Goal: Transaction & Acquisition: Purchase product/service

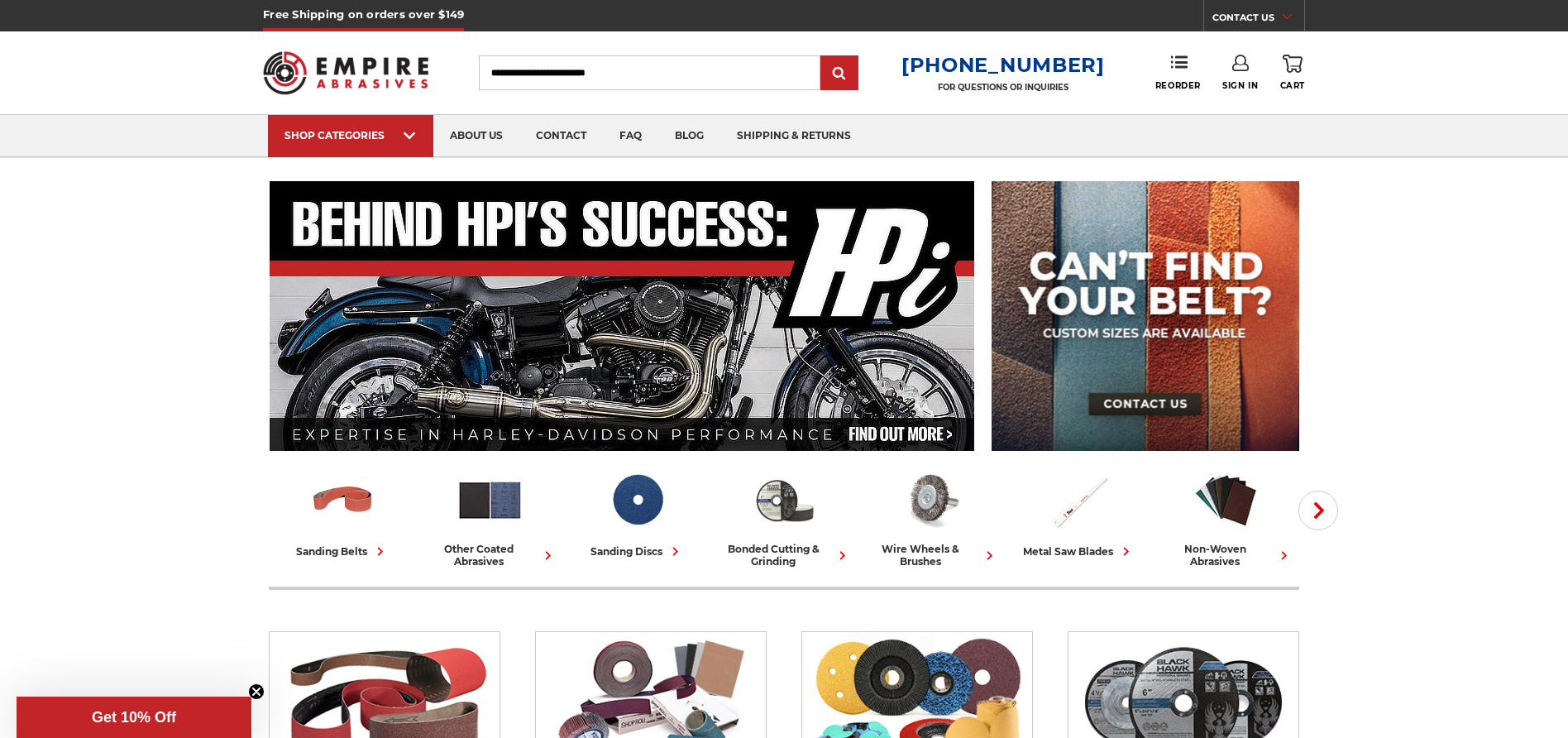
click at [1238, 76] on link "Sign In" at bounding box center [1239, 73] width 35 height 36
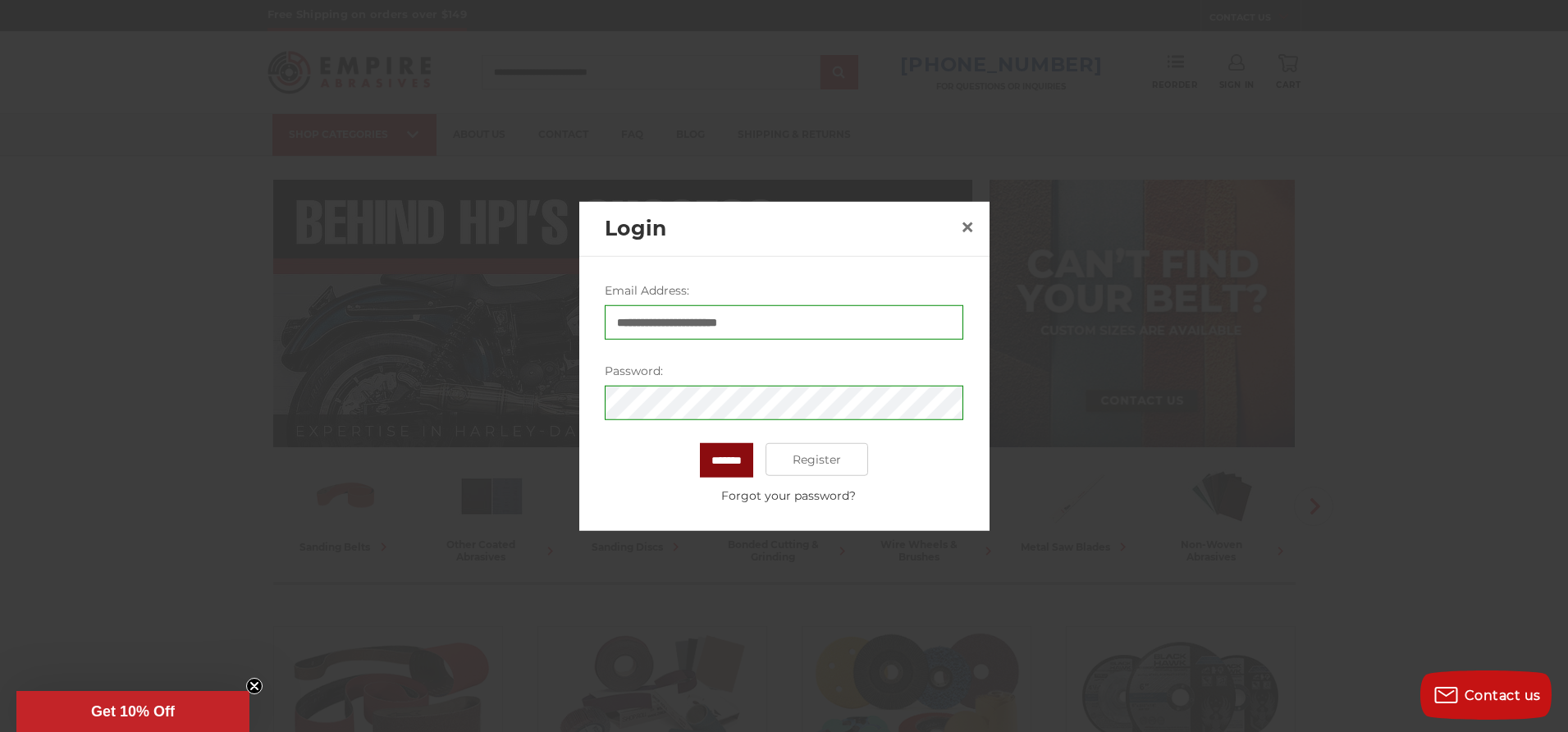
click at [727, 444] on input "*******" at bounding box center [726, 460] width 53 height 34
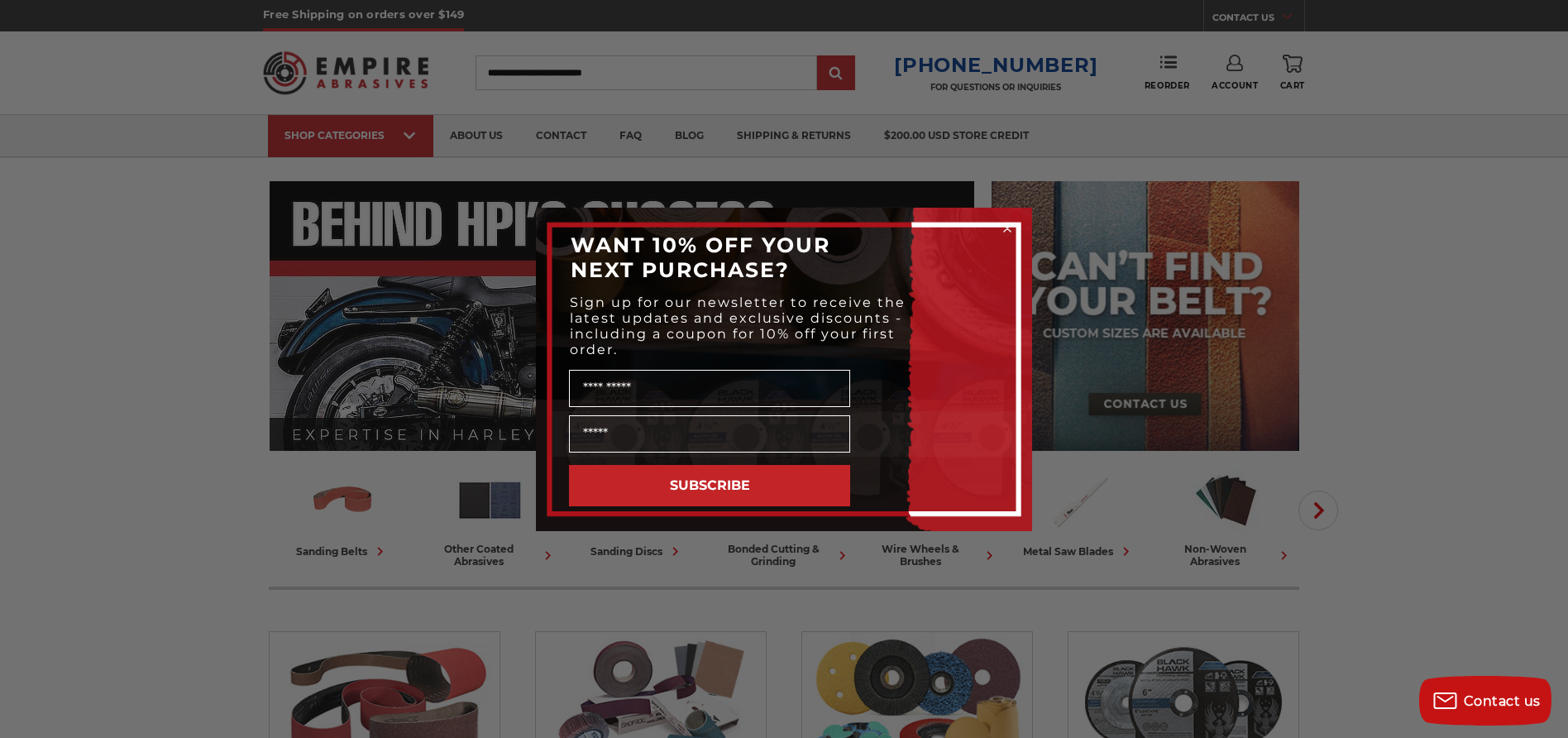
drag, startPoint x: 544, startPoint y: 101, endPoint x: 542, endPoint y: 111, distance: 10.2
click at [544, 102] on div "Close dialog WANT 10% OFF YOUR NEXT PURCHASE? Sign up for our newsletter to rec…" at bounding box center [784, 369] width 1568 height 738
click at [1007, 225] on circle "Close dialog" at bounding box center [1007, 228] width 15 height 15
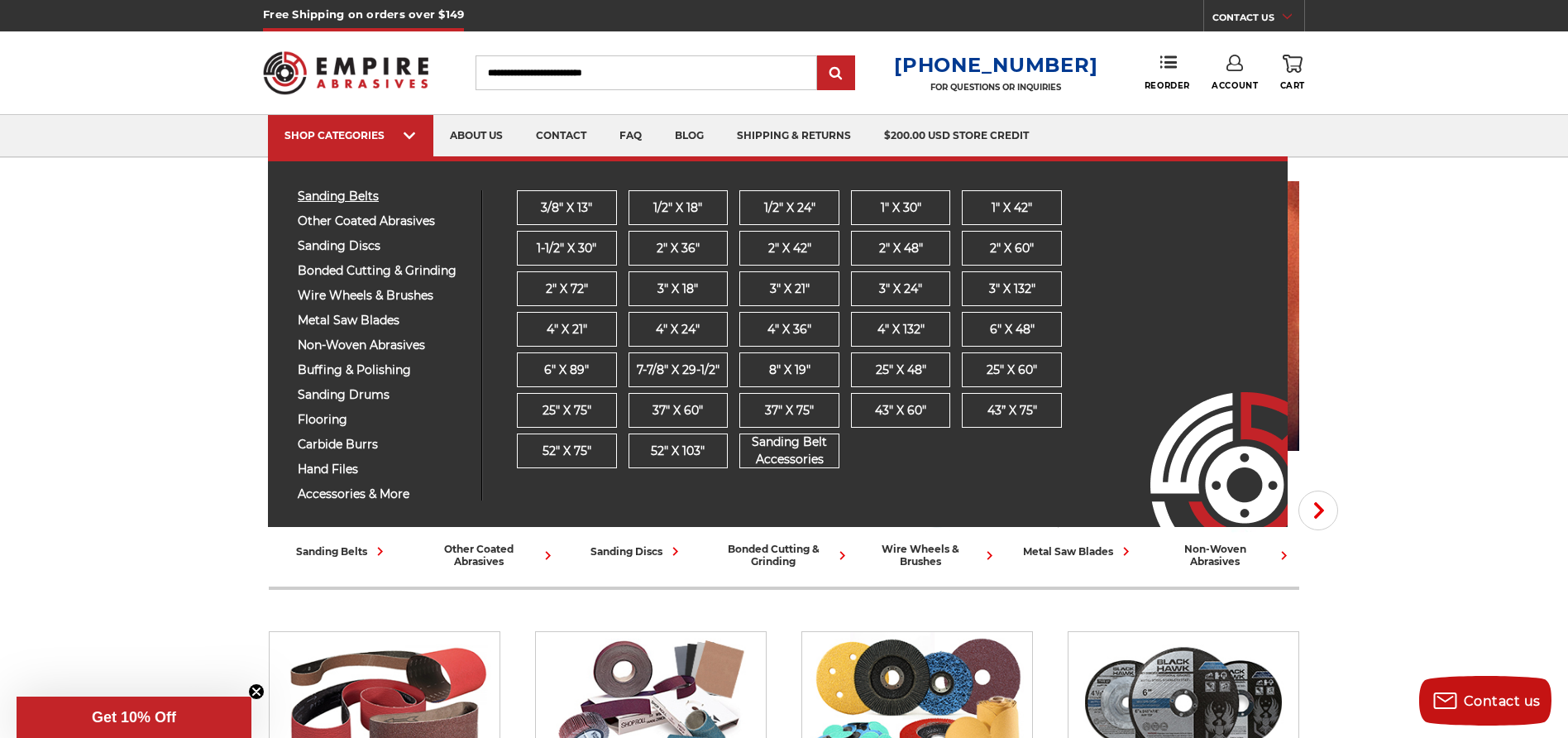
click at [351, 191] on span "sanding belts" at bounding box center [383, 196] width 171 height 12
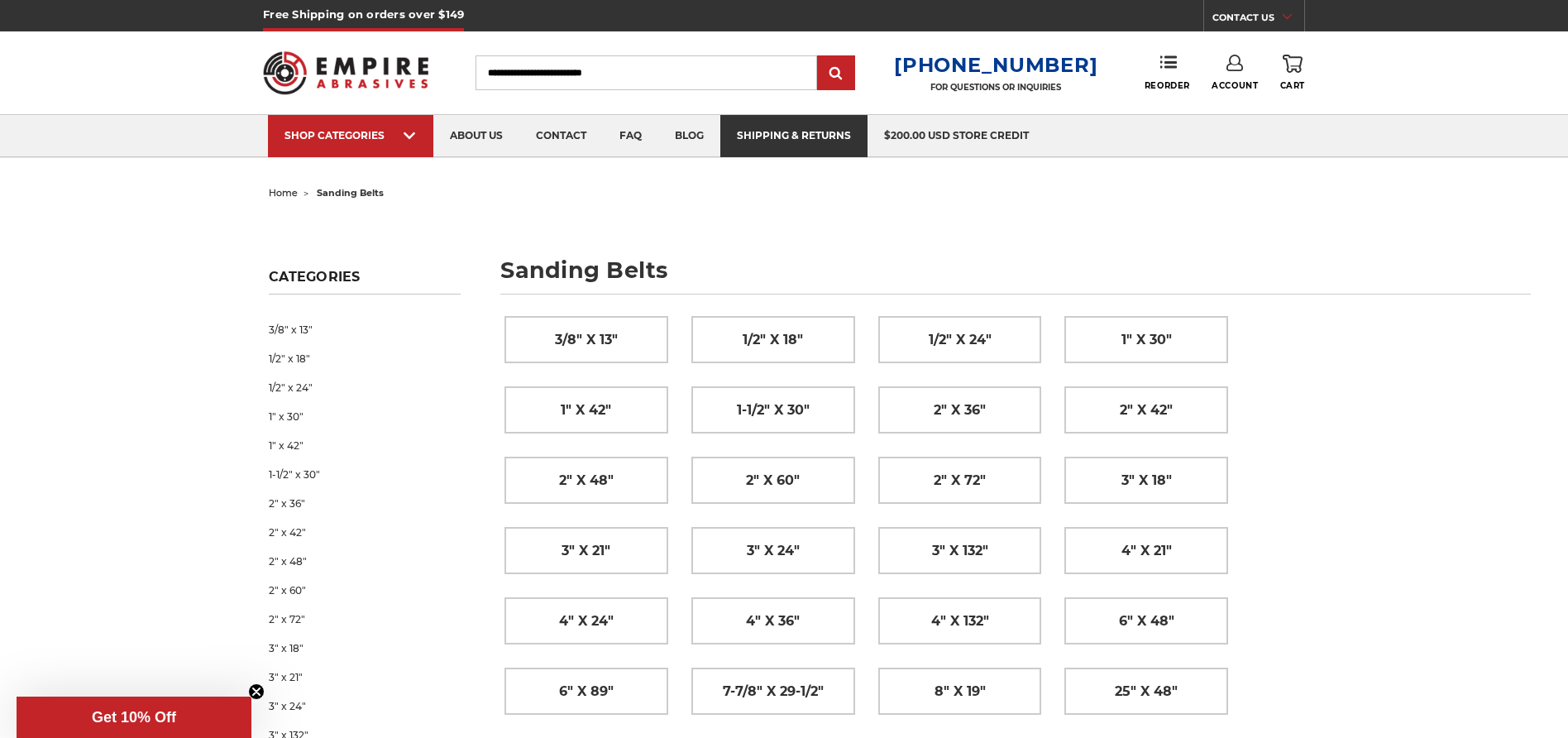
click at [835, 133] on link "shipping & returns" at bounding box center [794, 136] width 147 height 42
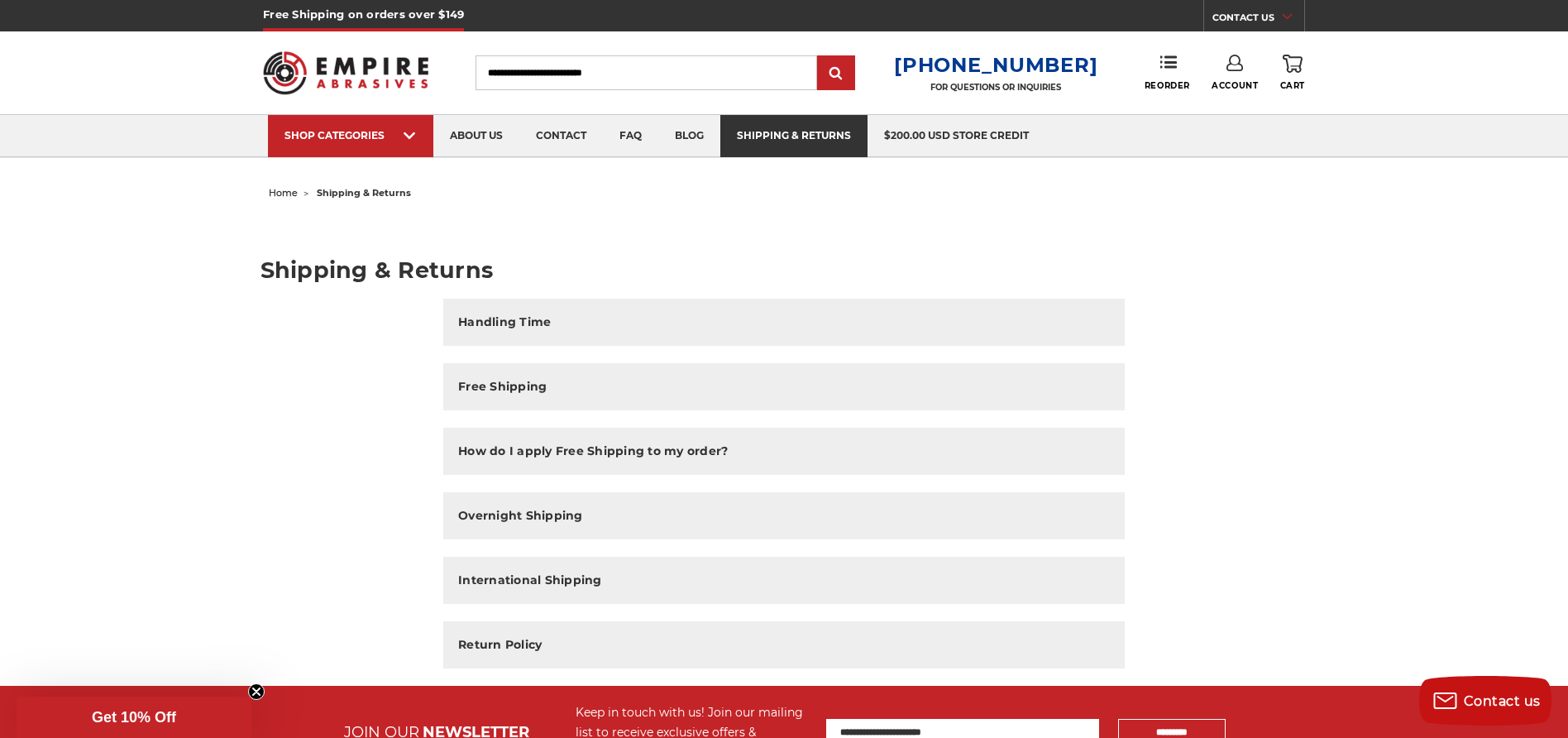
click at [796, 141] on link "shipping & returns" at bounding box center [794, 136] width 147 height 42
click at [1167, 83] on span "Reorder" at bounding box center [1168, 85] width 46 height 11
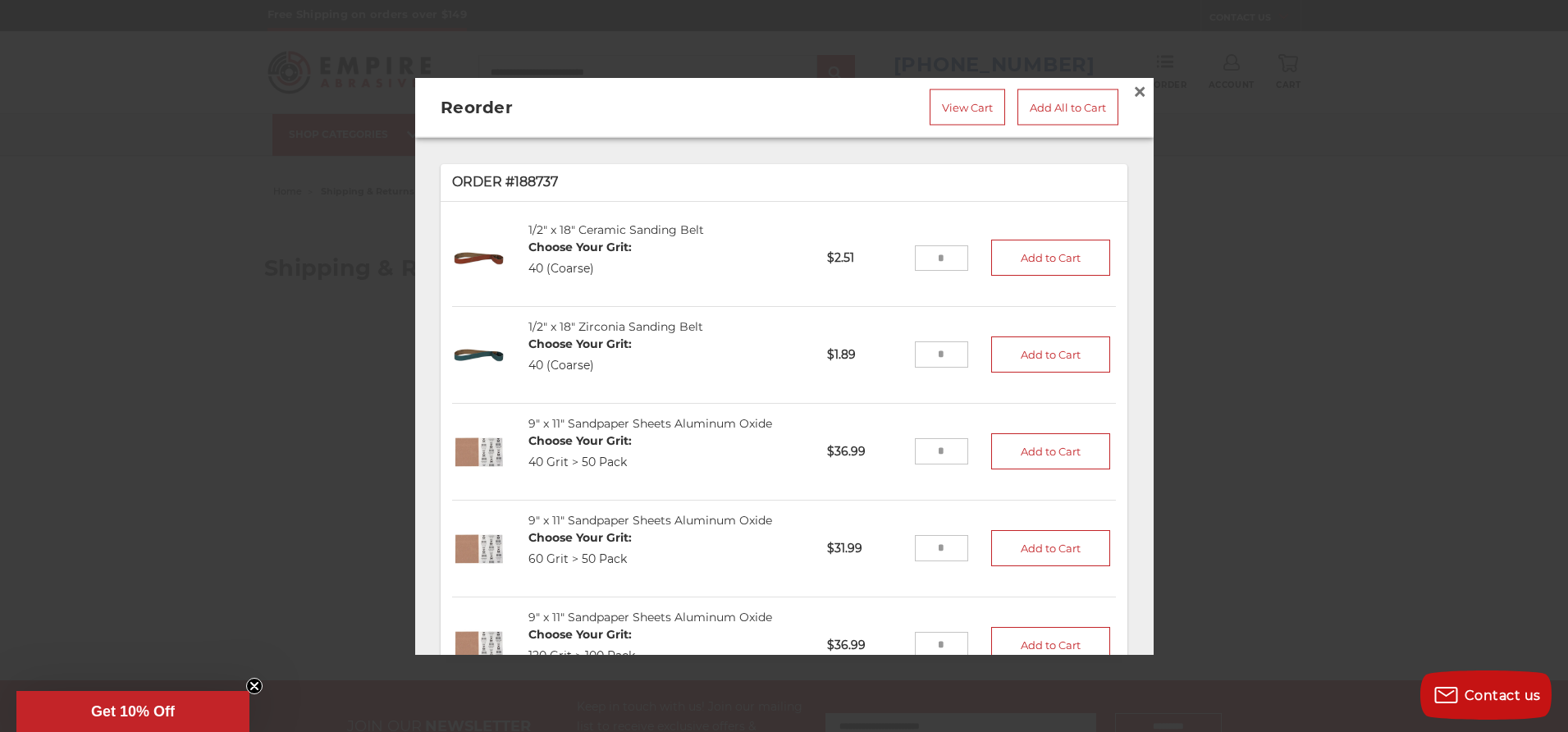
click at [235, 266] on div at bounding box center [784, 366] width 1568 height 732
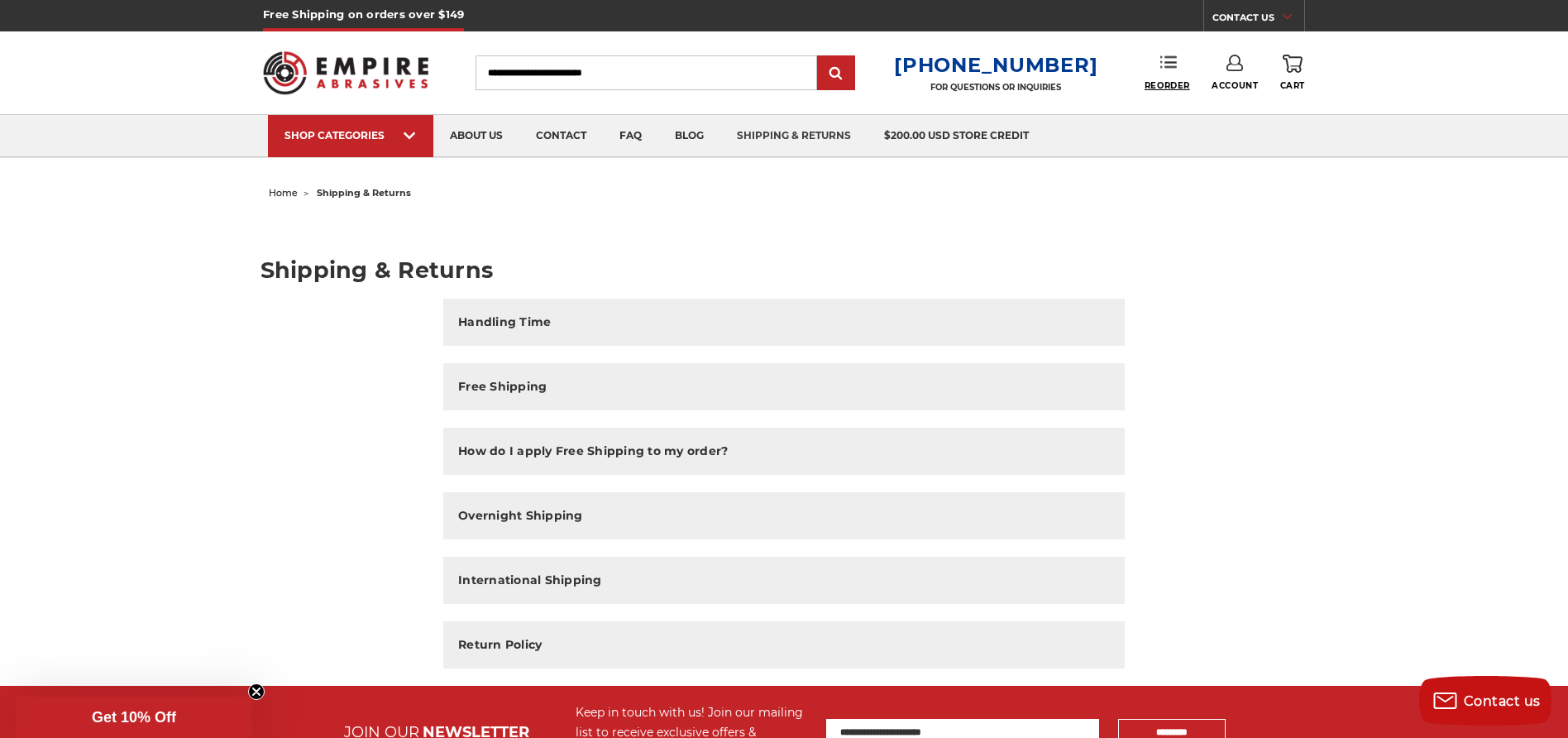
click at [1178, 80] on span "Reorder" at bounding box center [1168, 85] width 46 height 11
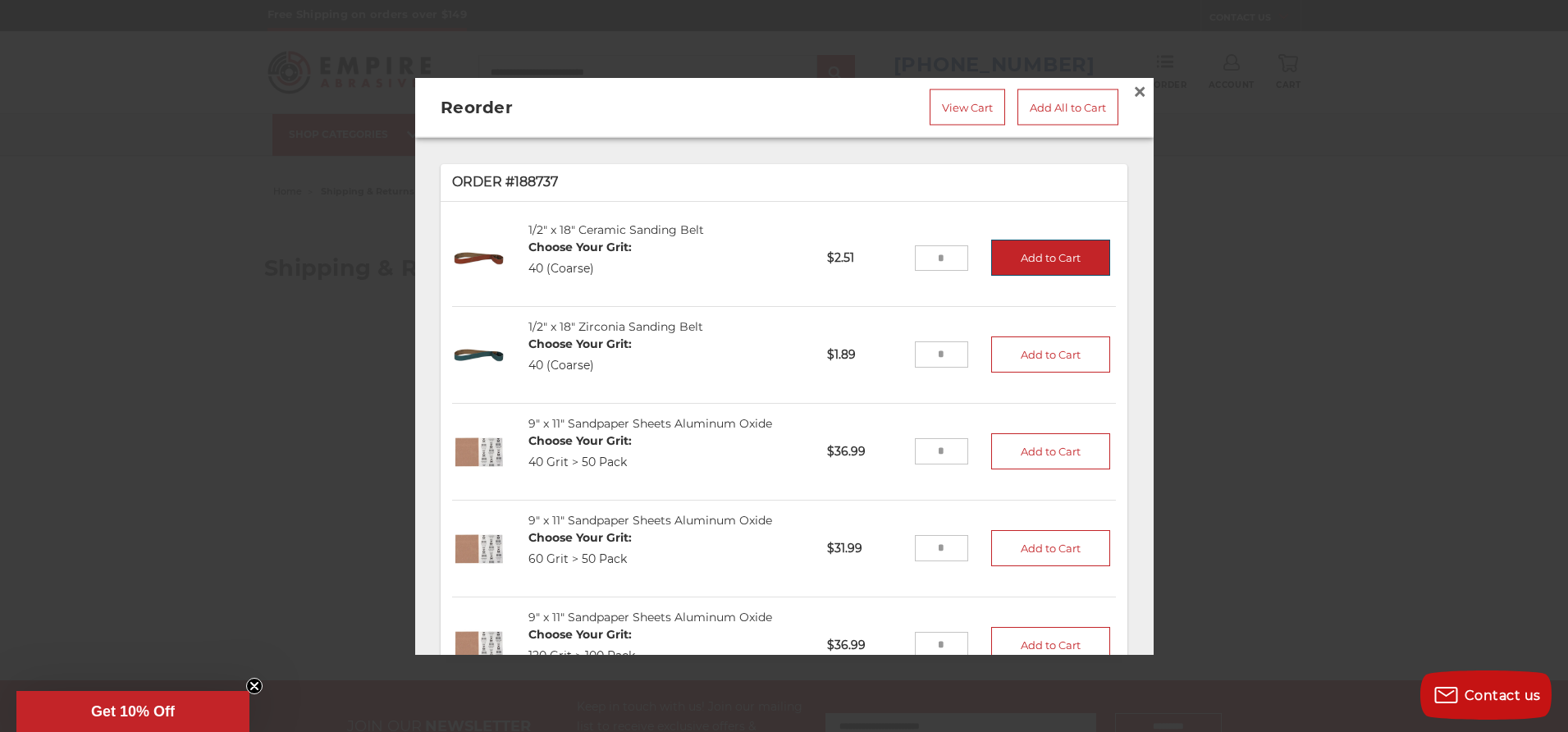
click at [1014, 247] on button "Add to Cart" at bounding box center [1051, 258] width 119 height 36
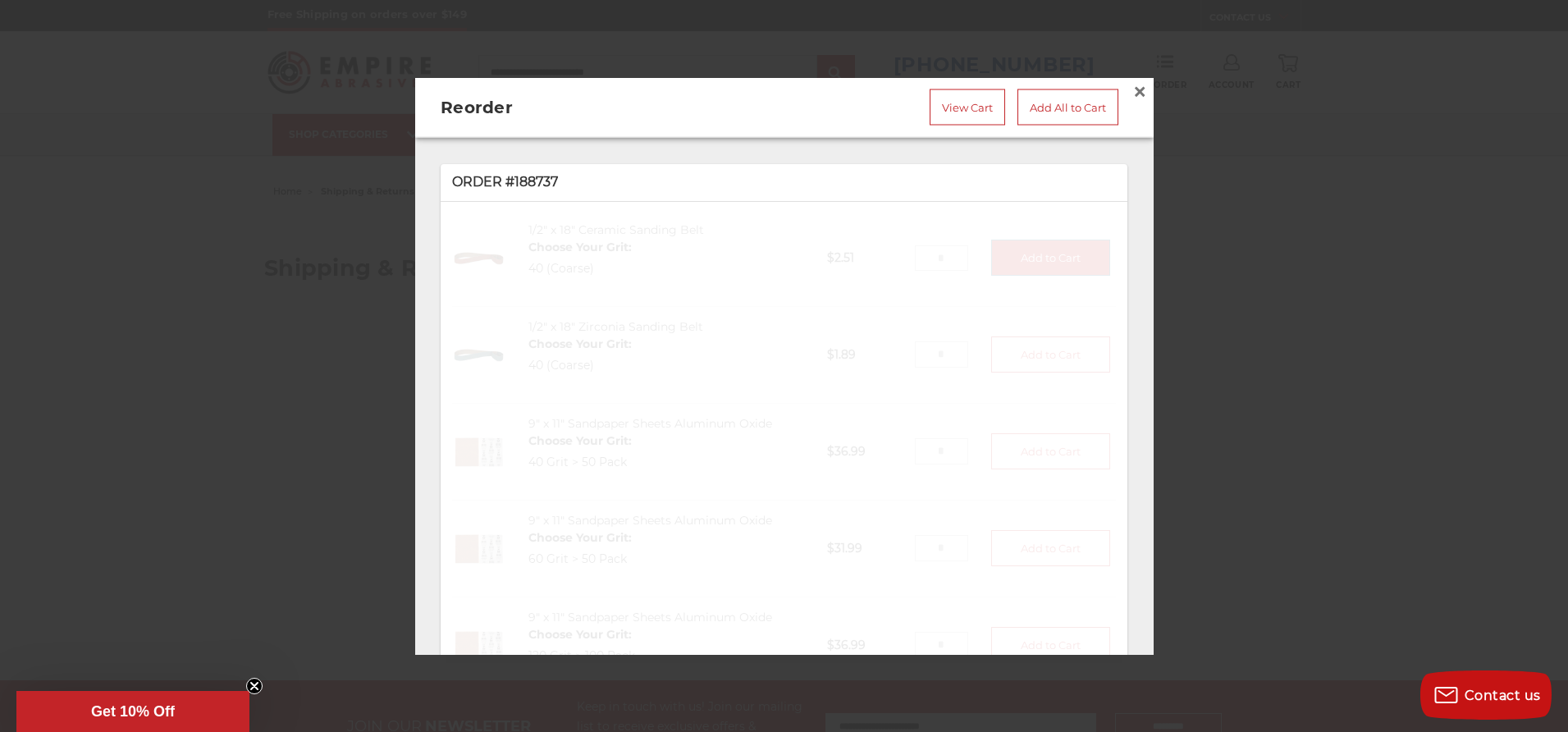
type input "*"
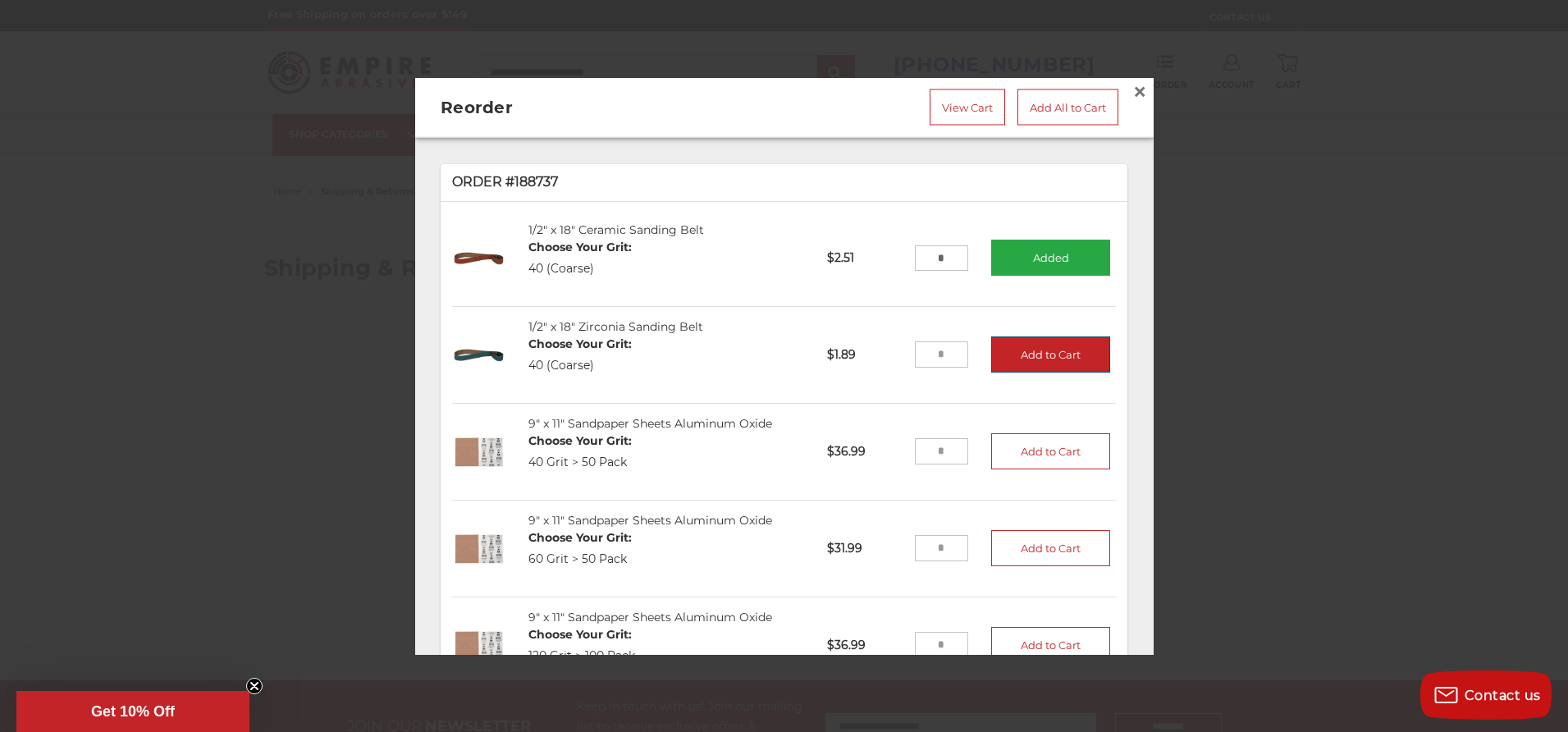
click at [1056, 340] on button "Add to Cart" at bounding box center [1051, 355] width 119 height 36
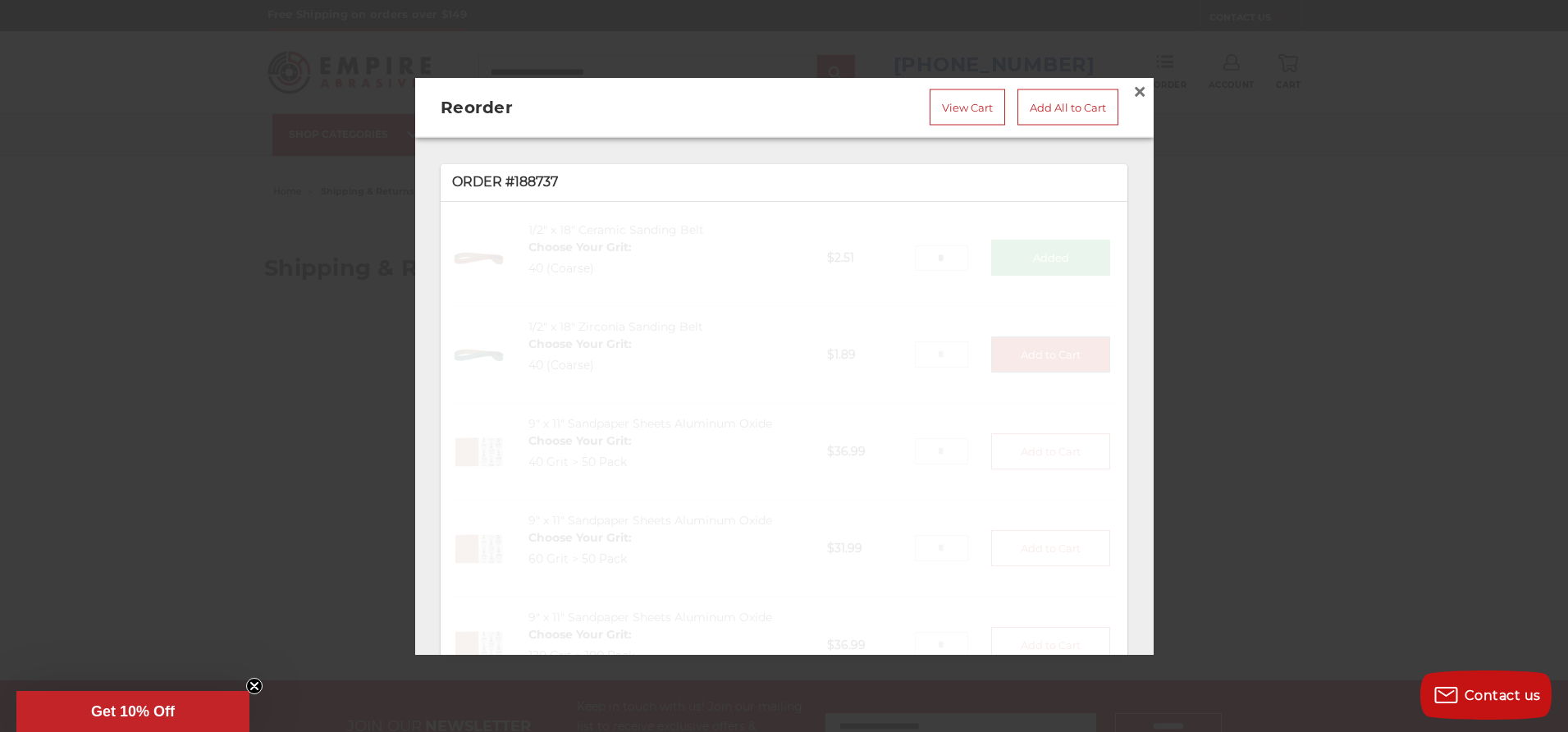
type input "*"
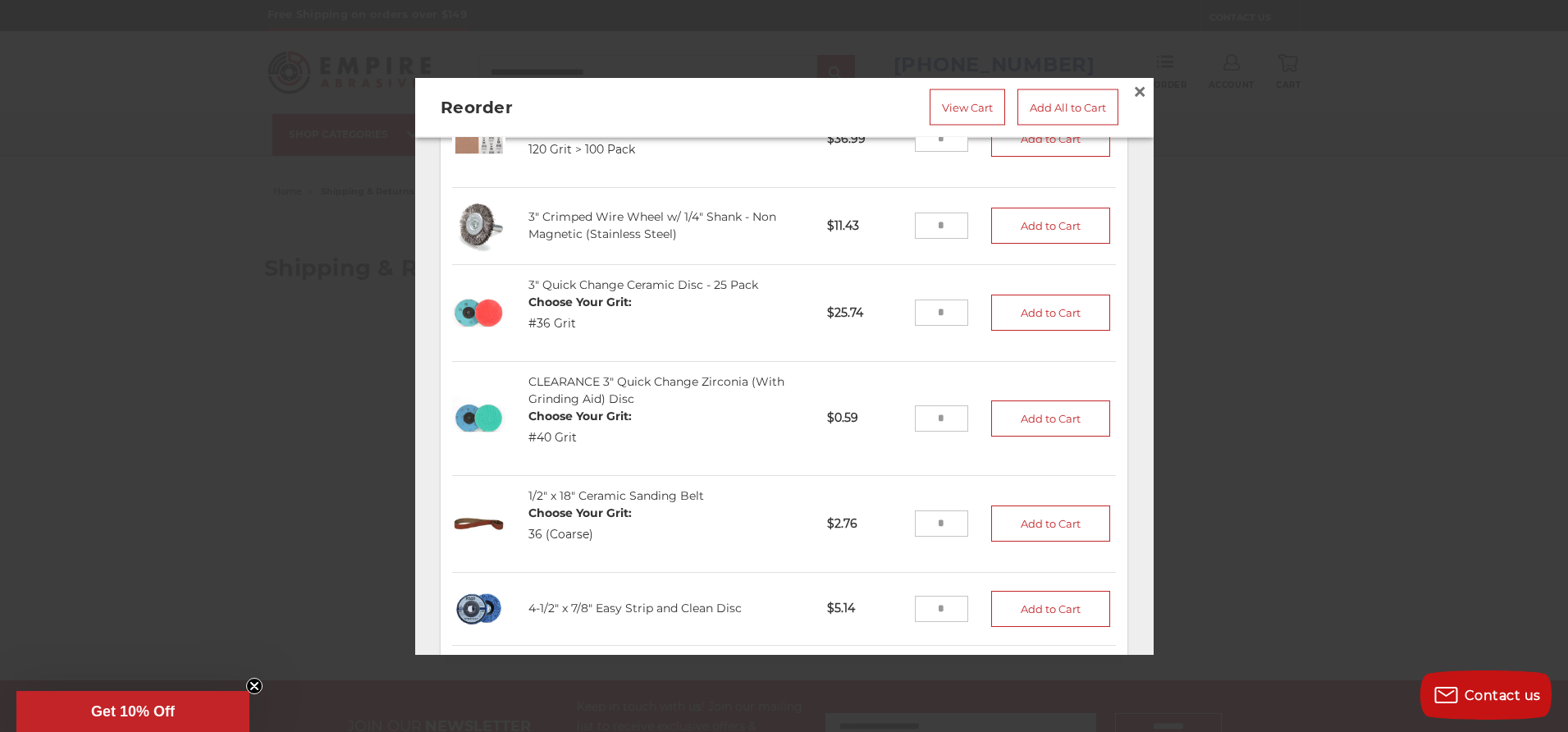
scroll to position [514, 0]
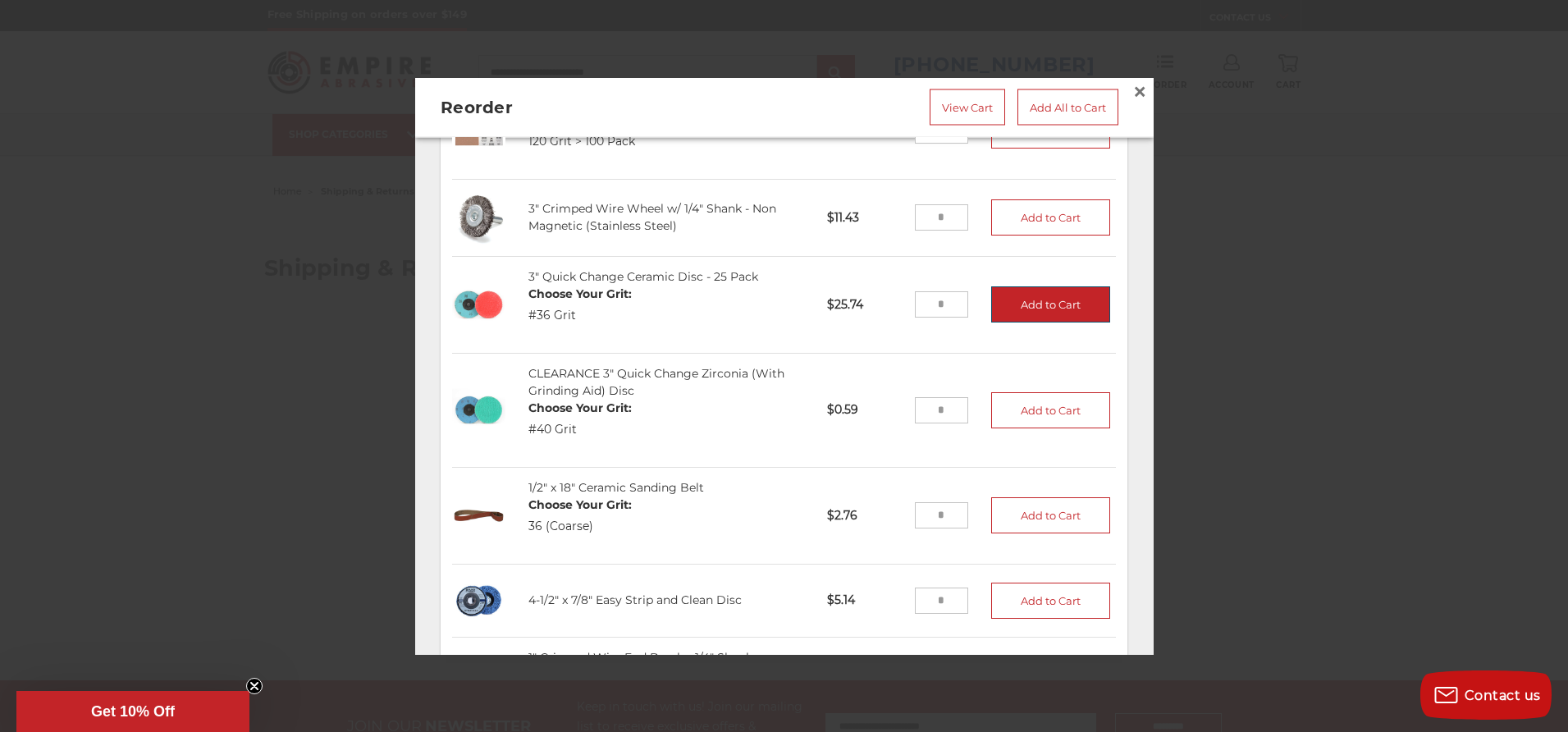
click at [1029, 293] on button "Add to Cart" at bounding box center [1051, 305] width 119 height 36
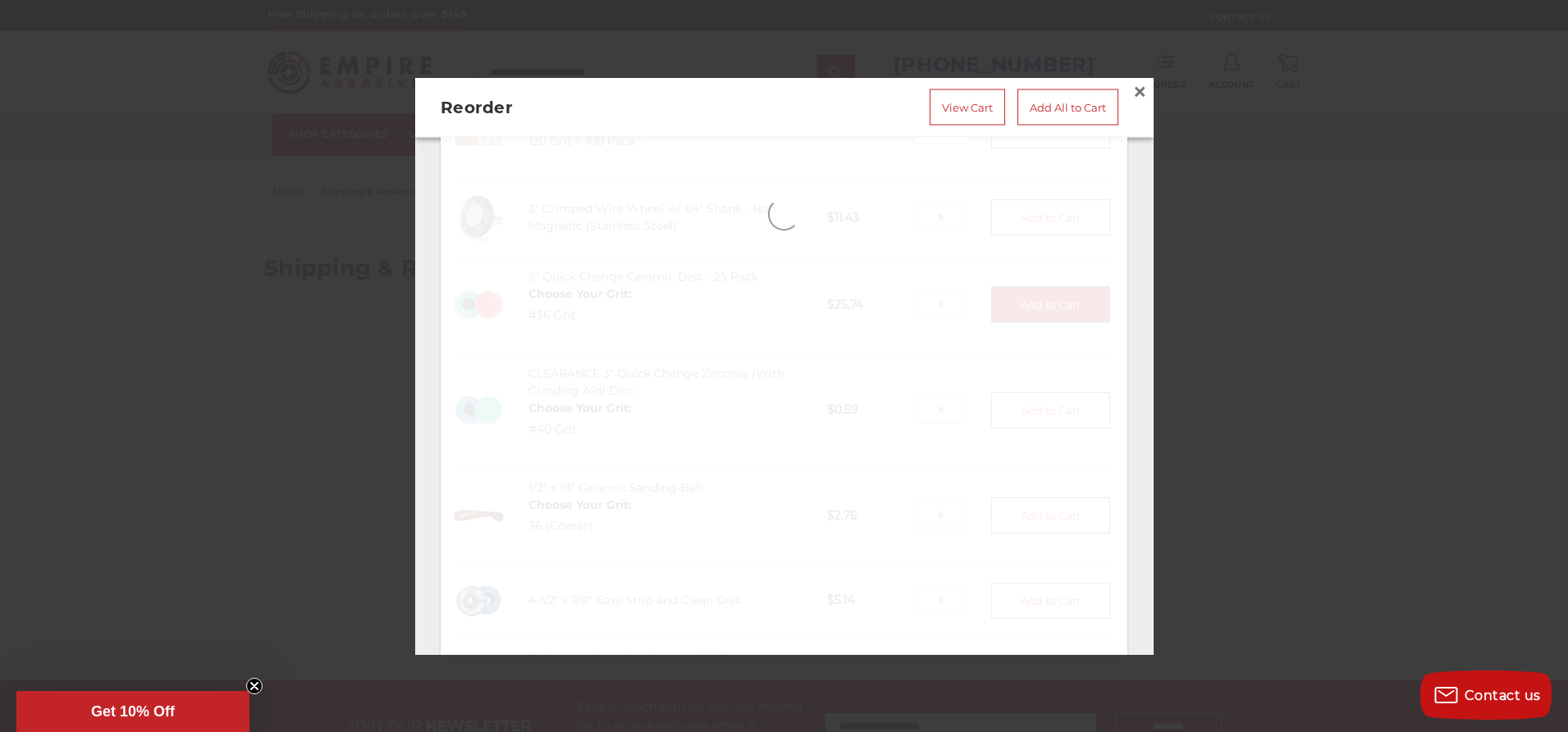
type input "*"
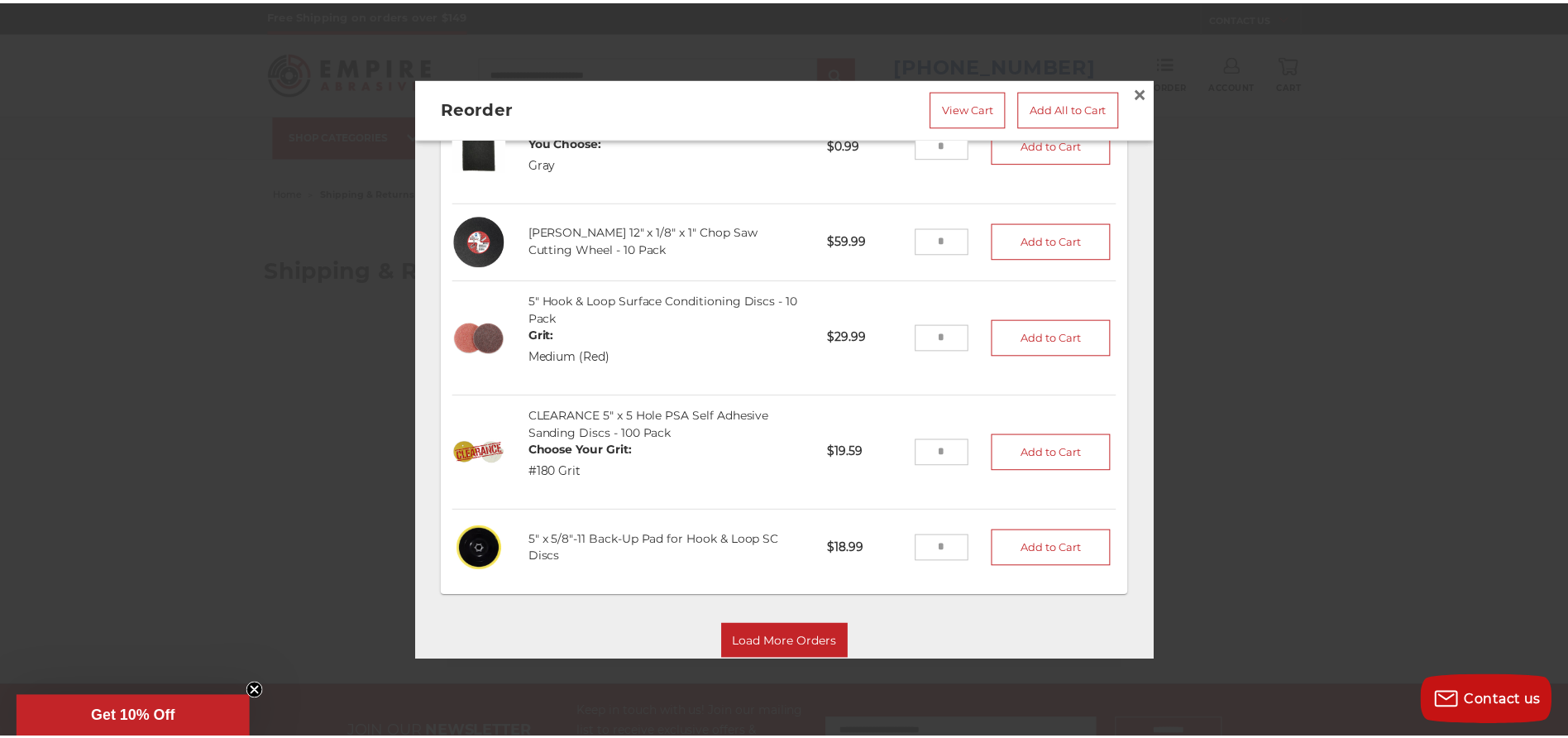
scroll to position [2306, 0]
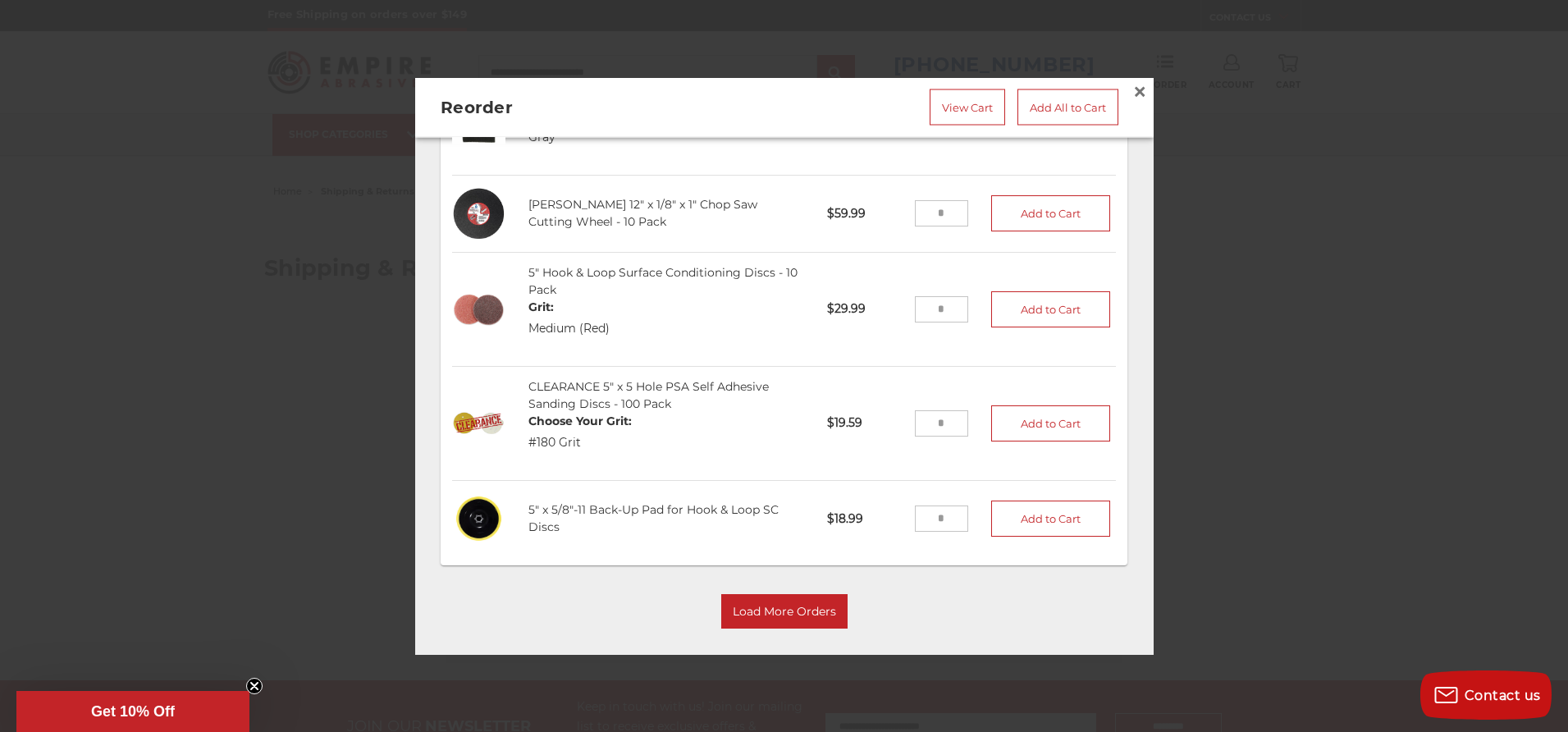
click at [178, 319] on div at bounding box center [784, 366] width 1568 height 732
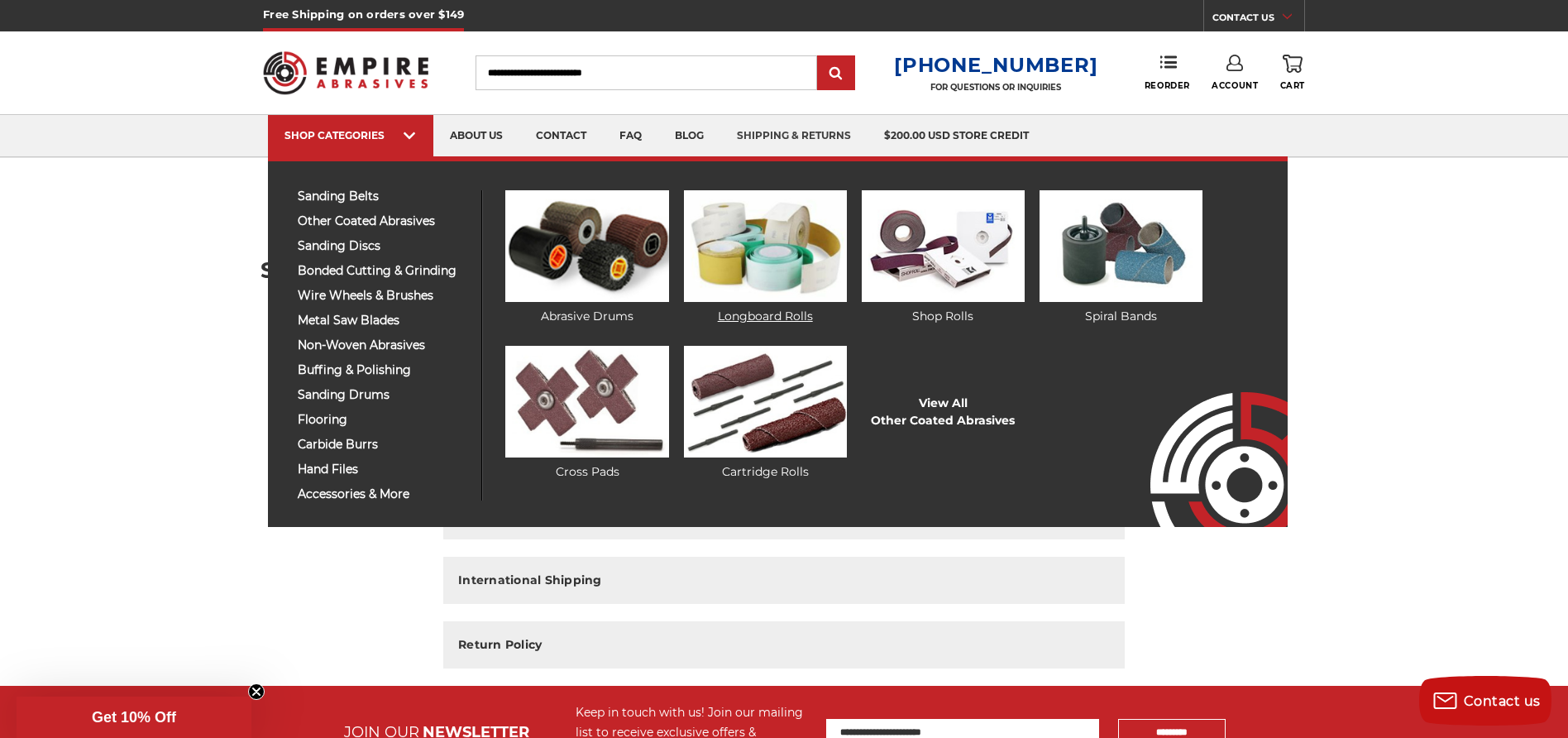
click at [784, 263] on img at bounding box center [765, 246] width 163 height 112
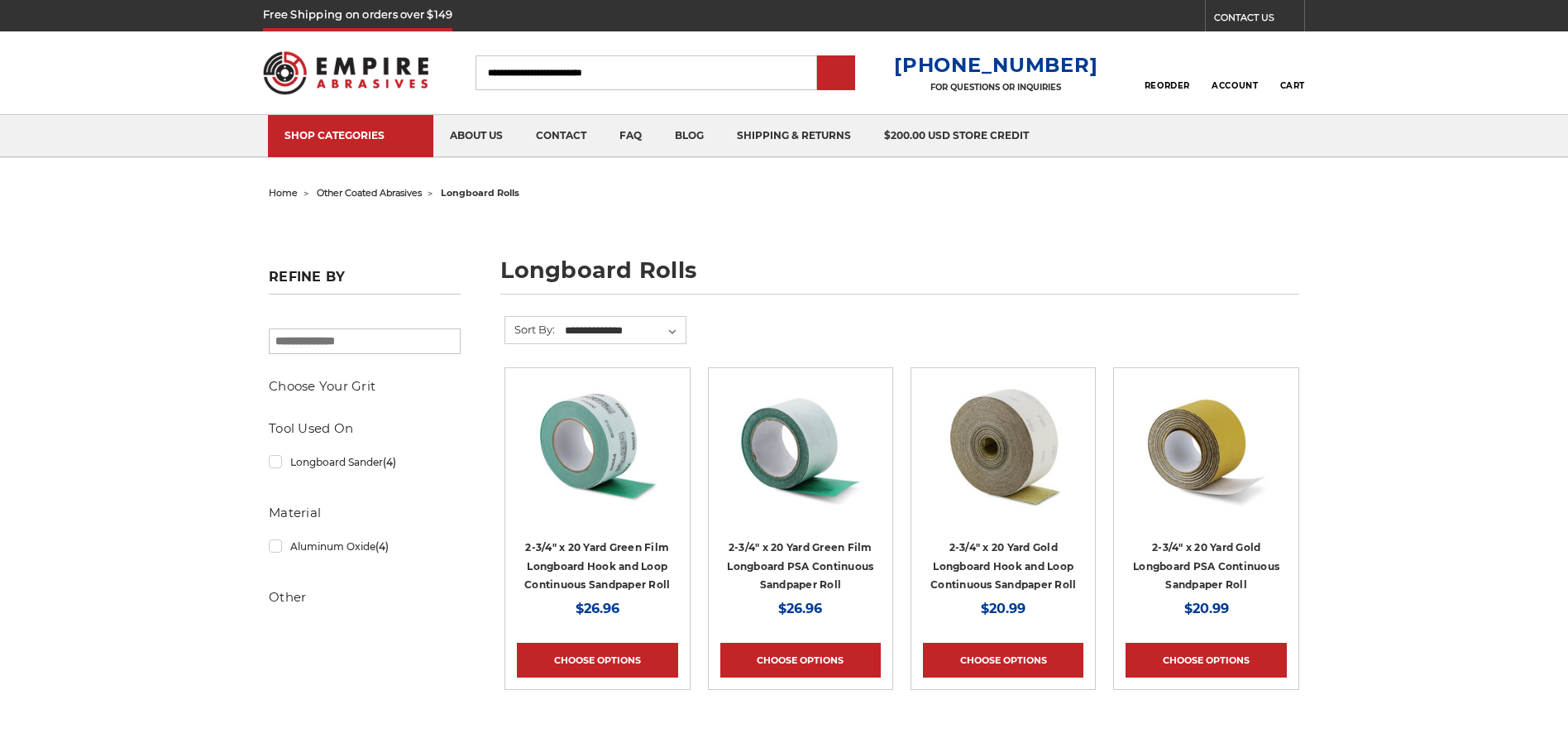
click at [803, 316] on form "**********" at bounding box center [902, 342] width 795 height 52
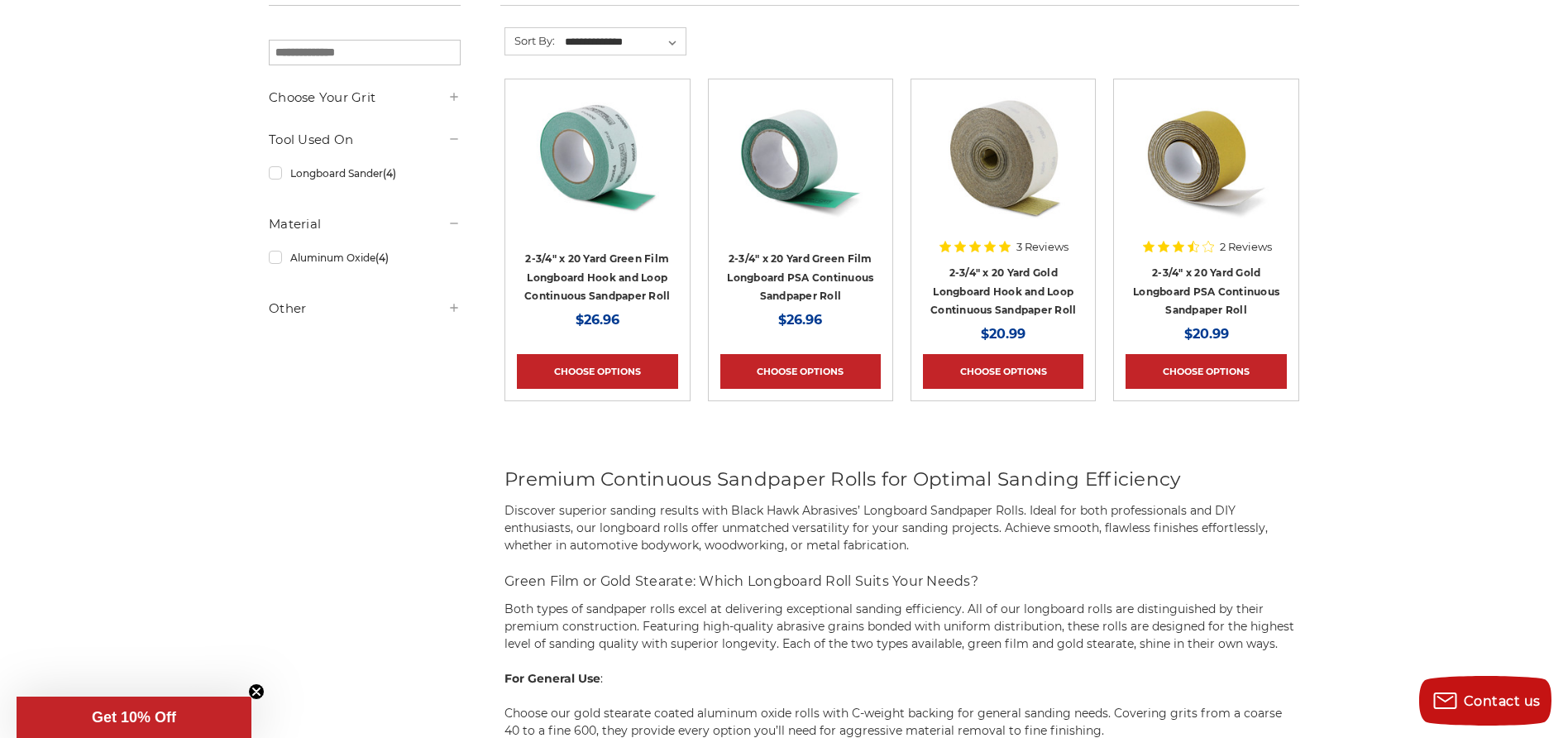
scroll to position [124, 0]
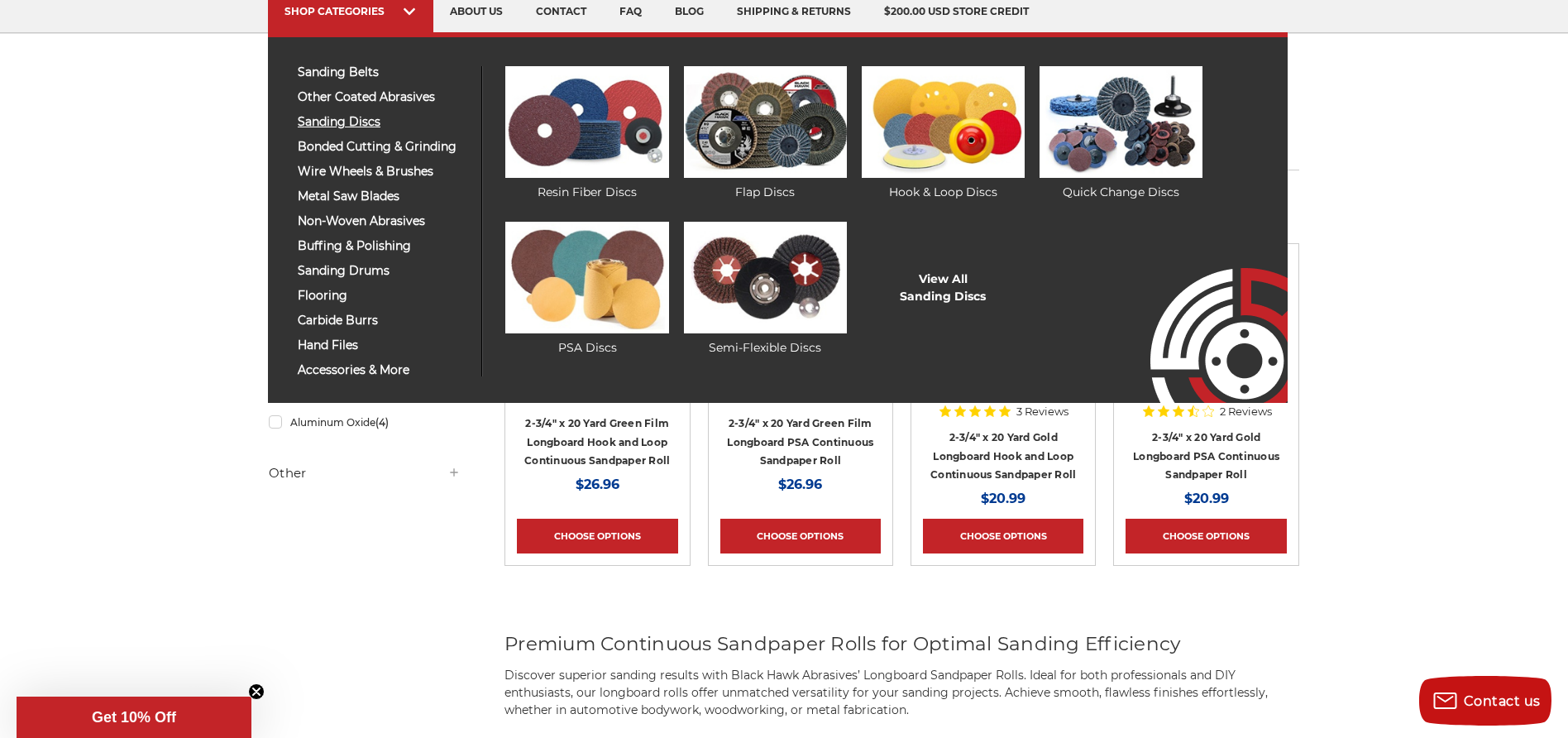
click at [348, 120] on span "sanding discs" at bounding box center [383, 121] width 171 height 12
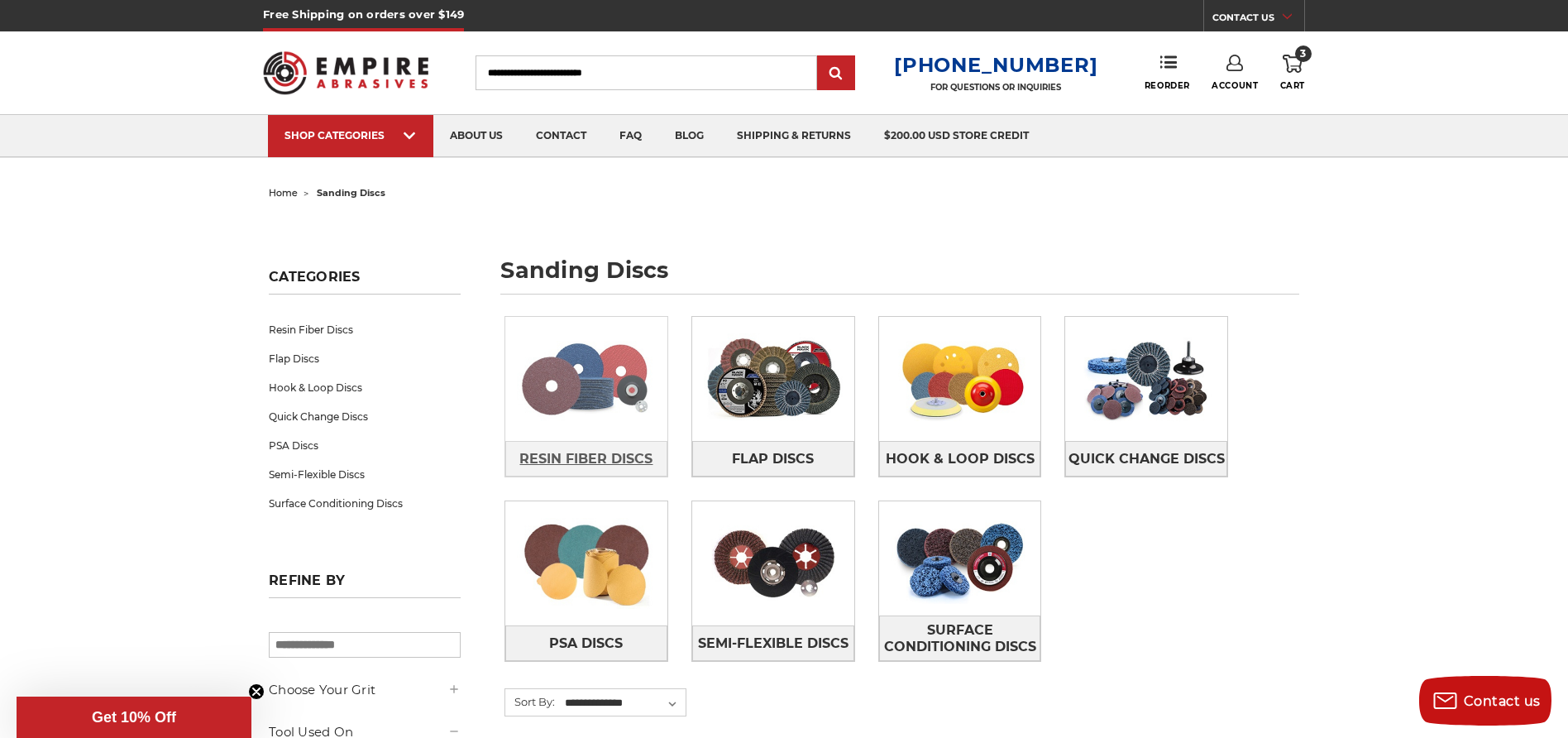
click at [618, 455] on span "Resin Fiber Discs" at bounding box center [586, 459] width 133 height 28
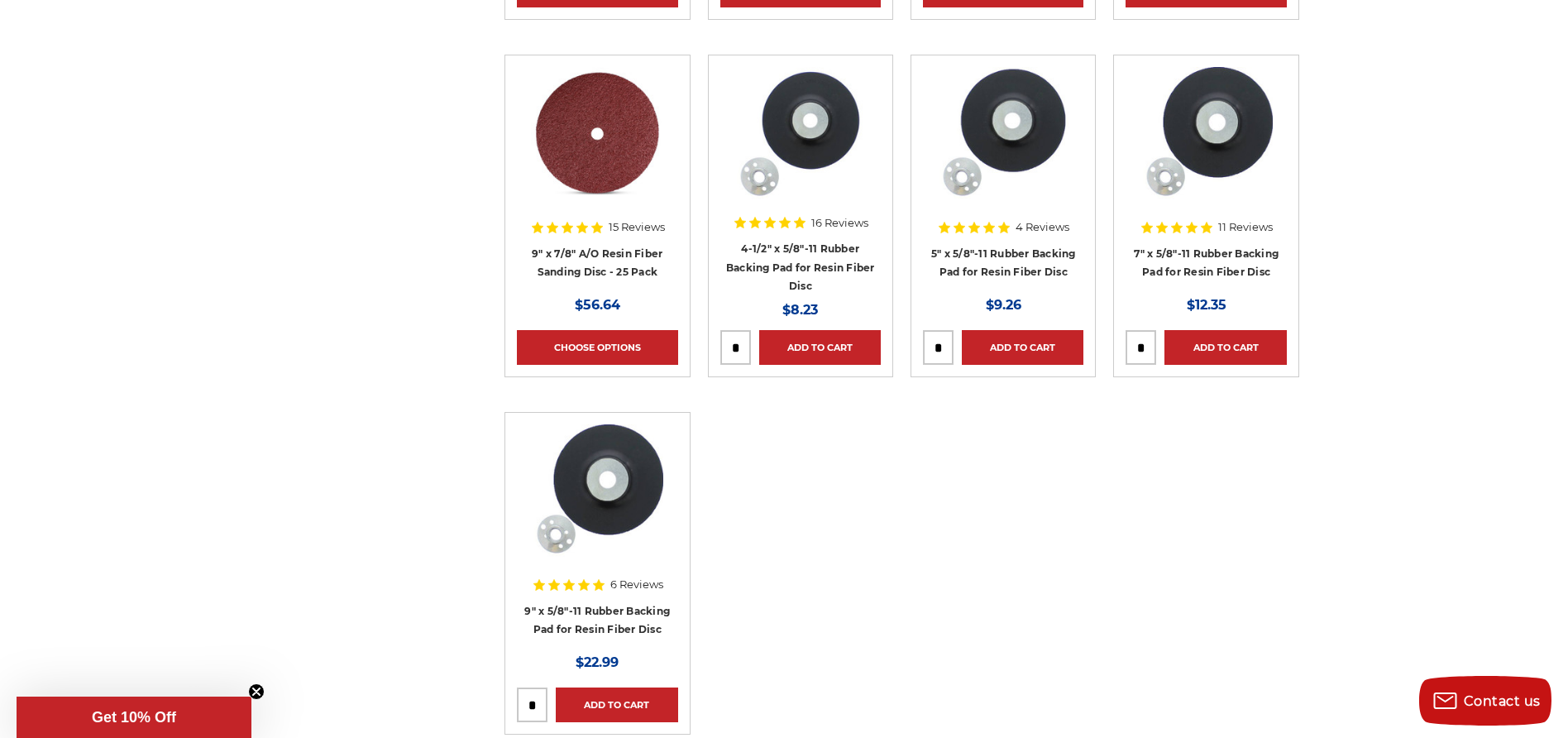
scroll to position [1384, 0]
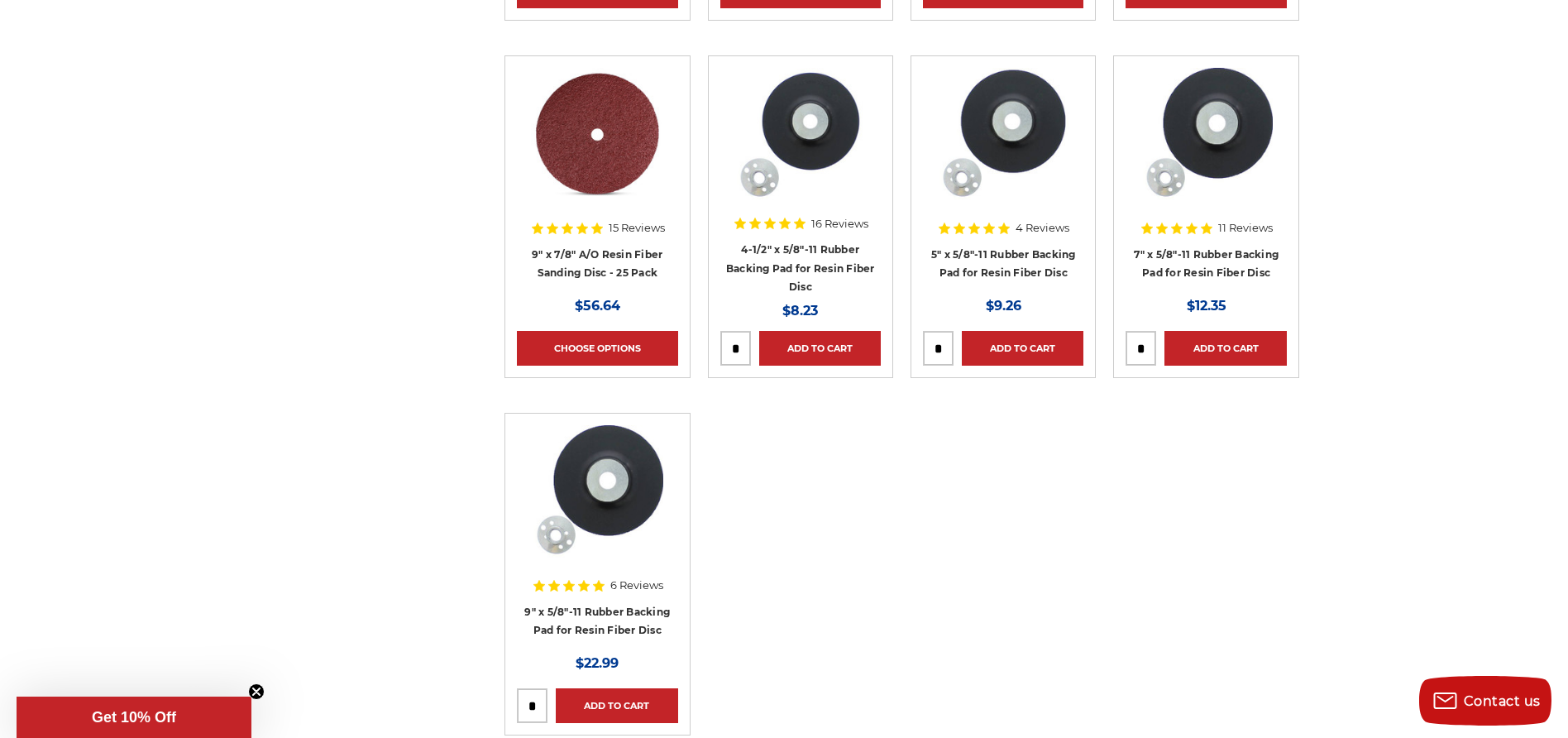
click at [812, 115] on img at bounding box center [801, 134] width 132 height 132
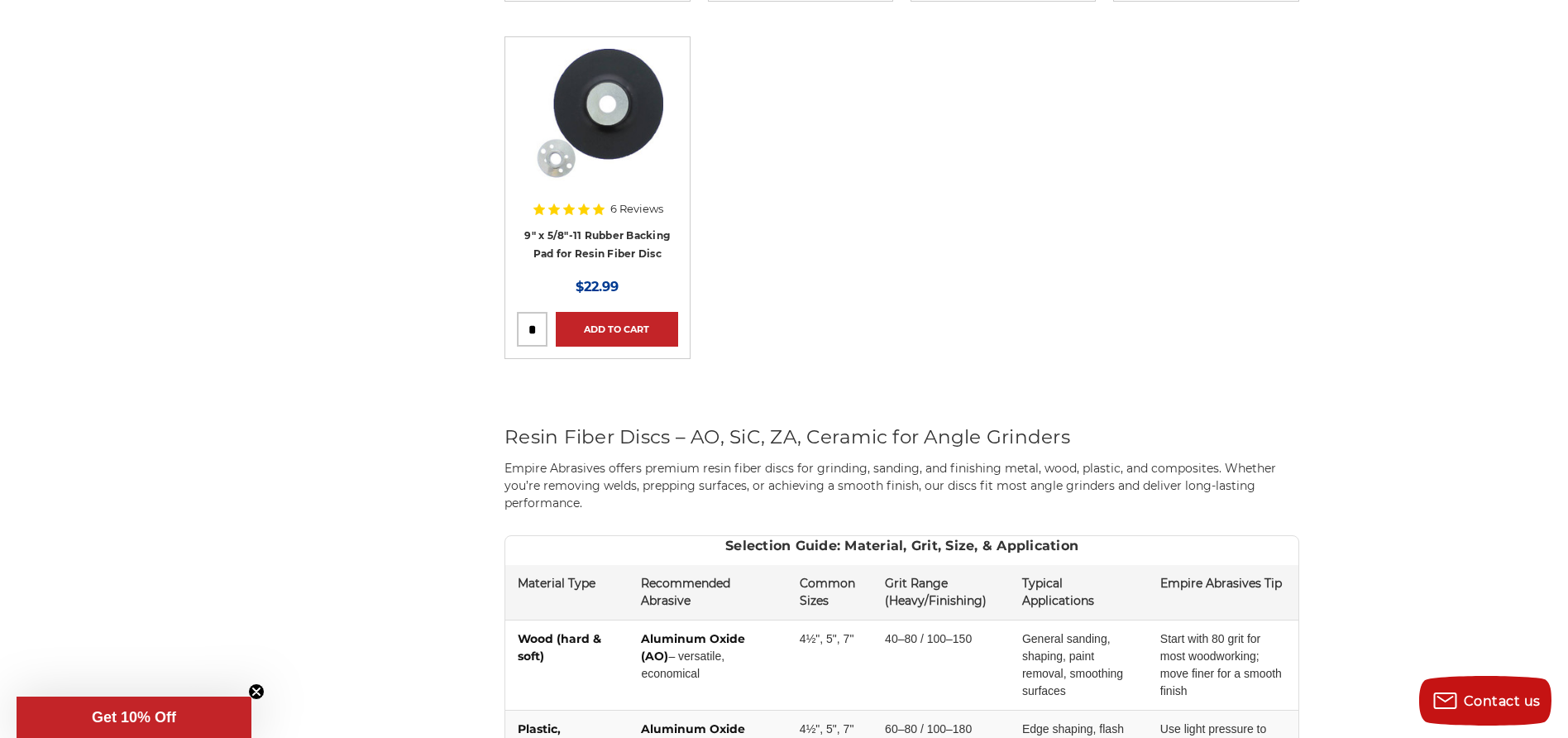
scroll to position [1208, 0]
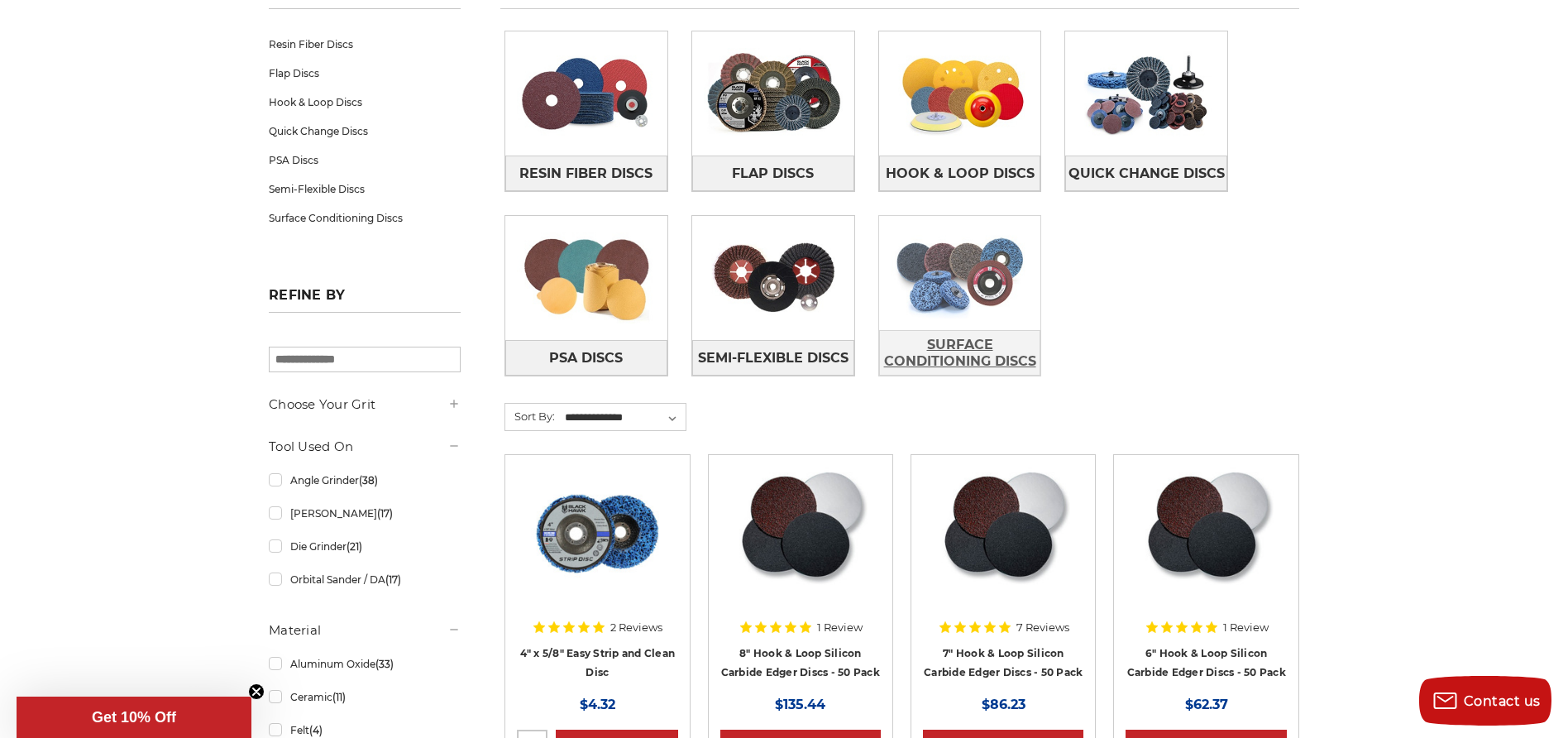
scroll to position [213, 0]
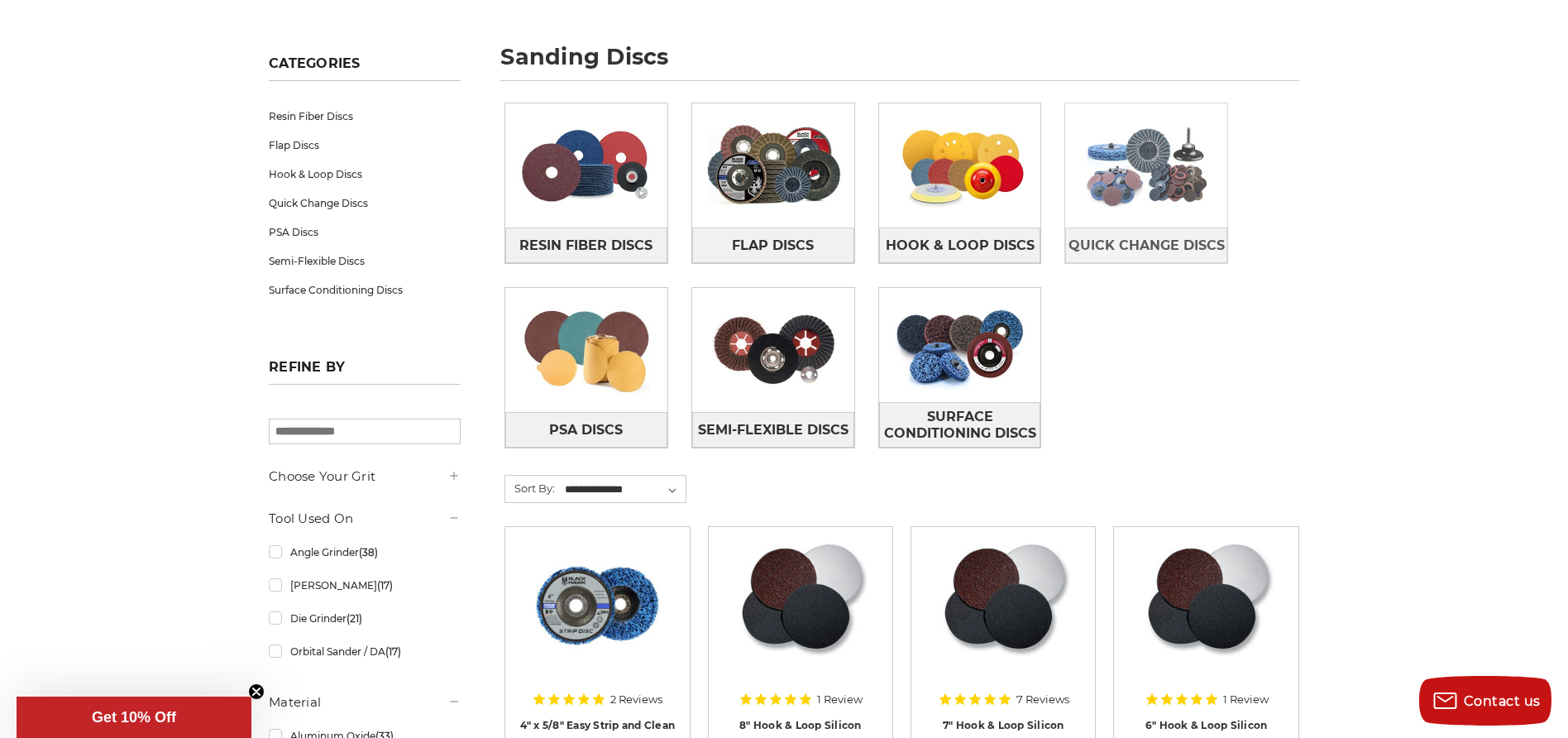
click at [1171, 187] on img at bounding box center [1147, 164] width 162 height 114
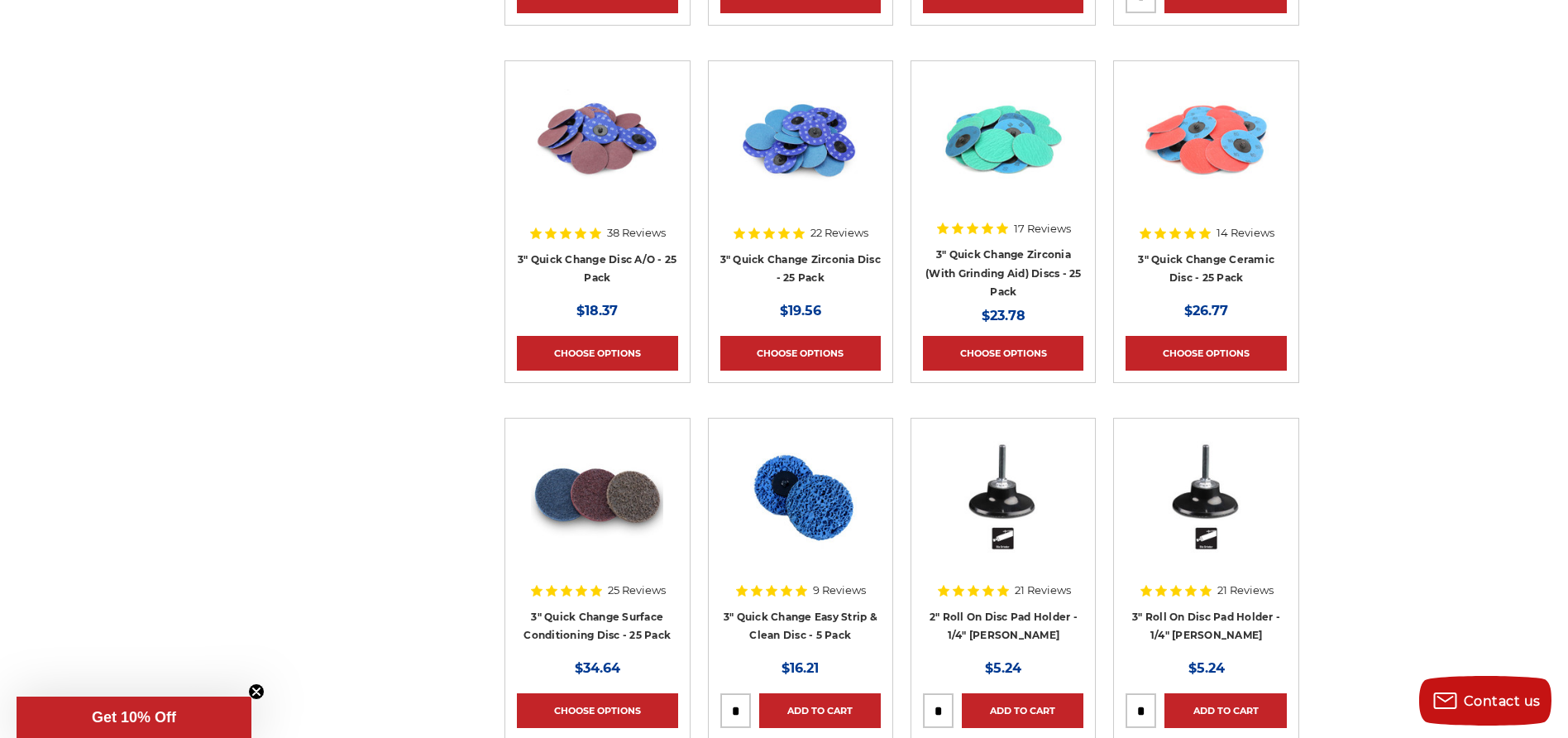
scroll to position [1760, 0]
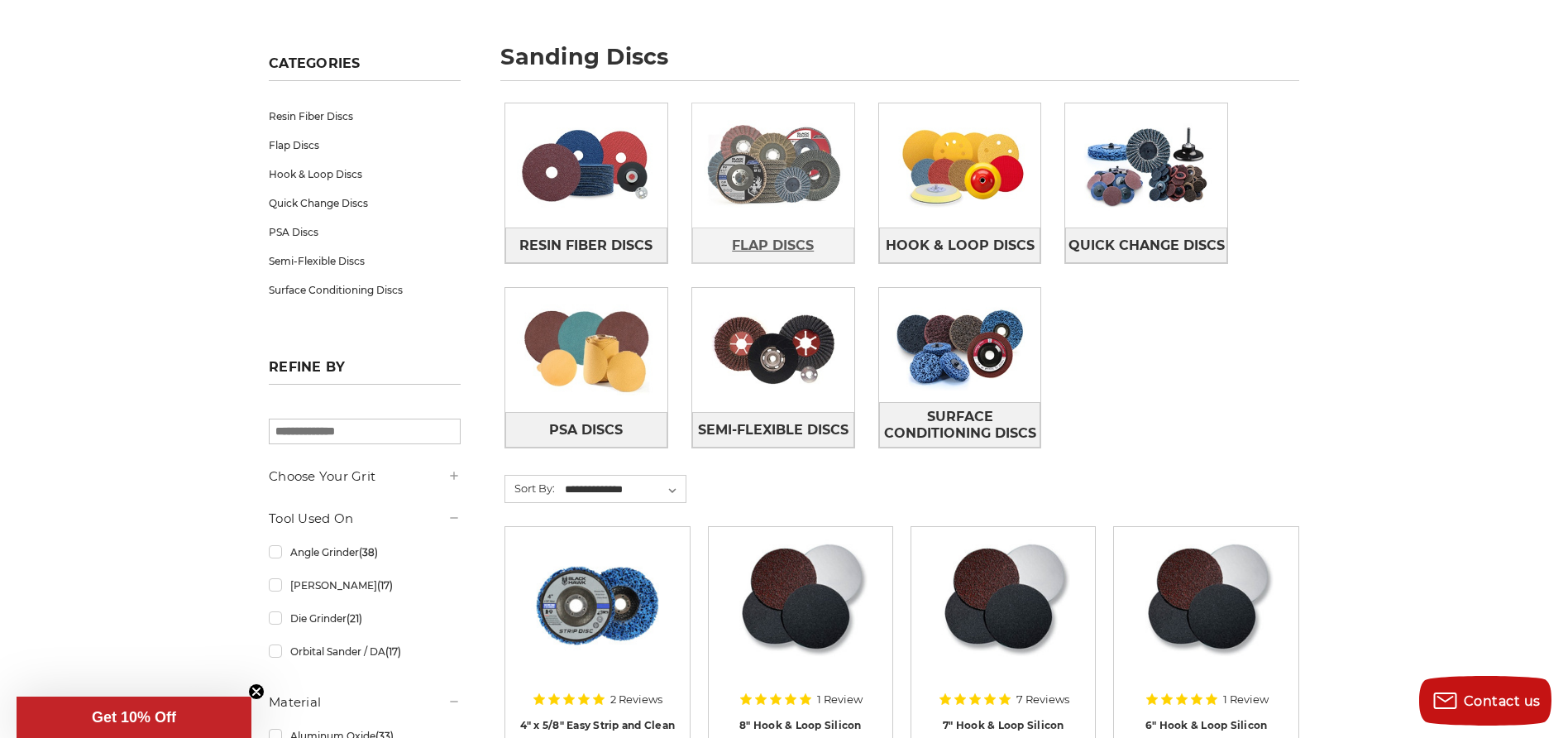
click at [789, 244] on span "Flap Discs" at bounding box center [773, 245] width 82 height 28
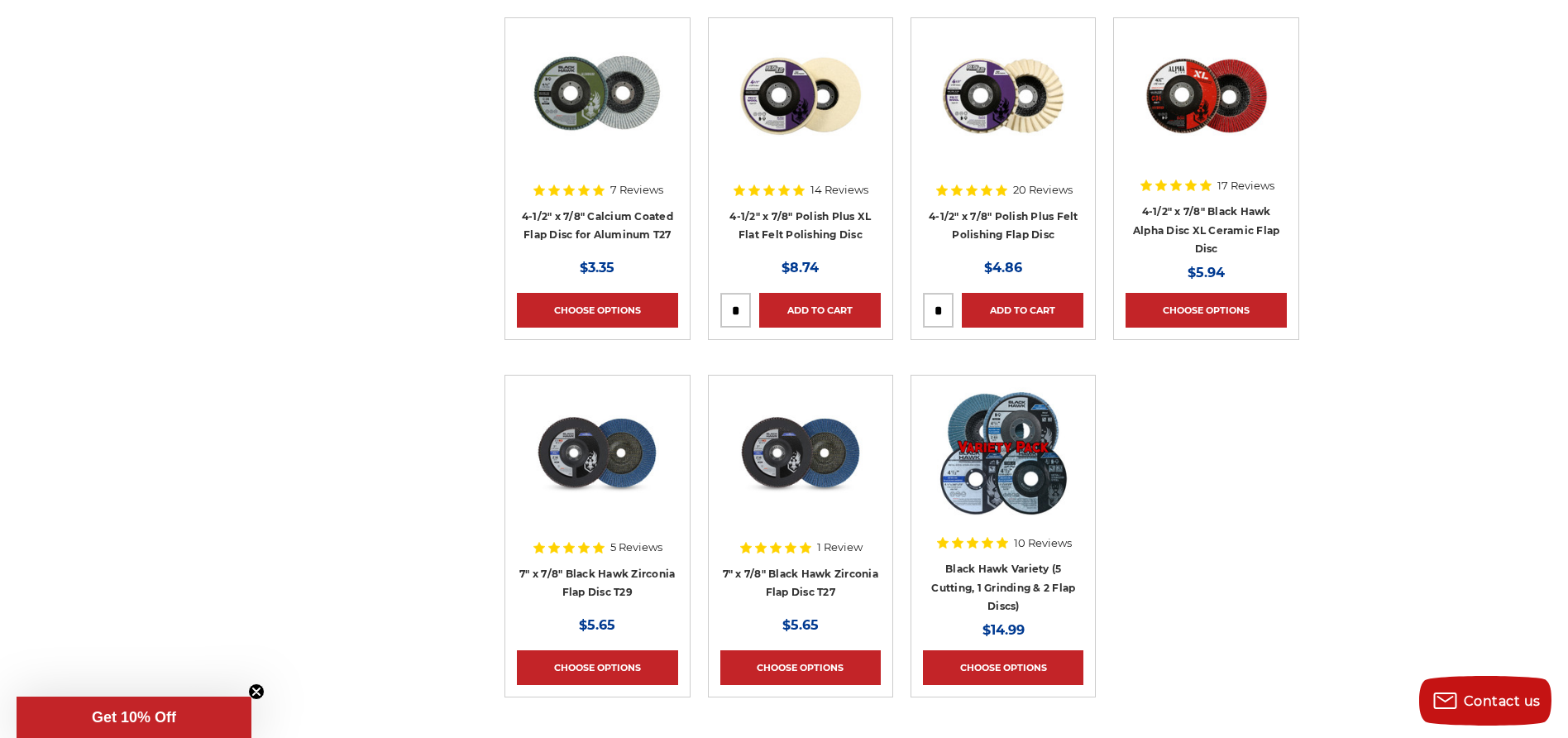
scroll to position [1783, 0]
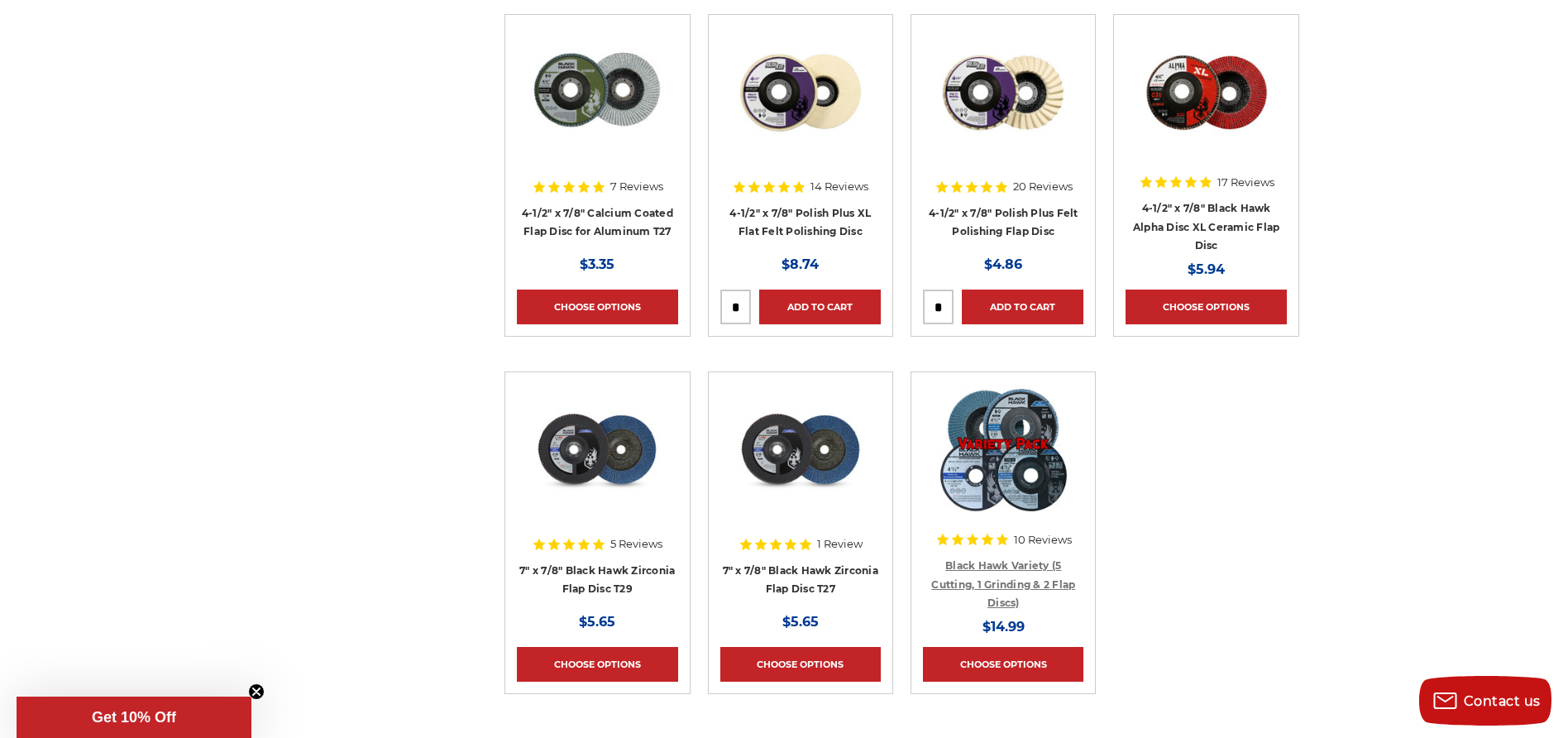
click at [1005, 582] on link "Black Hawk Variety (5 Cutting, 1 Grinding & 2 Flap Discs)" at bounding box center [1003, 584] width 144 height 50
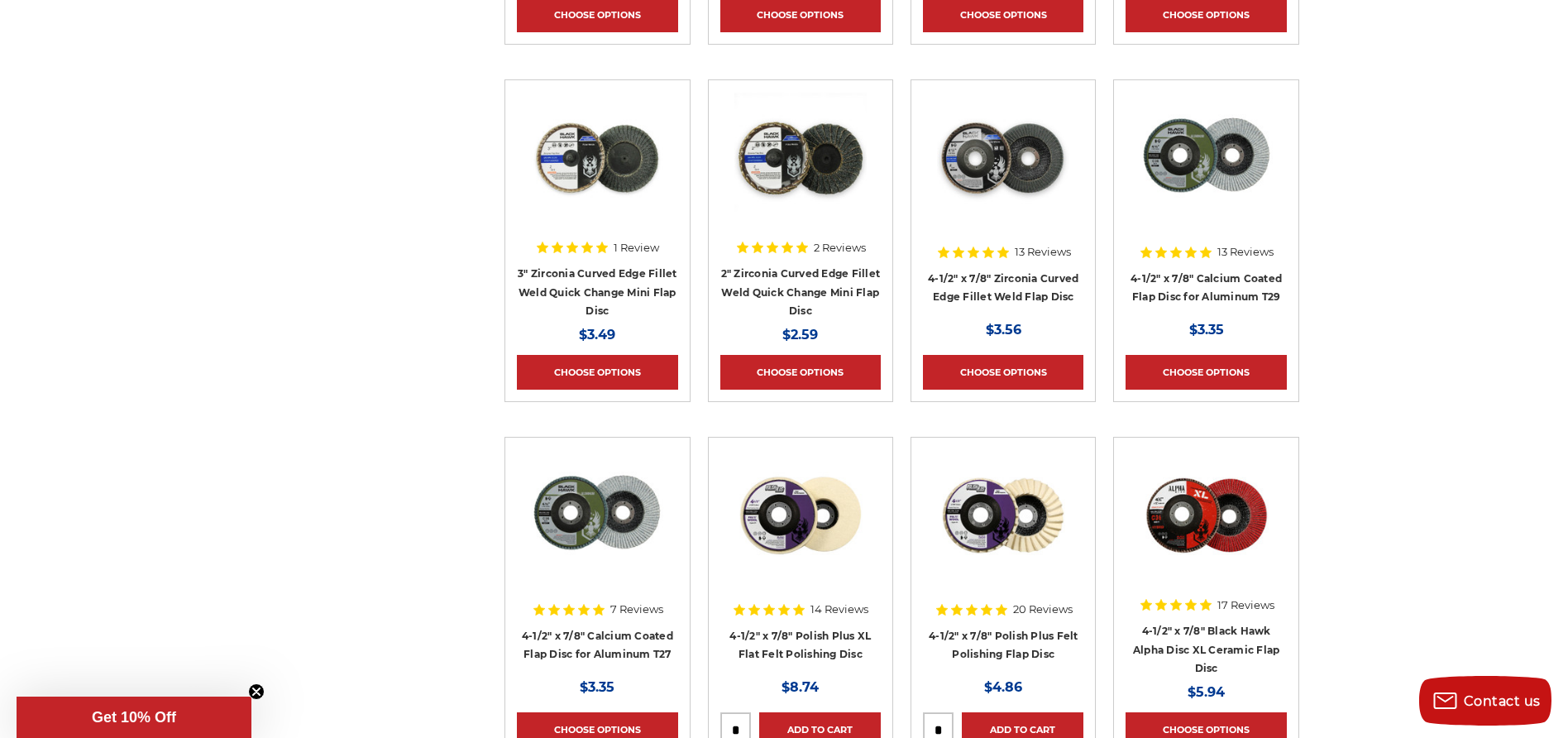
scroll to position [1338, 0]
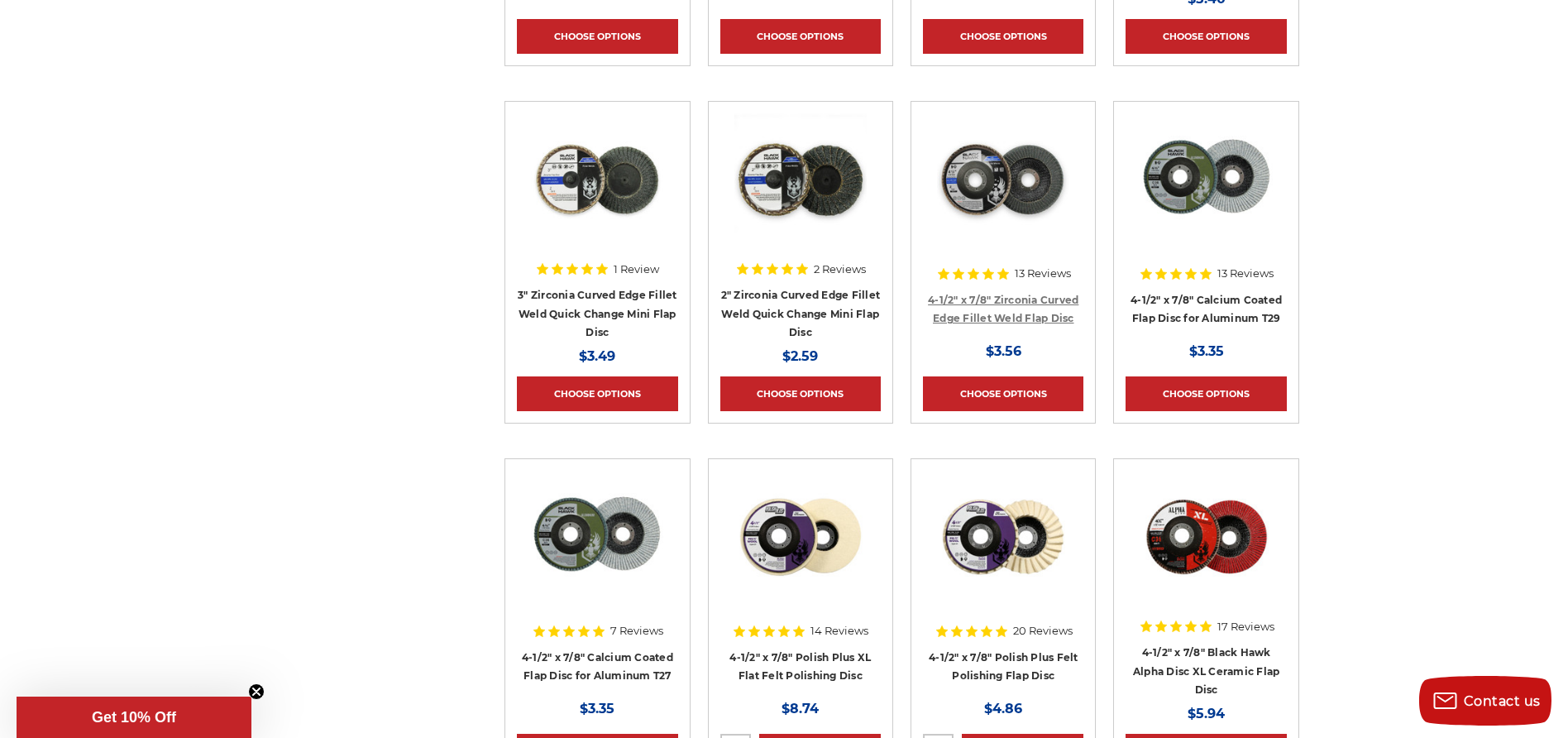
click at [1026, 298] on link "4-1/2" x 7/8" Zirconia Curved Edge Fillet Weld Flap Disc" at bounding box center [1003, 309] width 151 height 32
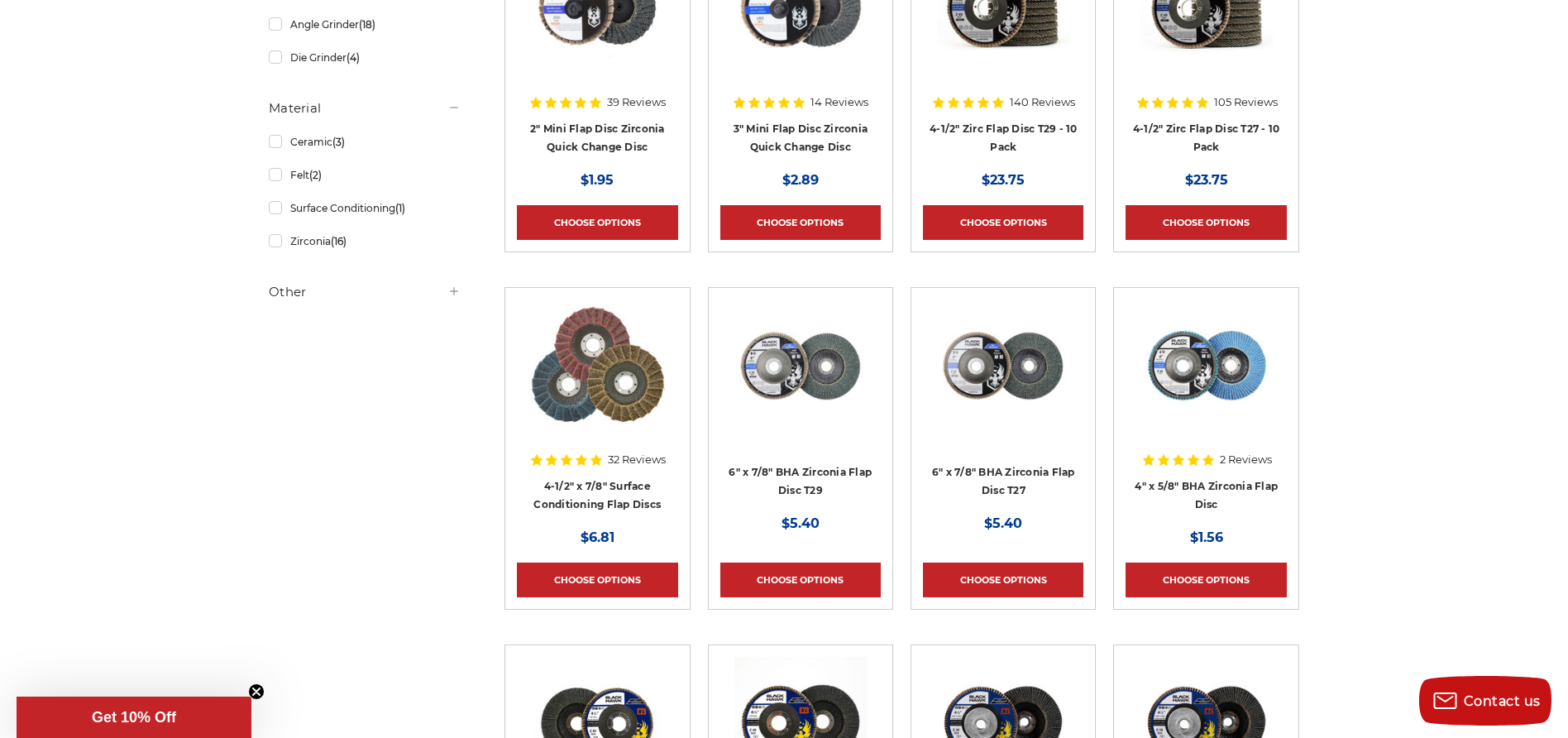
scroll to position [379, 0]
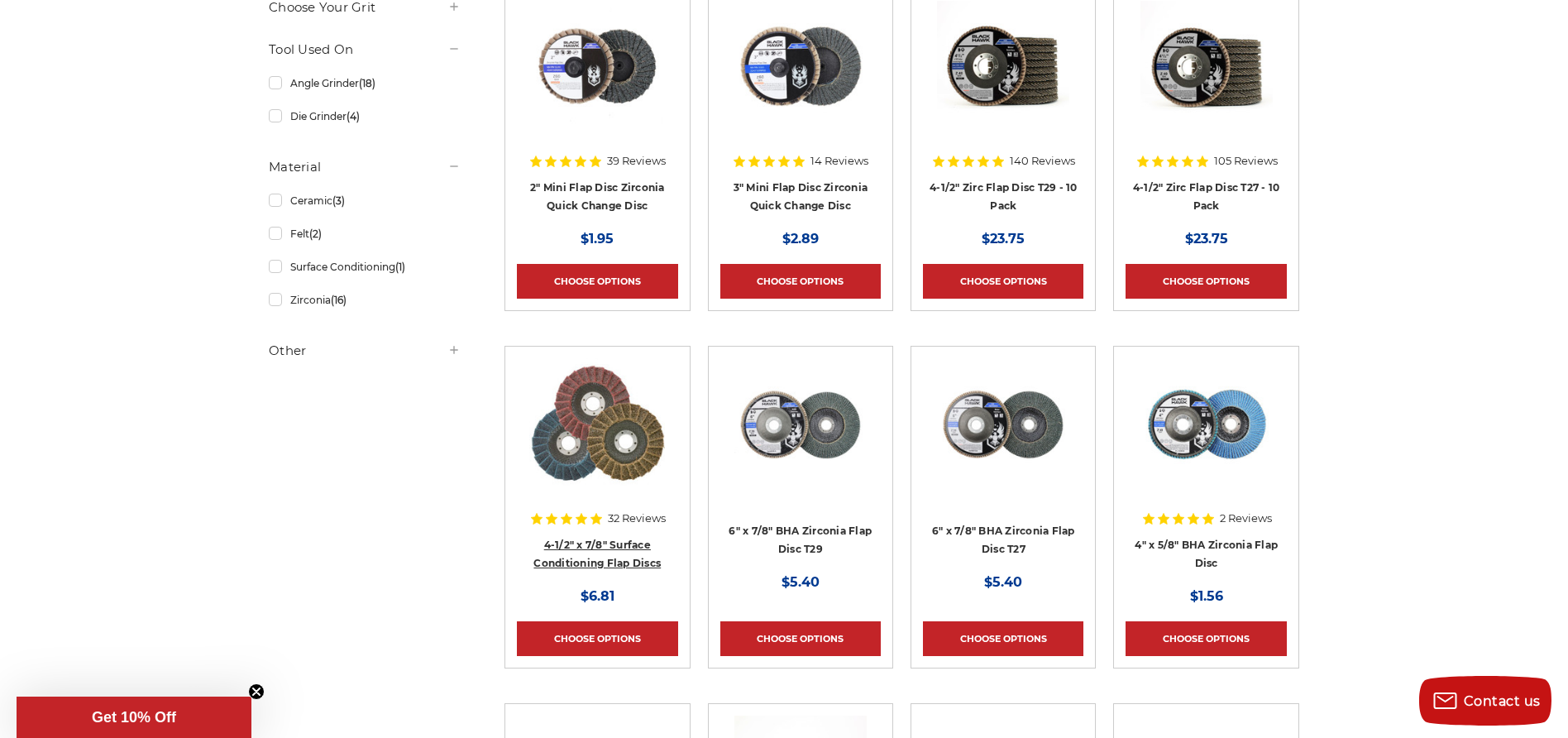
click at [621, 547] on link "4-1/2" x 7/8" Surface Conditioning Flap Discs" at bounding box center [596, 554] width 127 height 32
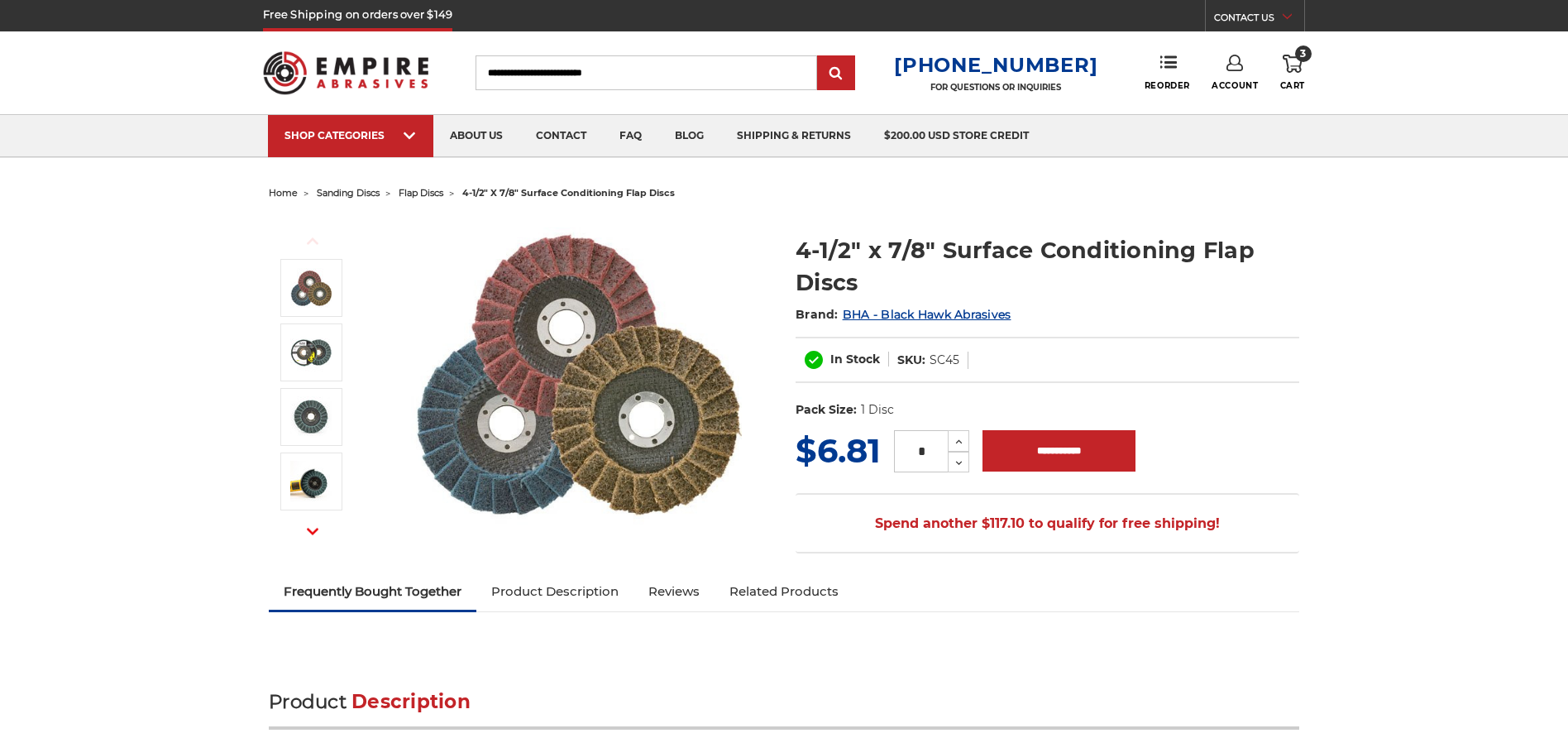
click at [621, 538] on div "Previous Next" at bounding box center [520, 378] width 504 height 322
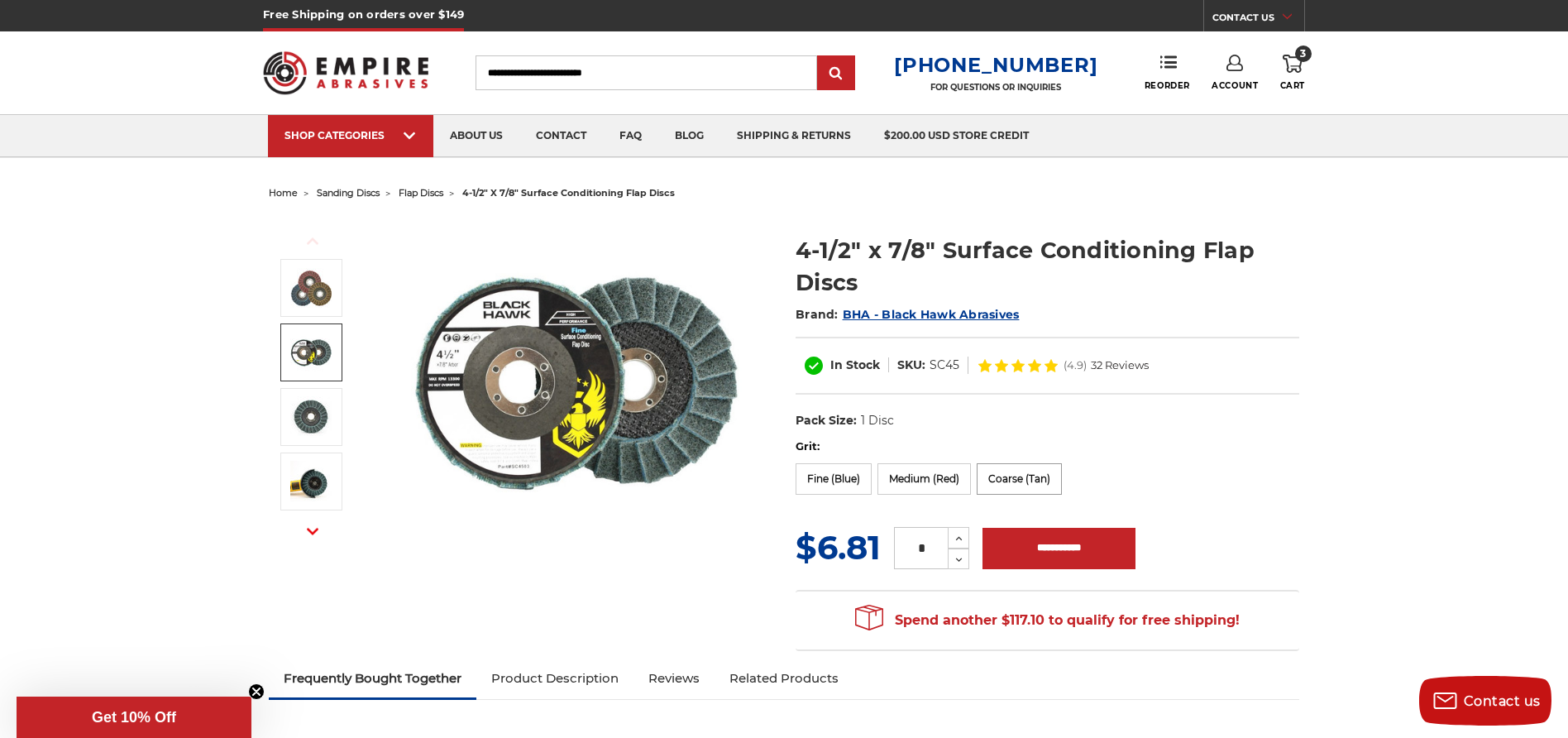
click at [1042, 479] on label "Coarse (Tan)" at bounding box center [1019, 479] width 85 height 32
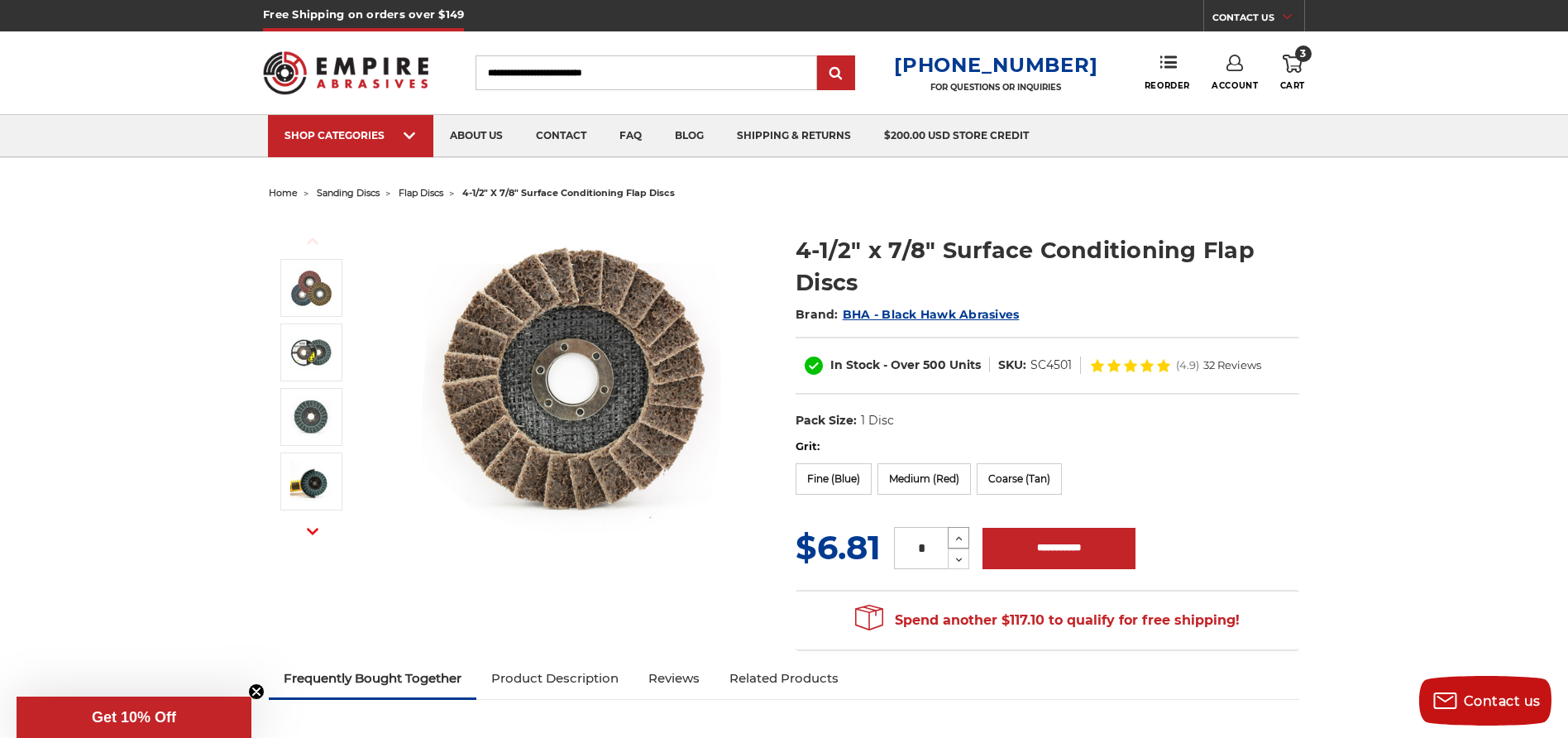
click at [964, 534] on icon at bounding box center [958, 539] width 12 height 15
click at [966, 559] on icon at bounding box center [959, 559] width 13 height 13
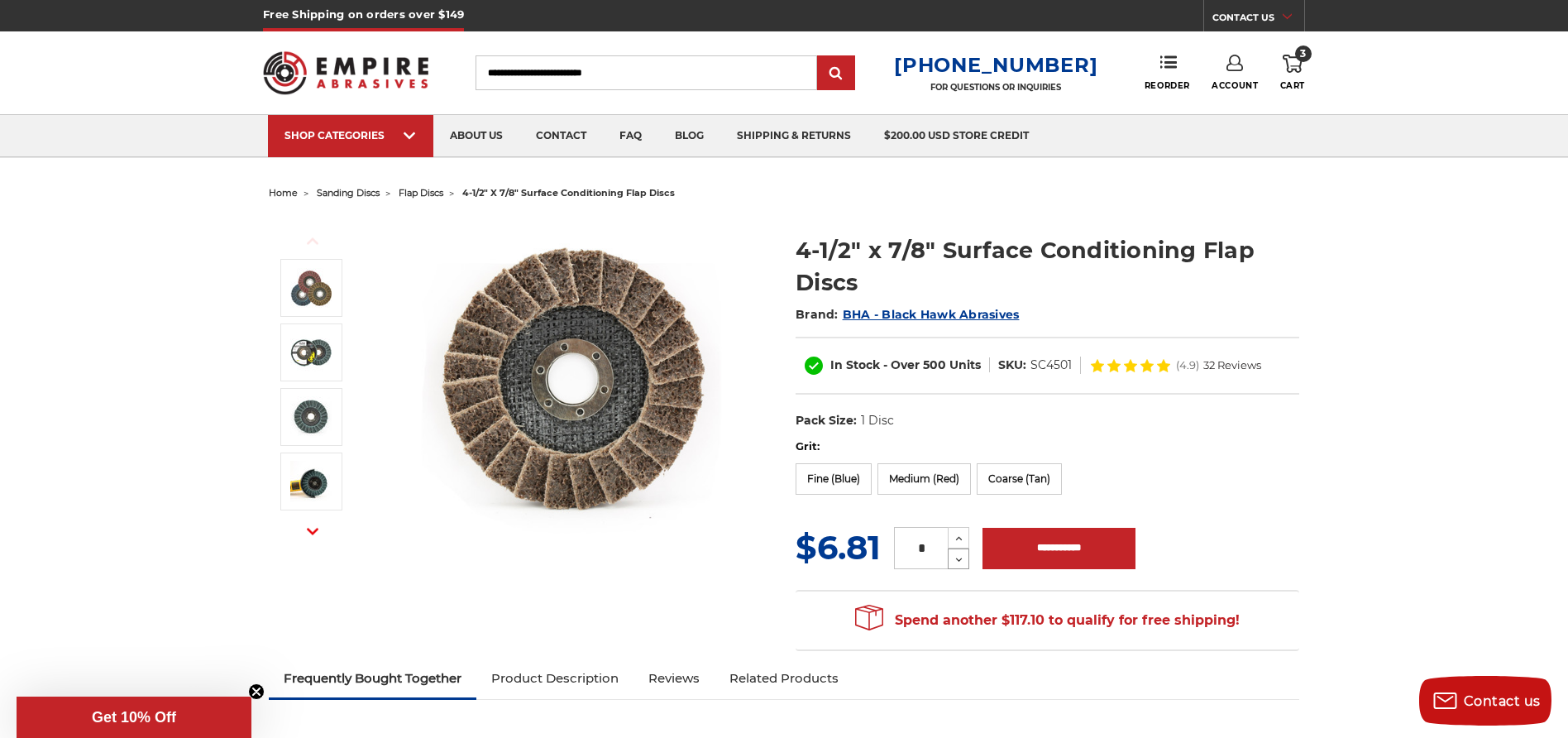
click at [957, 559] on use at bounding box center [959, 559] width 7 height 4
type input "*"
click at [1036, 551] on input "**********" at bounding box center [1059, 548] width 153 height 41
type input "**********"
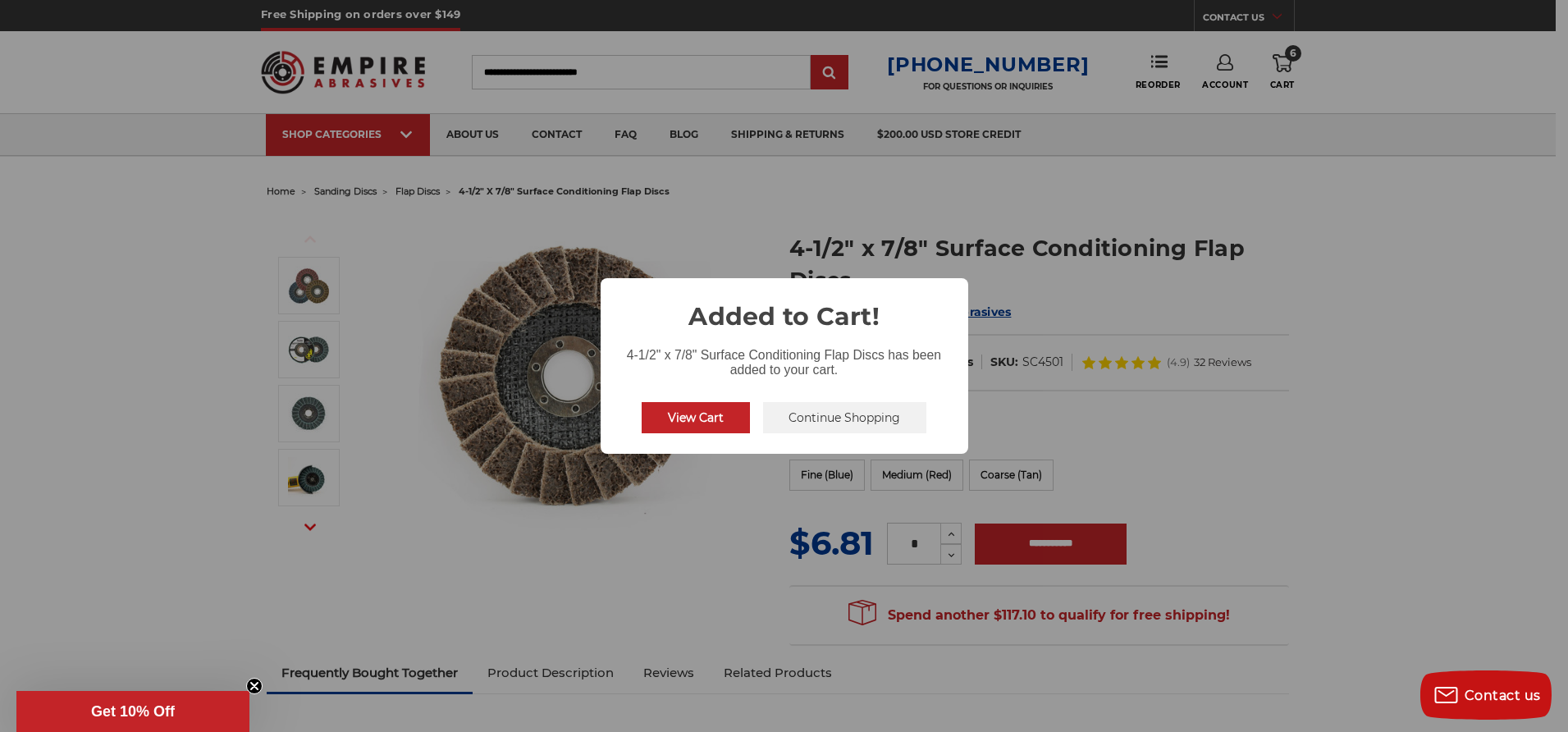
click at [819, 413] on button "Continue Shopping" at bounding box center [845, 417] width 164 height 31
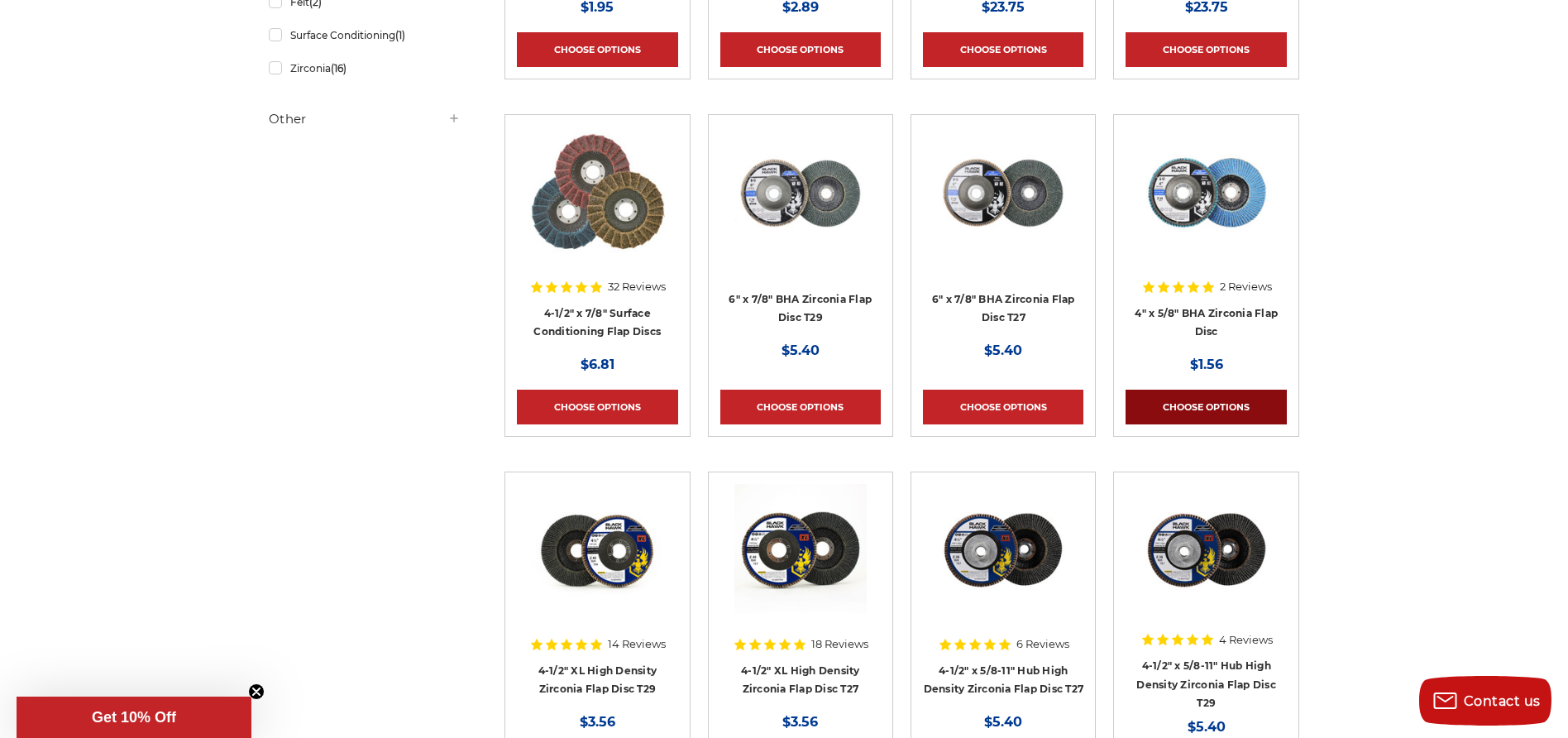
scroll to position [668, 0]
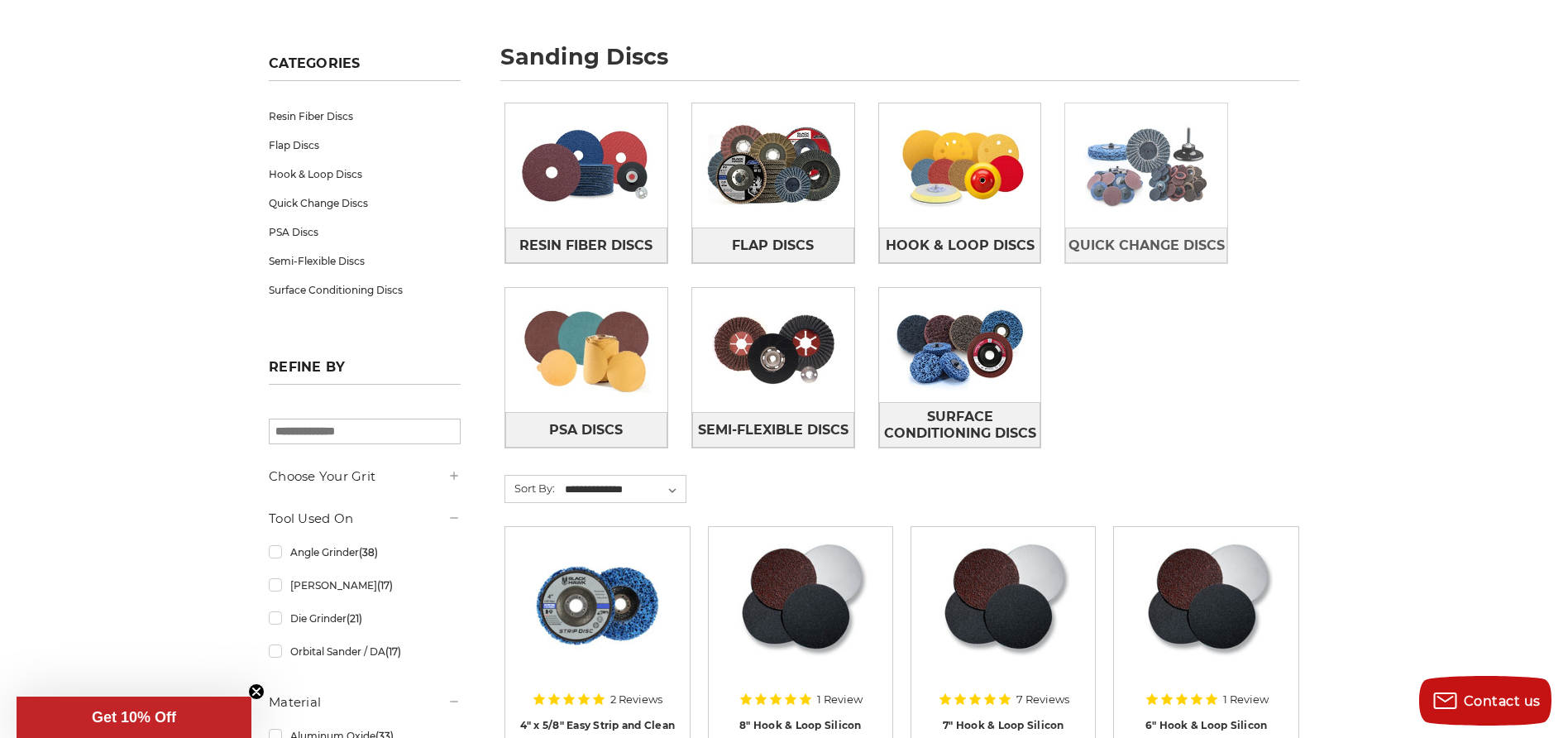
click at [1172, 194] on img at bounding box center [1147, 164] width 162 height 114
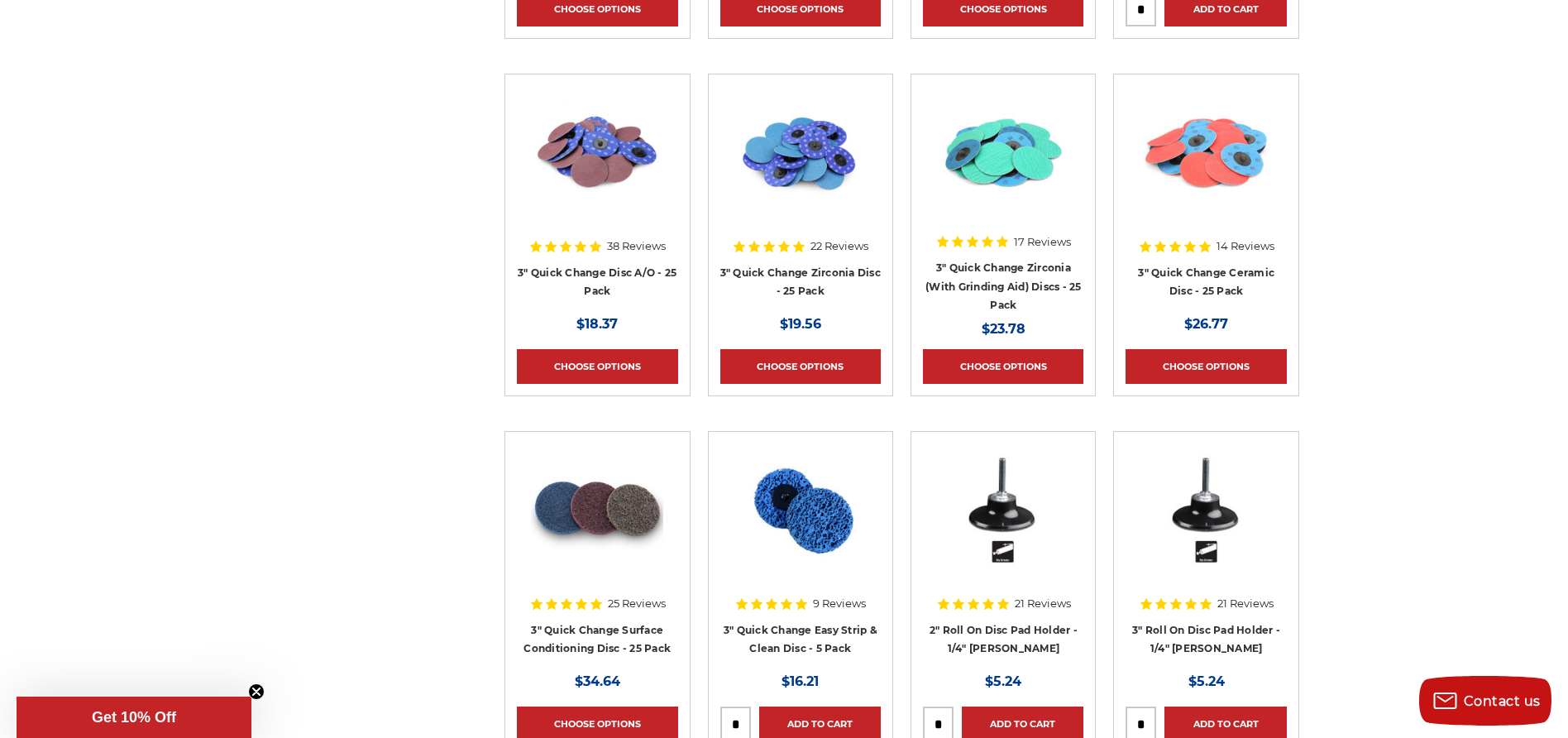
scroll to position [1788, 0]
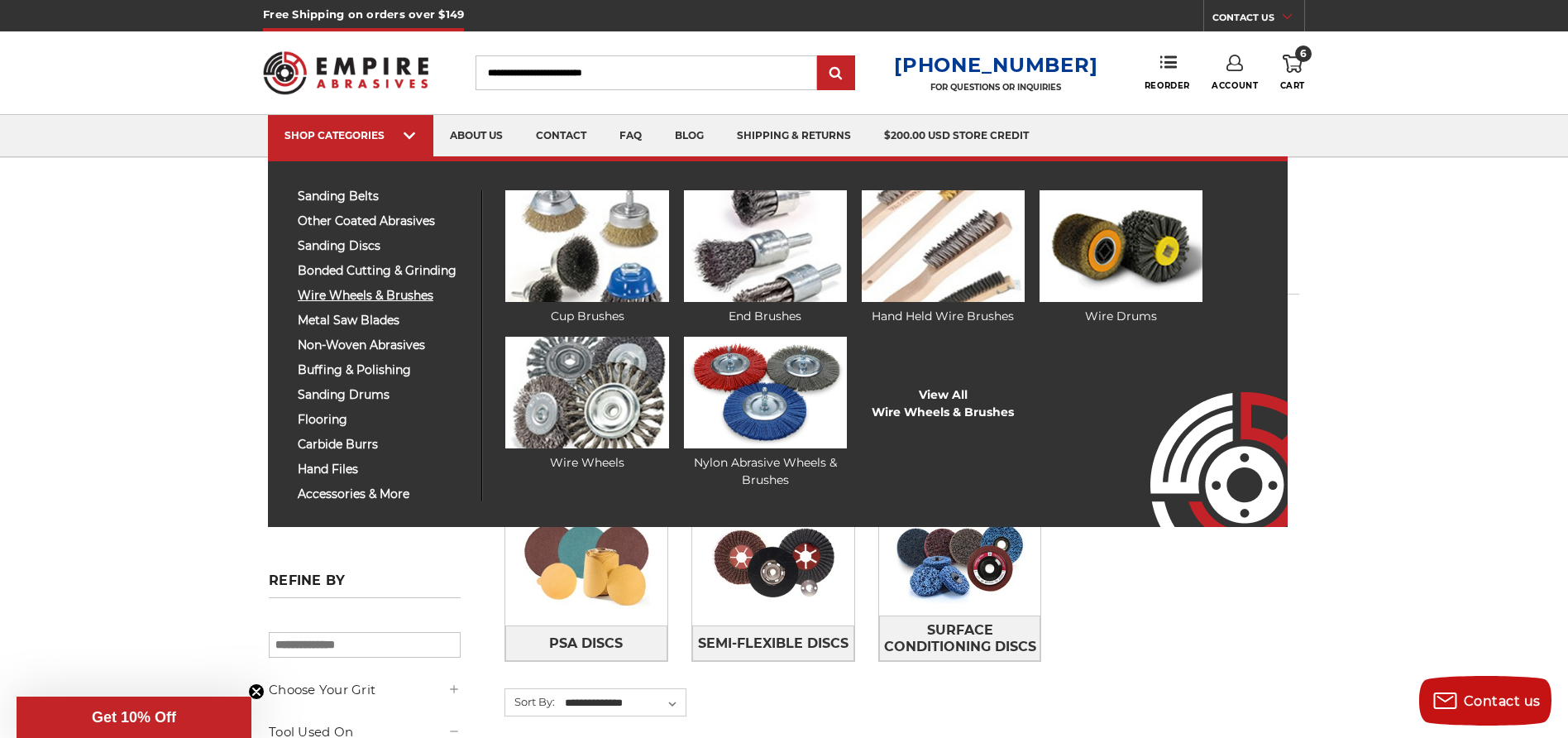
click at [354, 294] on span "wire wheels & brushes" at bounding box center [383, 295] width 171 height 12
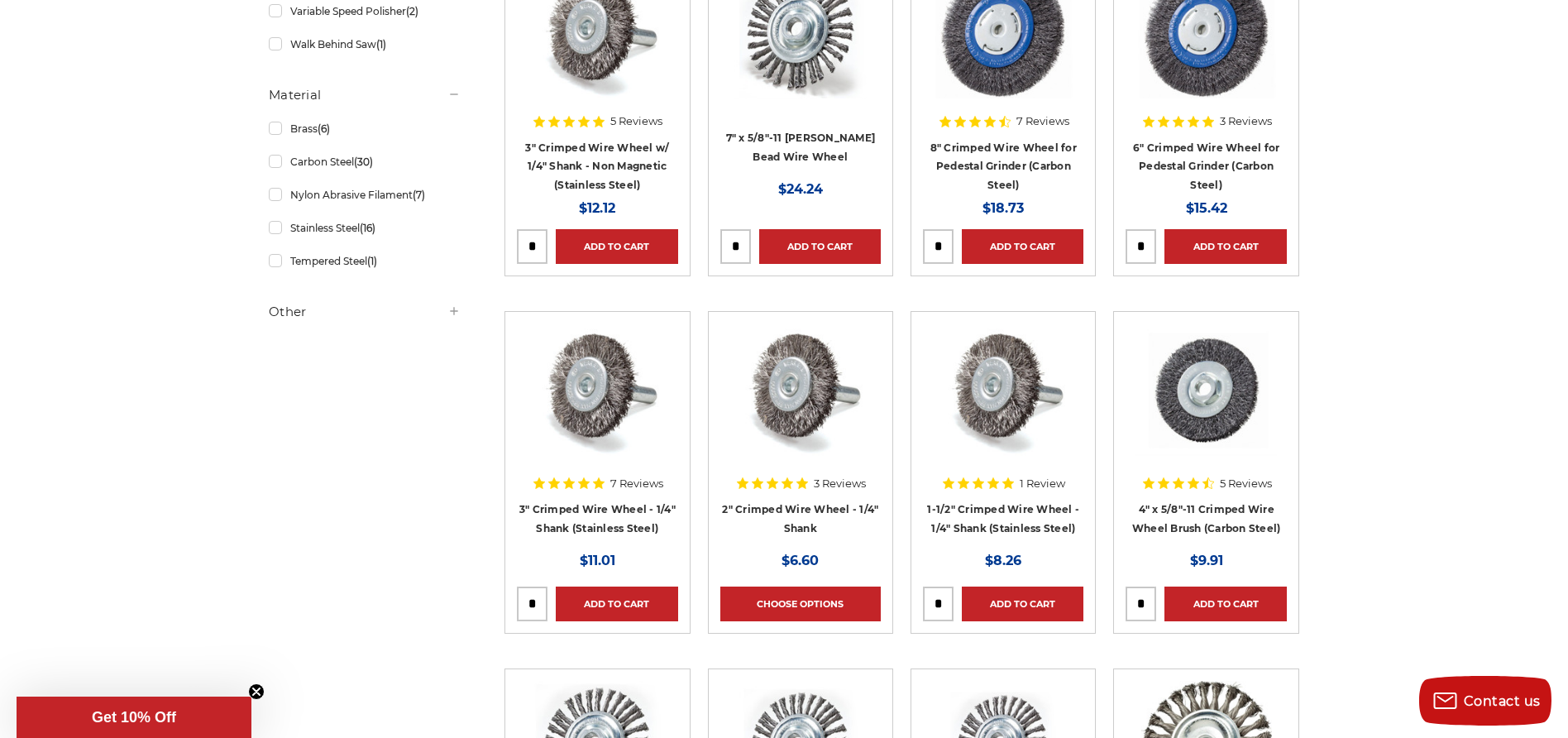
scroll to position [907, 0]
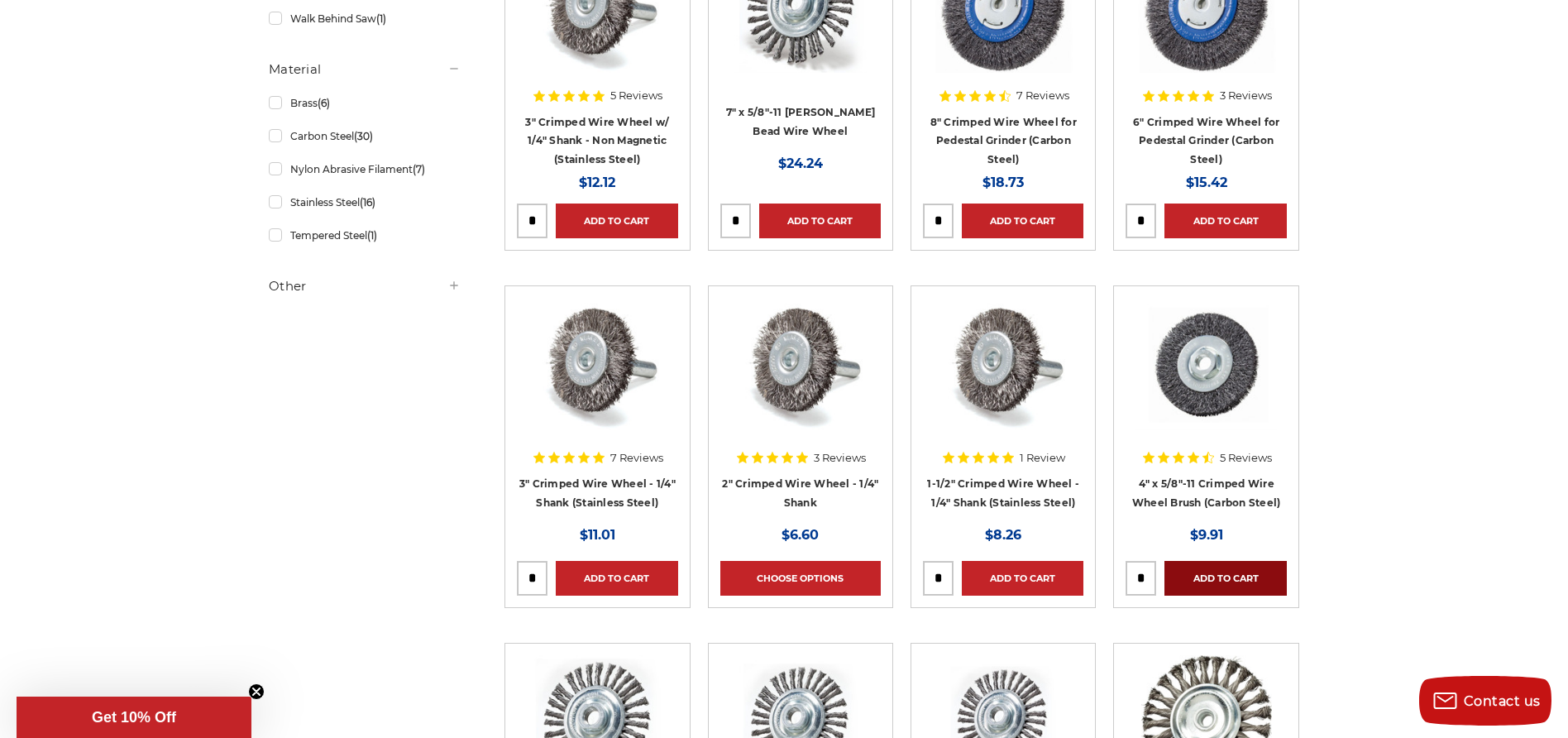
click at [1233, 578] on link "Add to Cart" at bounding box center [1225, 578] width 121 height 34
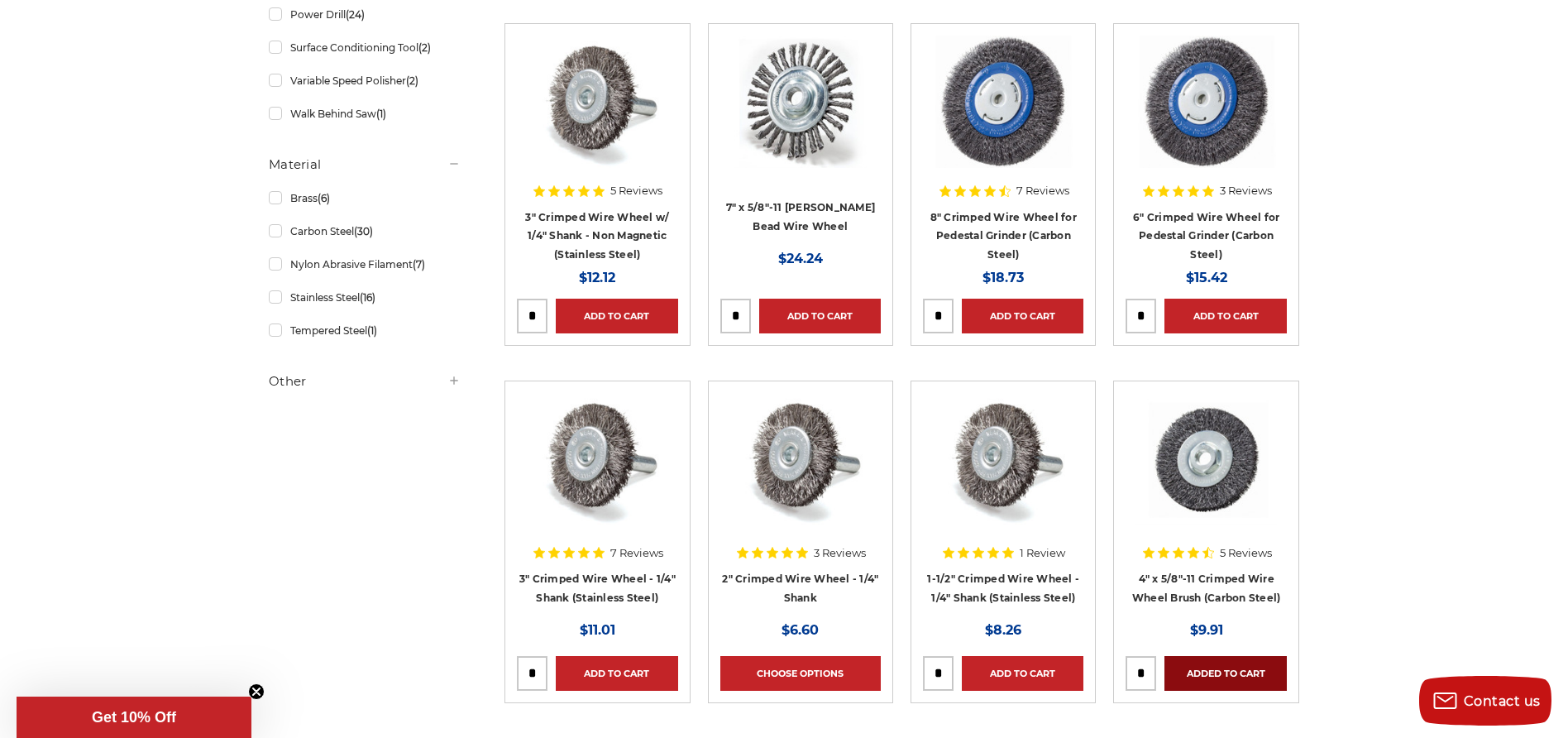
scroll to position [814, 0]
click at [629, 305] on link "Add to Cart" at bounding box center [616, 315] width 121 height 34
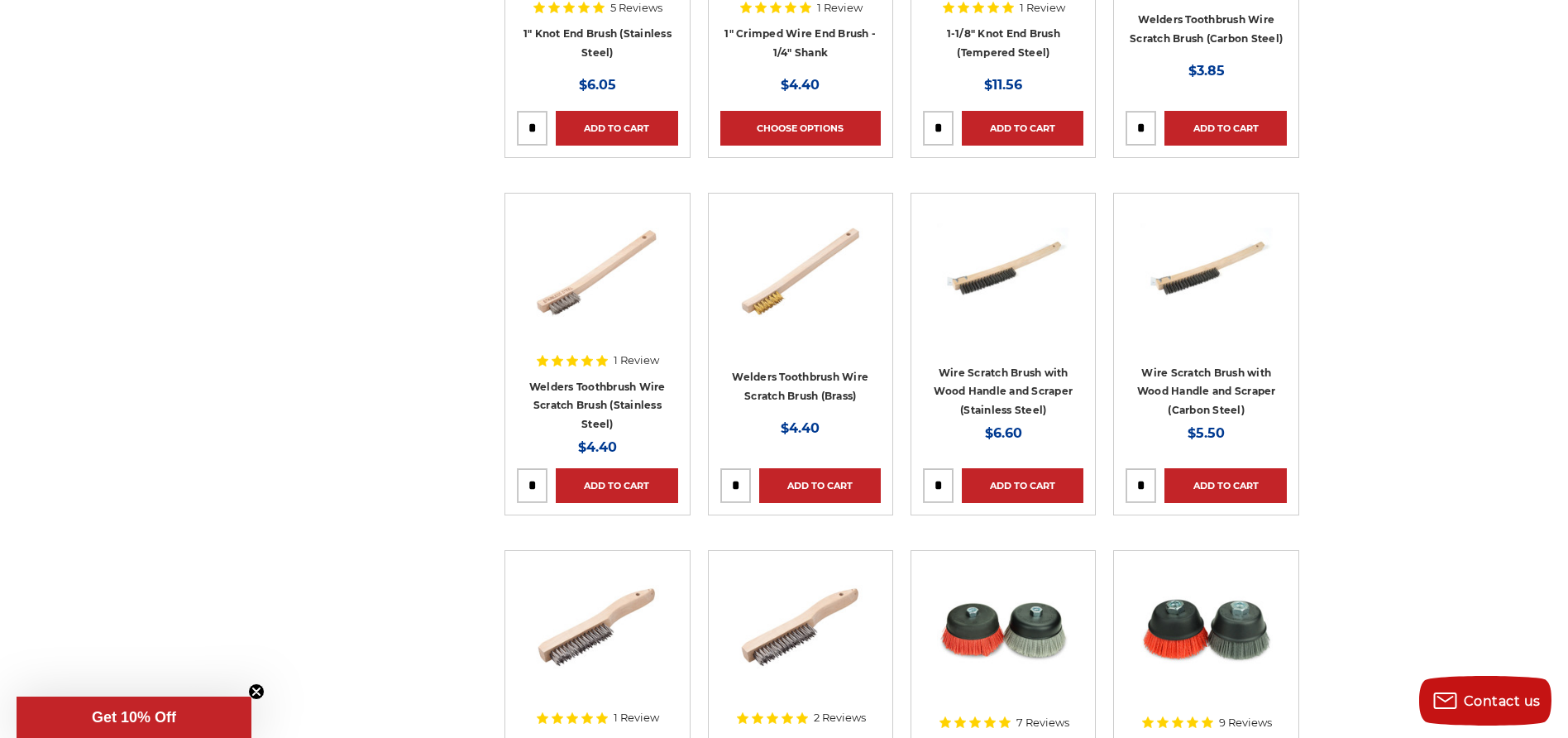
scroll to position [4575, 0]
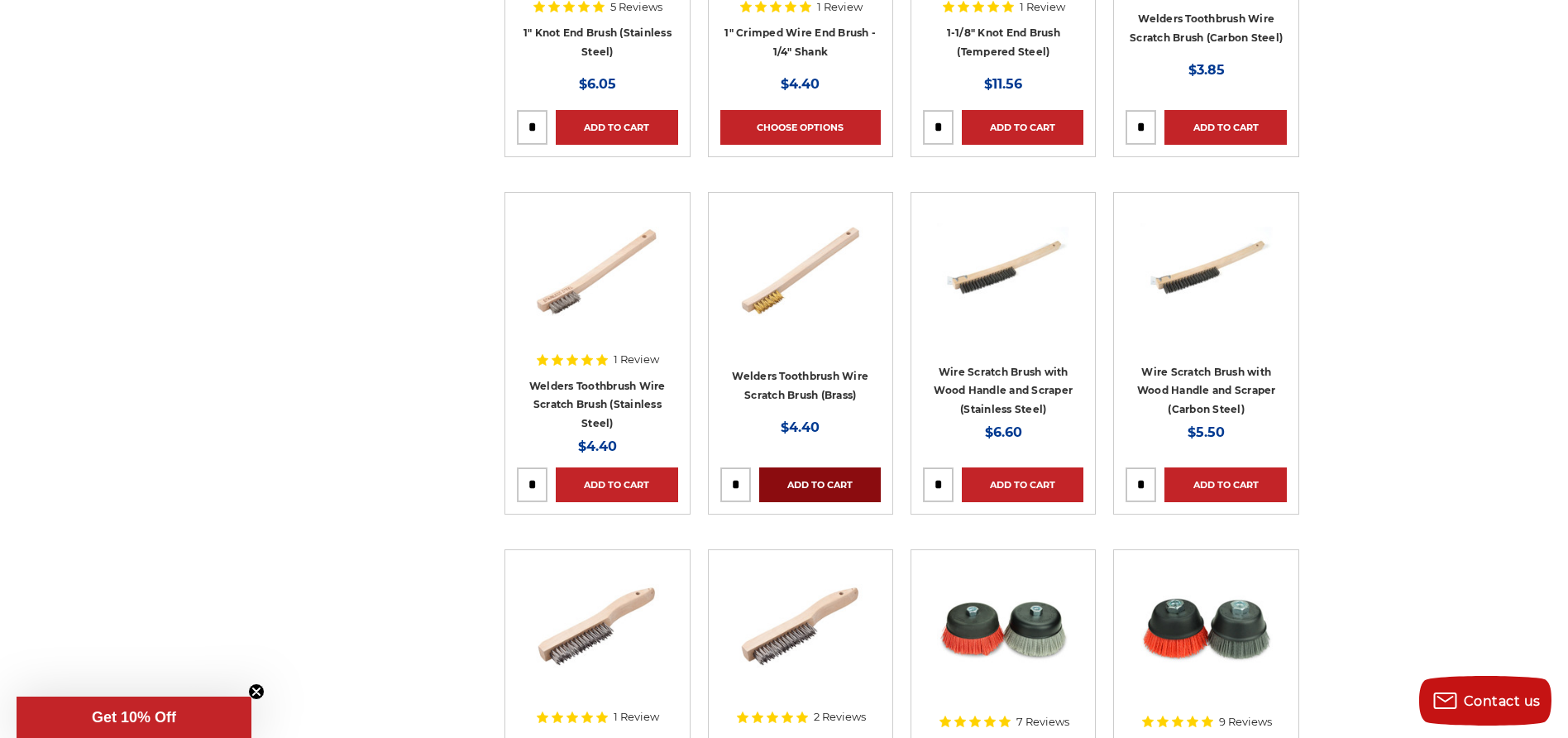
click at [857, 488] on link "Add to Cart" at bounding box center [820, 485] width 121 height 34
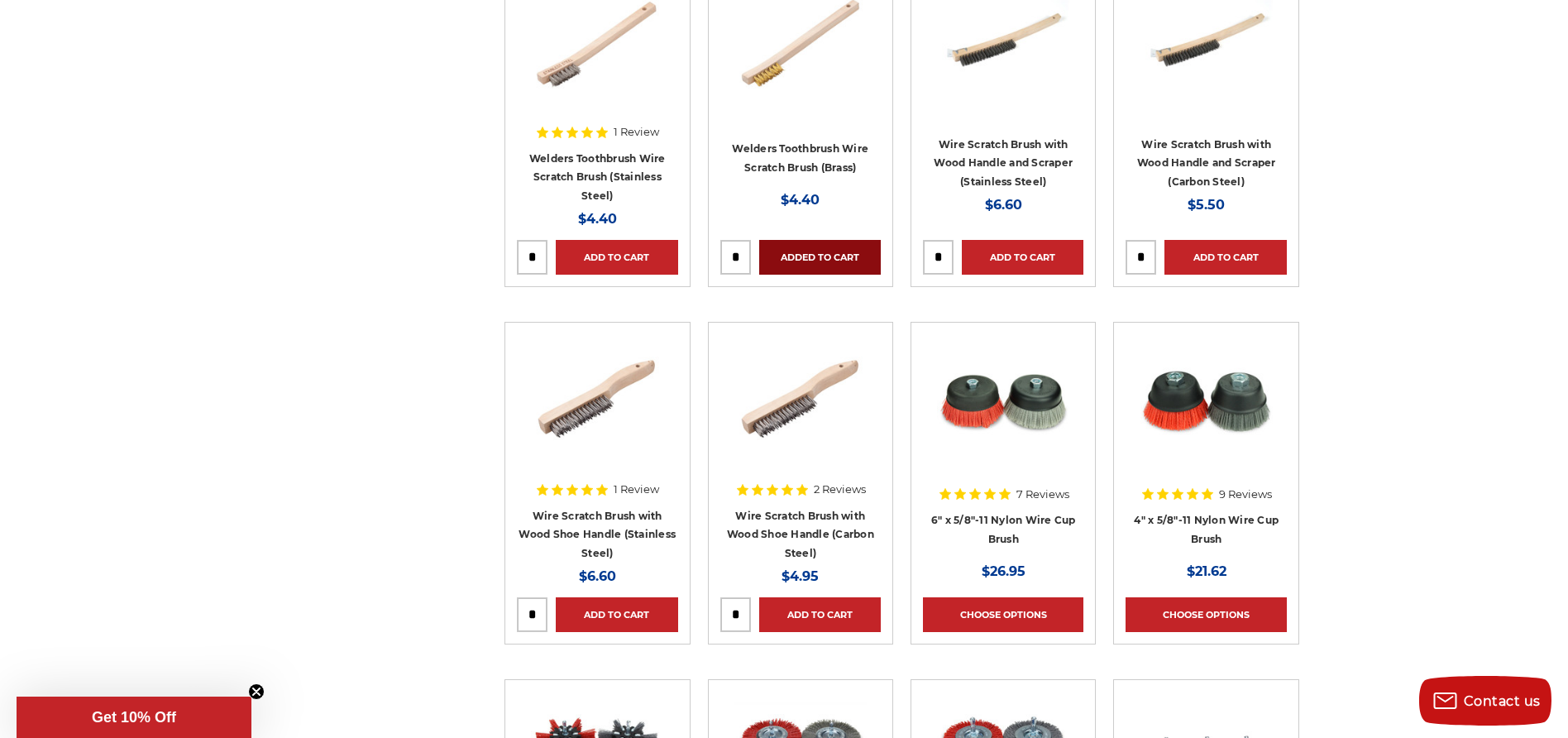
scroll to position [4902, 0]
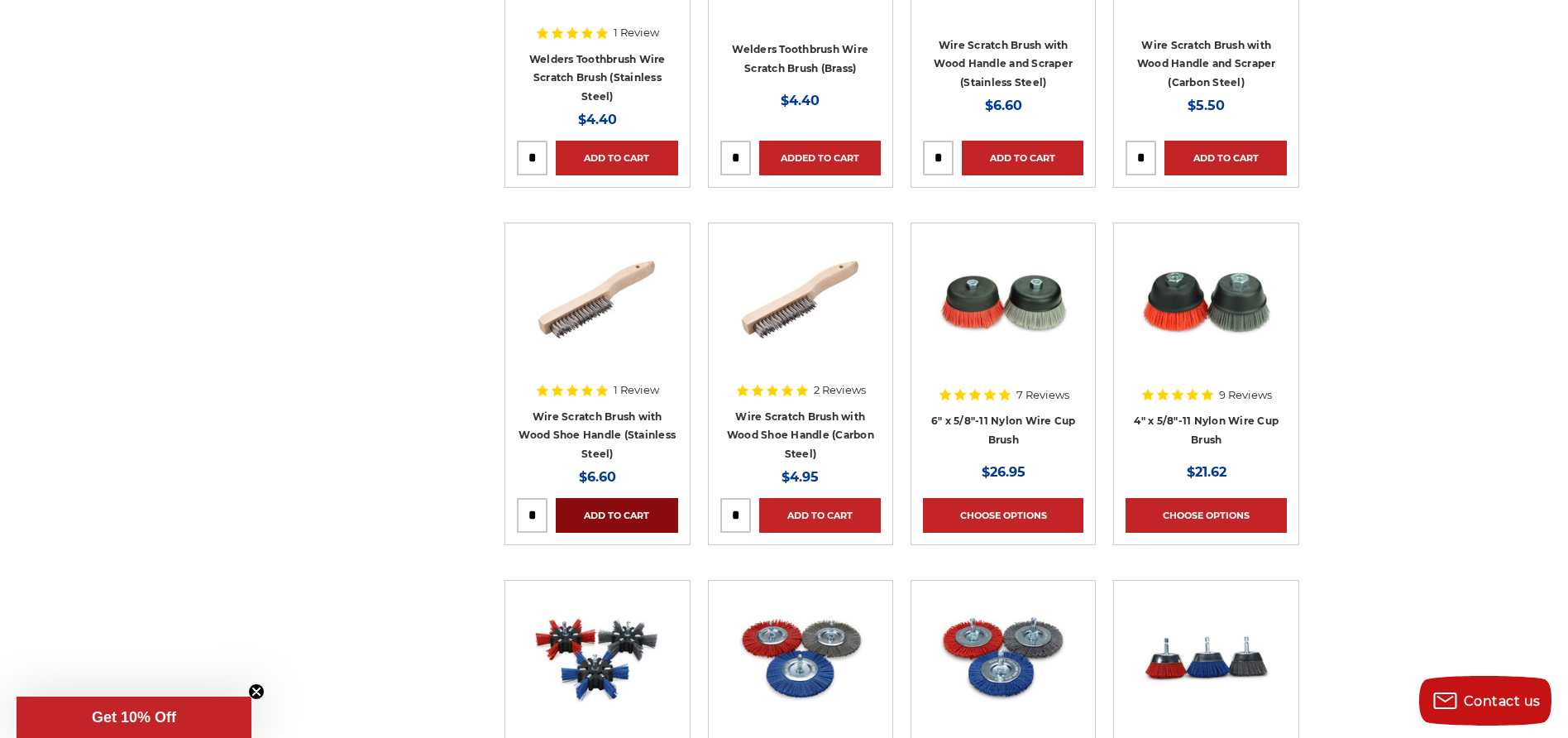
click at [629, 508] on link "Add to Cart" at bounding box center [616, 515] width 121 height 34
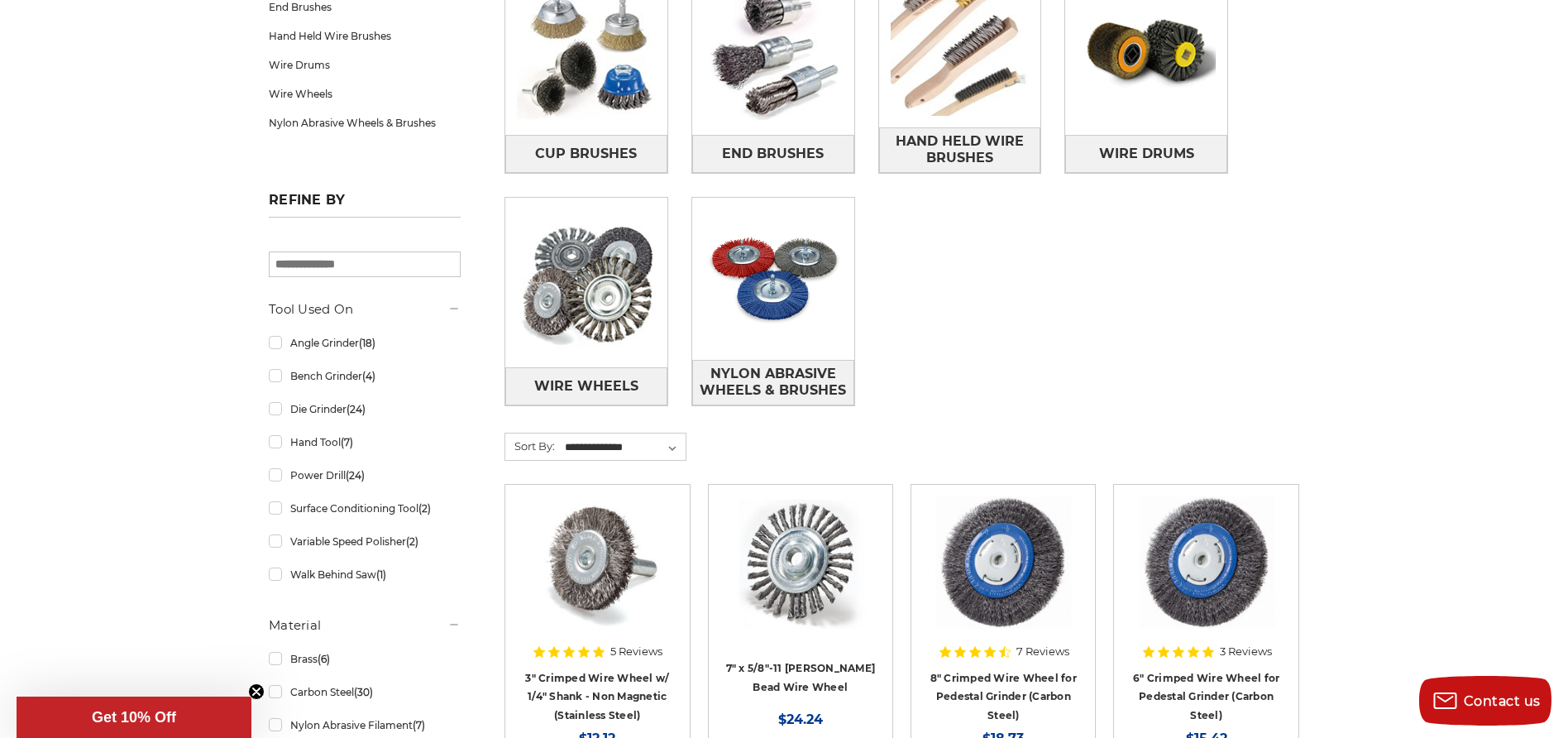
scroll to position [0, 0]
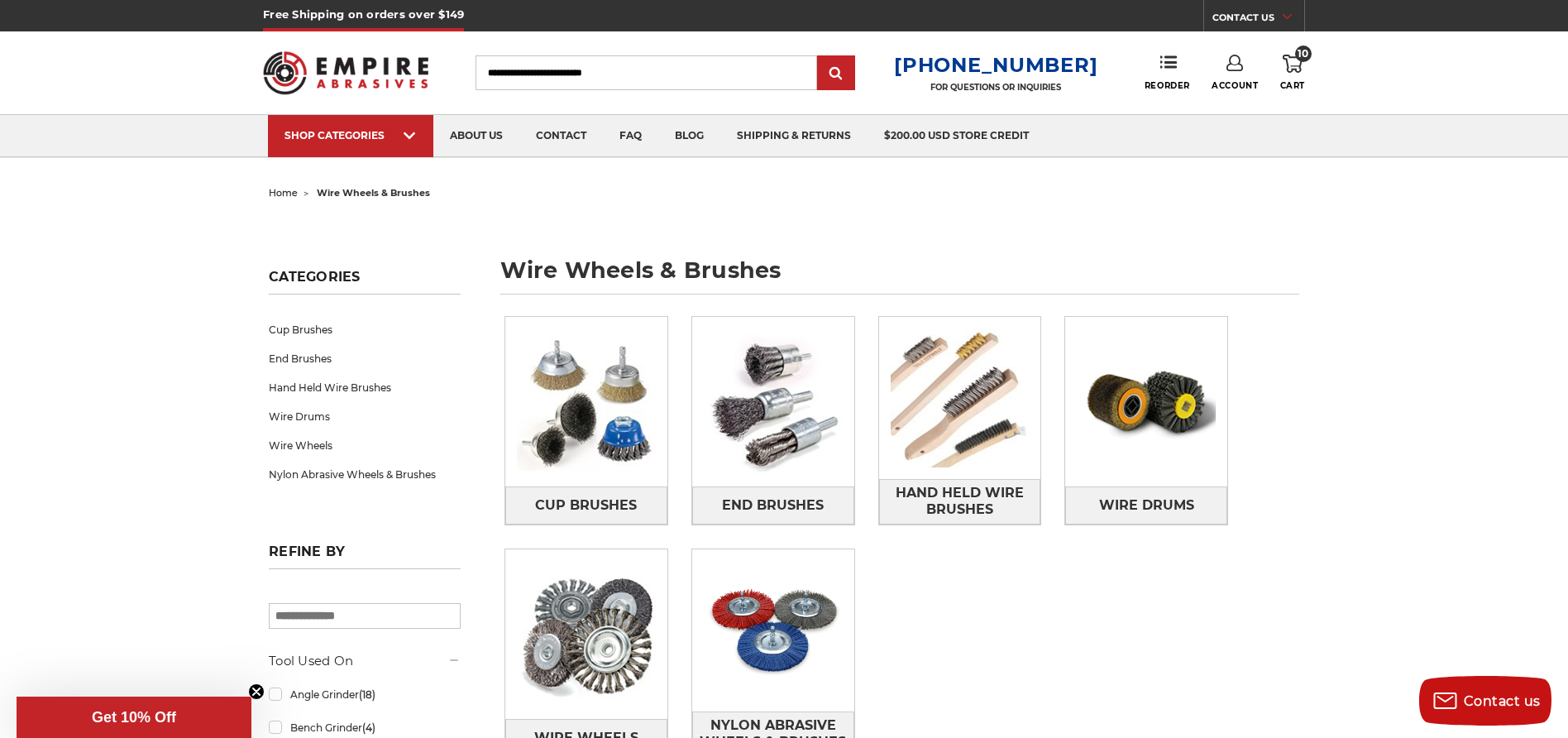
click at [1291, 61] on icon at bounding box center [1292, 63] width 20 height 18
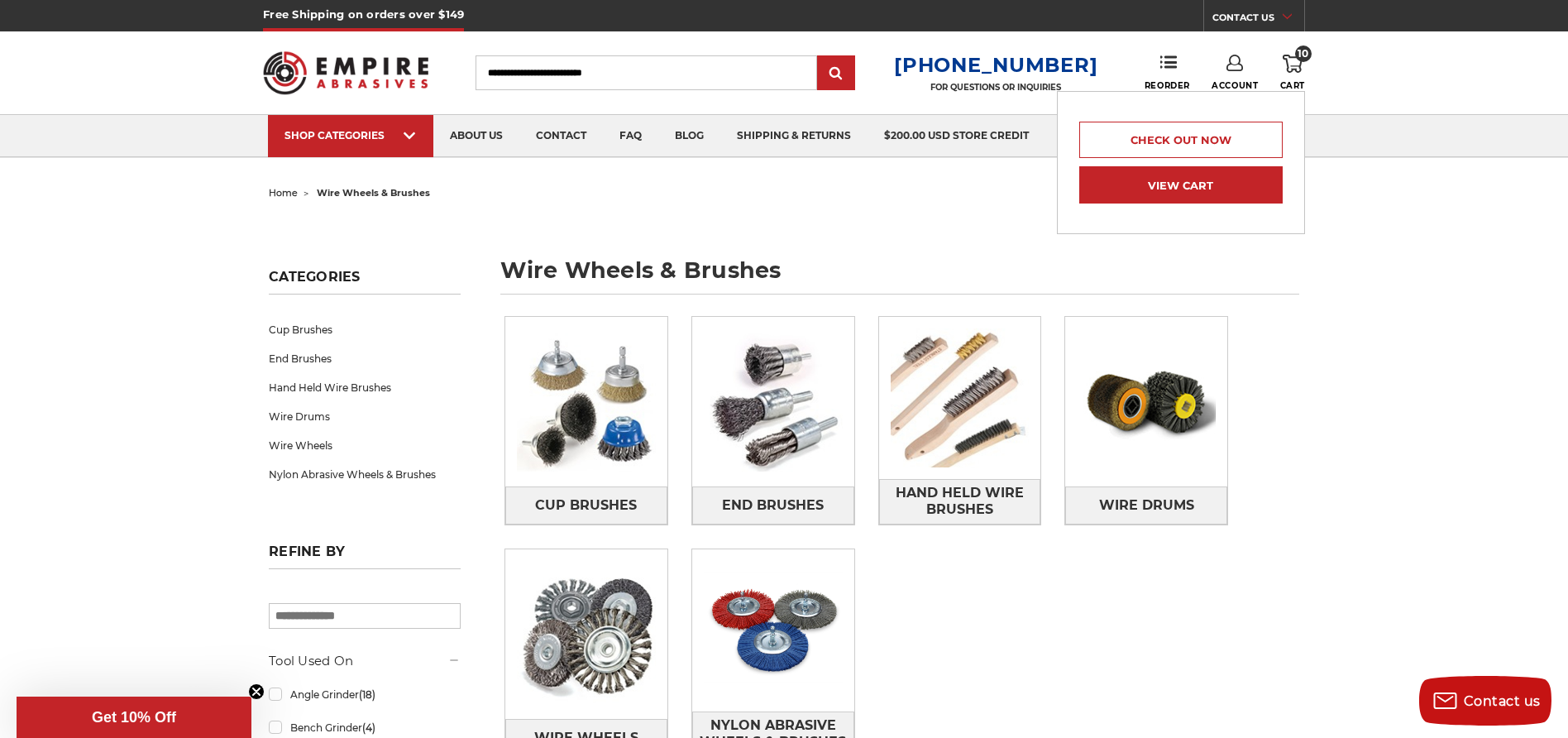
click at [1213, 192] on link "View Cart" at bounding box center [1180, 184] width 204 height 37
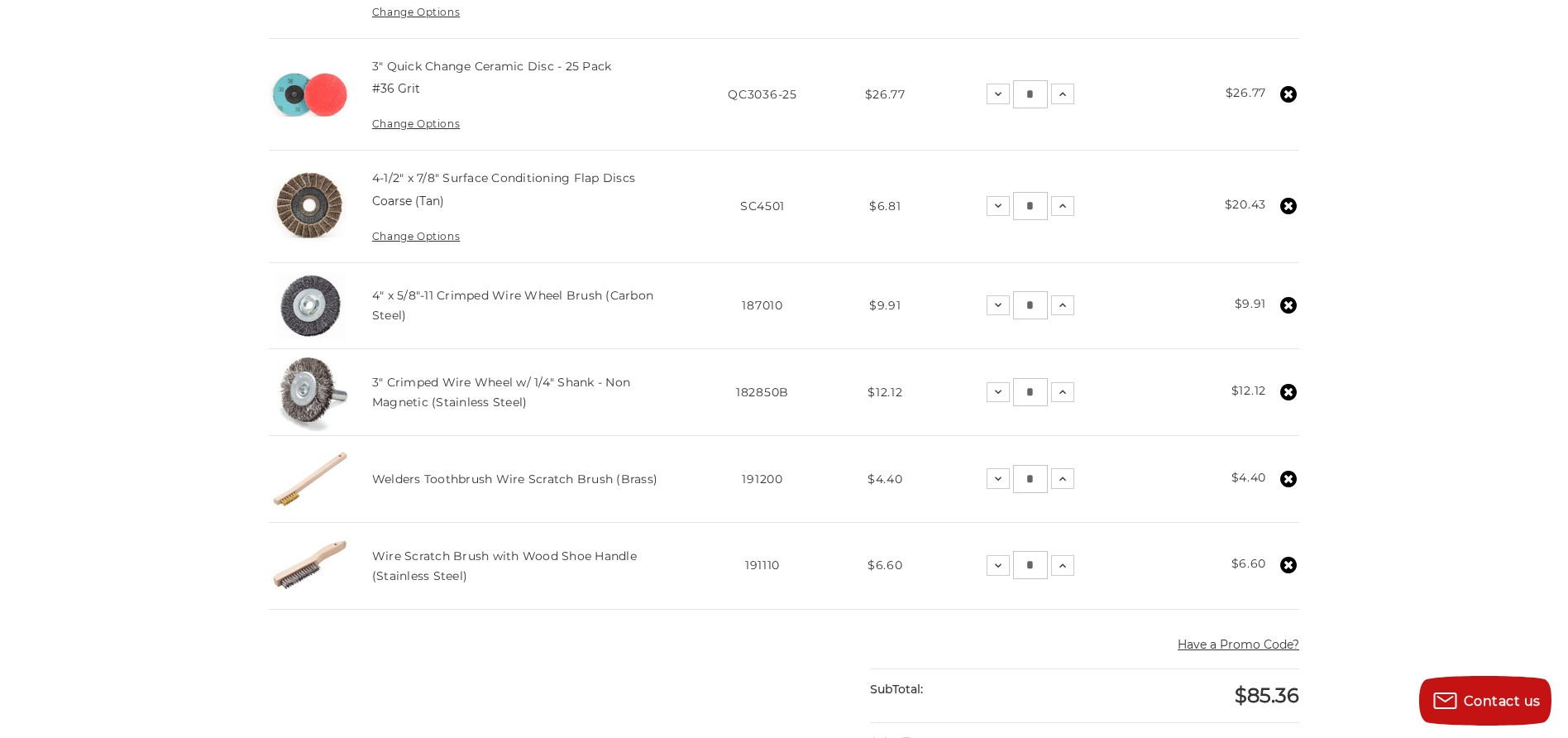
scroll to position [535, 0]
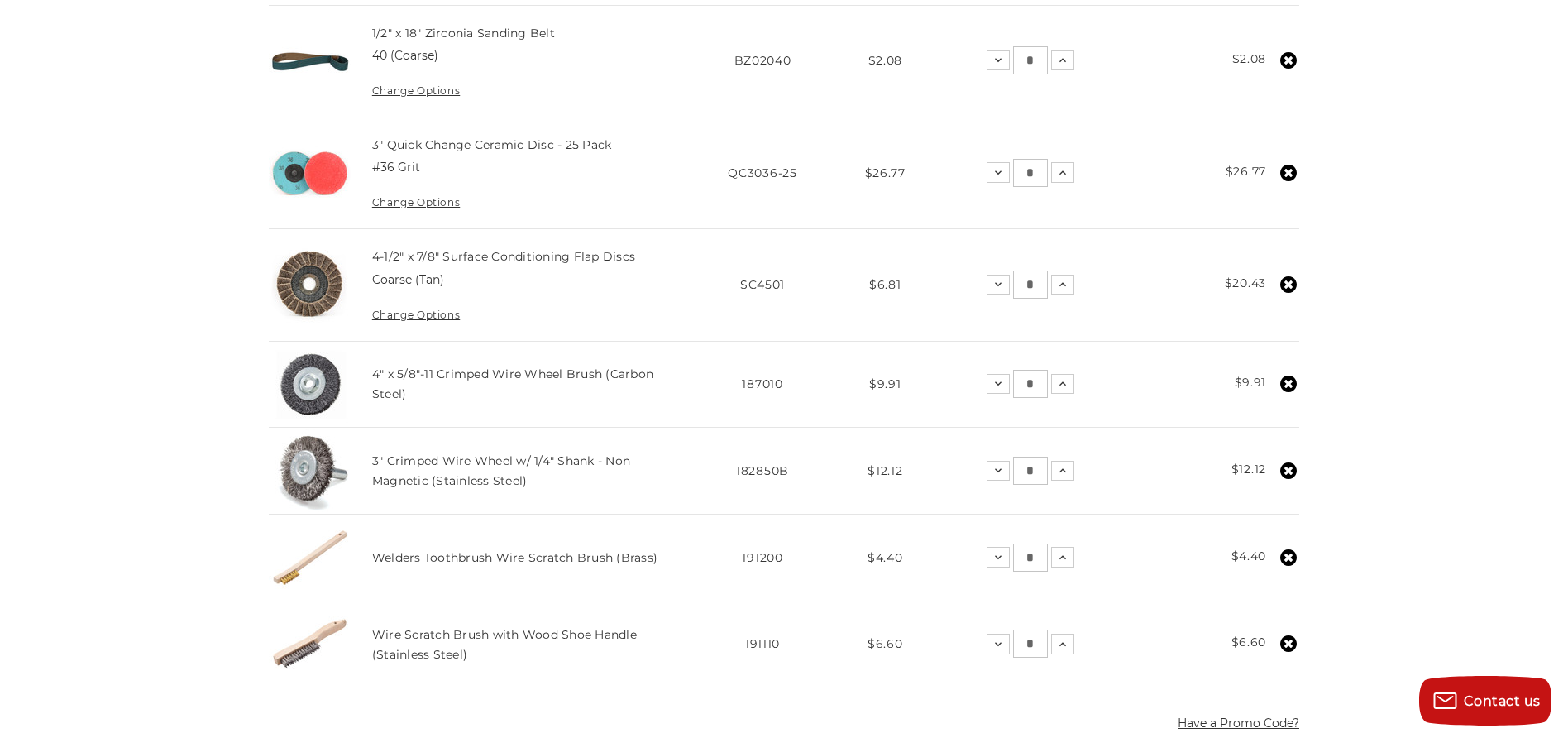
click at [1288, 381] on icon at bounding box center [1288, 383] width 16 height 16
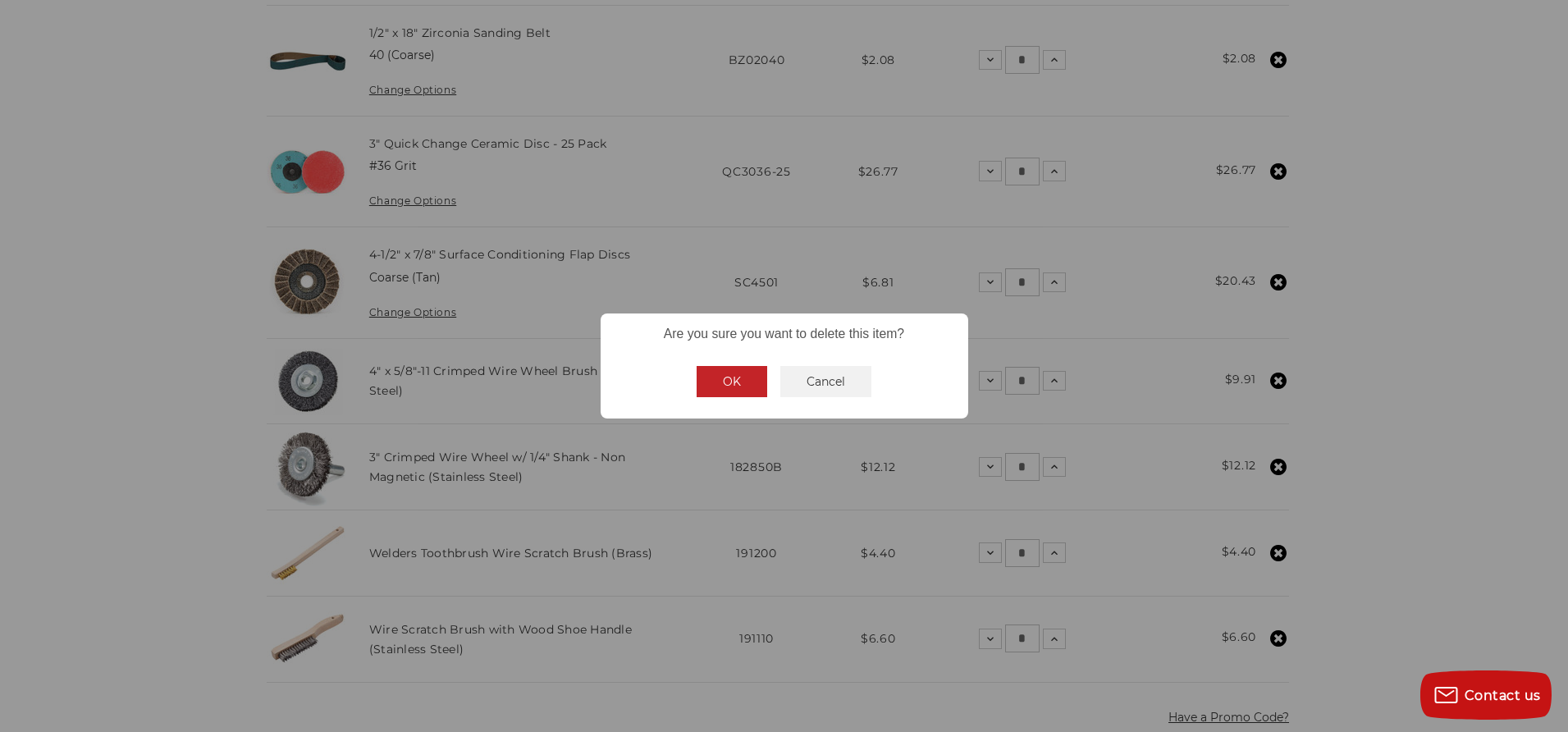
click at [744, 376] on button "OK" at bounding box center [732, 381] width 70 height 31
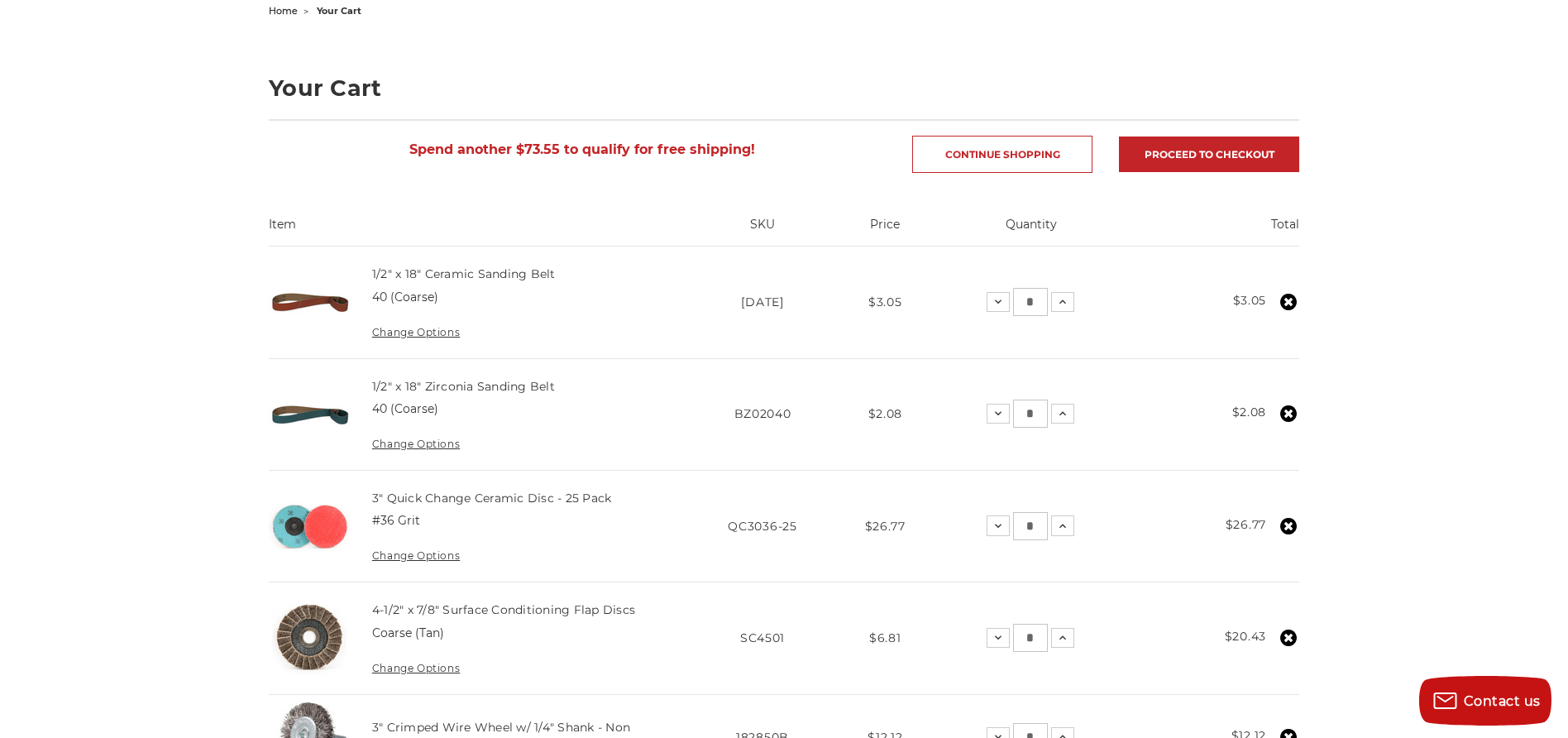
scroll to position [170, 0]
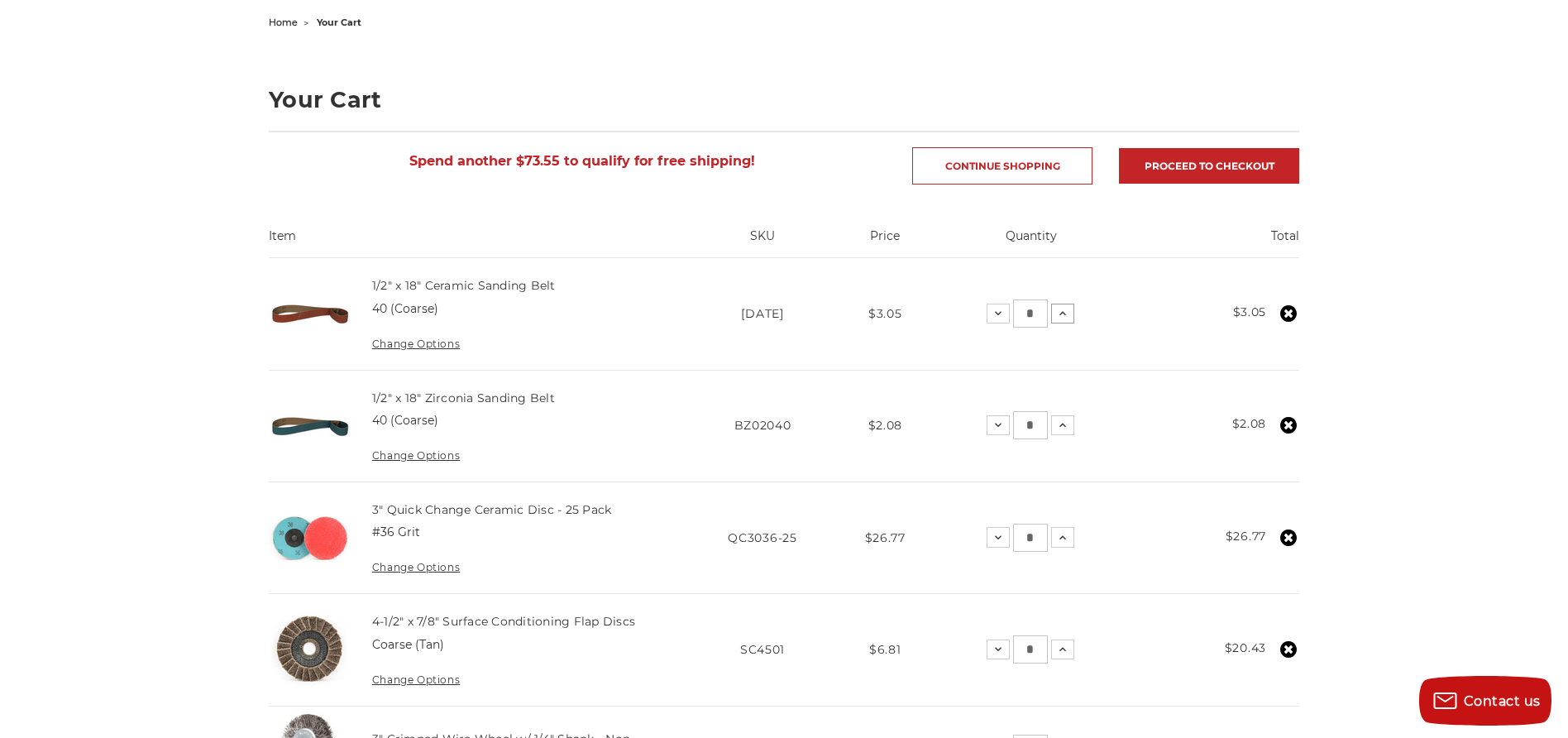
drag, startPoint x: 1030, startPoint y: 314, endPoint x: 1071, endPoint y: 314, distance: 41.0
click at [1071, 314] on div "Decrease Quantity: * Increase Quantity:" at bounding box center [1031, 313] width 88 height 28
type input "**"
click at [1025, 423] on input "*" at bounding box center [1030, 424] width 34 height 28
click at [0, 0] on div at bounding box center [0, 0] width 0 height 0
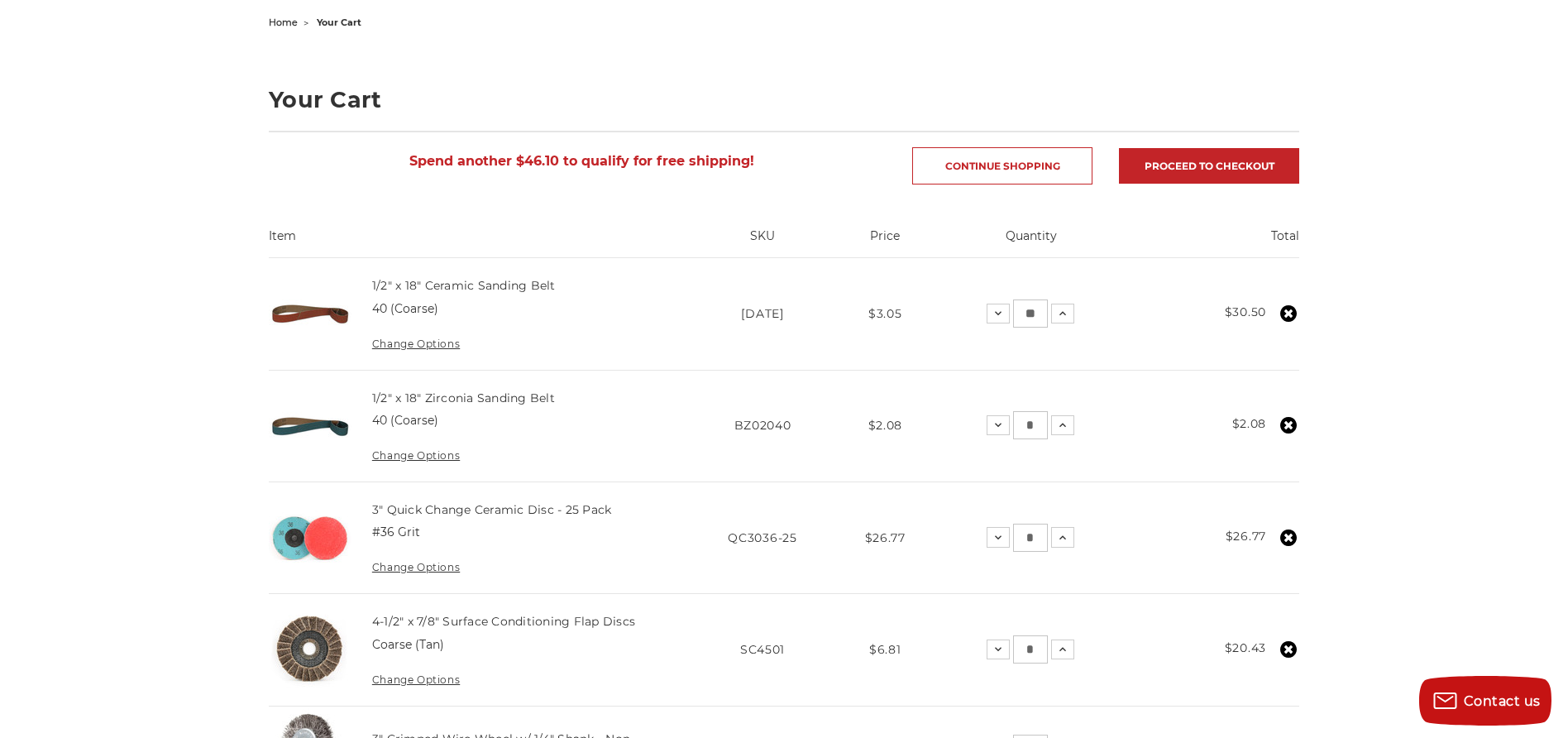
click at [1039, 427] on input "*" at bounding box center [1030, 424] width 34 height 28
type input "**"
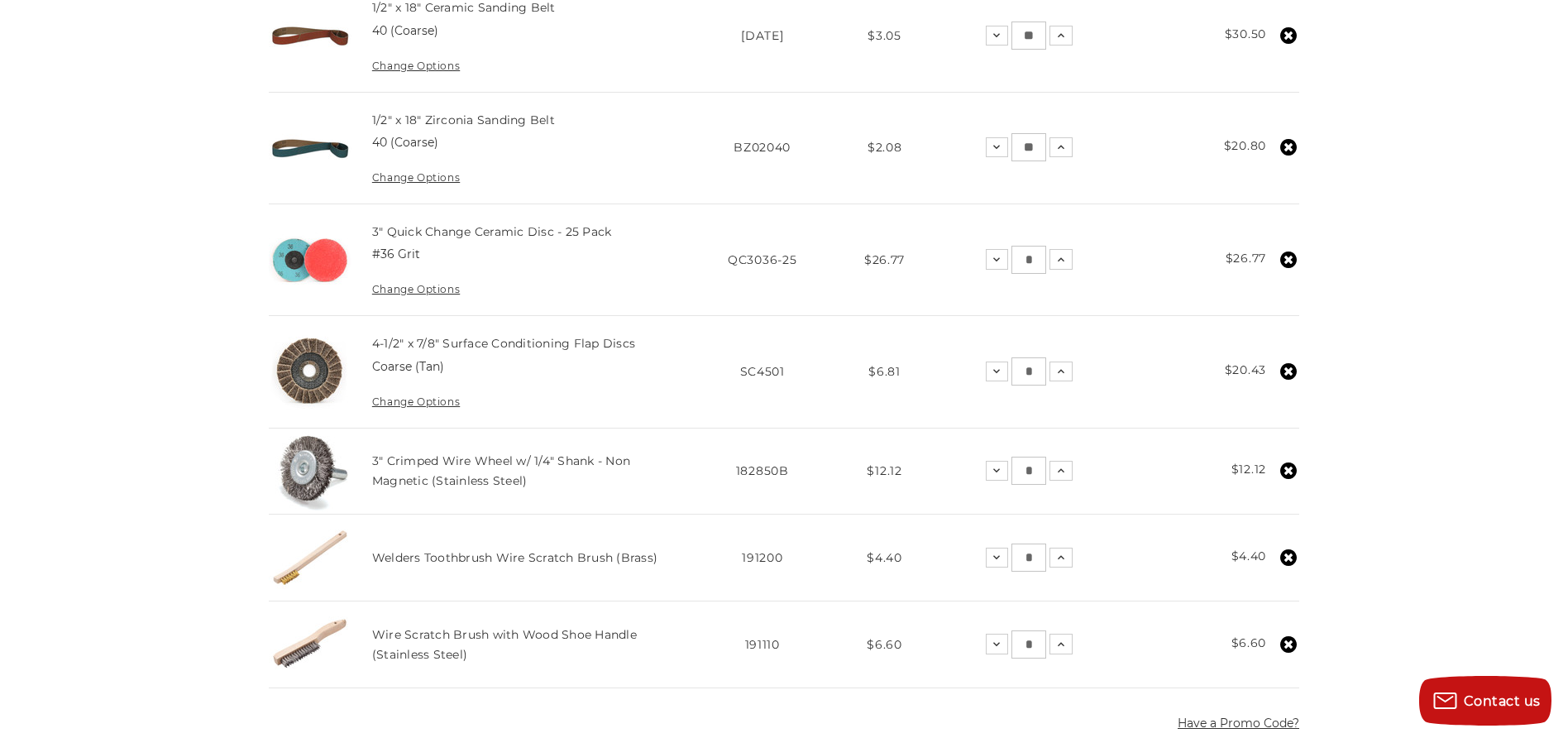
scroll to position [436, 0]
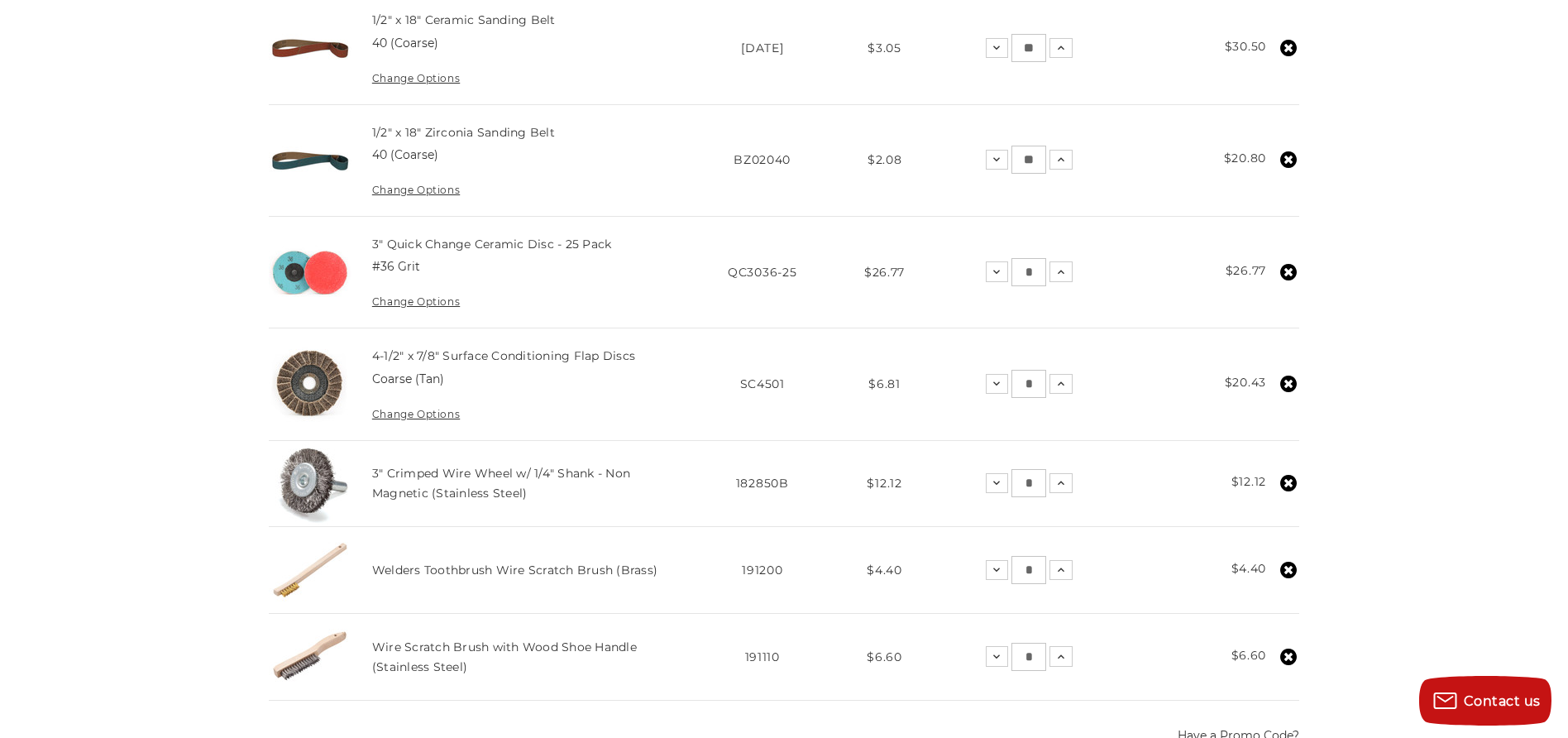
drag, startPoint x: 1026, startPoint y: 382, endPoint x: 1090, endPoint y: 380, distance: 64.0
click at [1062, 380] on div "Decrease Quantity: * Increase Quantity:" at bounding box center [1030, 383] width 88 height 28
type input "*"
click at [1497, 336] on div "home your cart Your Cart Spend another $27.38 to qualify for free shipping! Con…" at bounding box center [784, 561] width 1568 height 1633
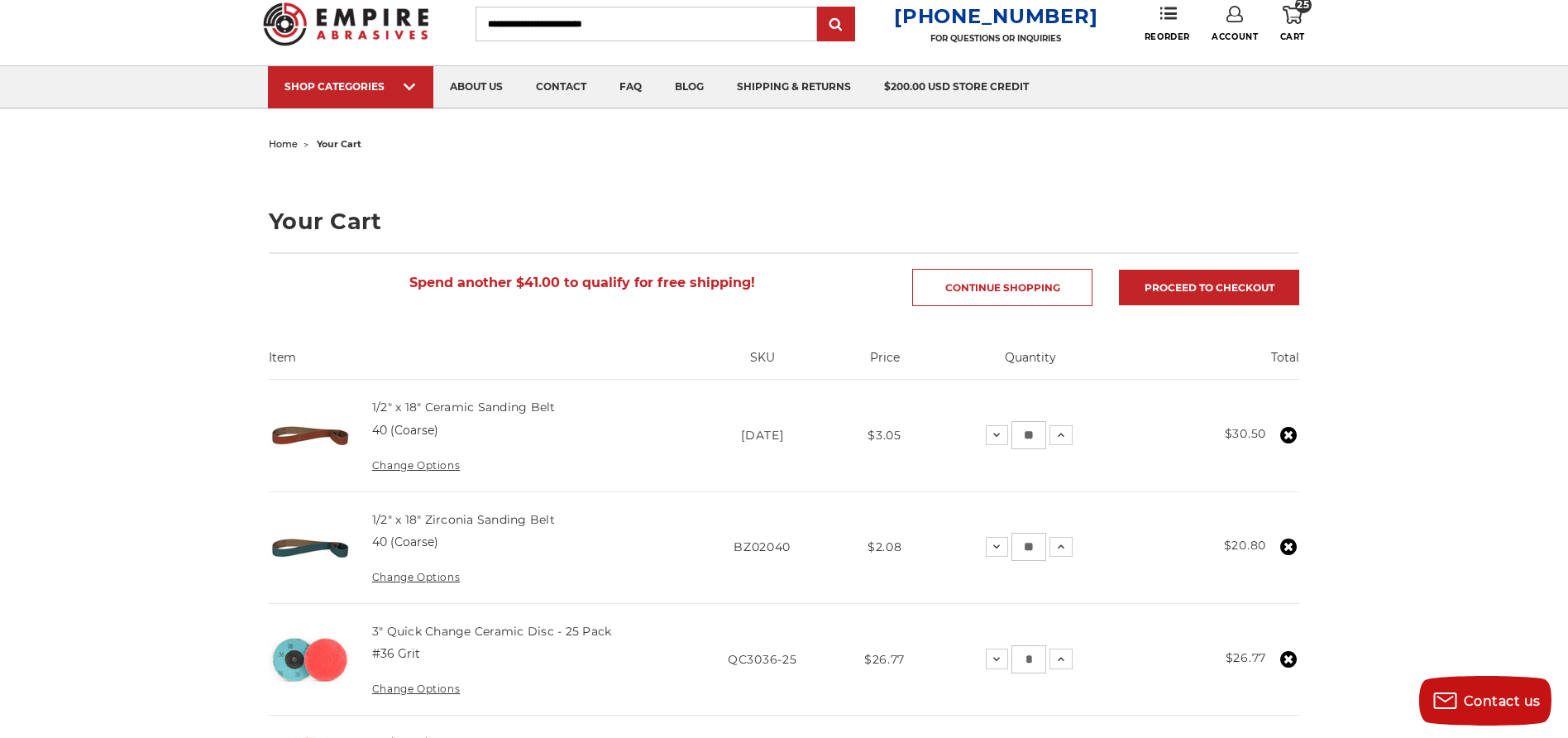
scroll to position [0, 0]
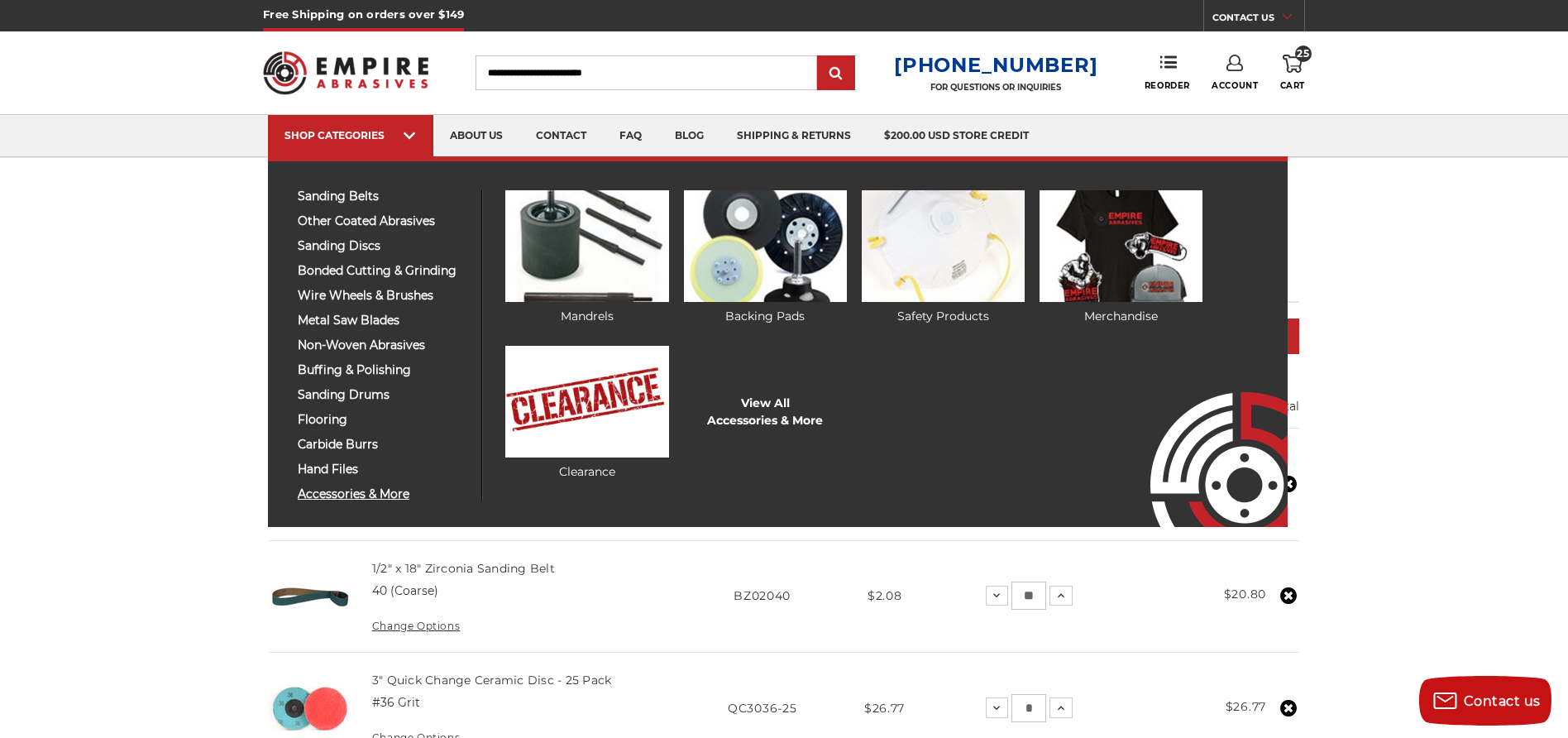
click at [354, 494] on span "accessories & more" at bounding box center [383, 494] width 171 height 12
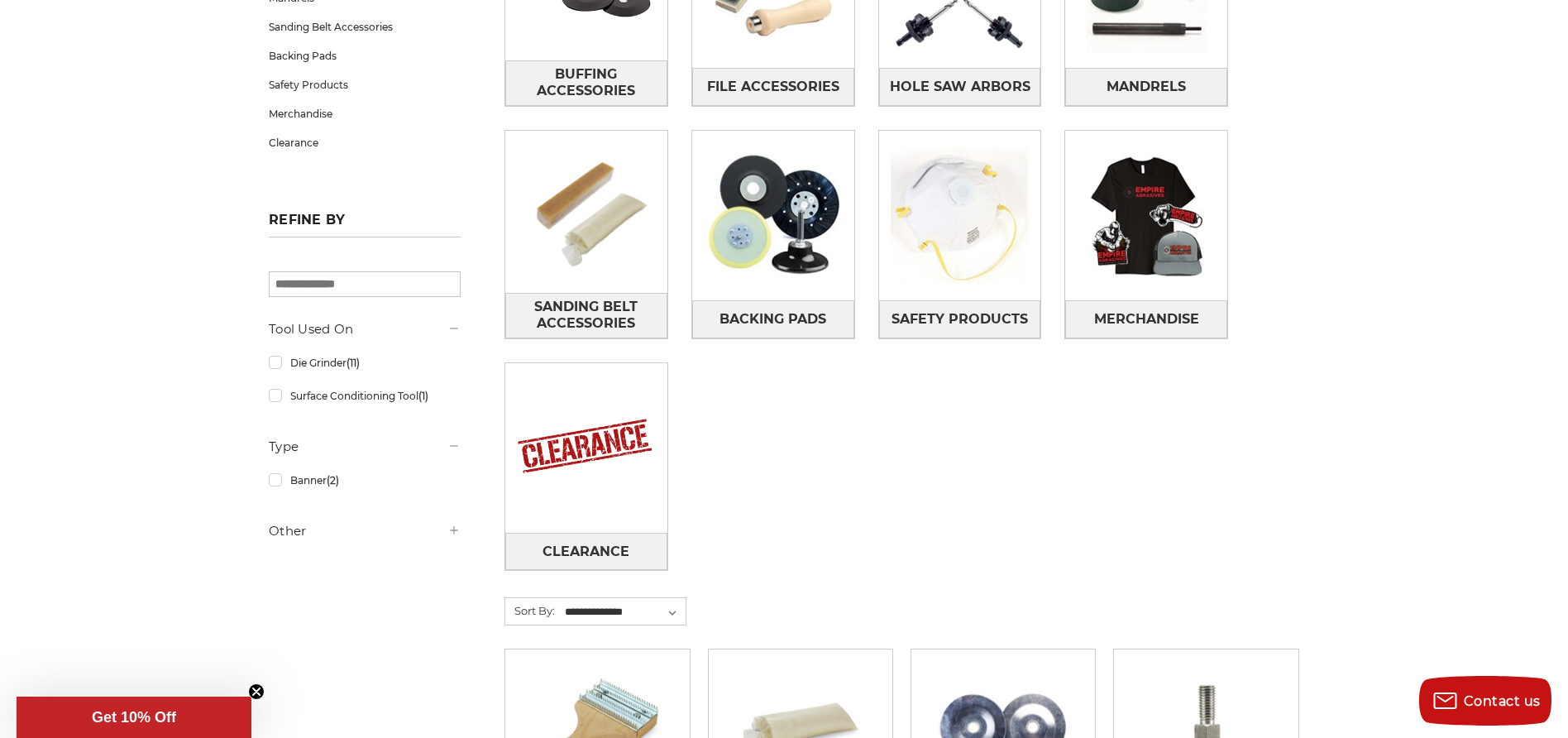
scroll to position [420, 0]
click at [569, 547] on span "Clearance" at bounding box center [586, 551] width 87 height 28
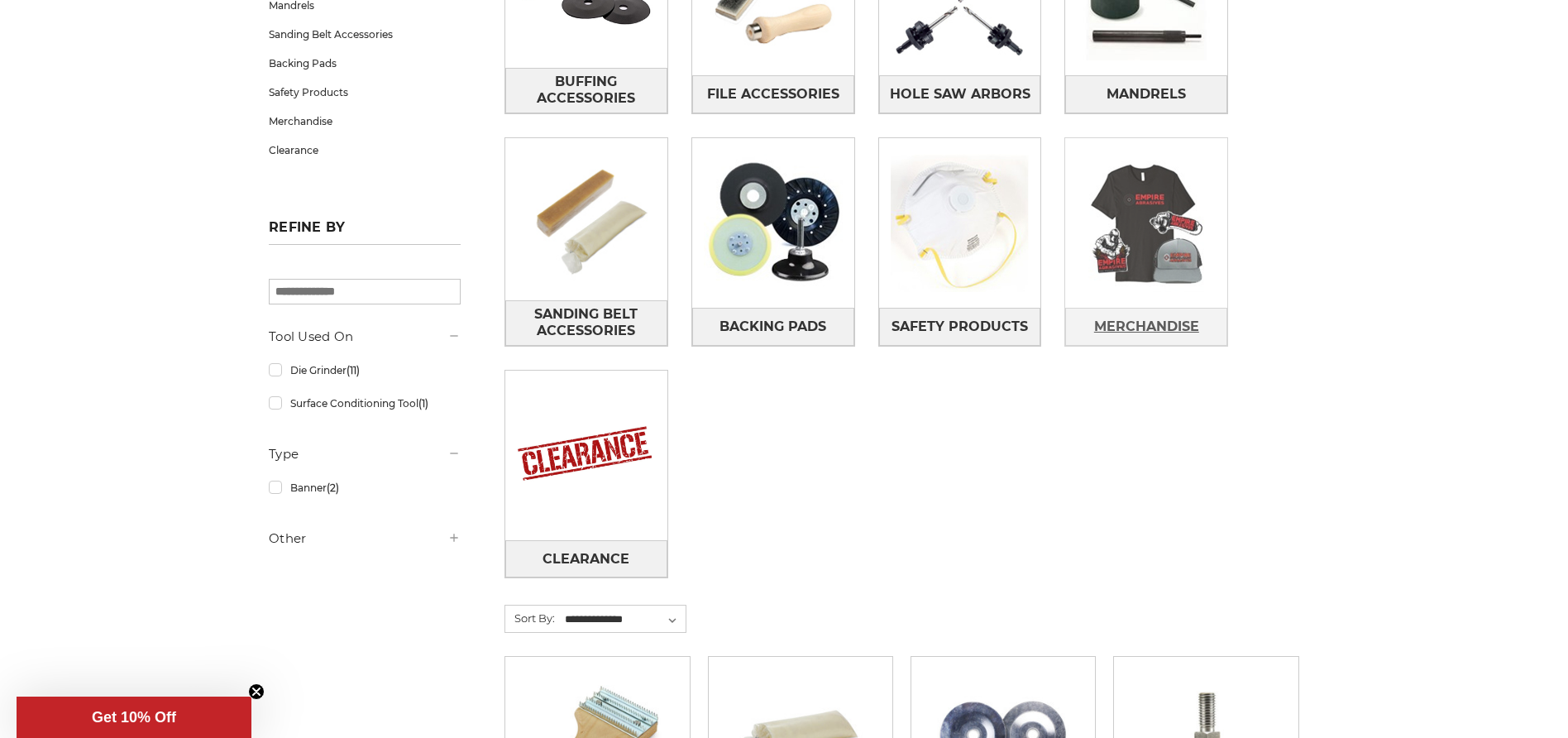
click at [1147, 323] on span "Merchandise" at bounding box center [1147, 326] width 105 height 28
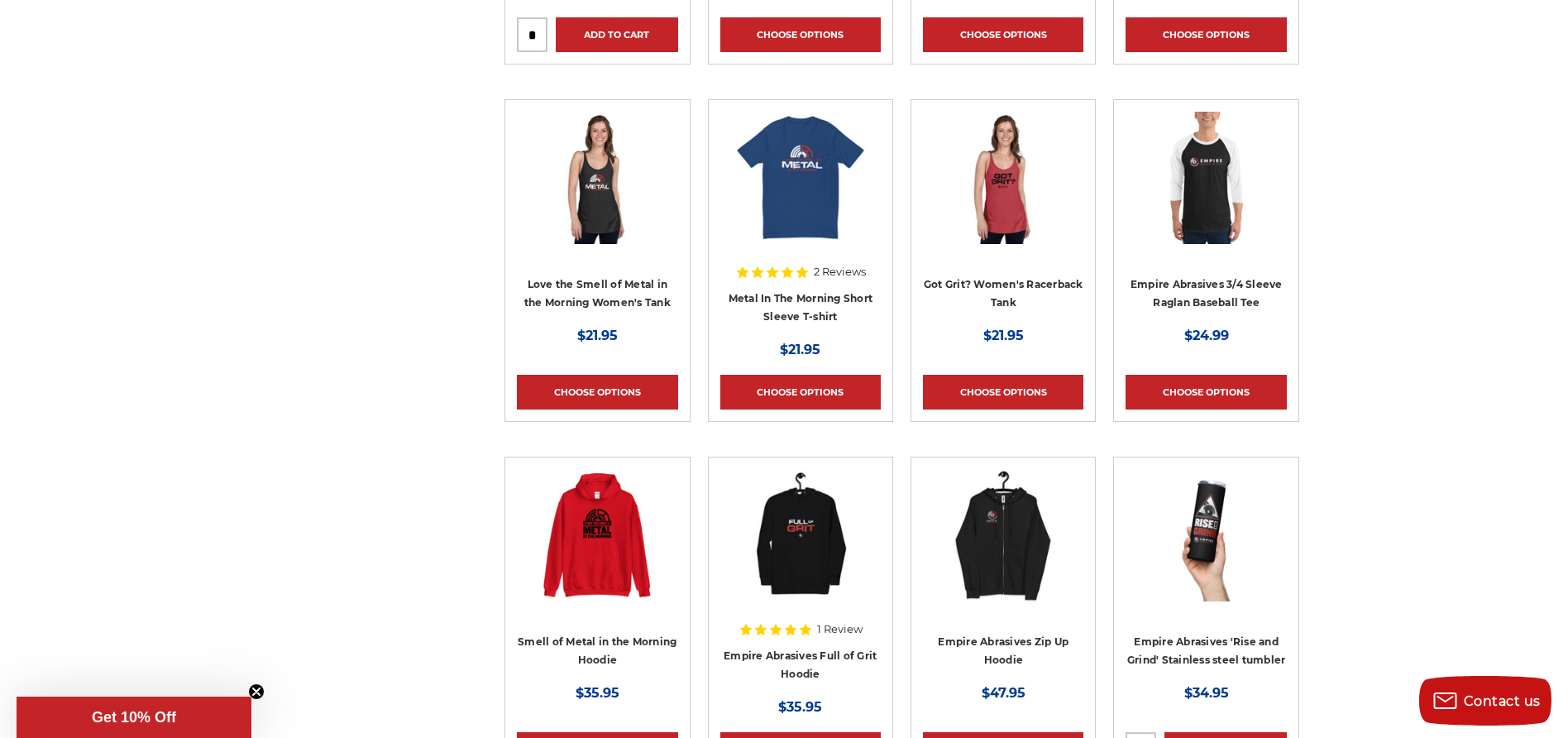
scroll to position [957, 0]
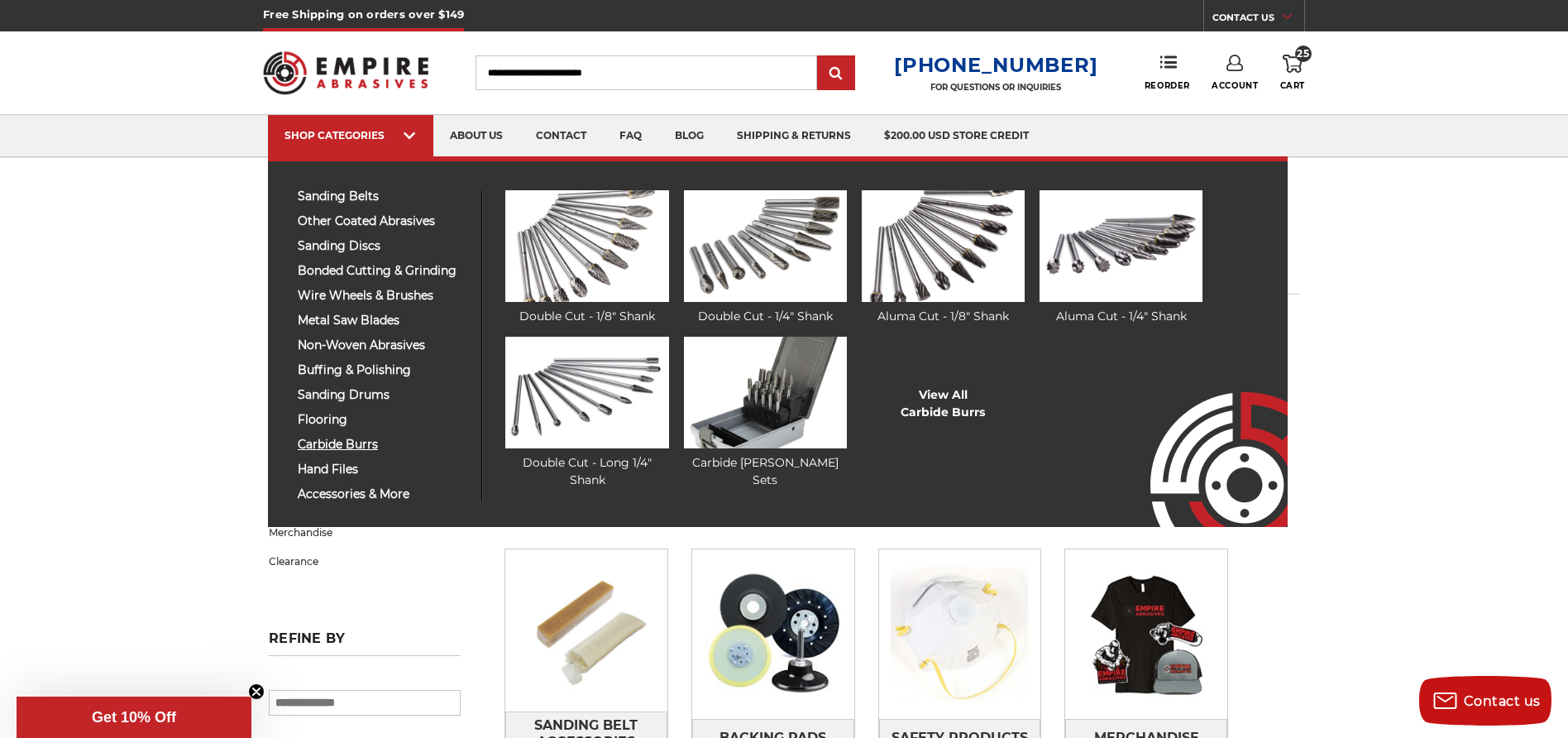
click at [359, 444] on span "carbide burrs" at bounding box center [383, 445] width 171 height 12
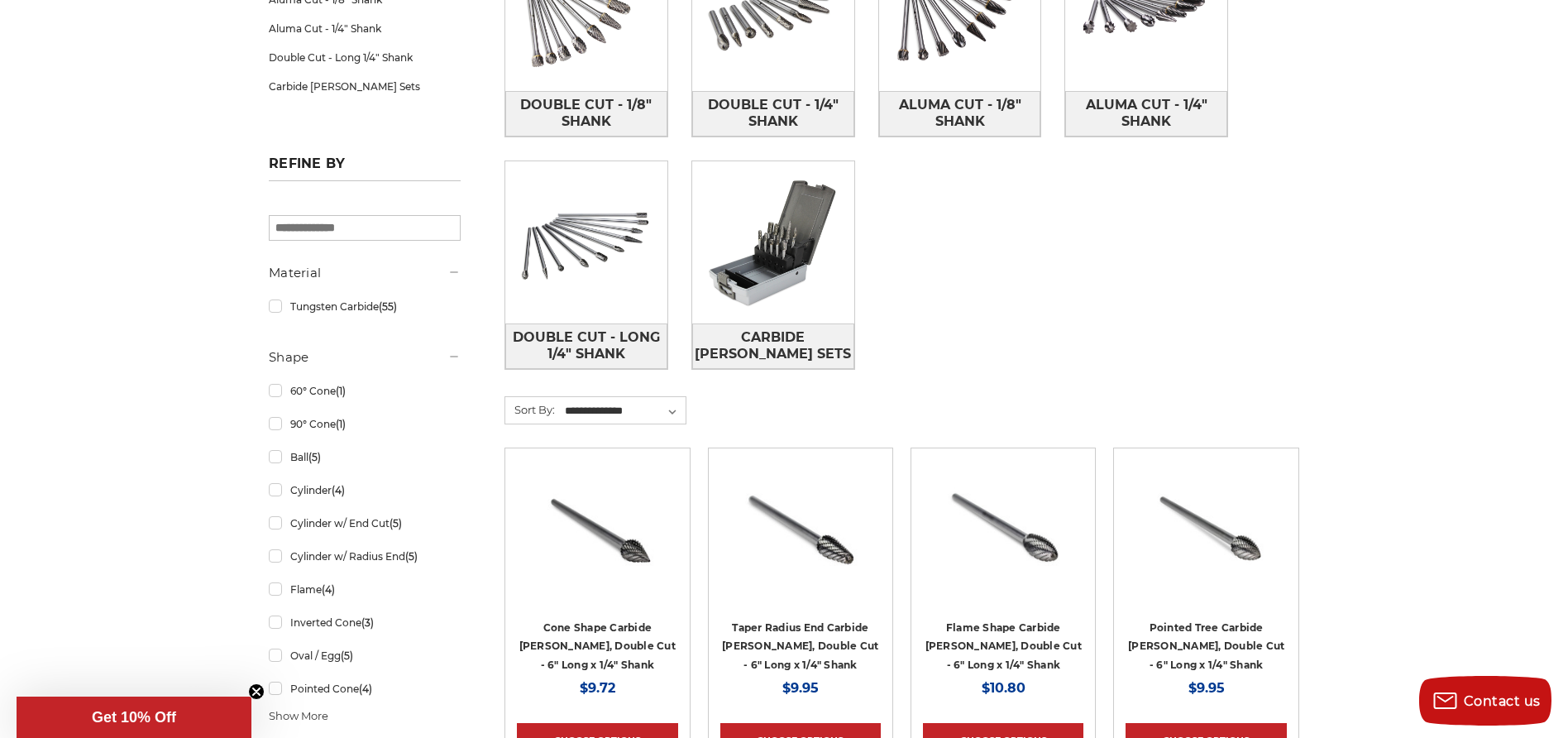
scroll to position [393, 0]
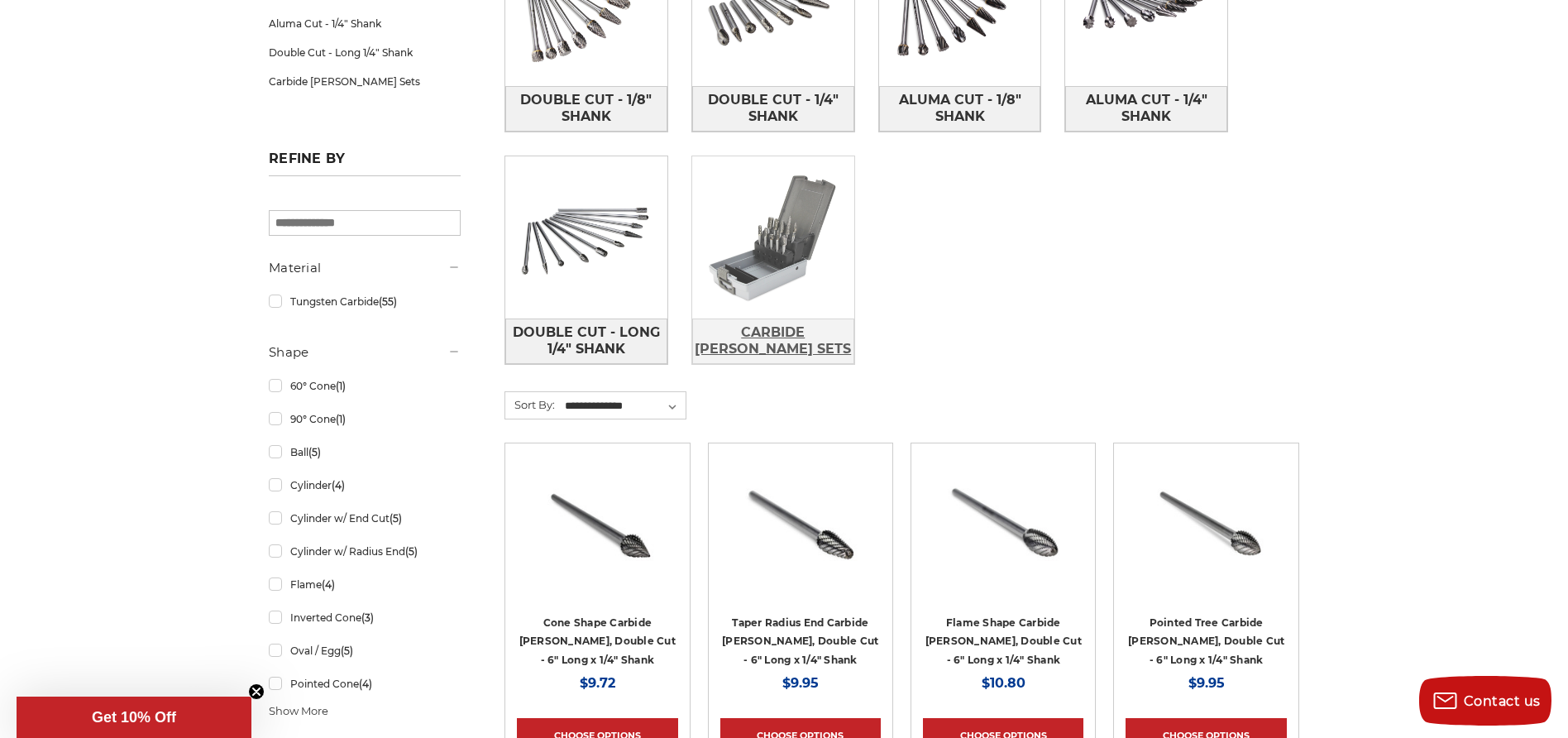
click at [763, 348] on span "Carbide [PERSON_NAME] Sets" at bounding box center [773, 340] width 161 height 45
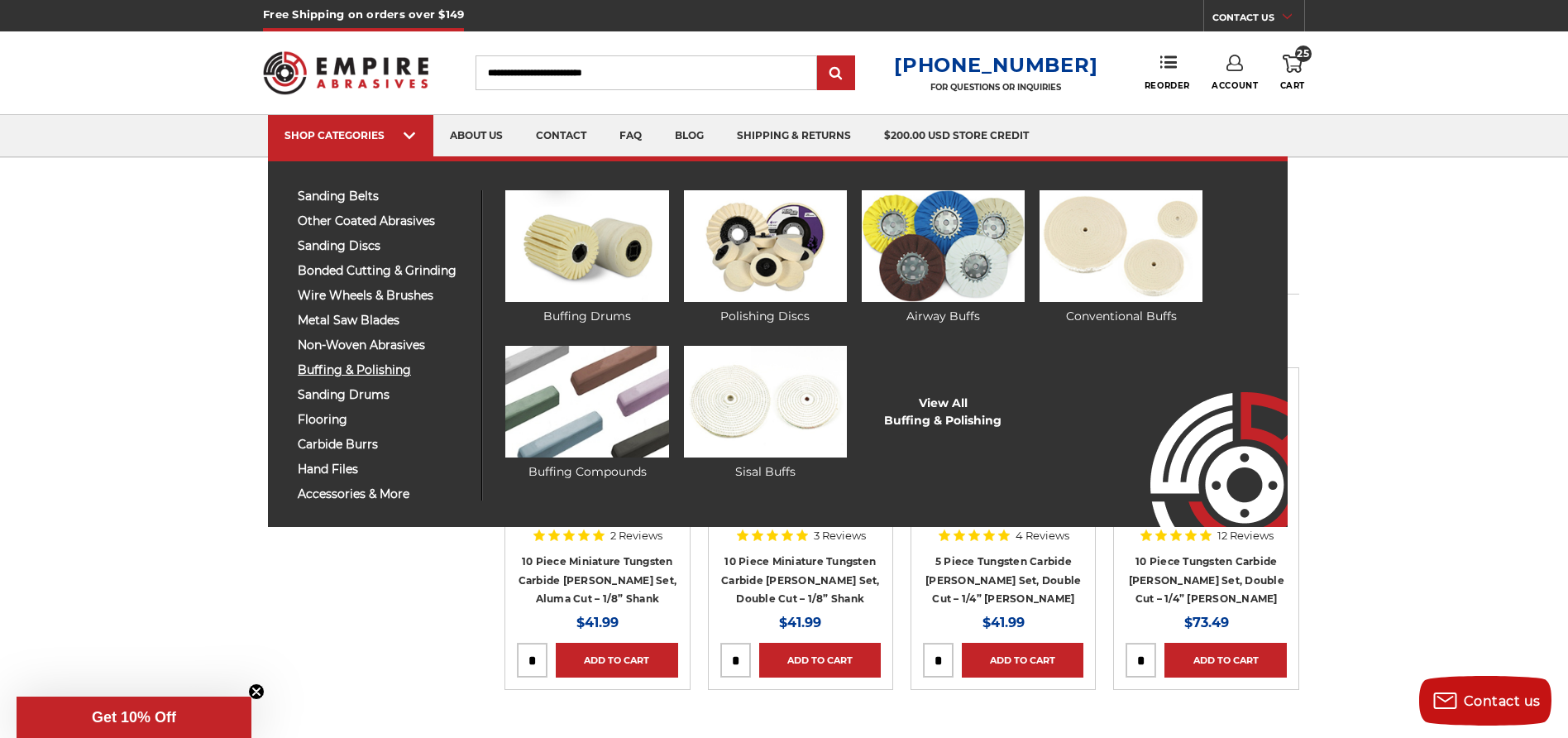
click at [373, 372] on span "buffing & polishing" at bounding box center [383, 370] width 171 height 12
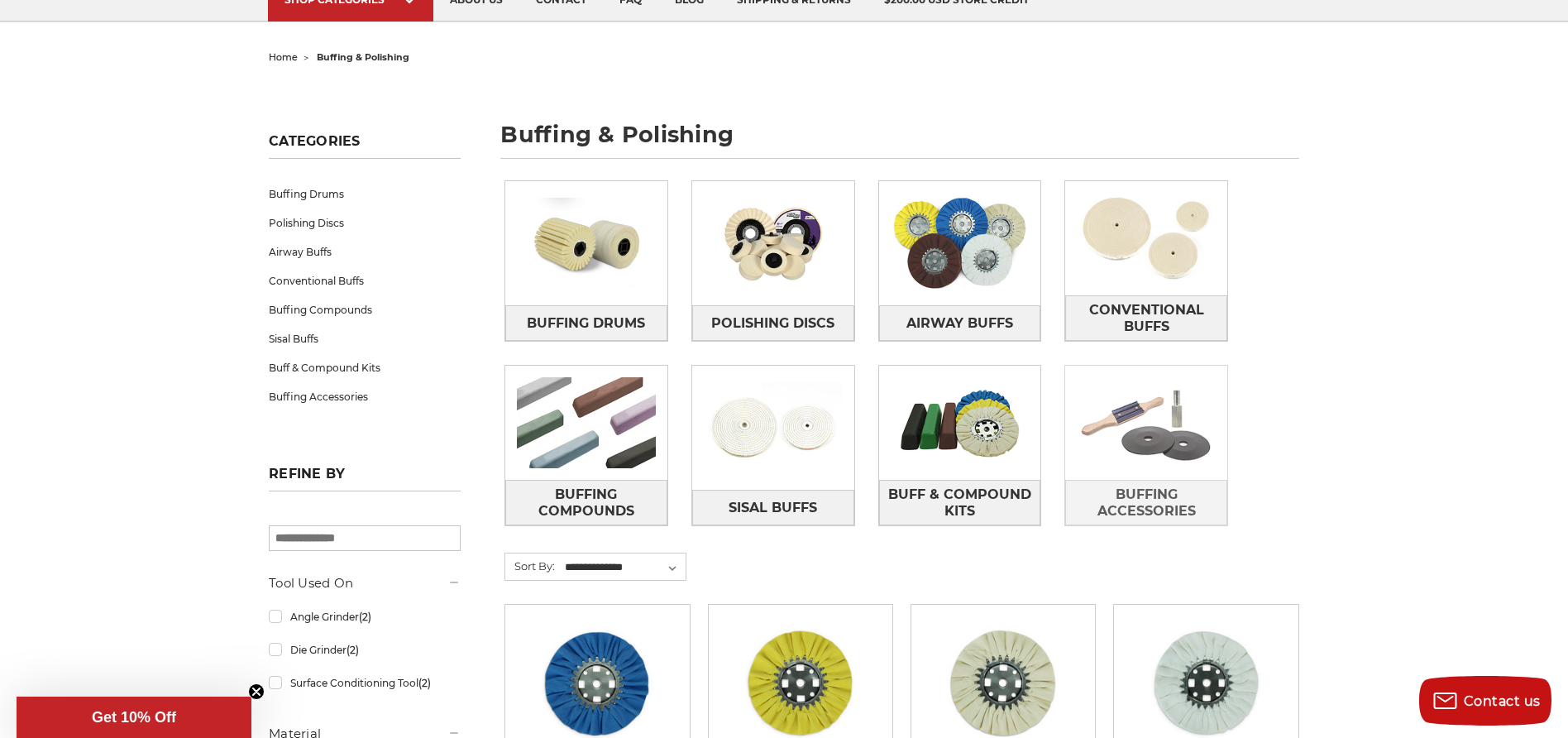
scroll to position [193, 0]
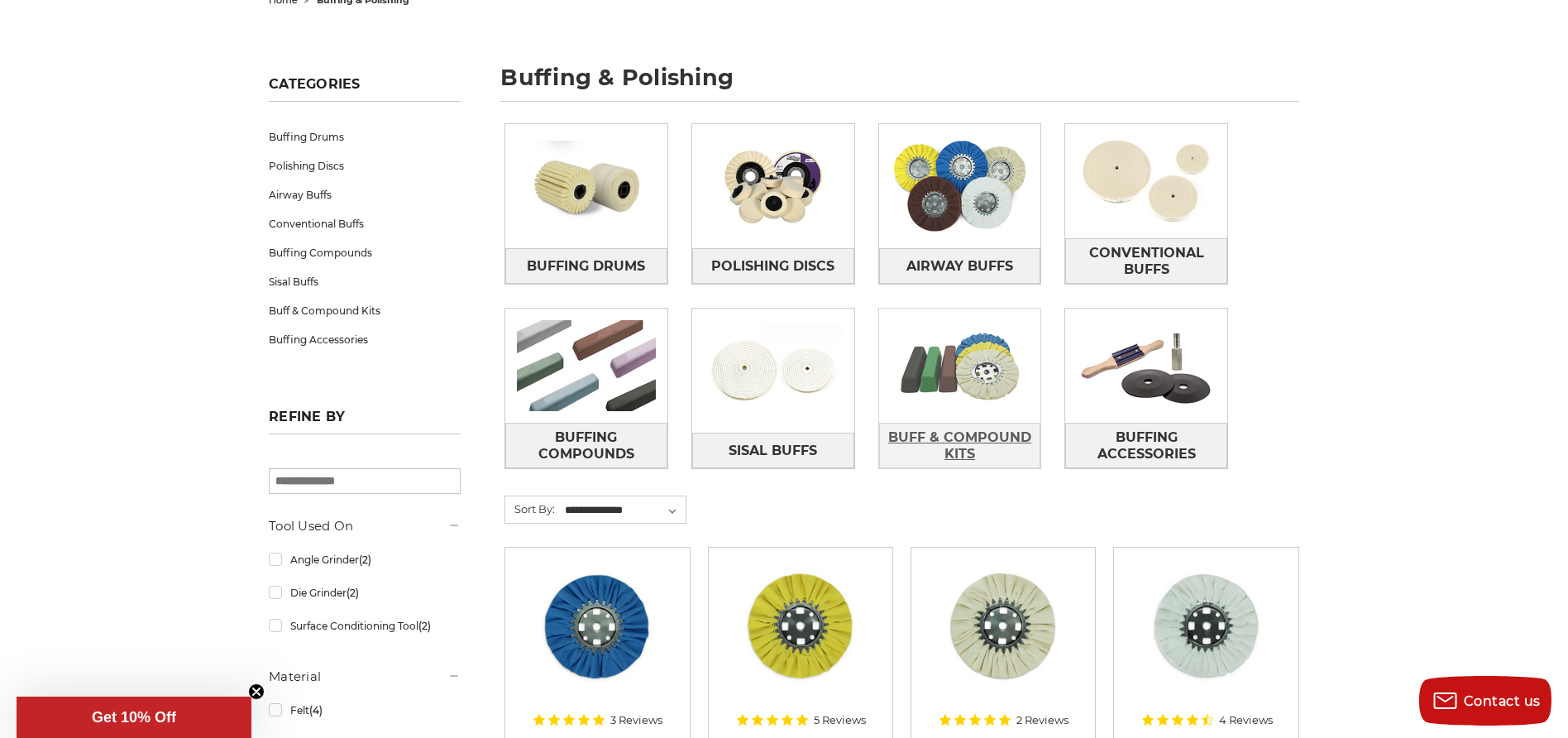
click at [967, 428] on span "Buff & Compound Kits" at bounding box center [960, 445] width 161 height 45
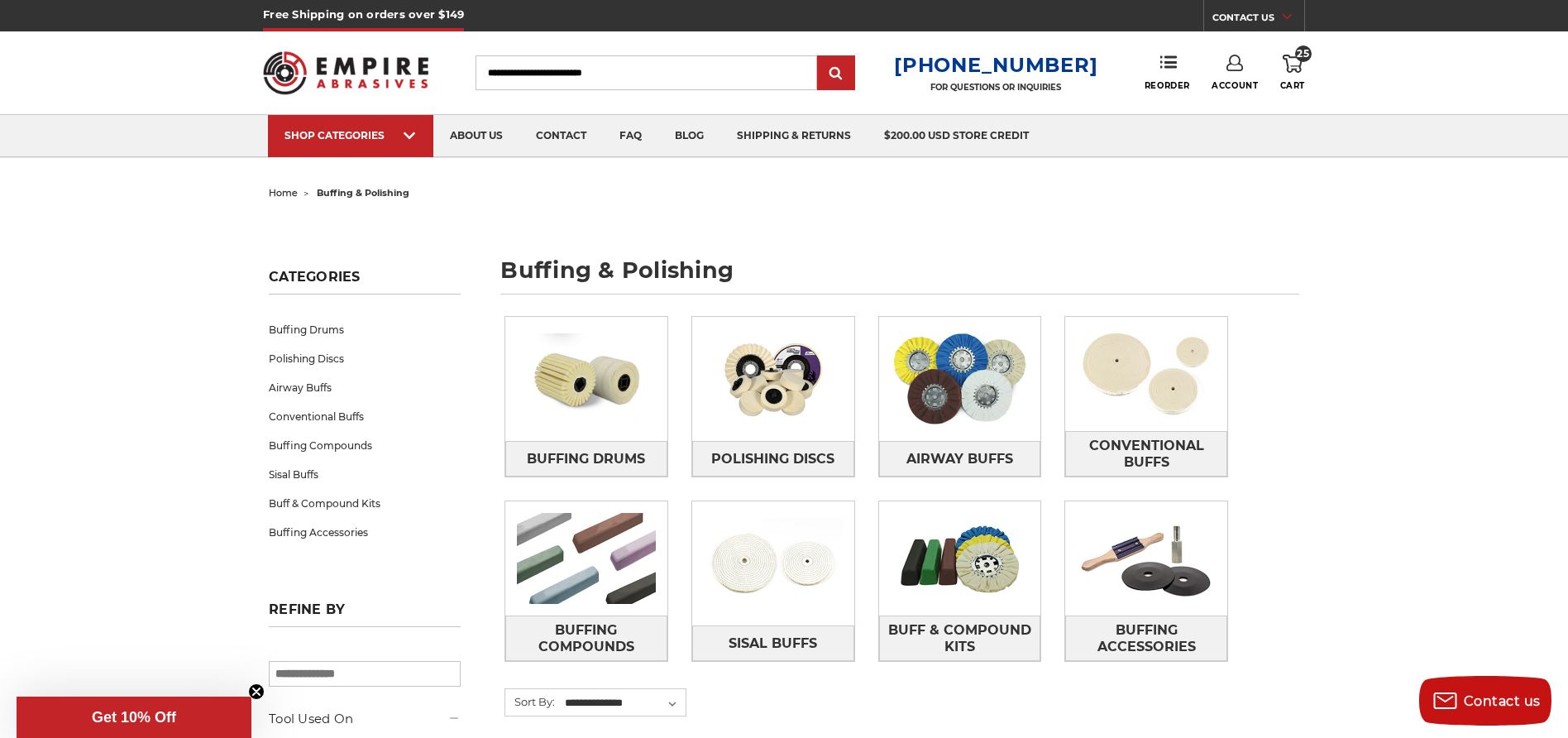
click at [1282, 74] on link "25 Cart" at bounding box center [1293, 73] width 25 height 36
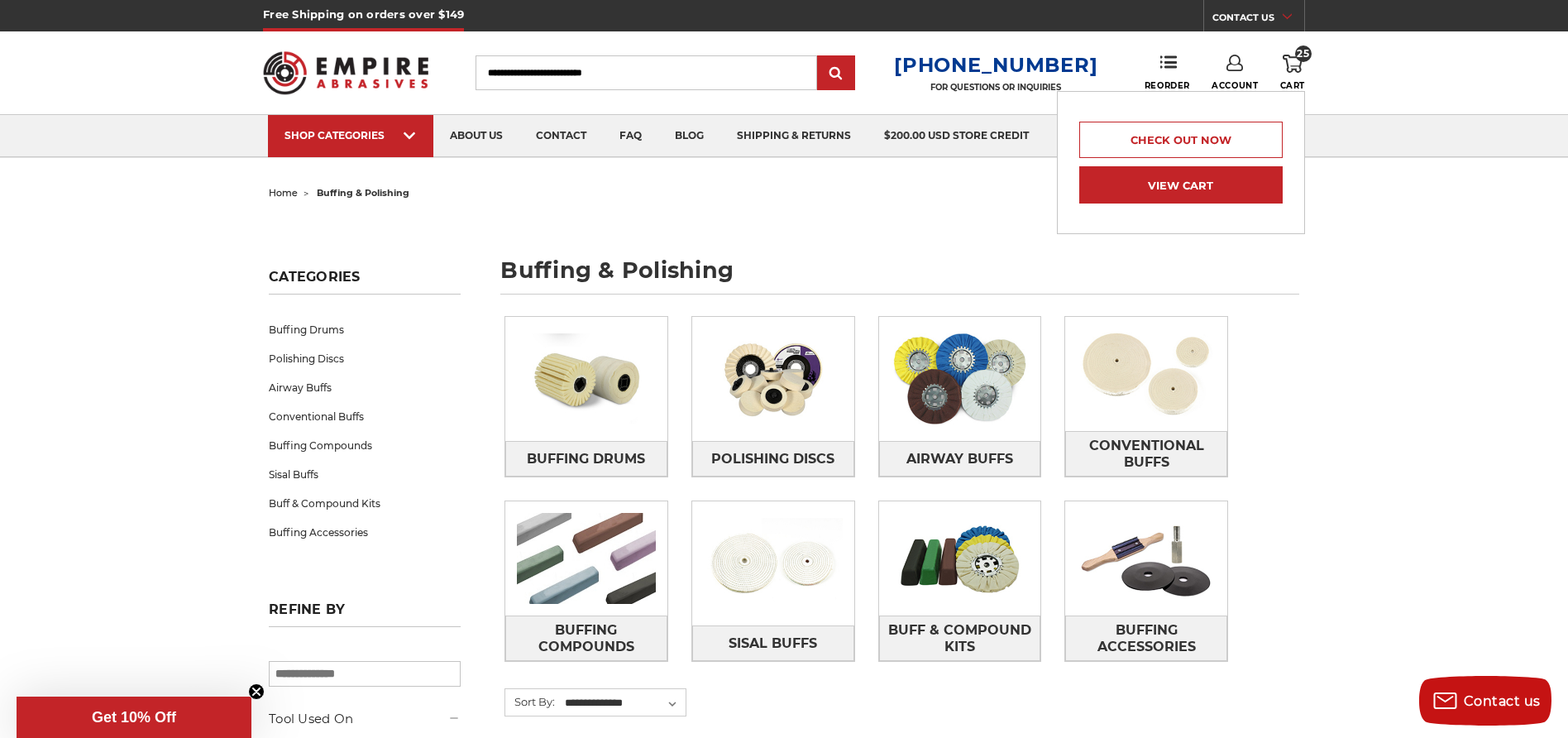
click at [1233, 184] on link "View Cart" at bounding box center [1180, 184] width 204 height 37
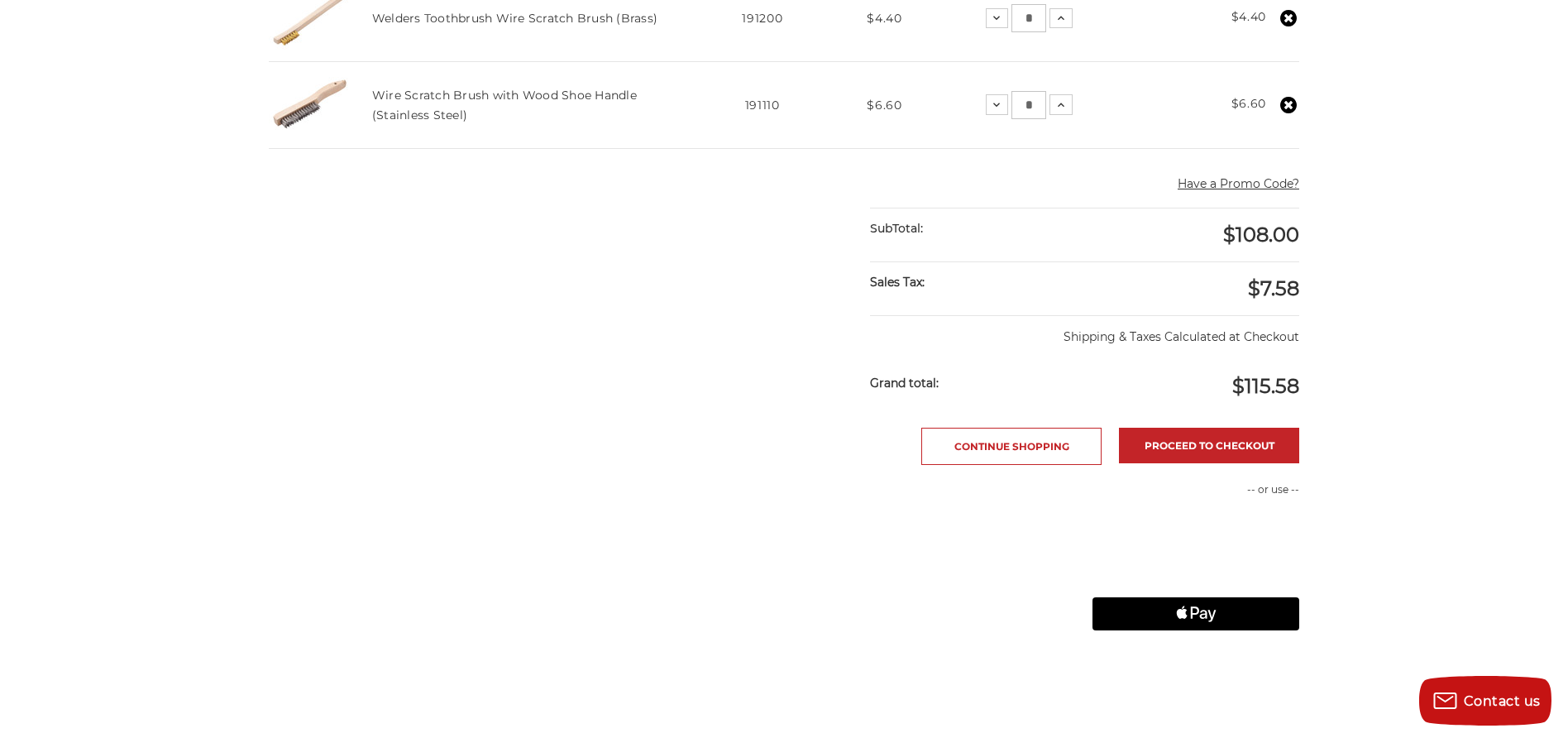
scroll to position [385, 0]
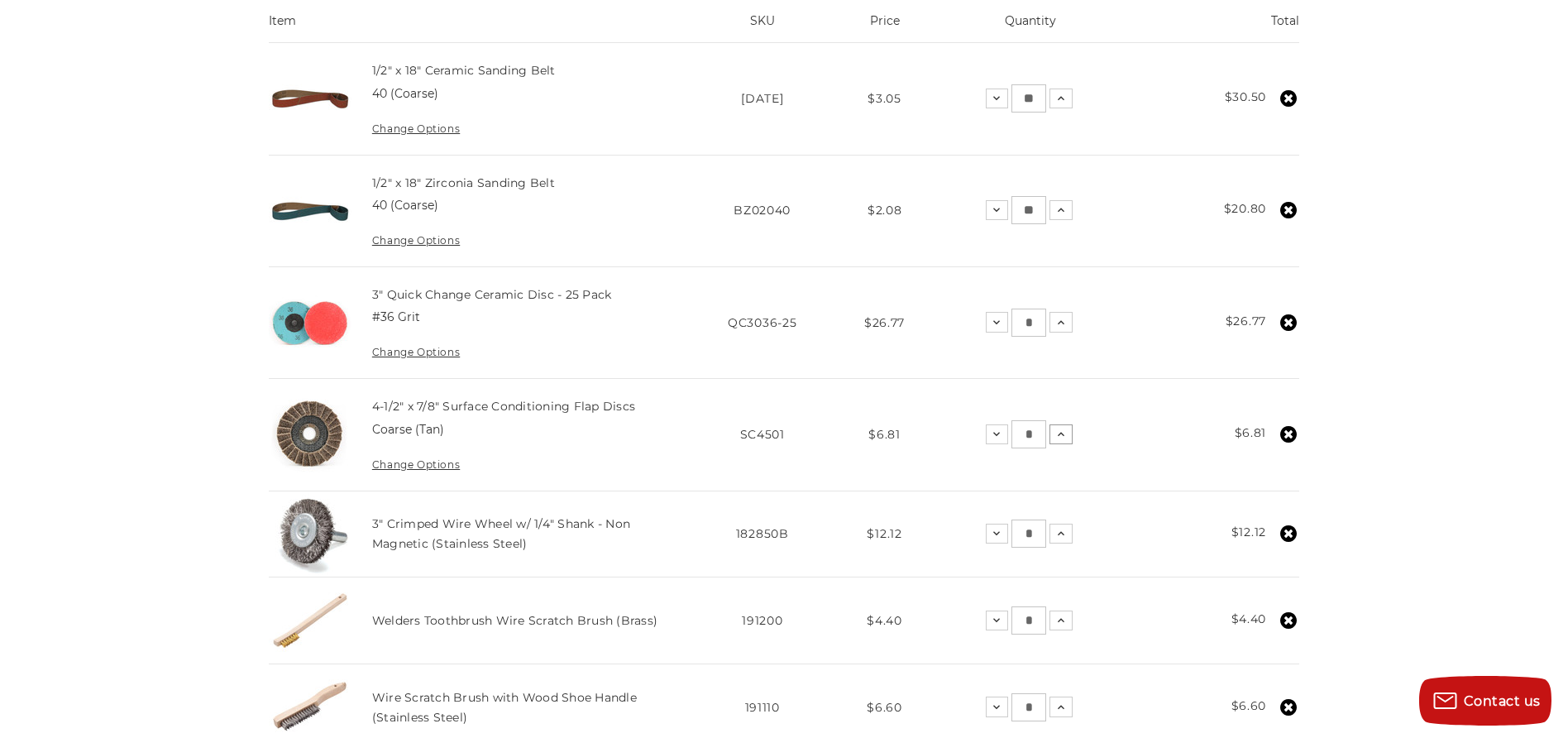
click at [1061, 430] on icon at bounding box center [1062, 434] width 13 height 13
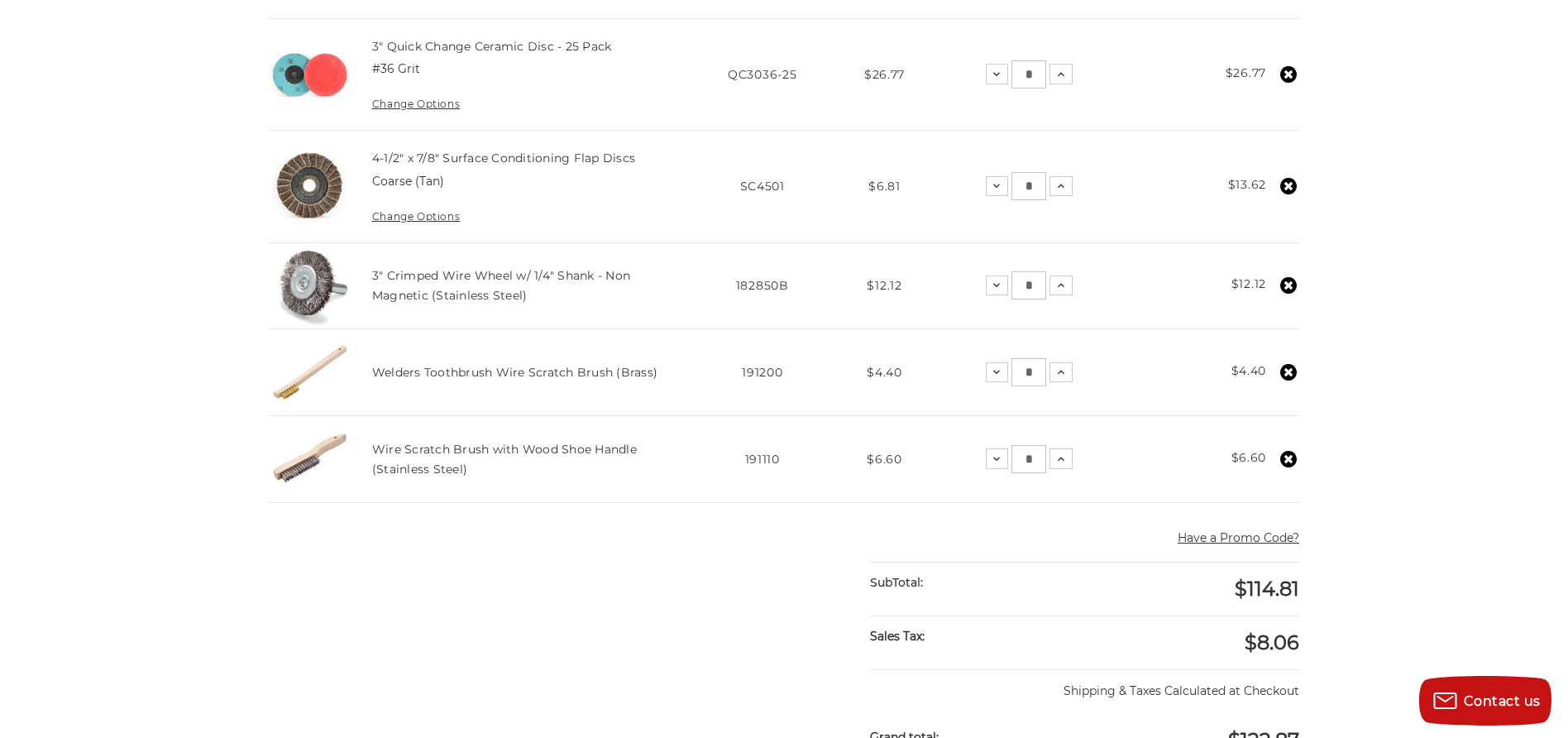
scroll to position [656, 0]
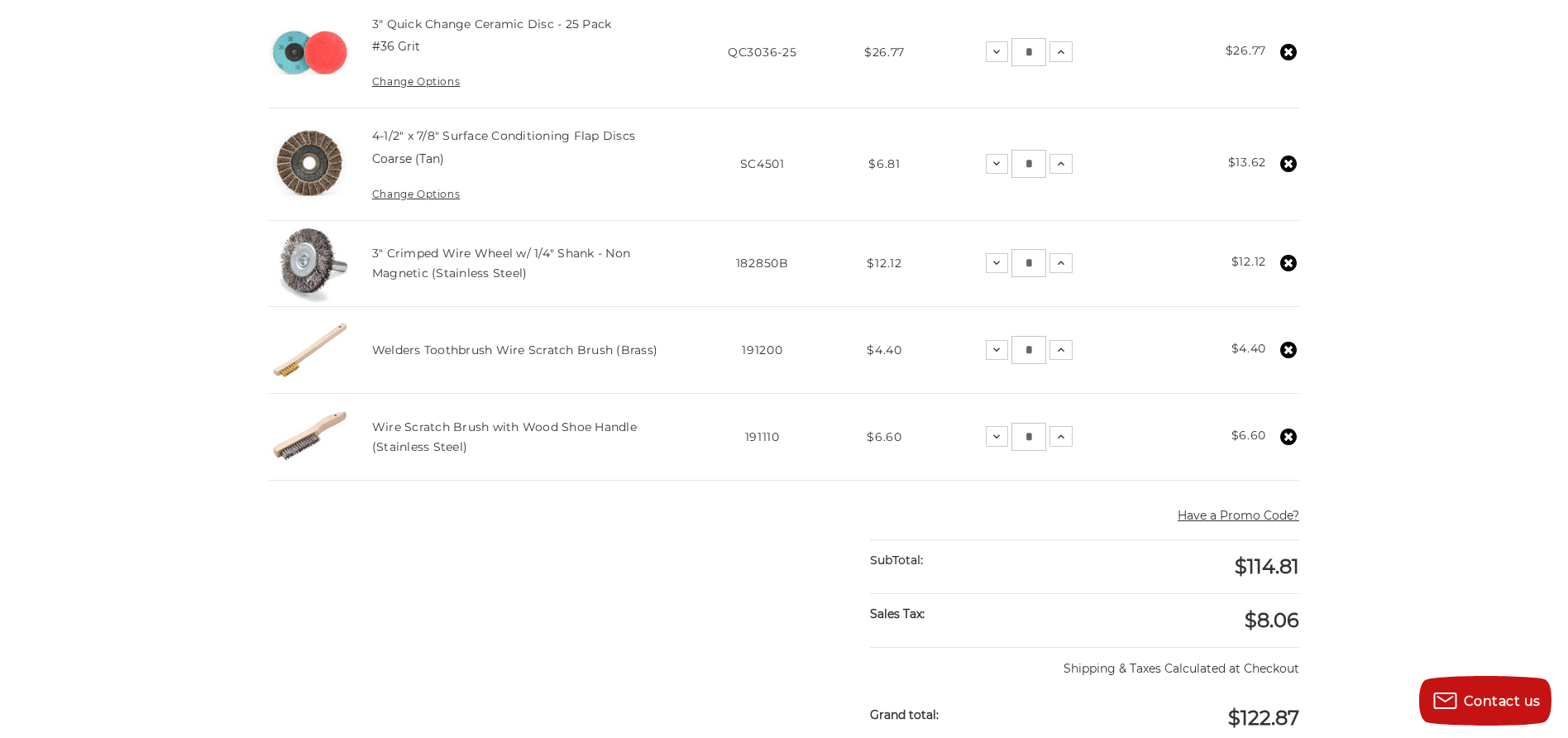
click at [1289, 434] on icon at bounding box center [1288, 436] width 16 height 16
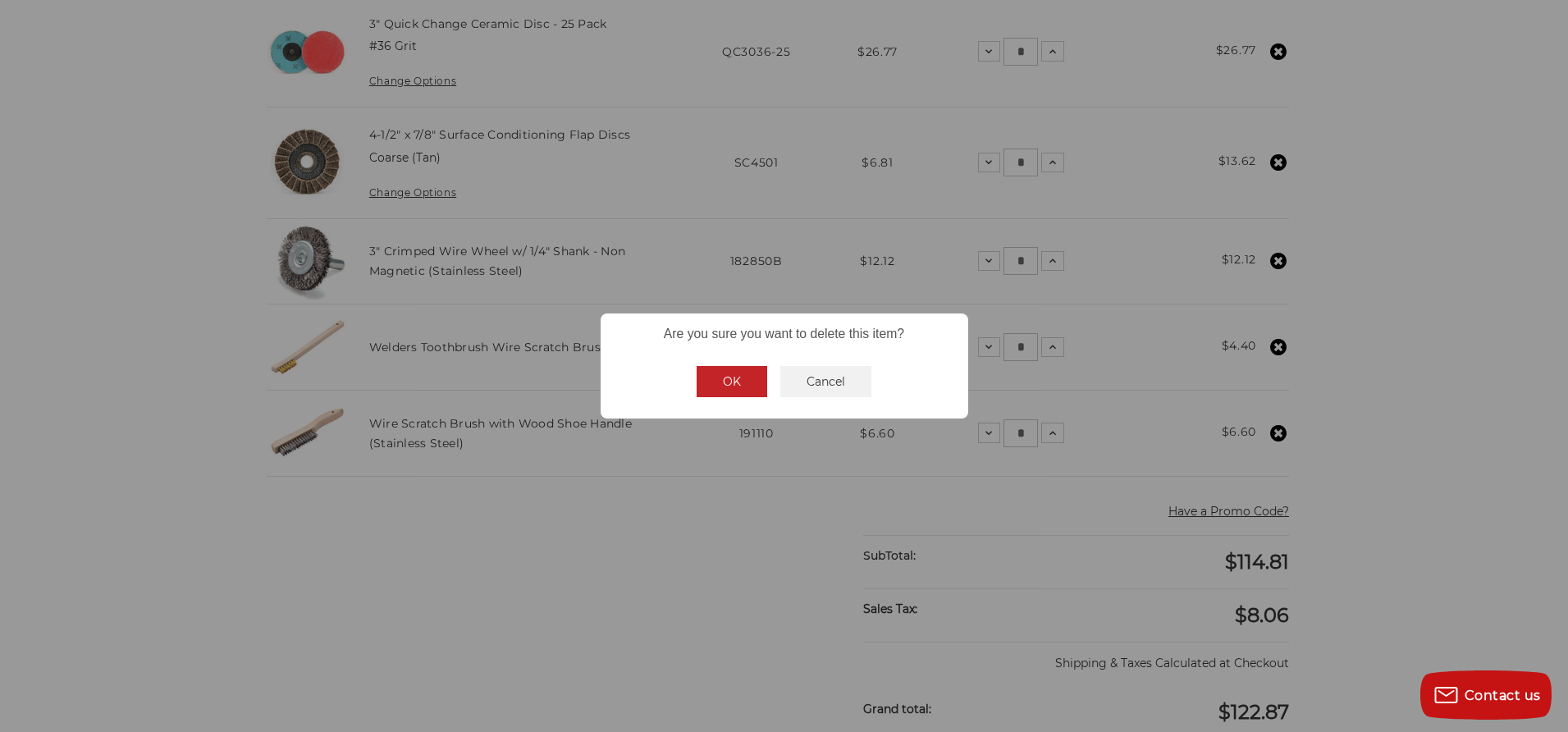
click at [714, 375] on button "OK" at bounding box center [732, 381] width 70 height 31
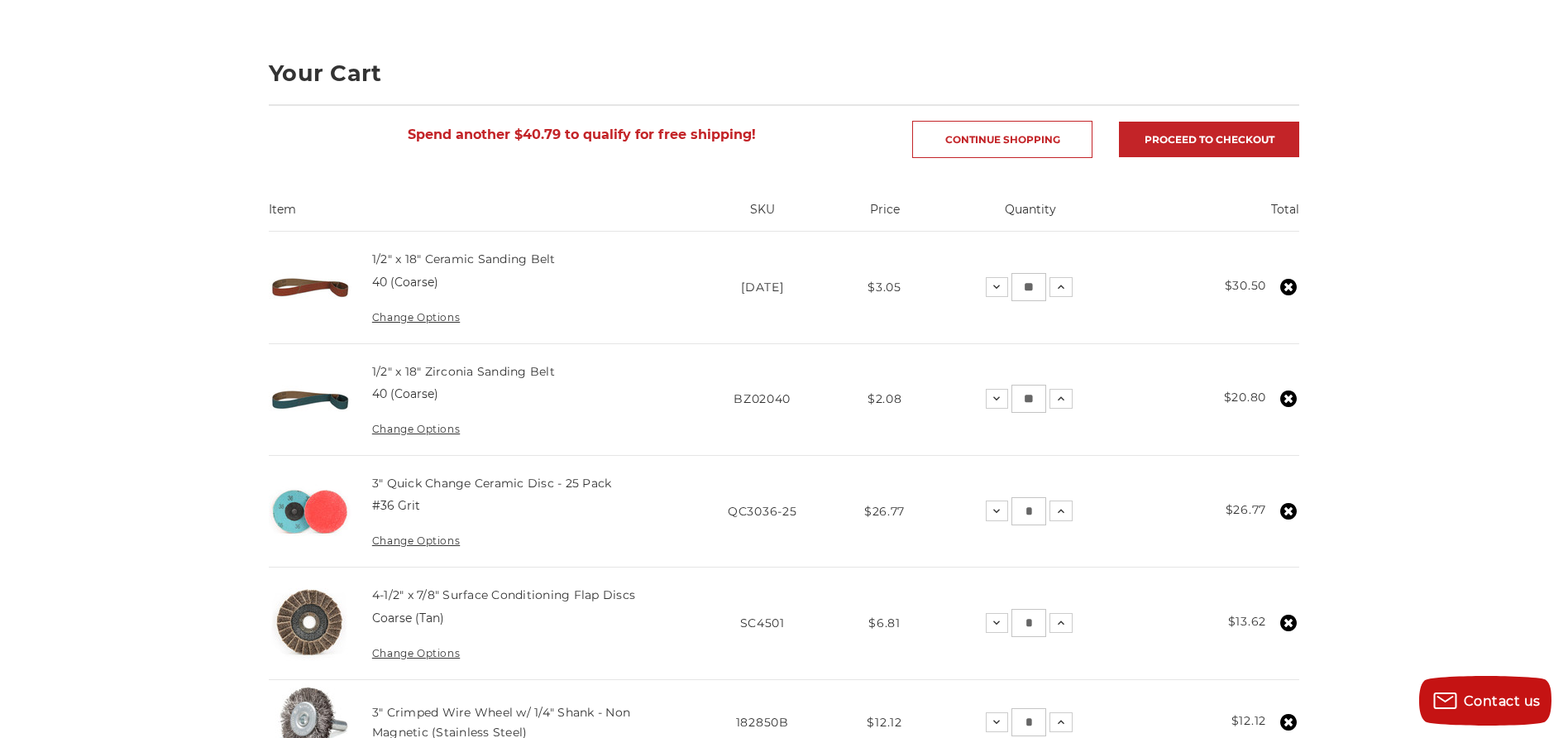
scroll to position [0, 0]
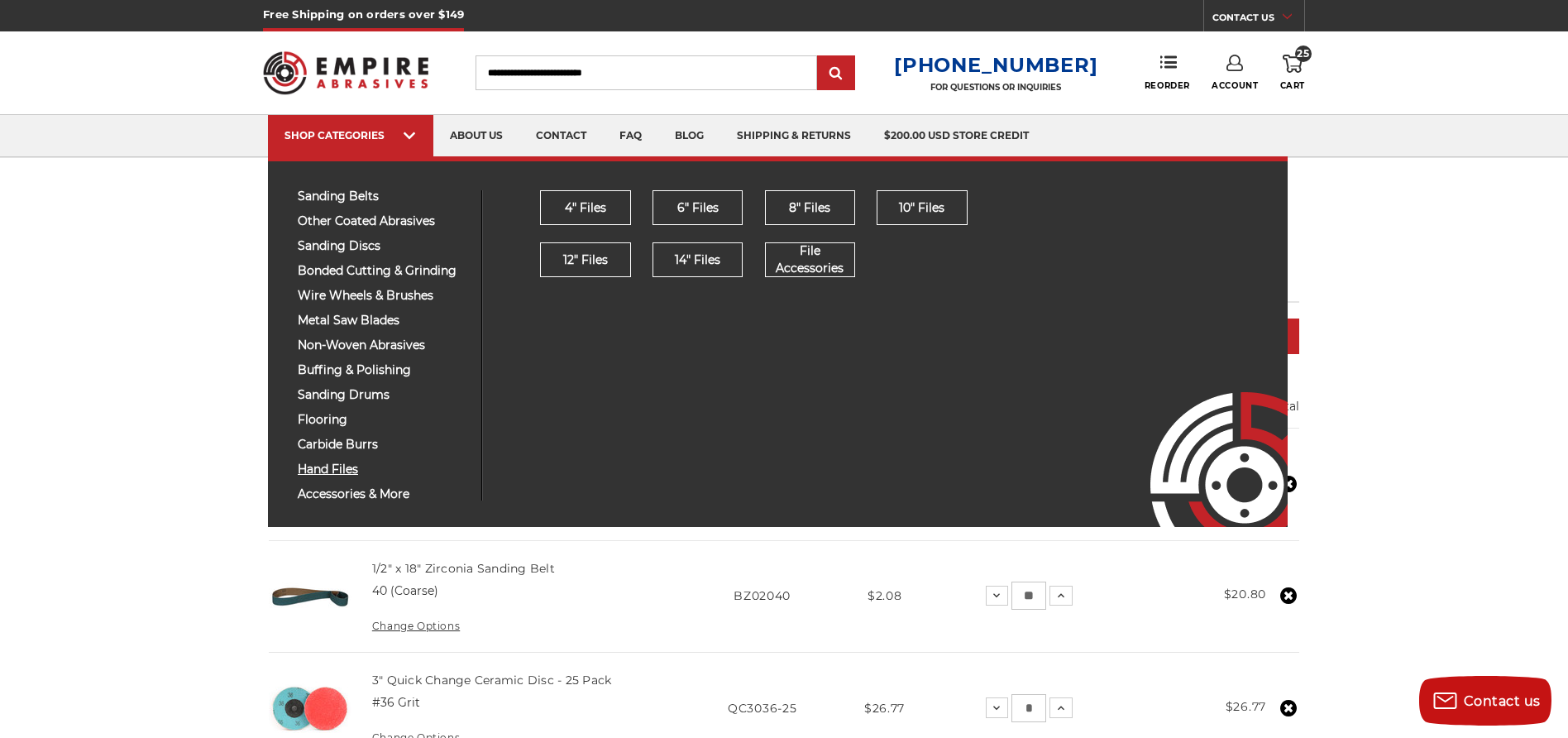
click at [338, 471] on span "hand files" at bounding box center [383, 469] width 171 height 12
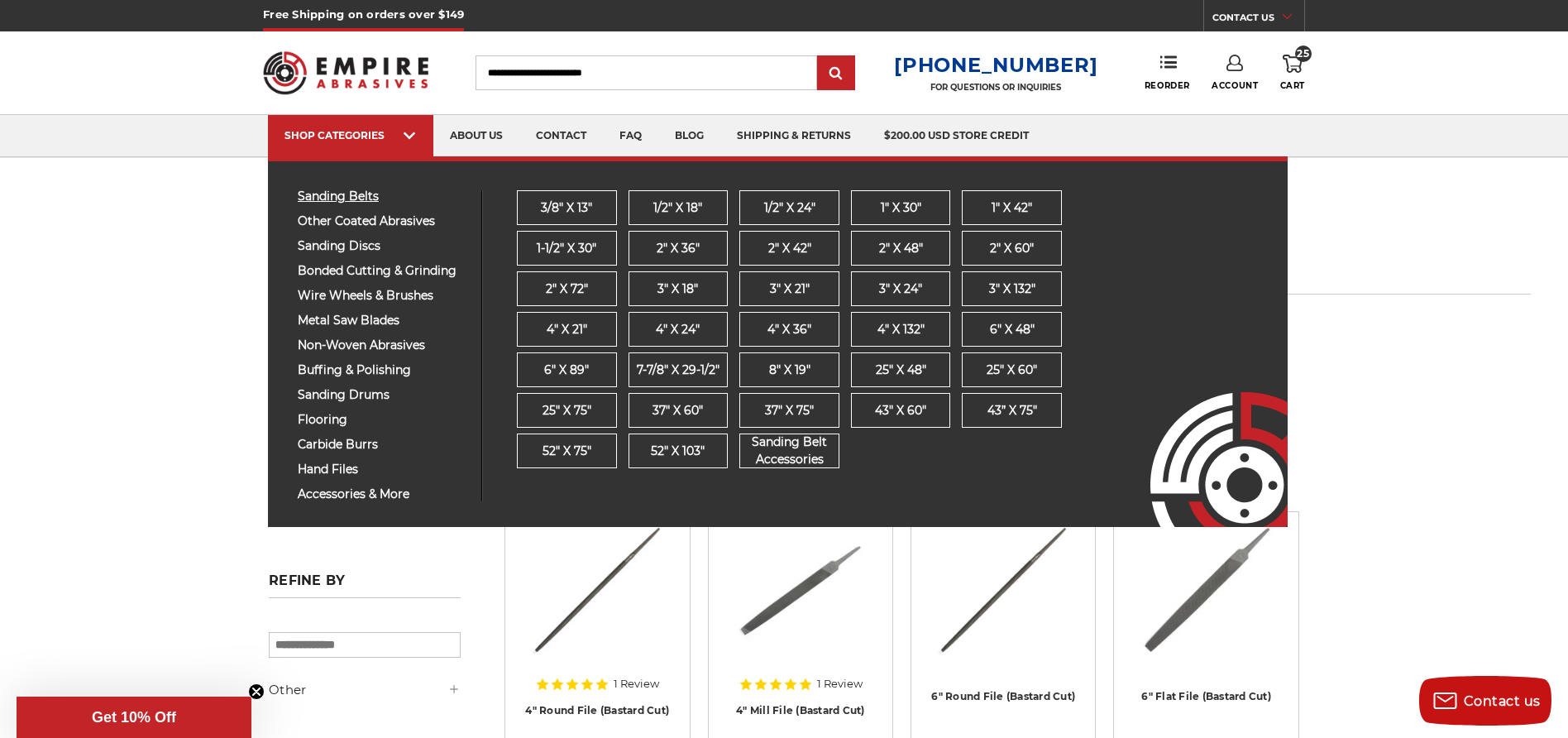
click at [343, 192] on span "sanding belts" at bounding box center [383, 196] width 171 height 12
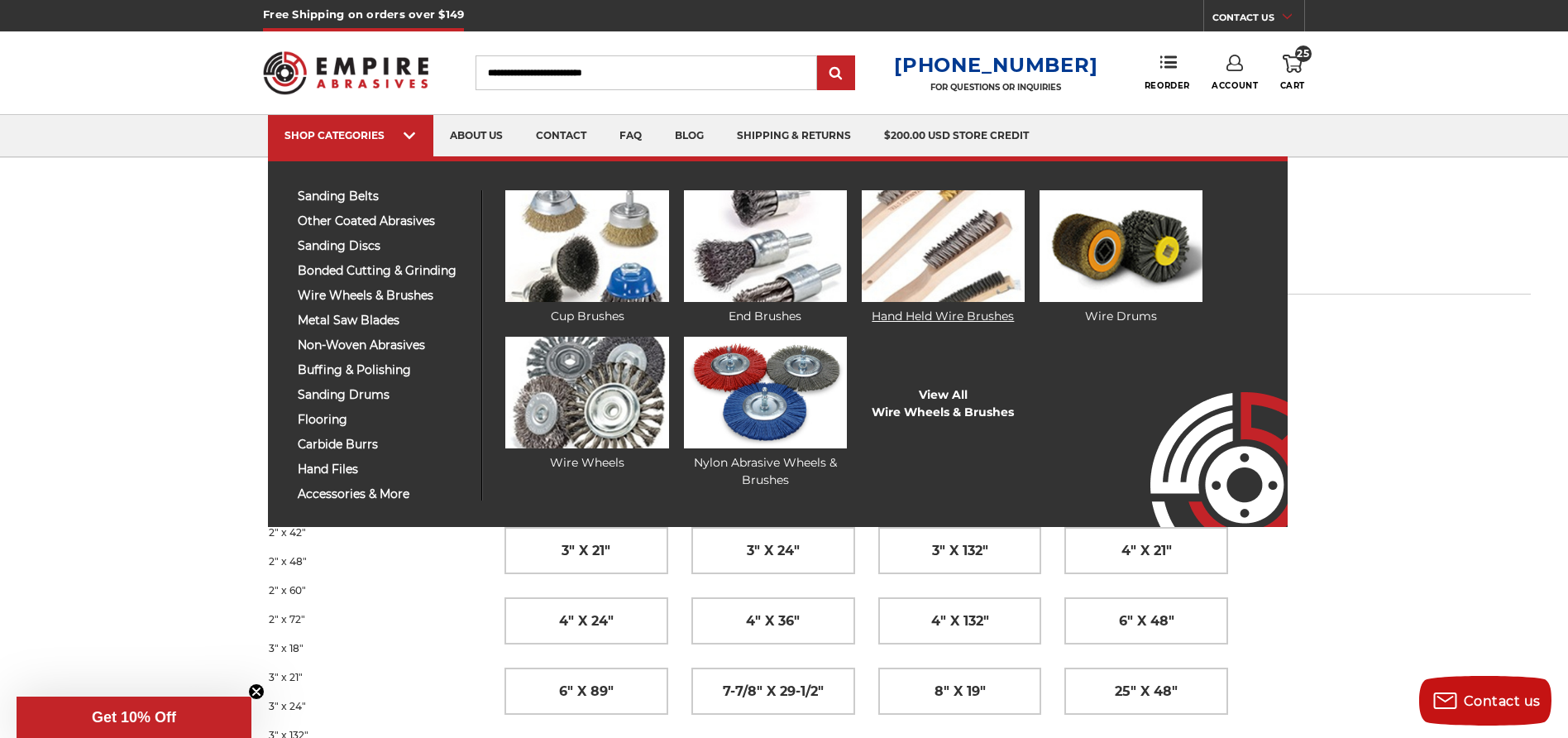
click at [901, 266] on img at bounding box center [943, 246] width 163 height 112
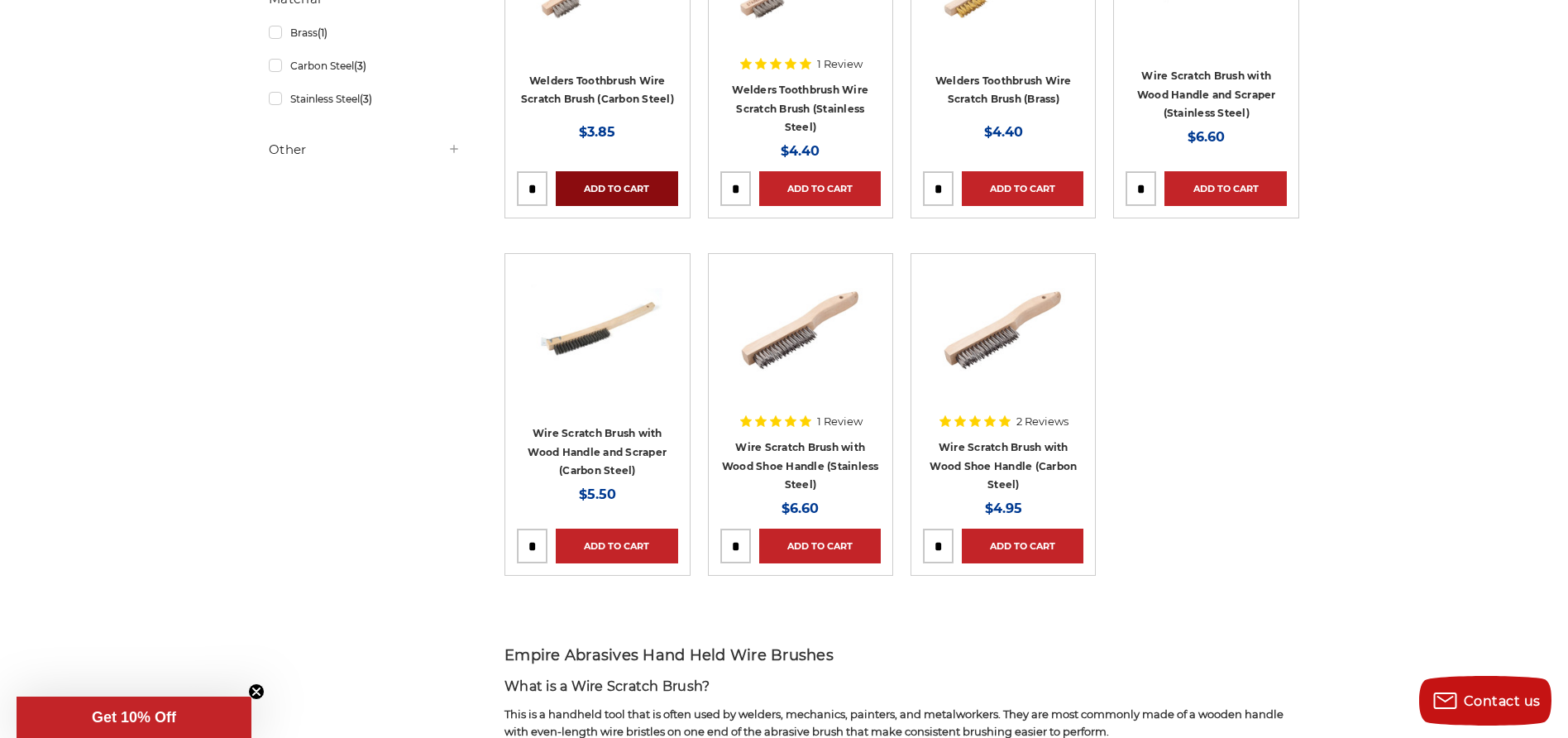
scroll to position [528, 0]
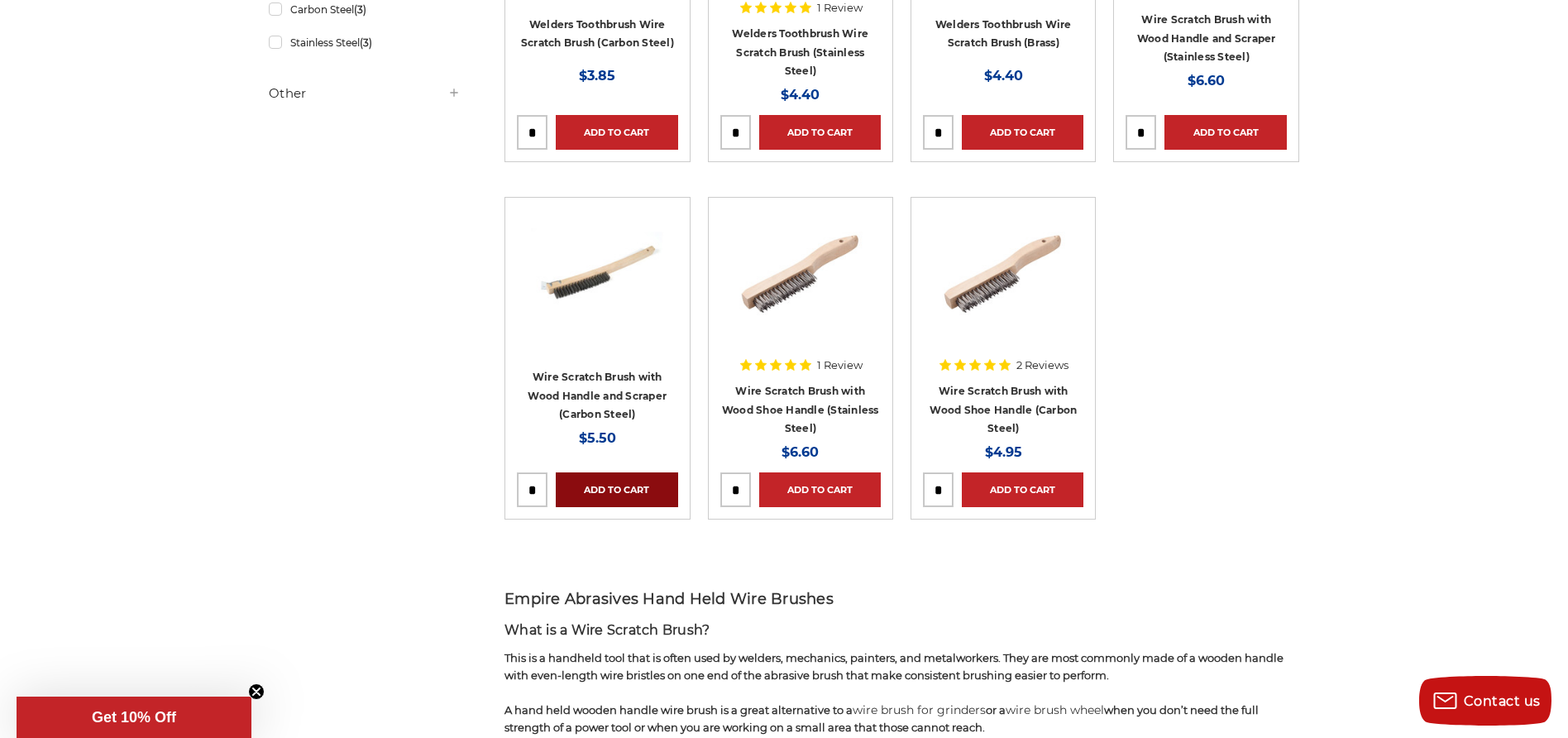
click at [636, 484] on link "Add to Cart" at bounding box center [616, 489] width 121 height 34
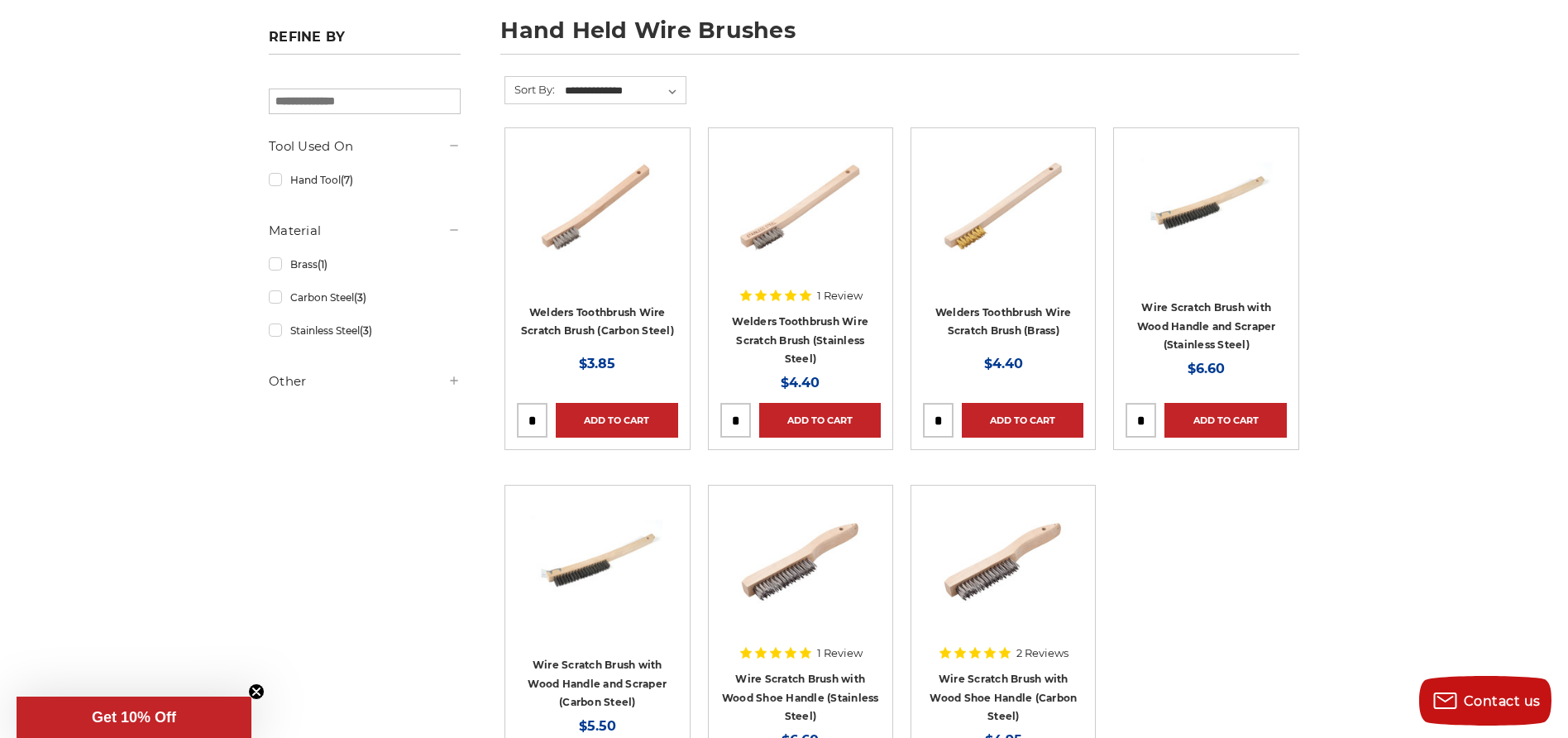
scroll to position [0, 0]
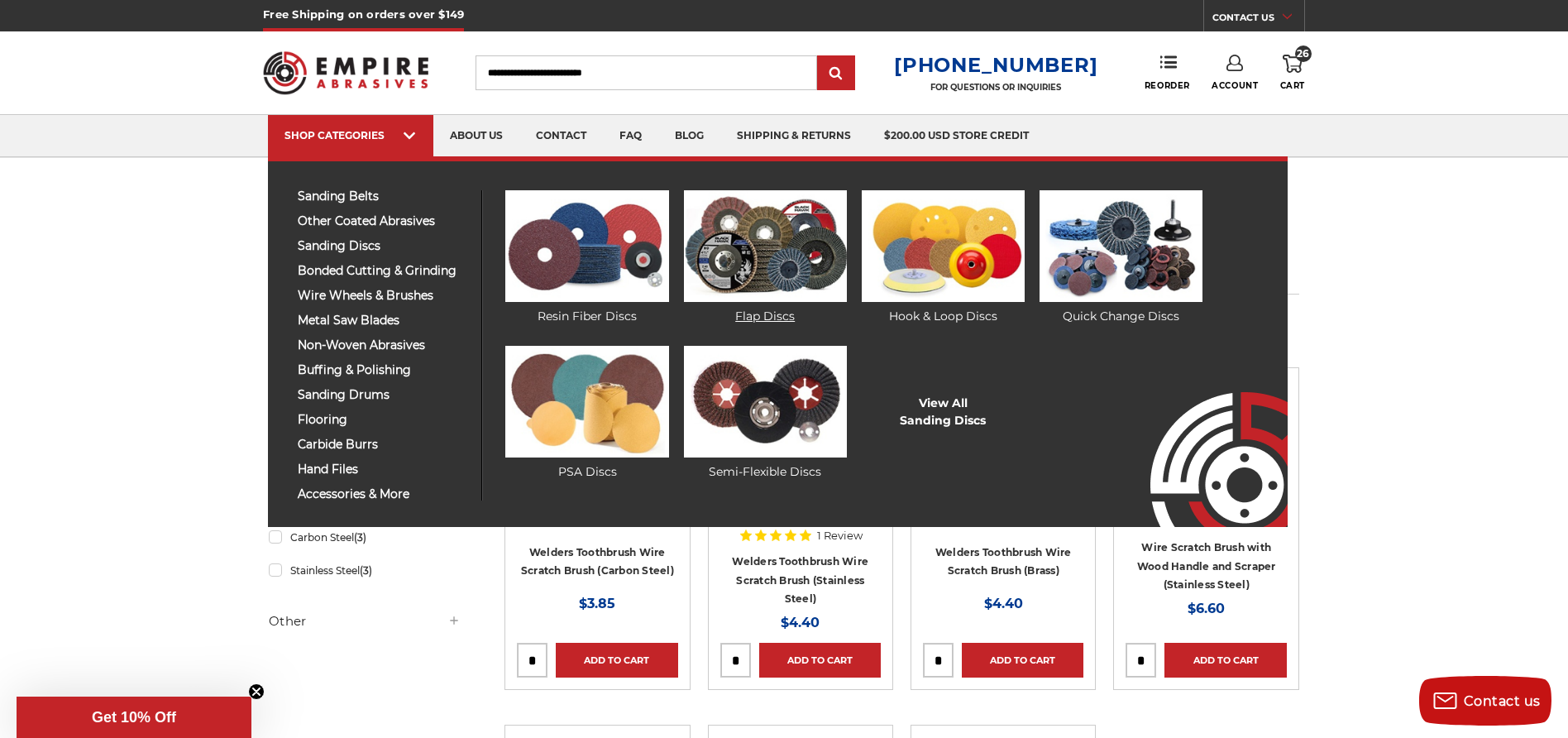
click at [759, 247] on img at bounding box center [765, 246] width 163 height 112
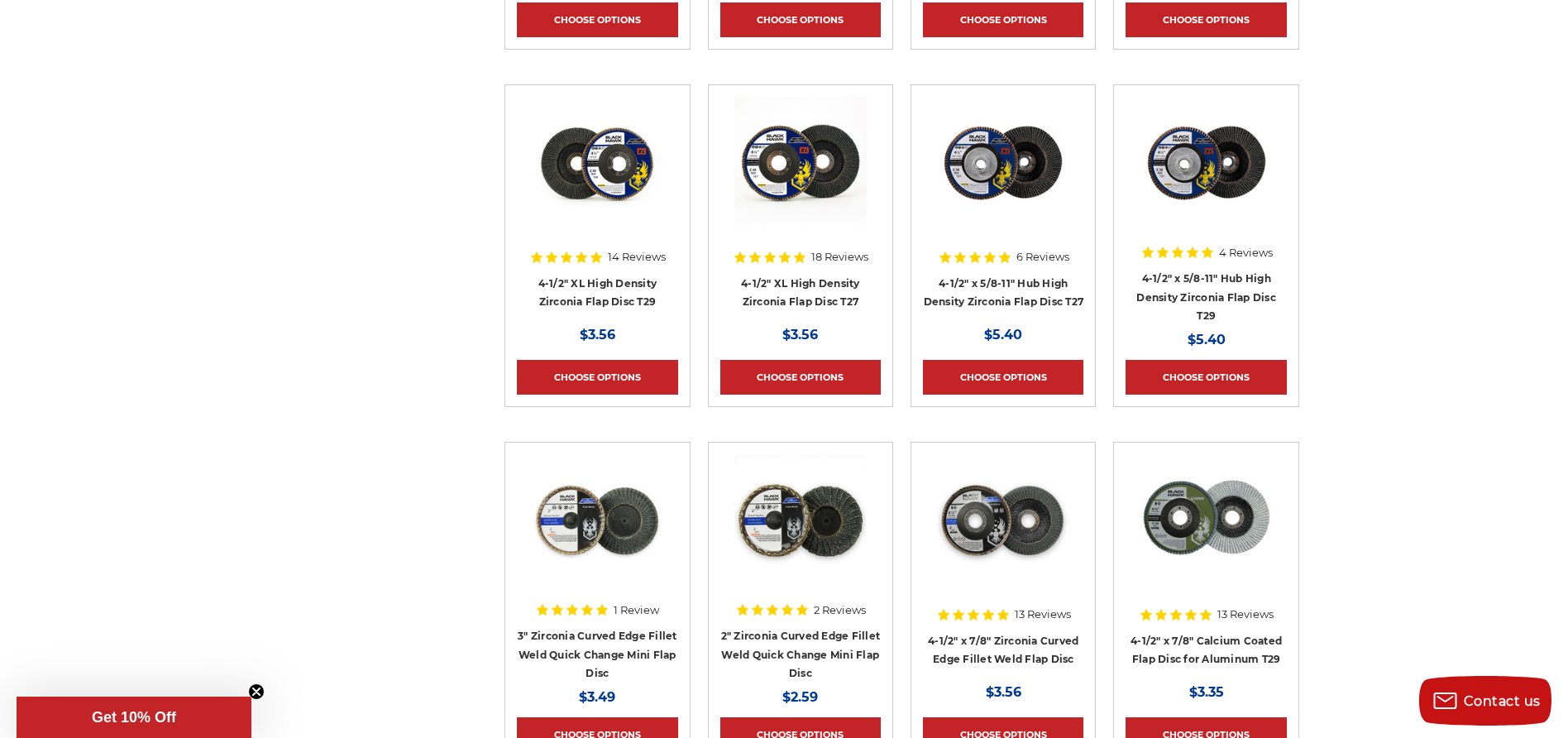
scroll to position [981, 0]
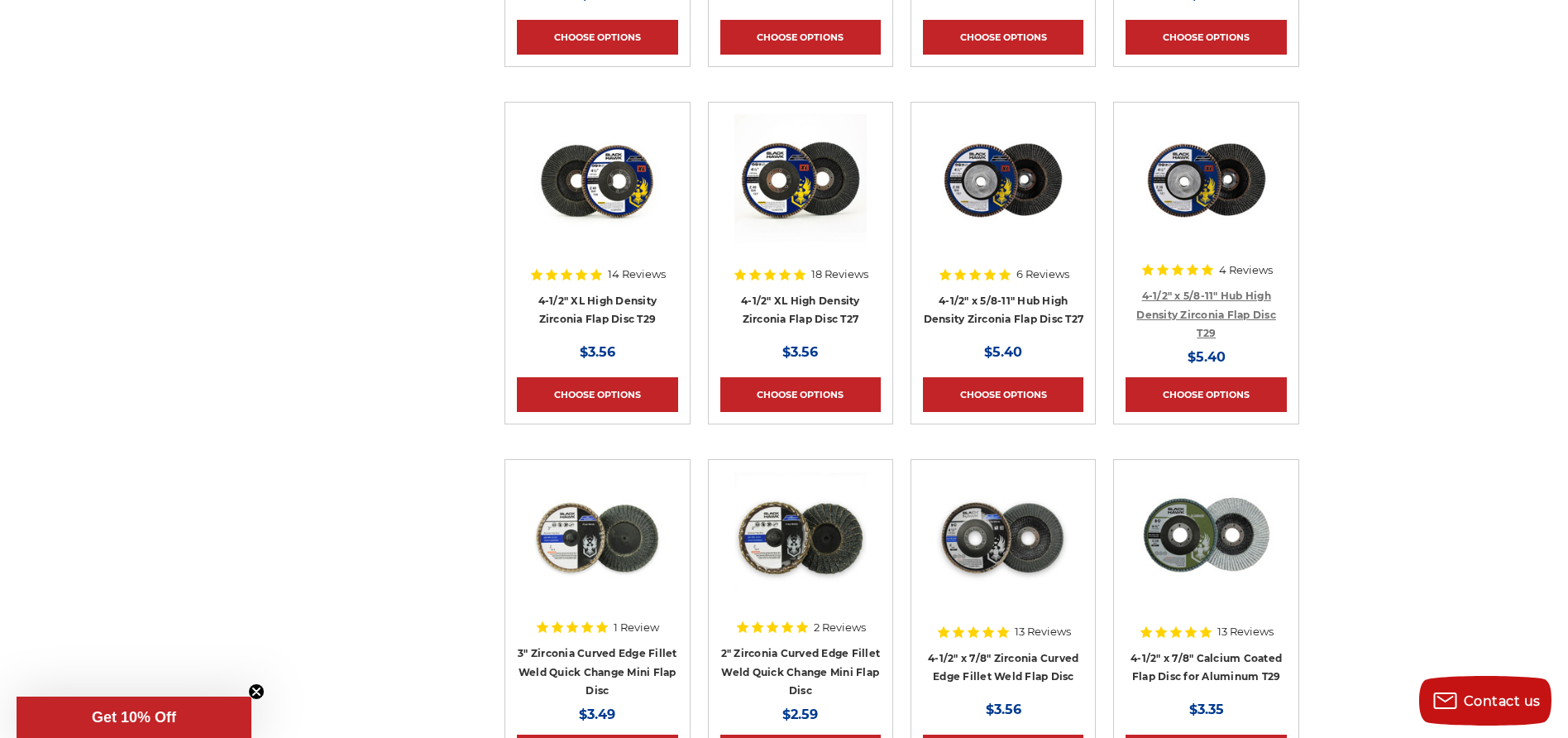
click at [1257, 310] on link "4-1/2" x 5/8-11" Hub High Density Zirconia Flap Disc T29" at bounding box center [1206, 315] width 140 height 50
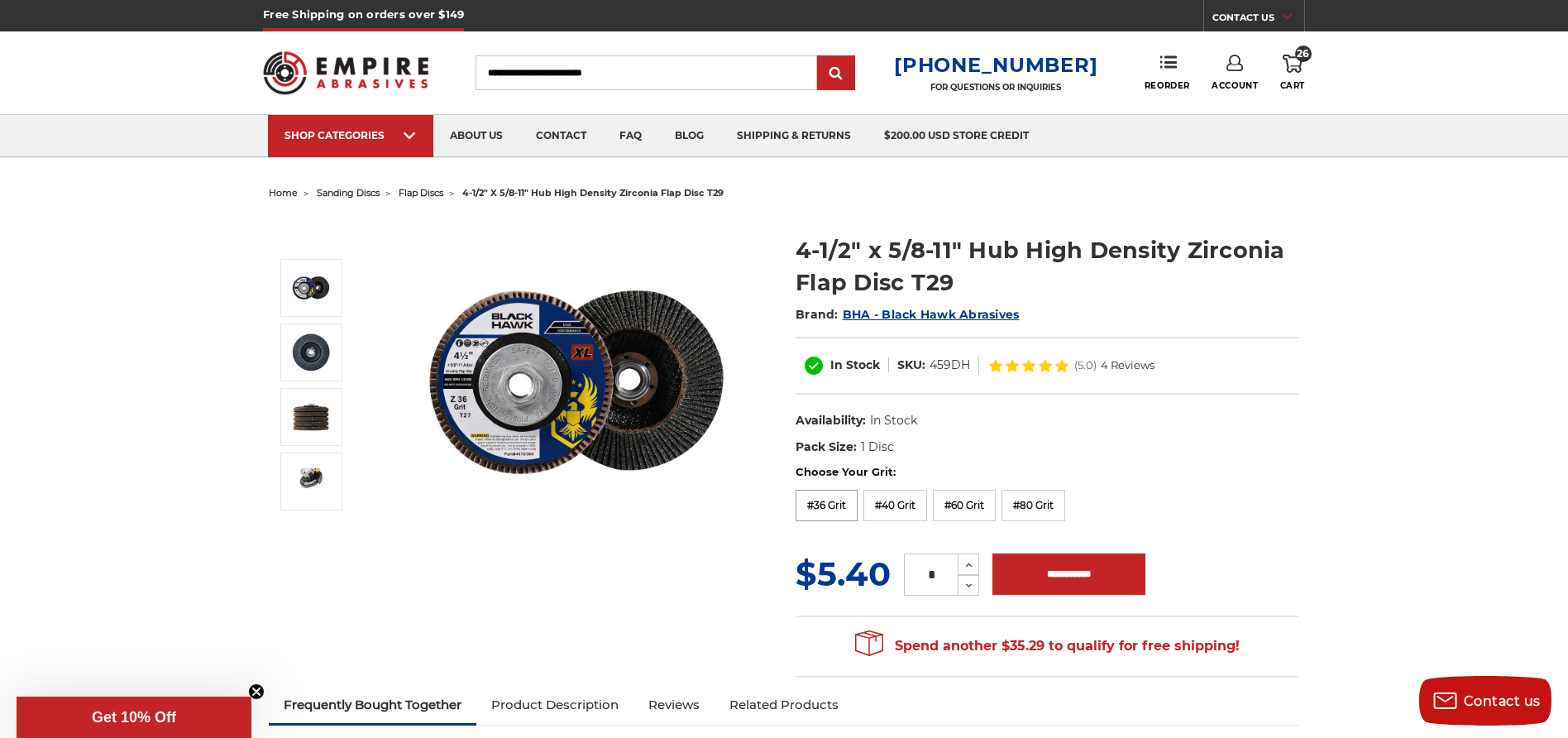
click at [827, 499] on label "#36 Grit" at bounding box center [827, 505] width 62 height 32
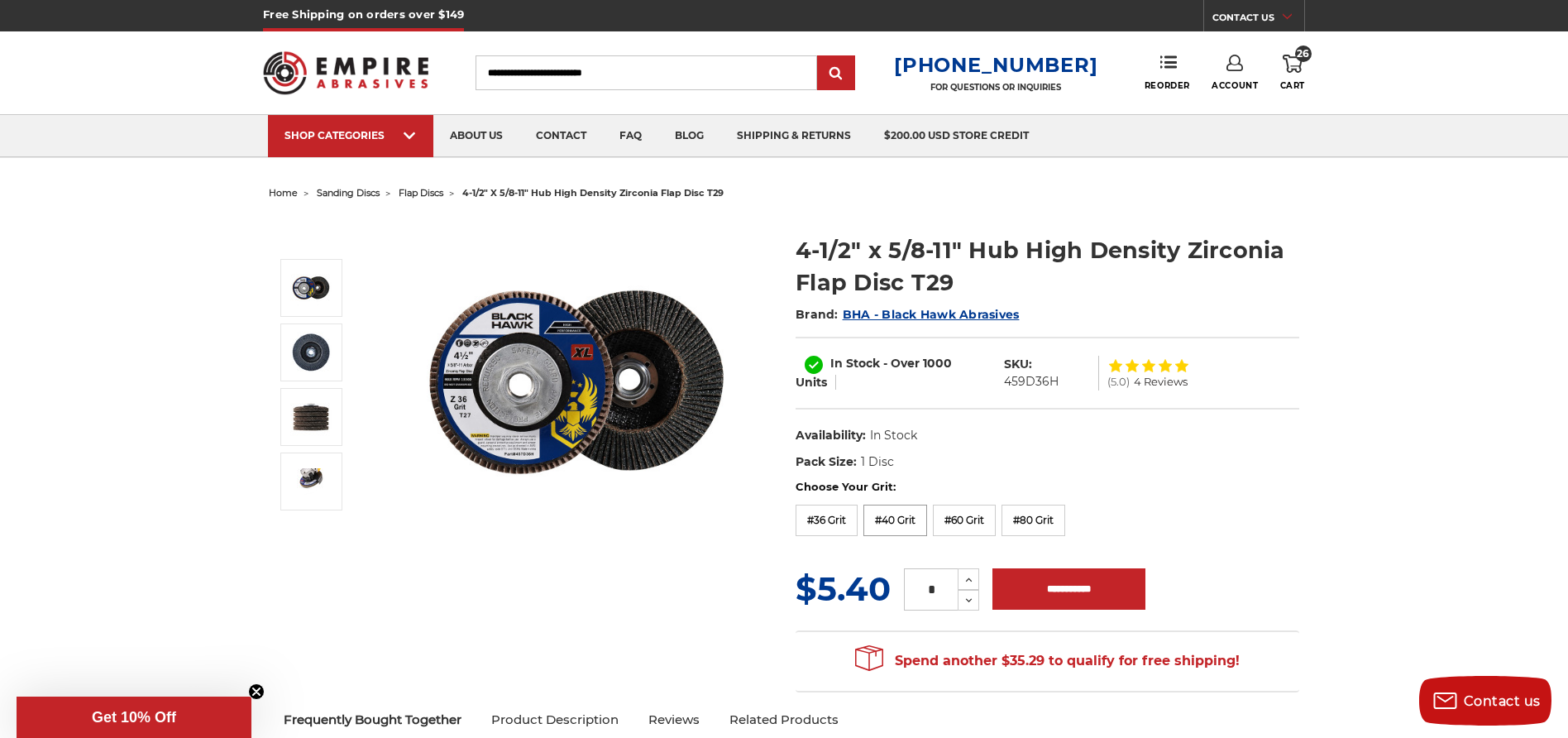
click at [895, 514] on label "#40 Grit" at bounding box center [895, 520] width 64 height 32
click at [827, 516] on label "#36 Grit" at bounding box center [827, 520] width 62 height 32
click at [967, 573] on icon at bounding box center [968, 580] width 12 height 15
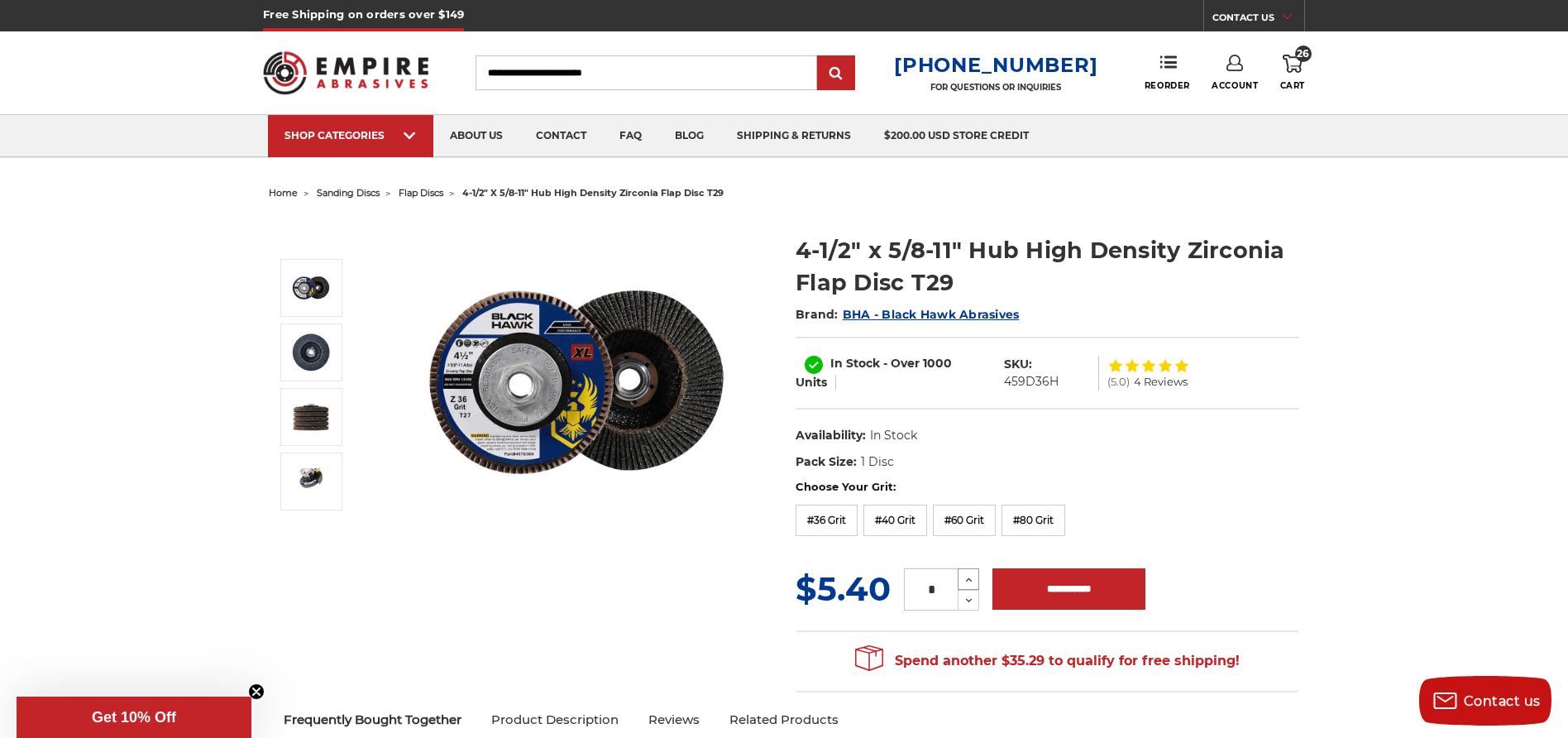
click at [971, 573] on icon at bounding box center [968, 580] width 12 height 15
type input "*"
click at [1081, 569] on input "**********" at bounding box center [1069, 589] width 153 height 41
type input "**********"
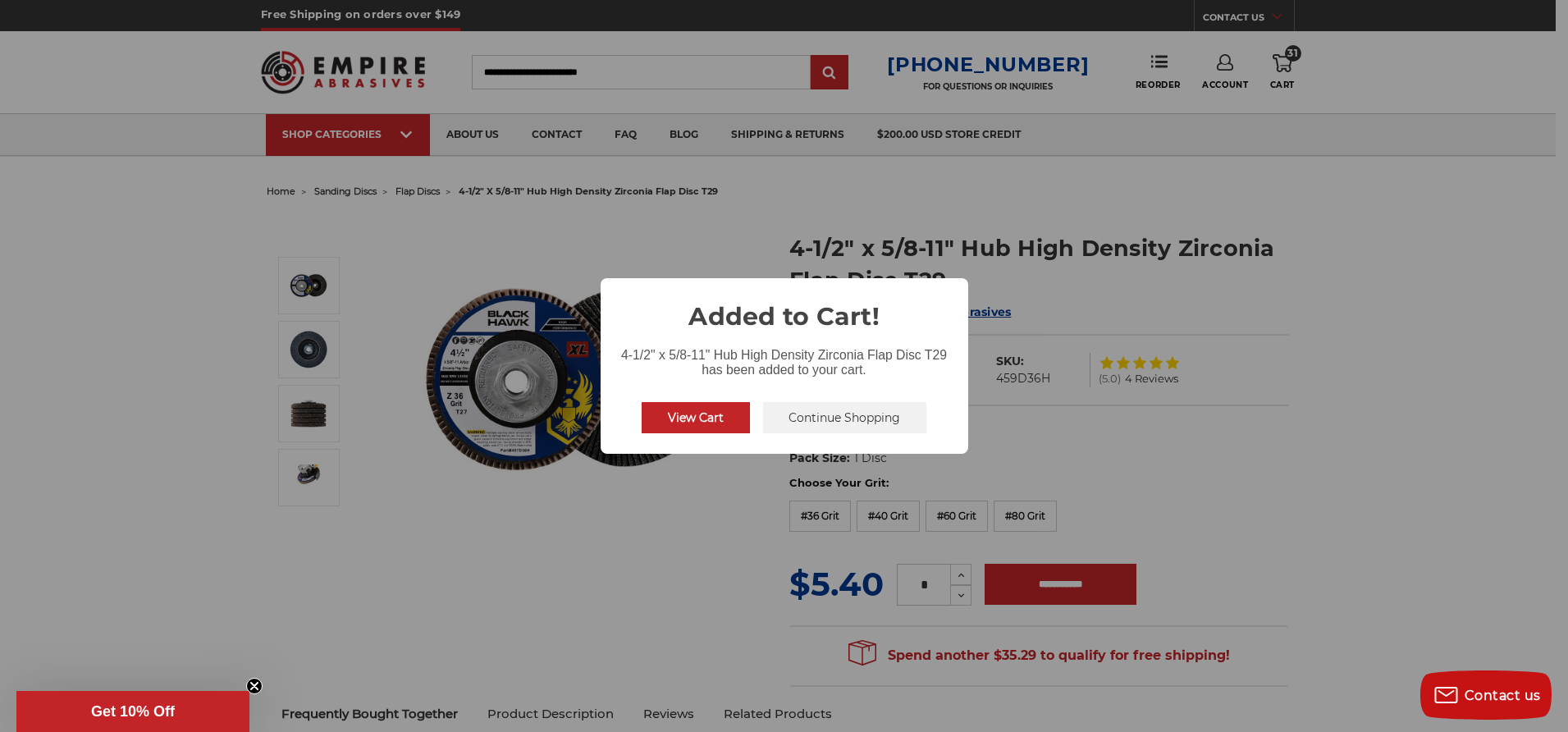
click at [699, 412] on button "View Cart" at bounding box center [696, 417] width 108 height 31
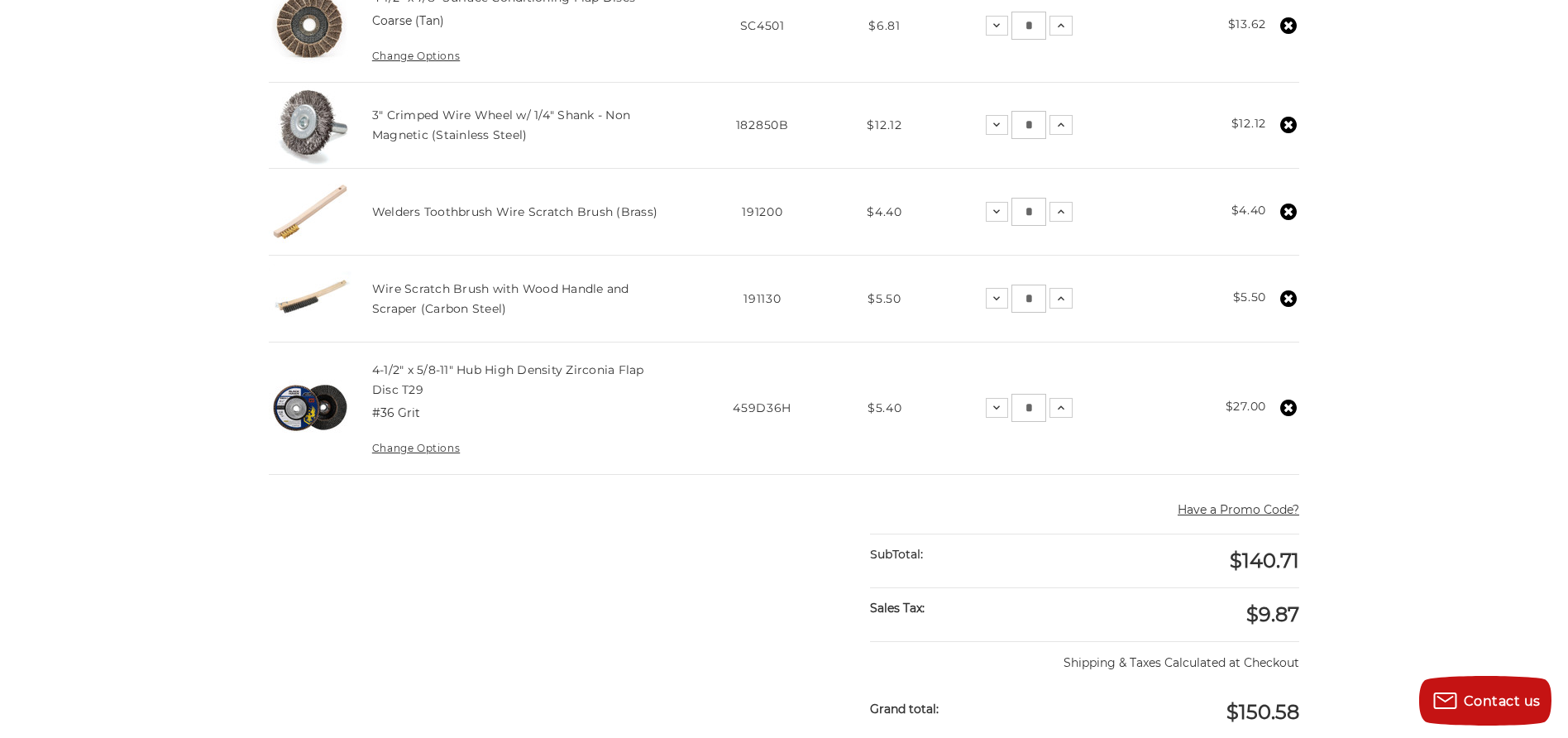
scroll to position [796, 0]
click at [1289, 402] on use at bounding box center [1288, 405] width 16 height 16
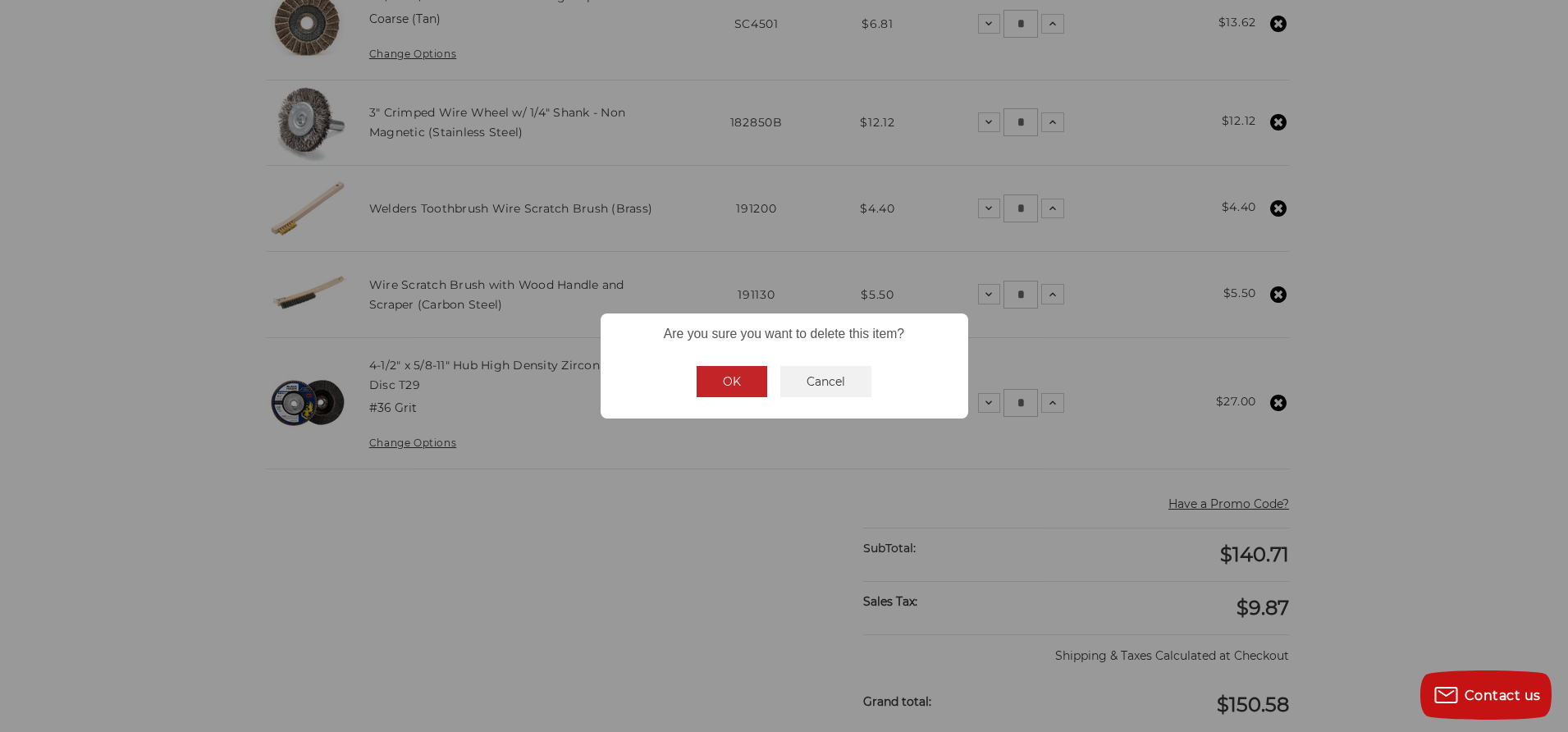
click at [744, 372] on button "OK" at bounding box center [732, 381] width 70 height 31
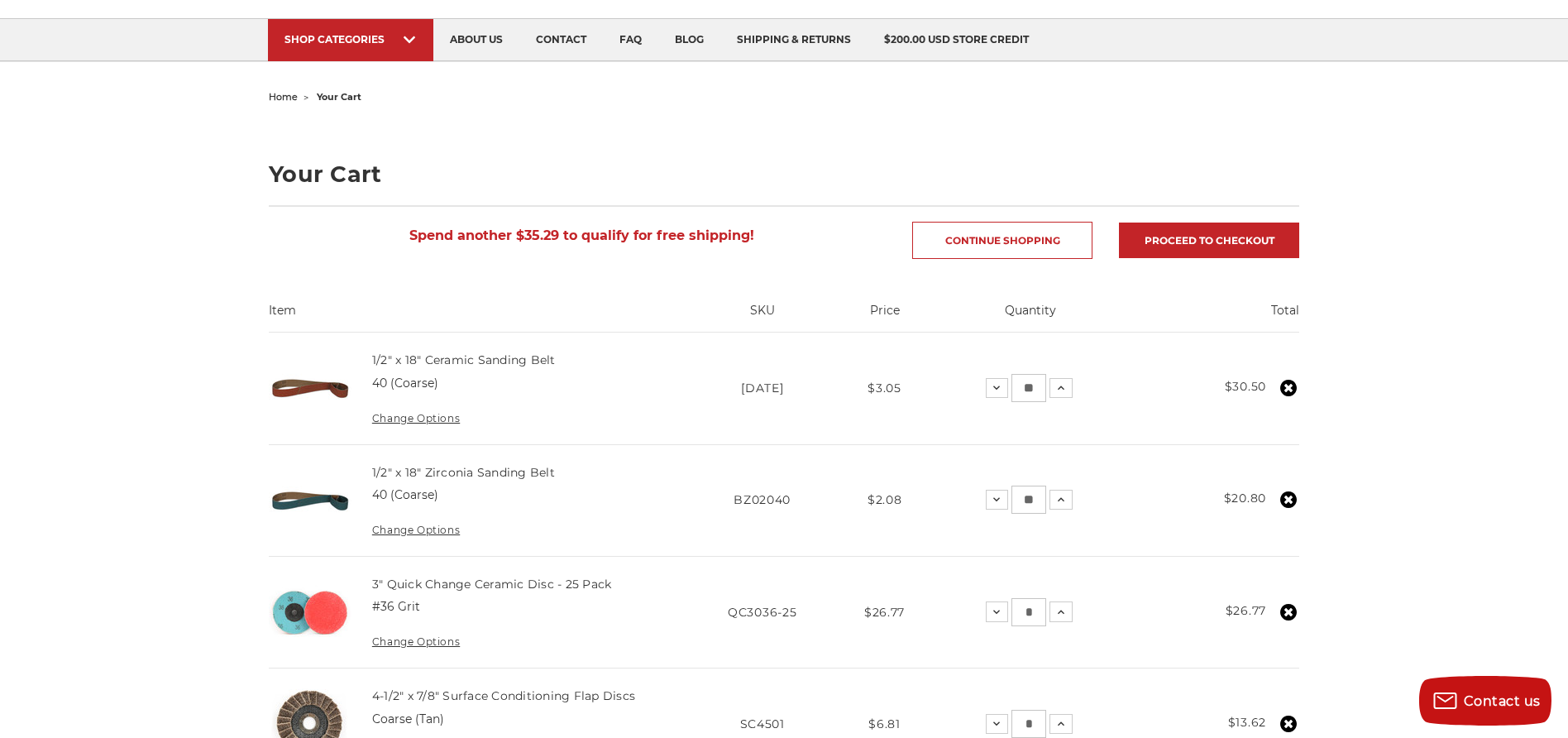
scroll to position [0, 0]
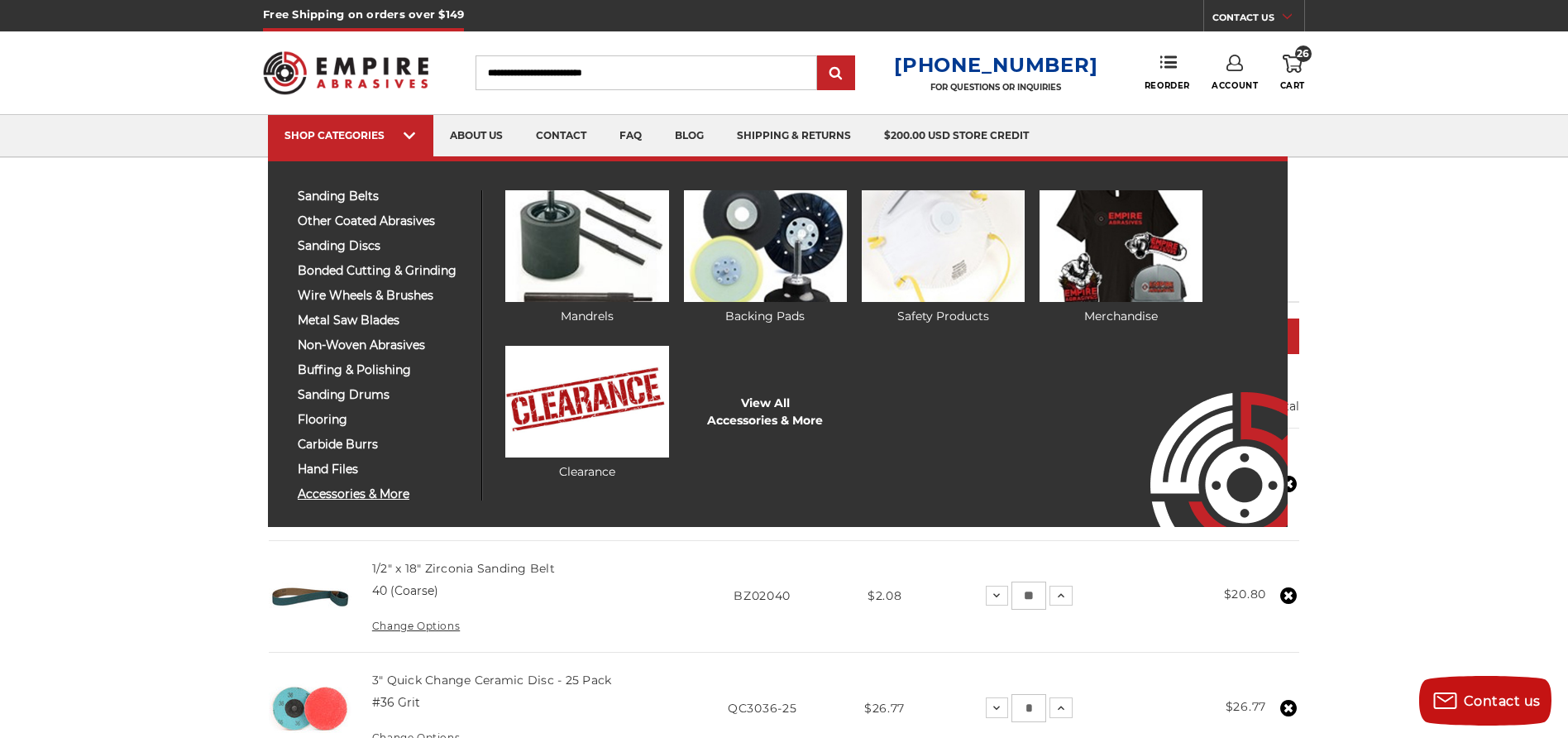
click at [336, 496] on span "accessories & more" at bounding box center [383, 494] width 171 height 12
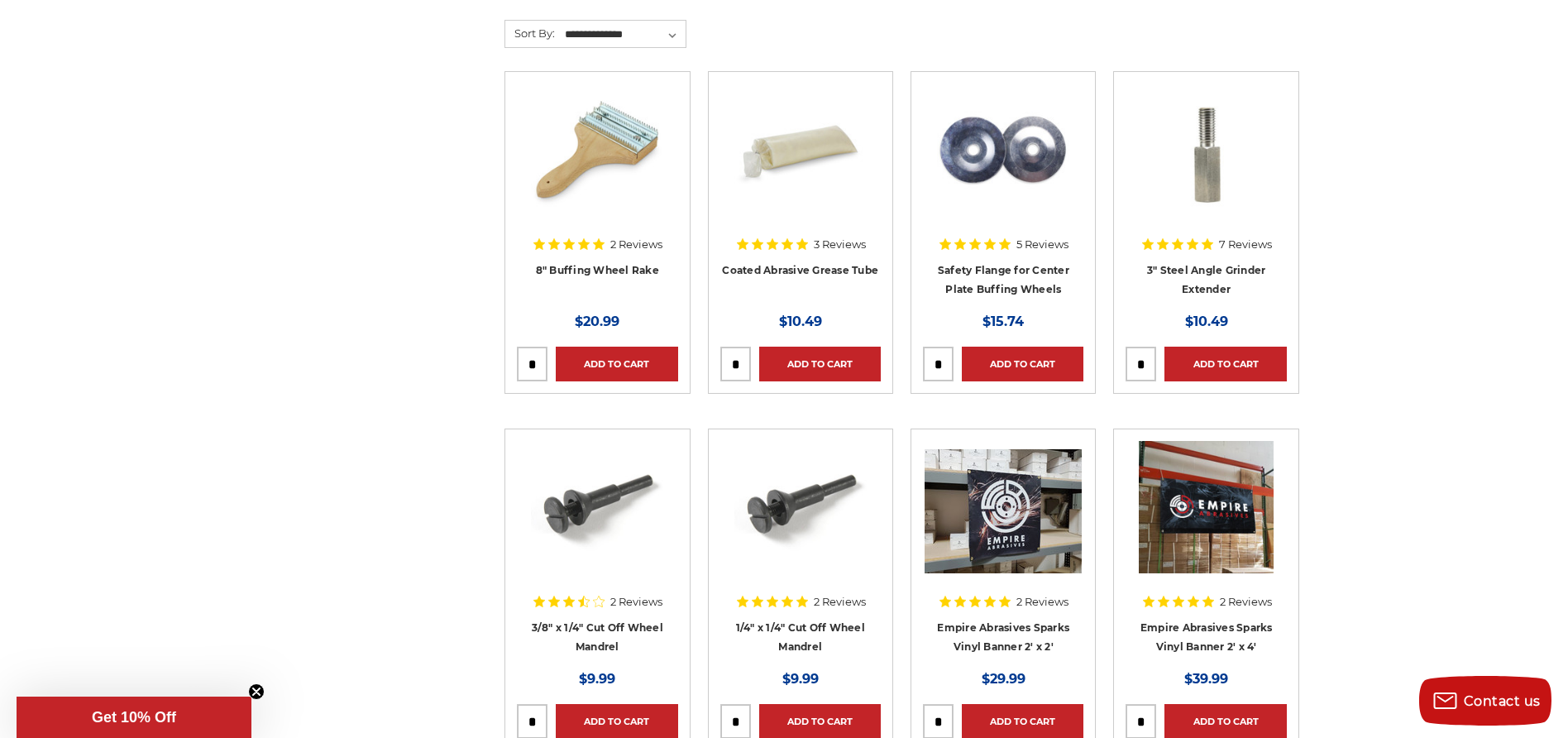
scroll to position [1036, 0]
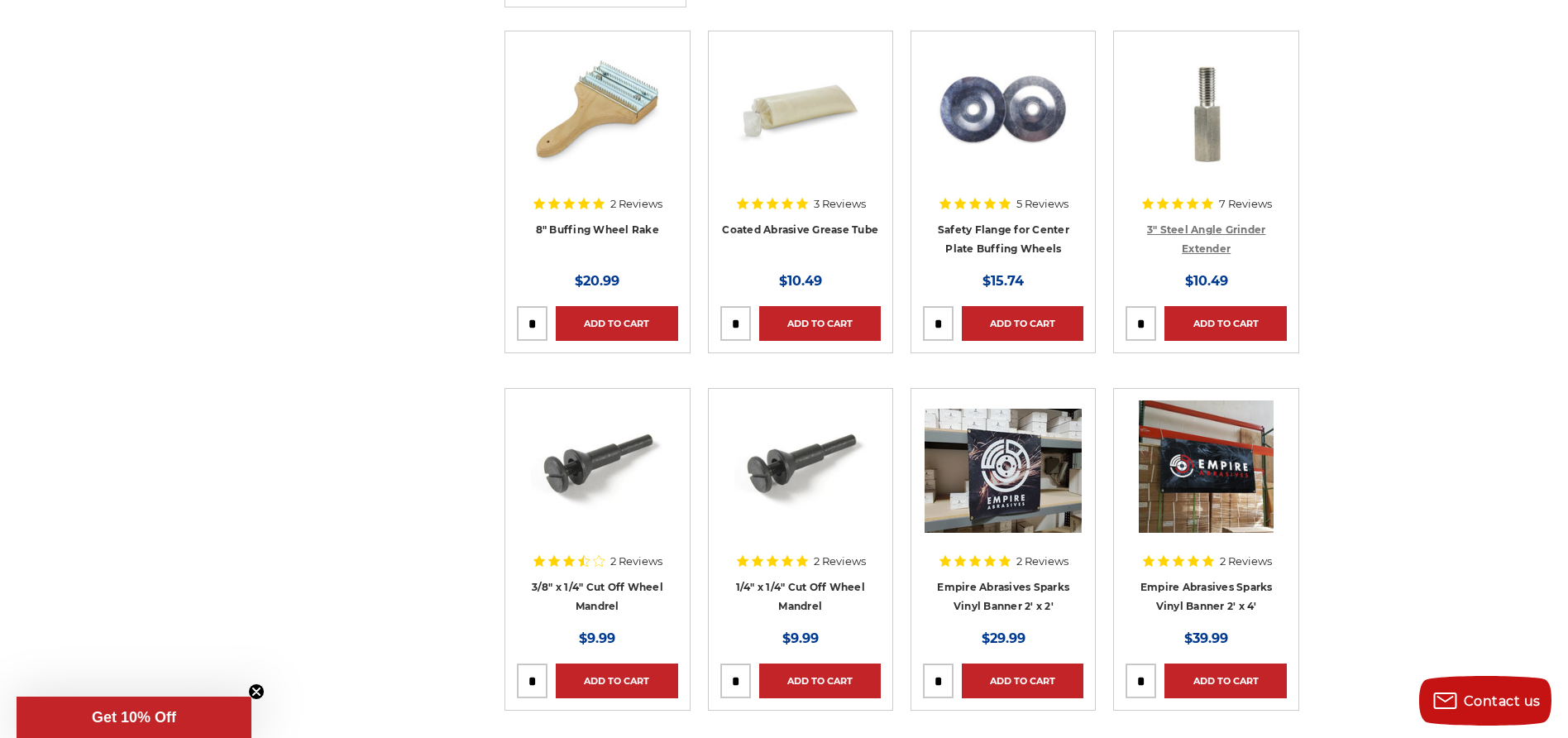
click at [1209, 231] on link "3" Steel Angle Grinder Extender" at bounding box center [1206, 239] width 119 height 32
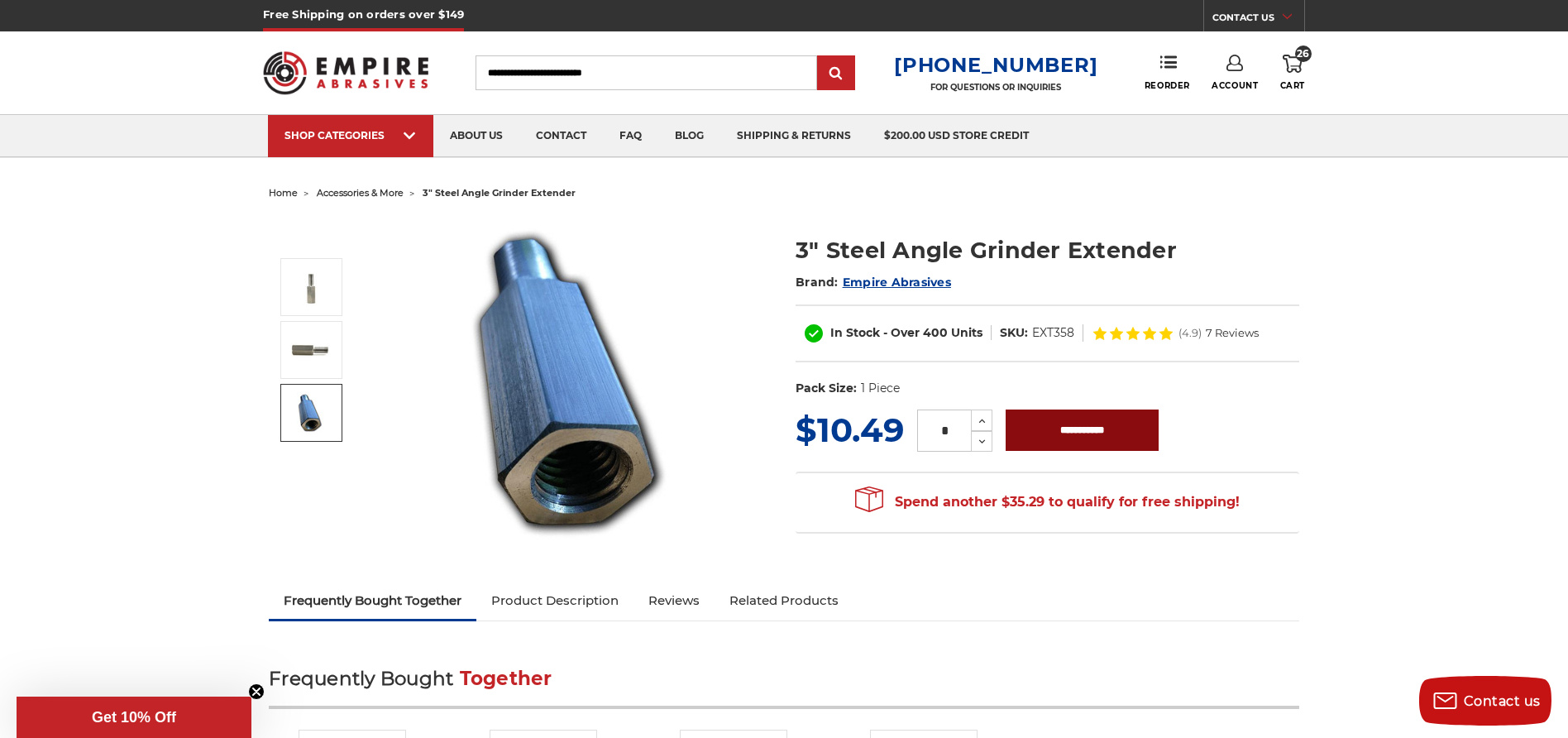
click at [1065, 425] on input "**********" at bounding box center [1082, 429] width 153 height 41
type input "**********"
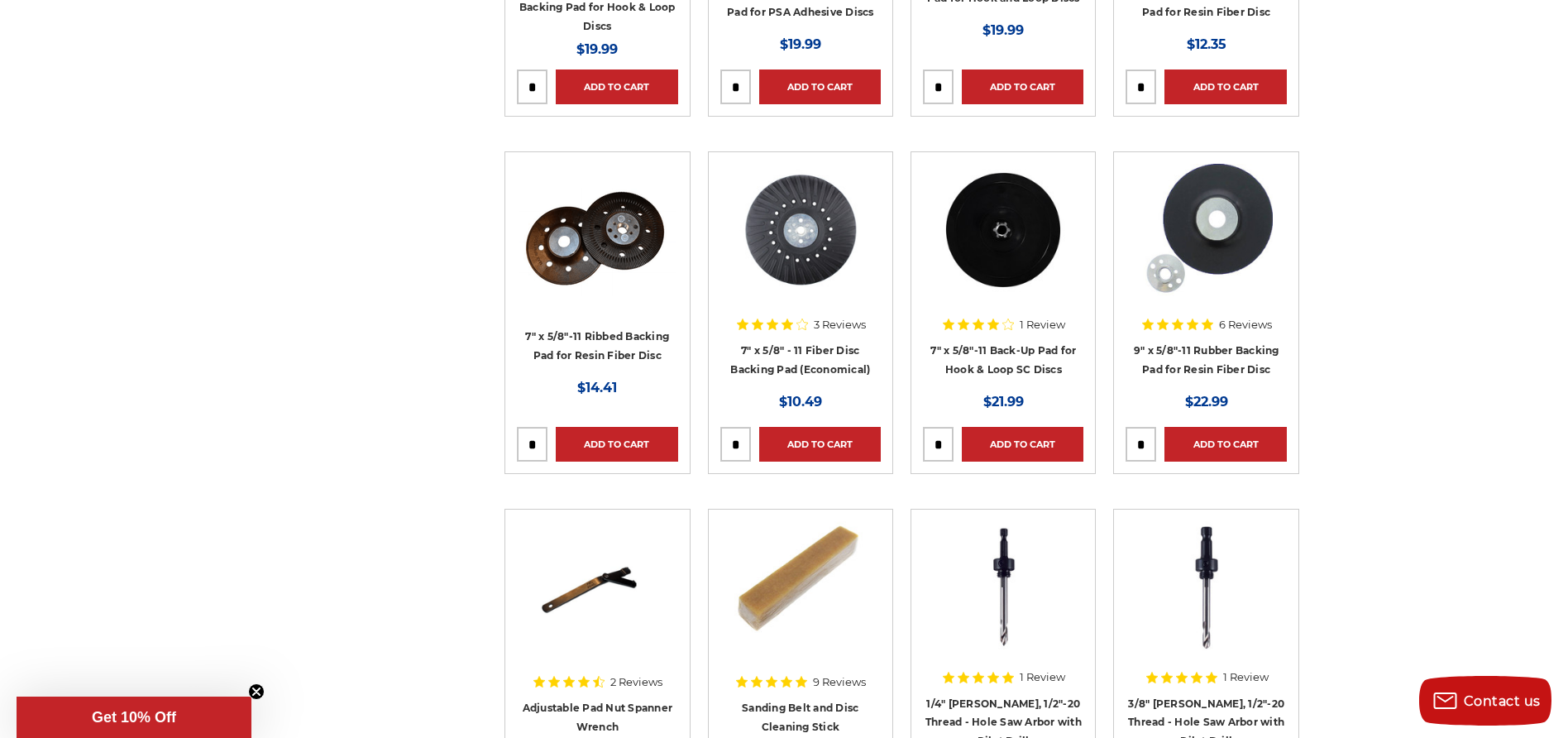
scroll to position [4272, 0]
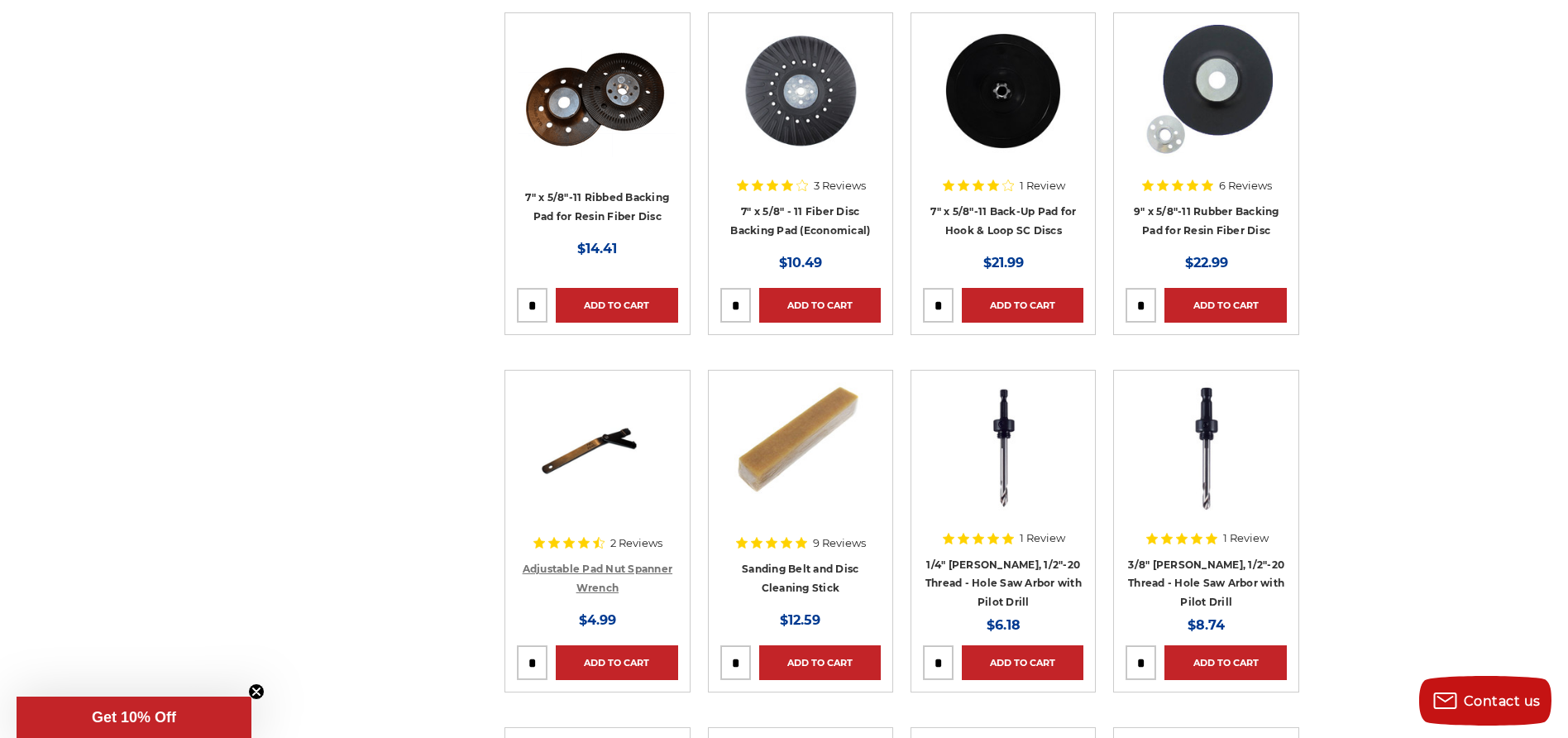
click at [584, 573] on link "Adjustable Pad Nut Spanner Wrench" at bounding box center [598, 578] width 151 height 32
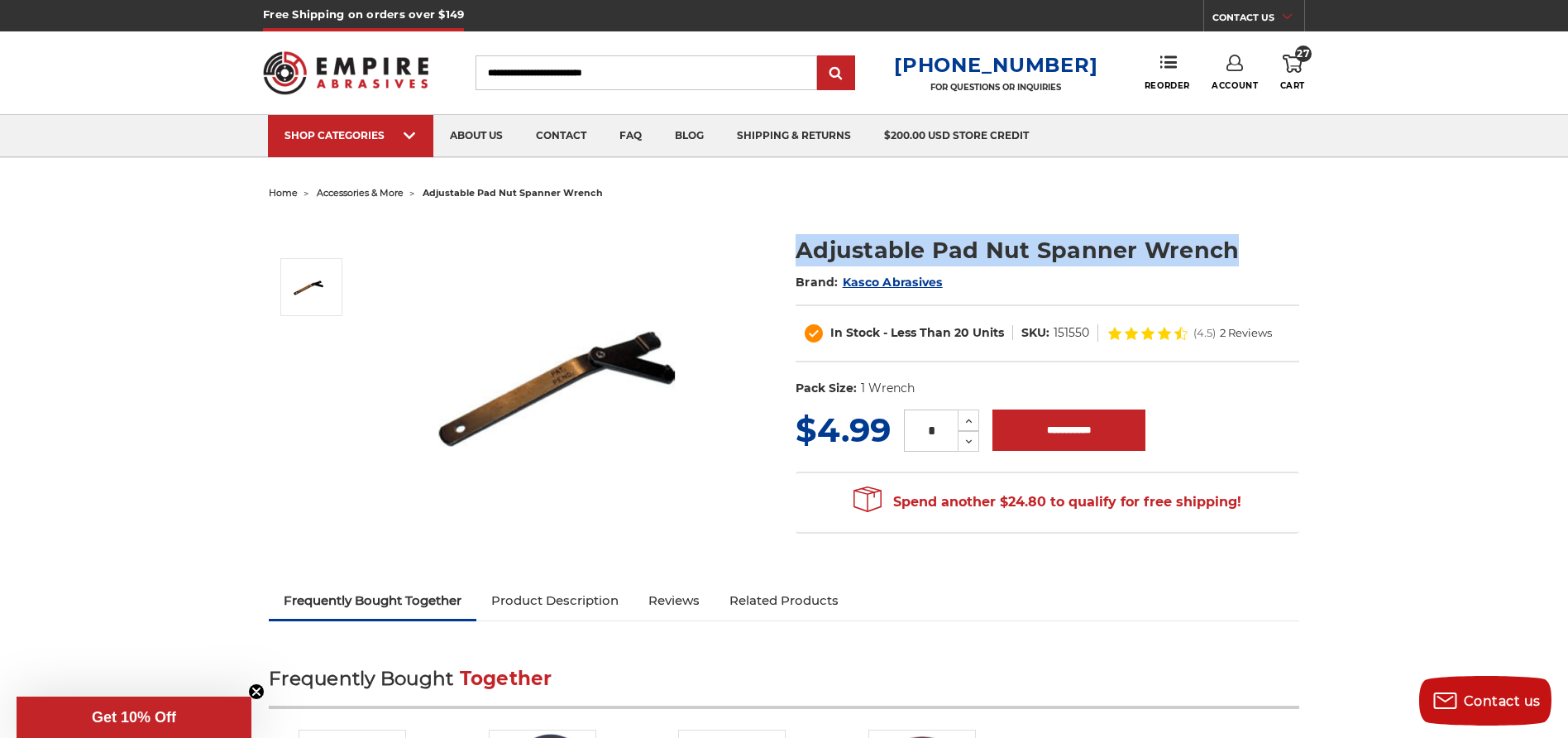
drag, startPoint x: 790, startPoint y: 249, endPoint x: 1290, endPoint y: 250, distance: 500.0
click at [1290, 250] on section "Adjustable Pad Nut Spanner Wrench Brand: Kasco Abrasives In Stock - Less Than 2…" at bounding box center [1046, 312] width 526 height 189
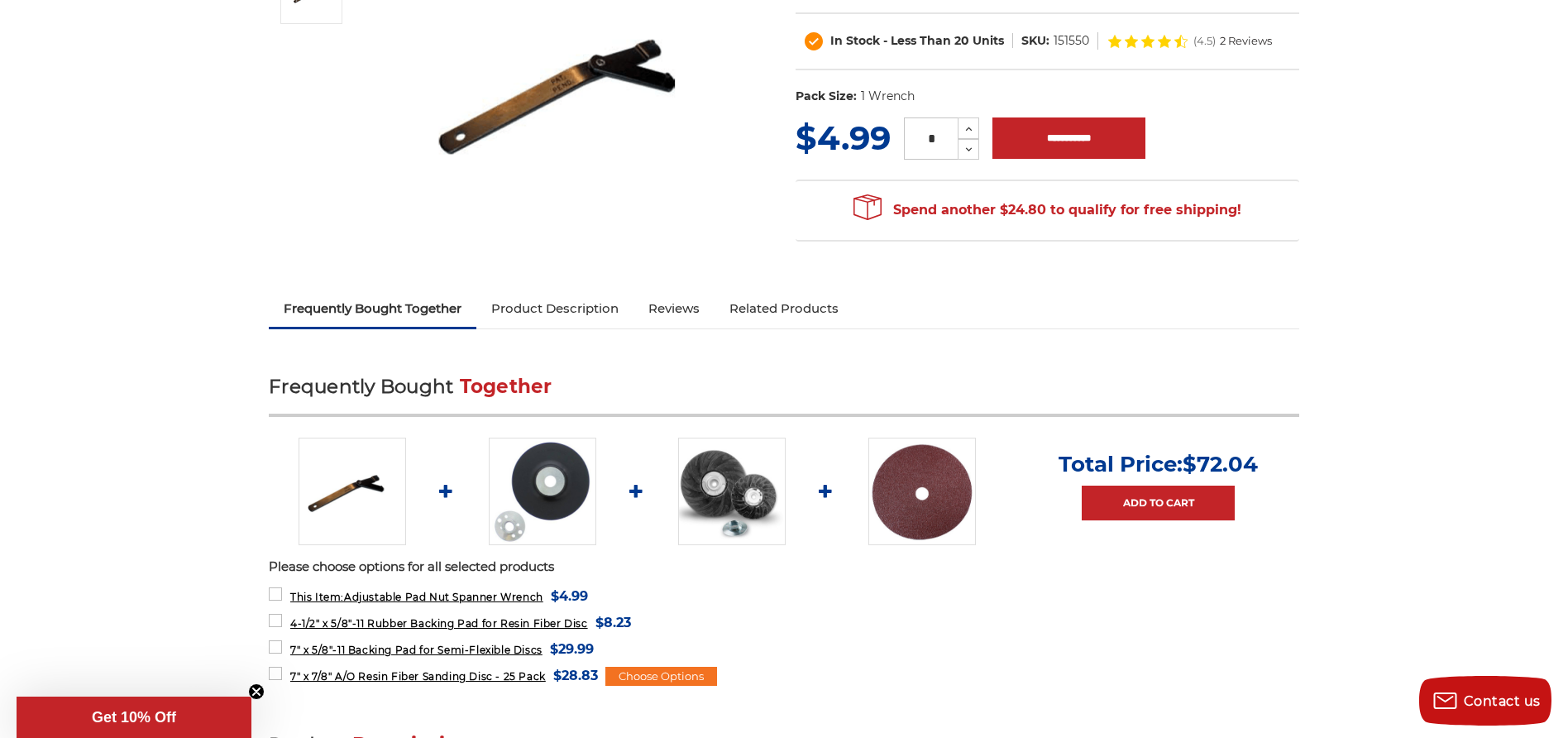
scroll to position [10, 0]
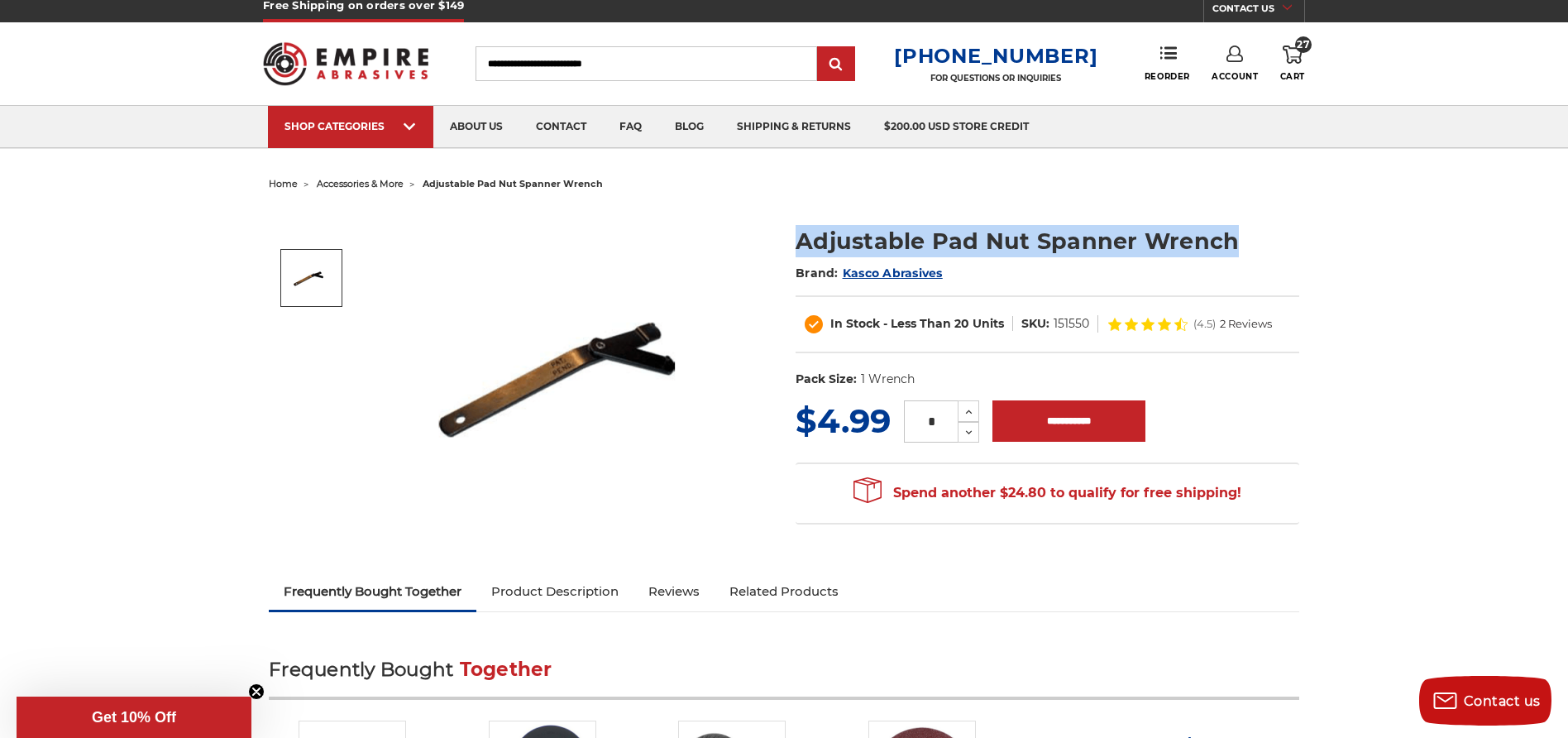
click at [722, 218] on img at bounding box center [576, 373] width 331 height 331
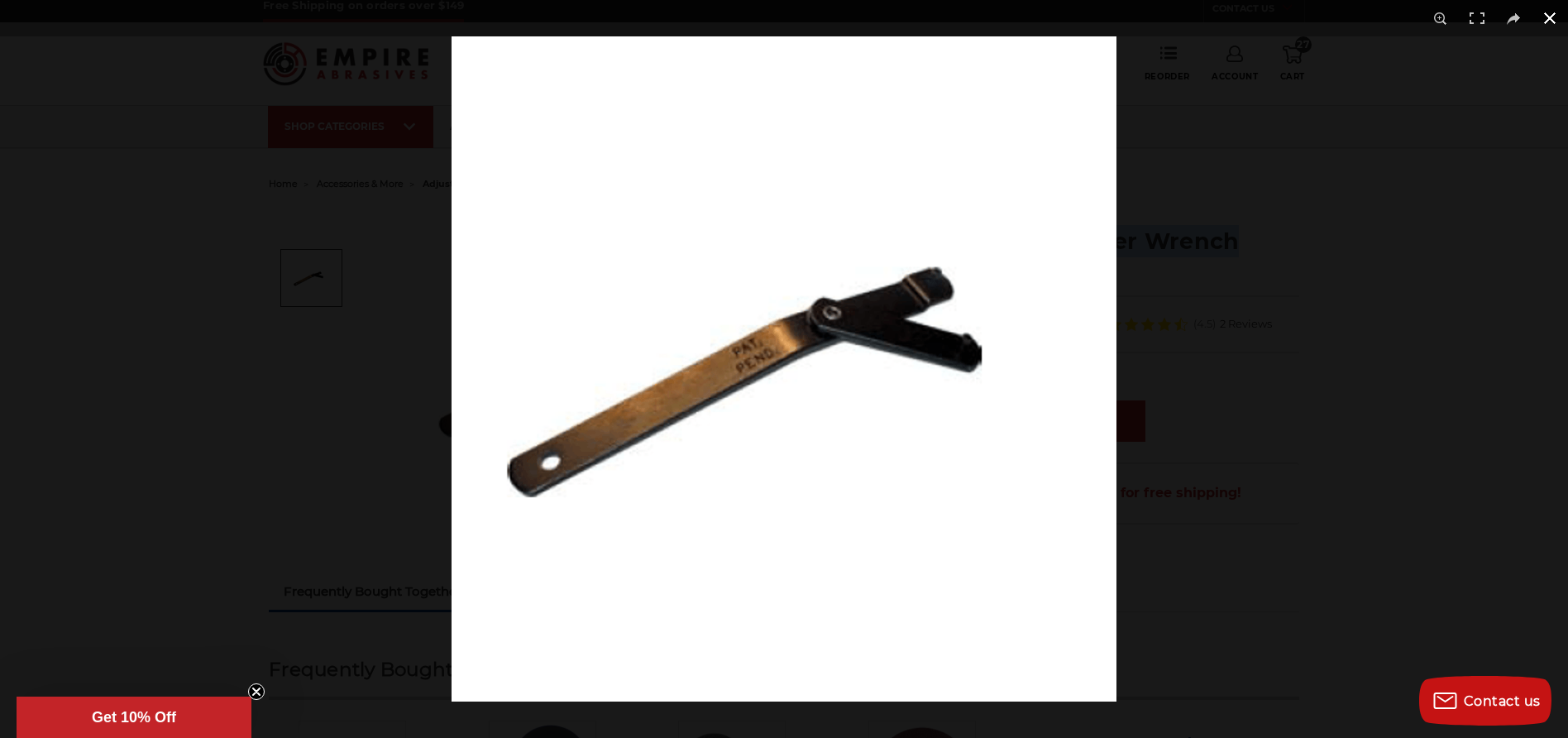
click at [1480, 259] on div at bounding box center [1235, 405] width 1568 height 738
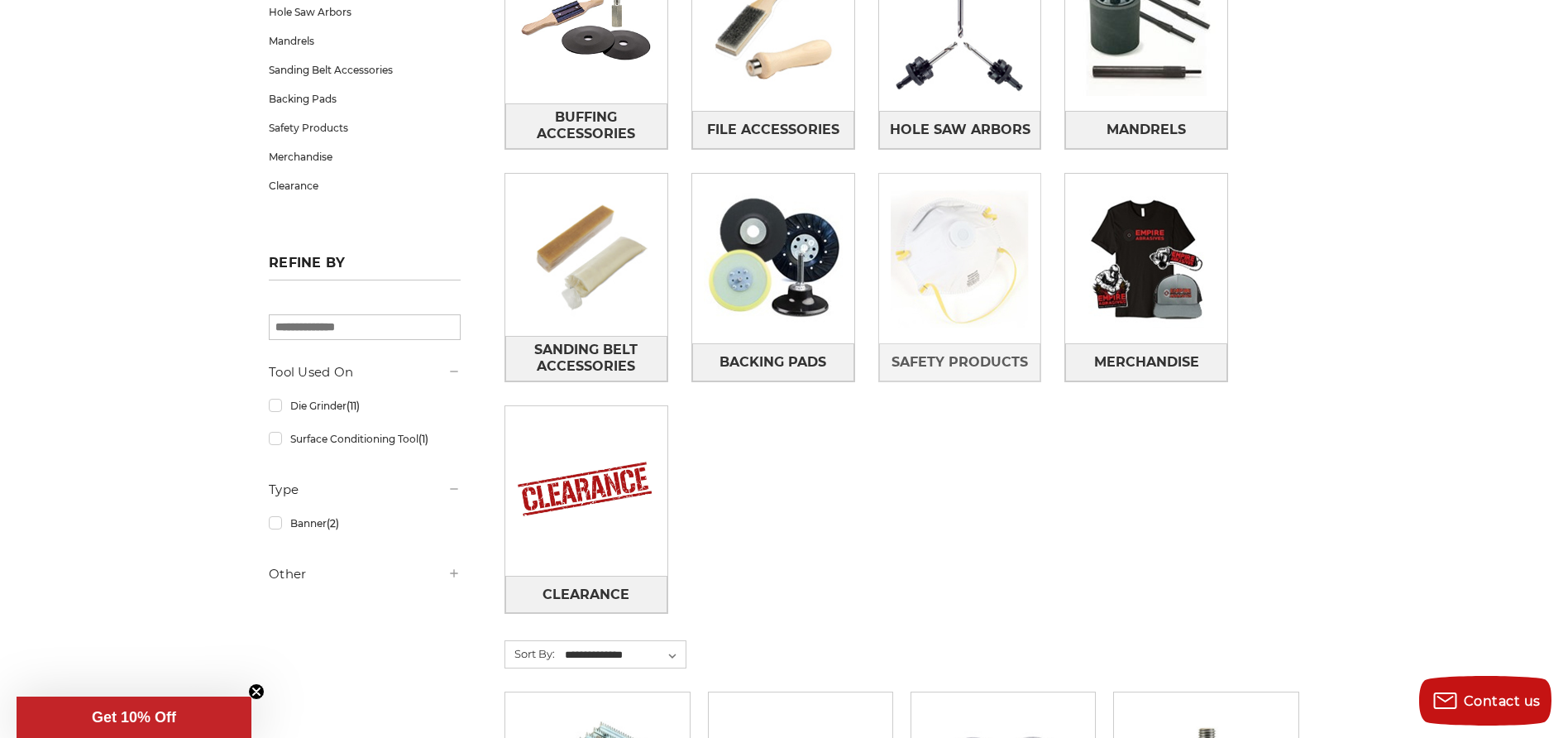
scroll to position [372, 0]
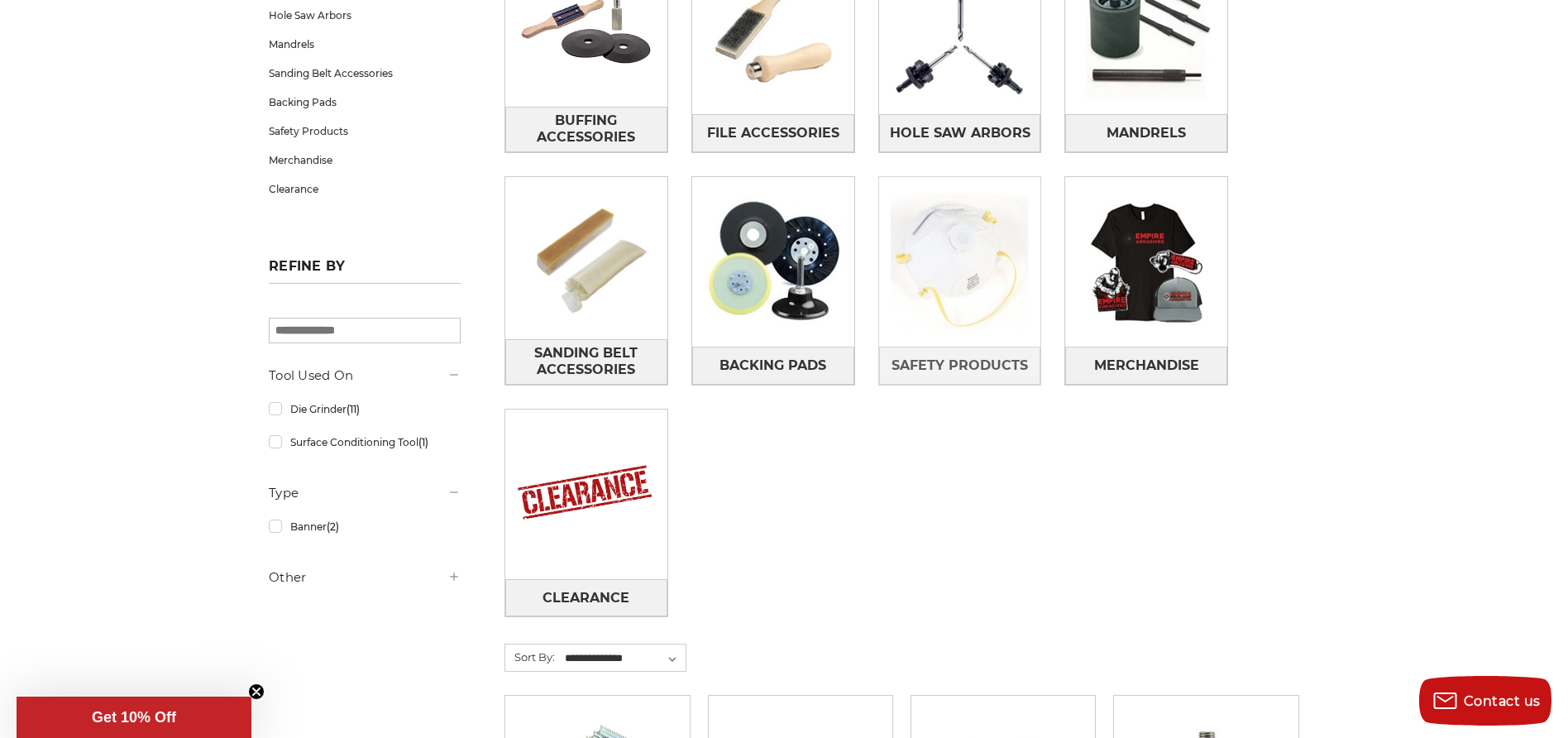
click at [955, 328] on img at bounding box center [960, 263] width 162 height 163
click at [984, 368] on span "Safety Products" at bounding box center [959, 365] width 137 height 28
click at [570, 464] on img at bounding box center [587, 494] width 162 height 163
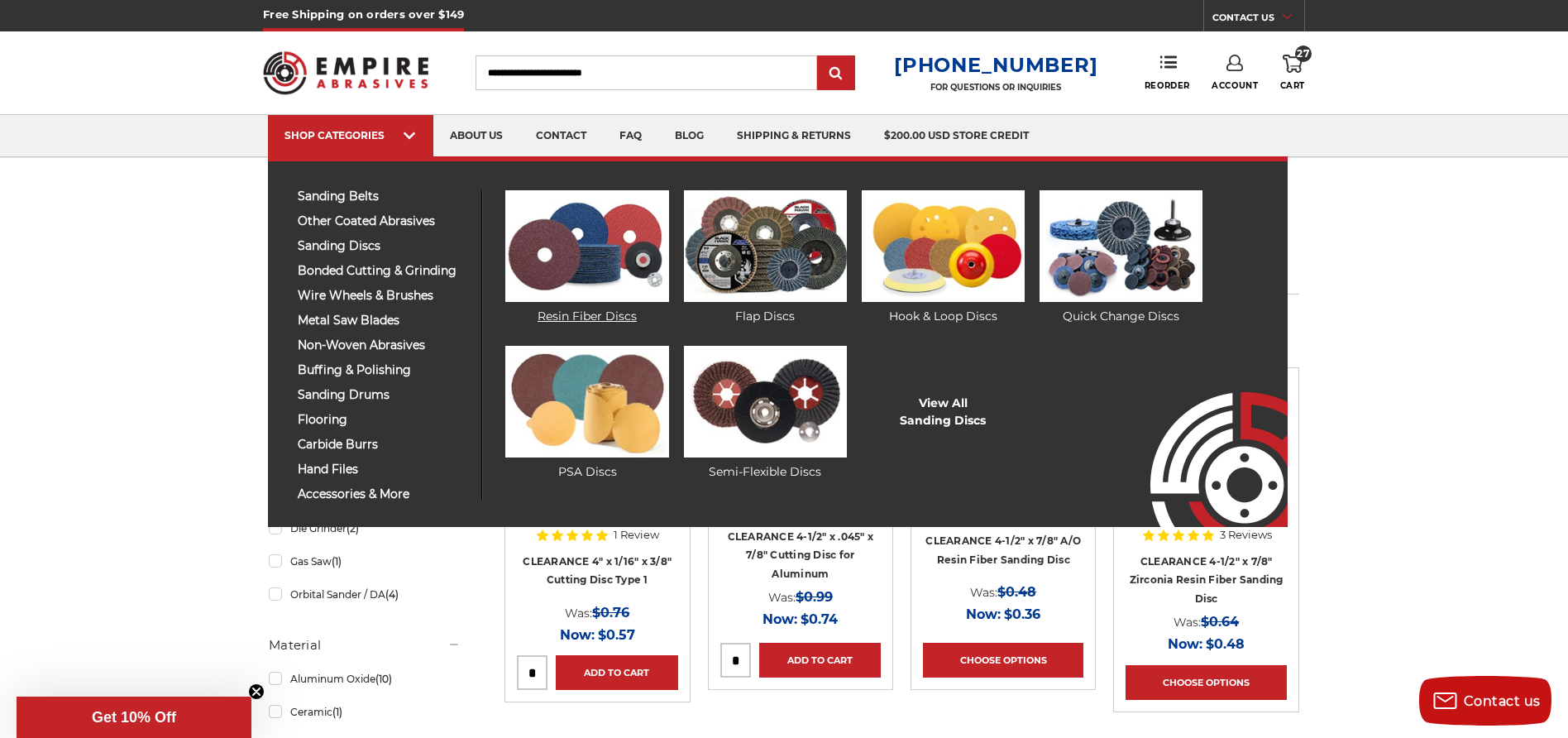
click at [599, 314] on link "Resin Fiber Discs" at bounding box center [587, 257] width 163 height 135
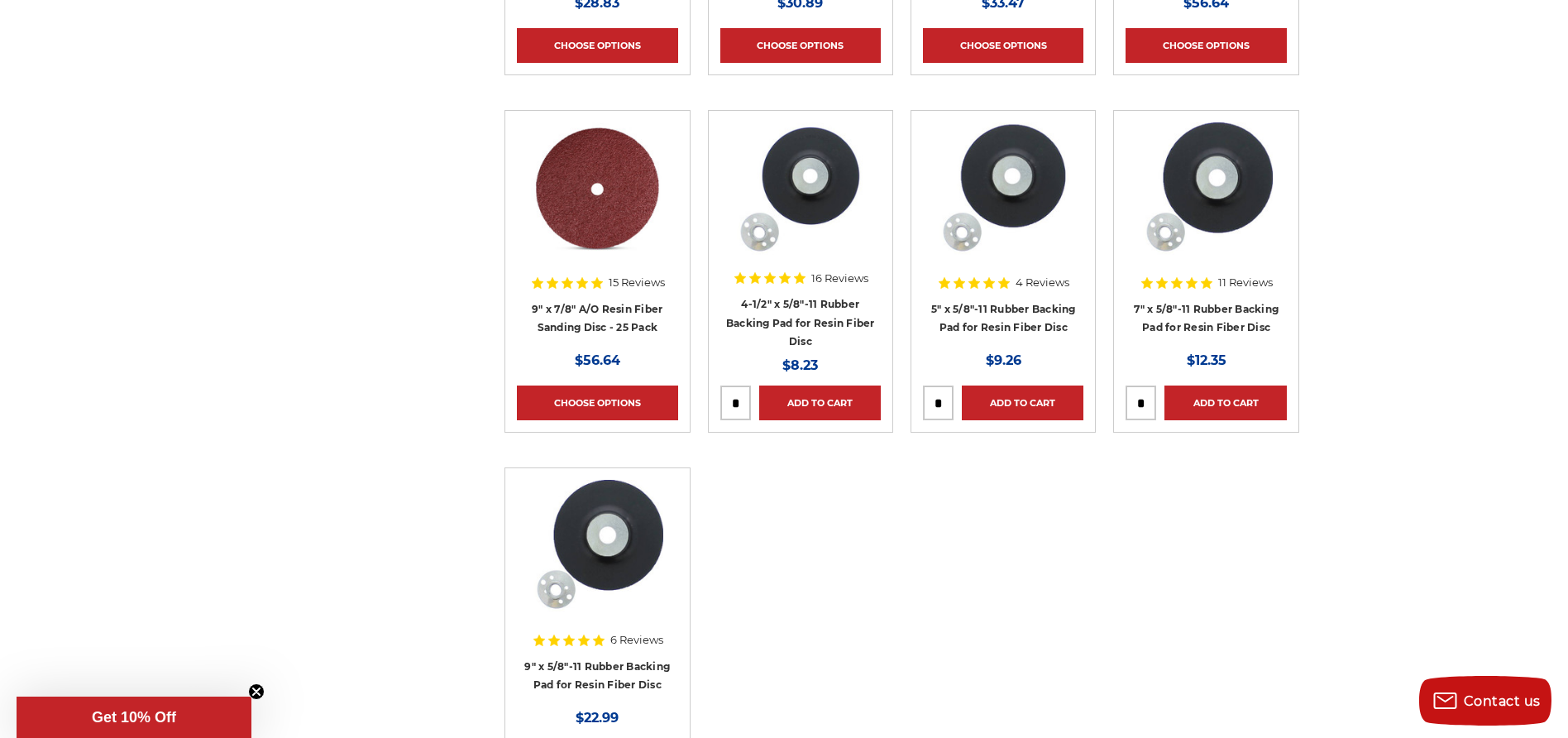
scroll to position [1319, 0]
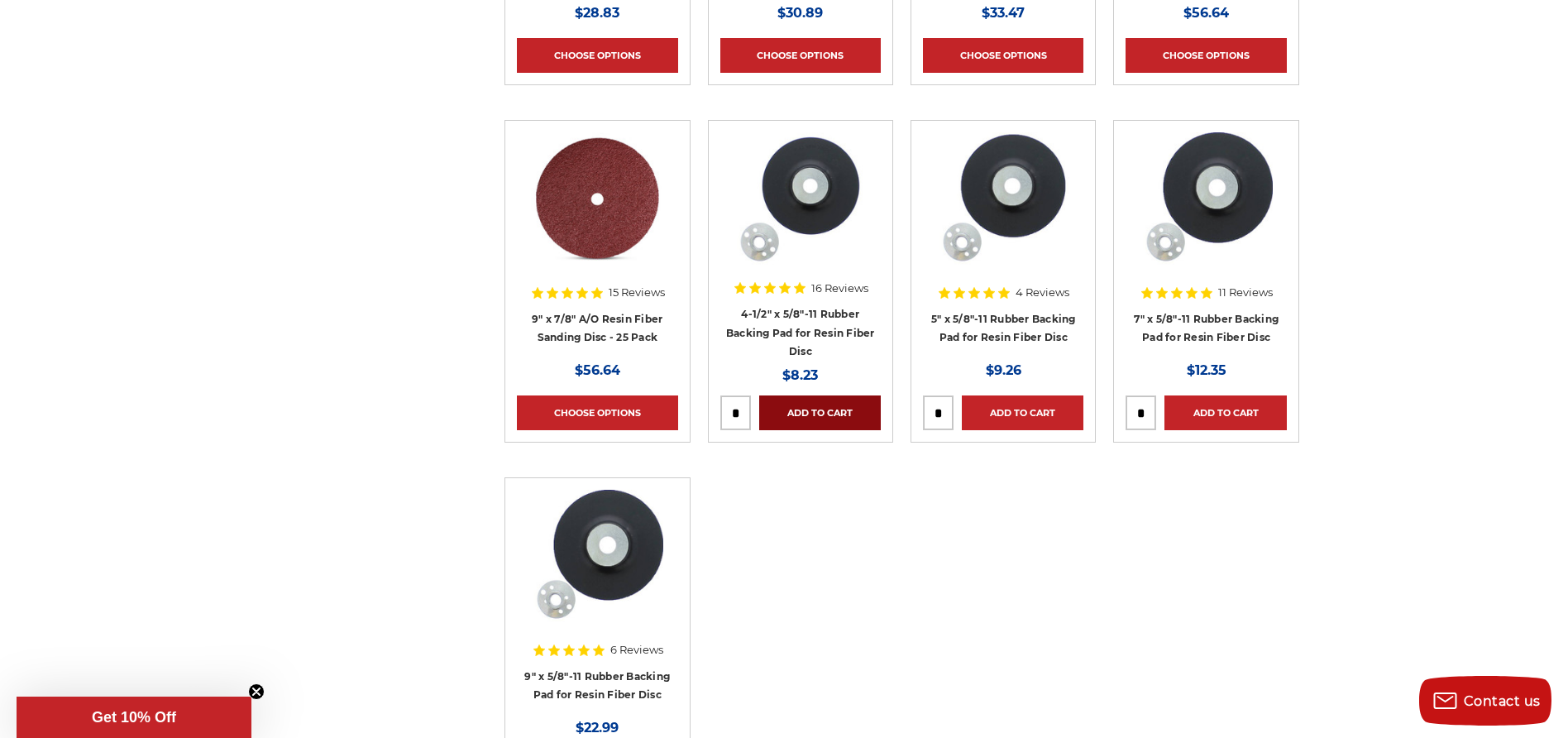
click at [837, 406] on link "Add to Cart" at bounding box center [820, 413] width 121 height 34
click at [1036, 397] on link "Add to Cart" at bounding box center [1022, 413] width 121 height 34
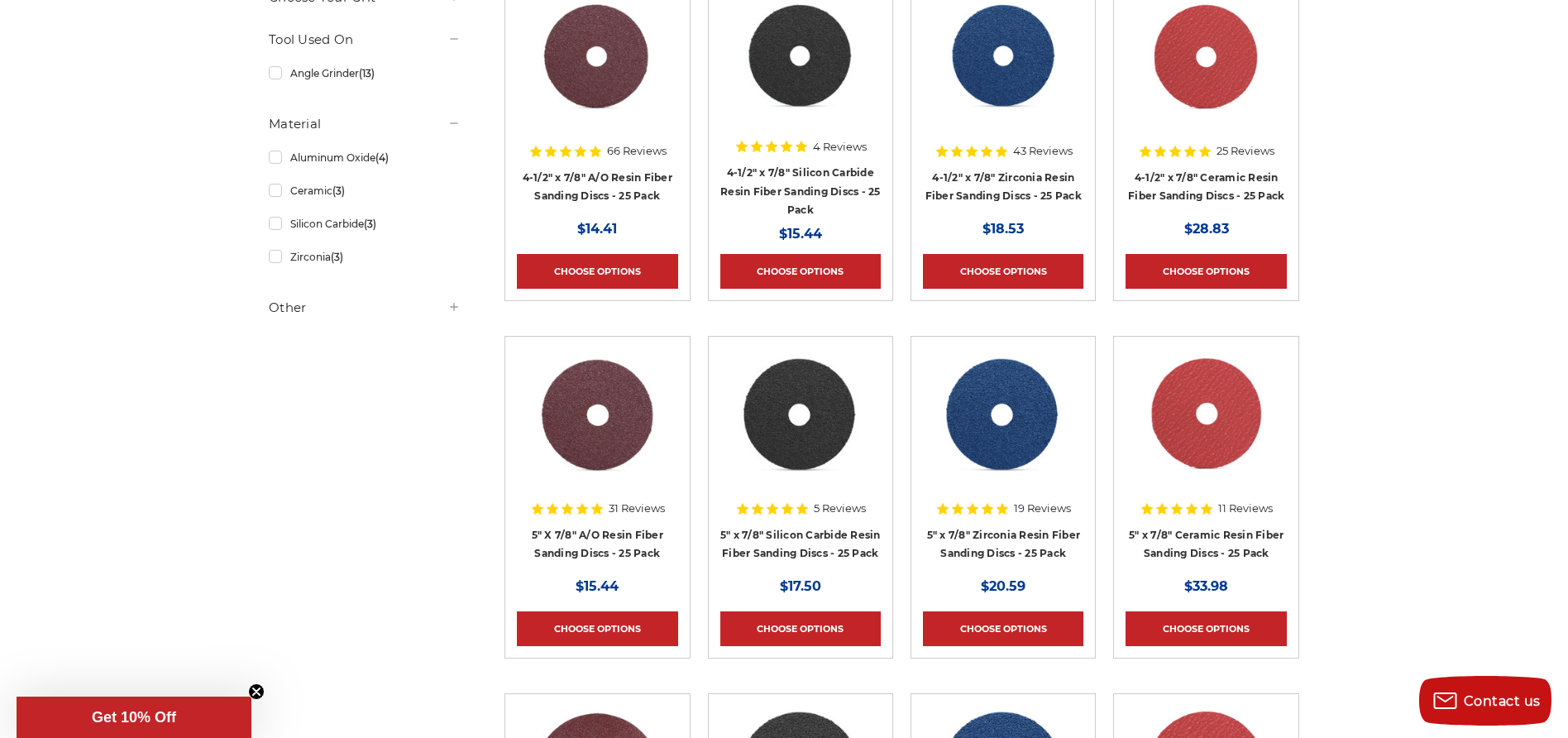
scroll to position [0, 0]
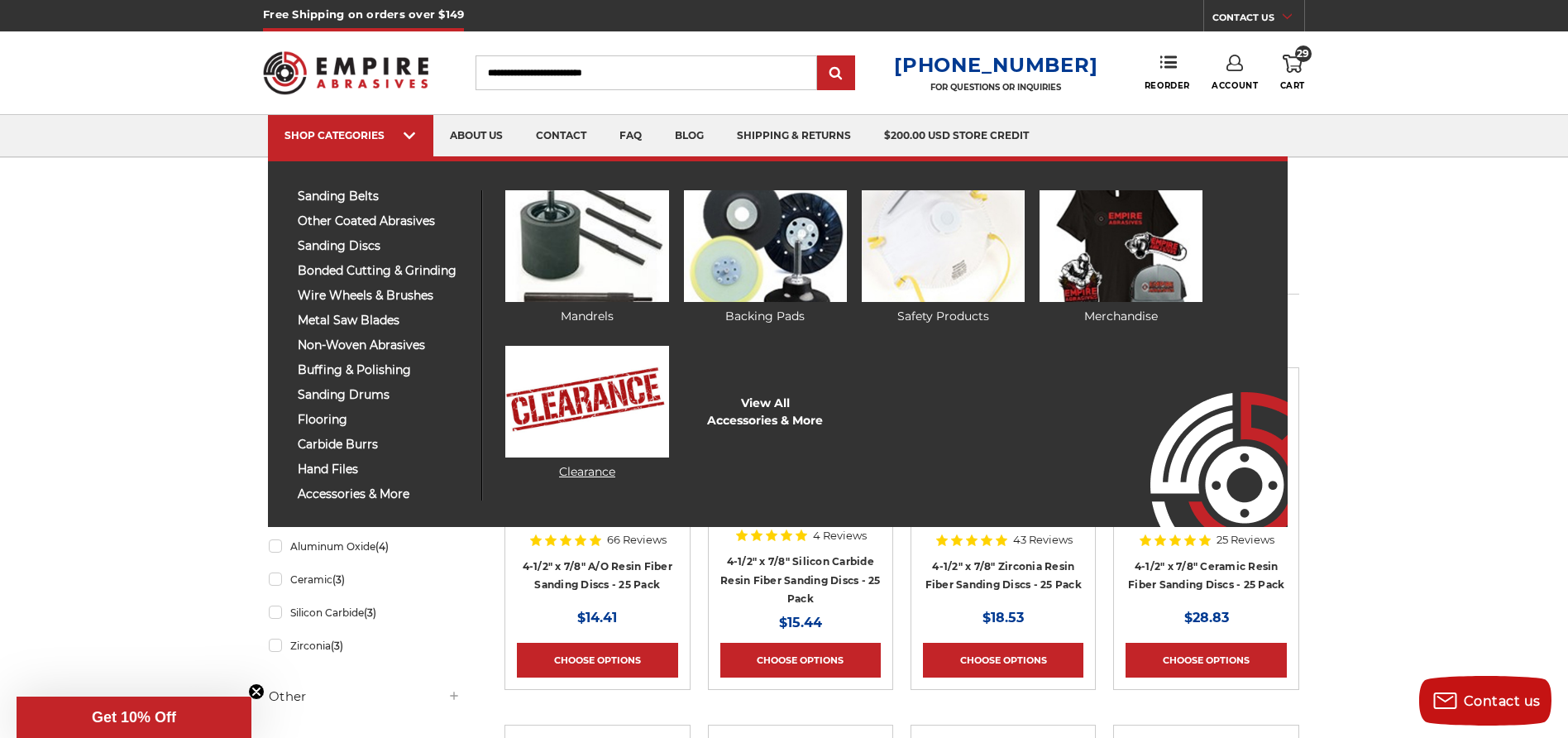
click at [606, 440] on img at bounding box center [587, 402] width 163 height 112
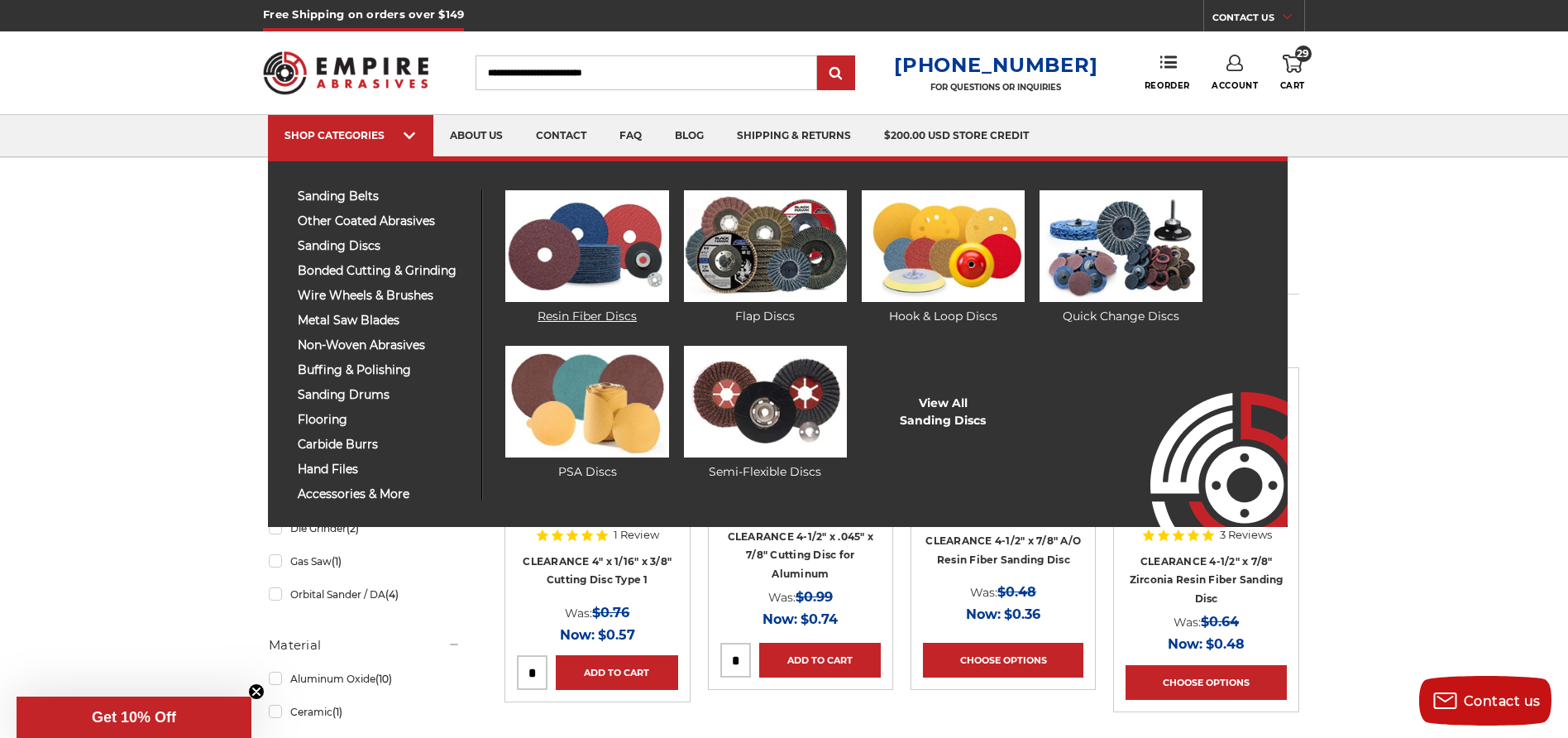
click at [545, 246] on img at bounding box center [587, 246] width 163 height 112
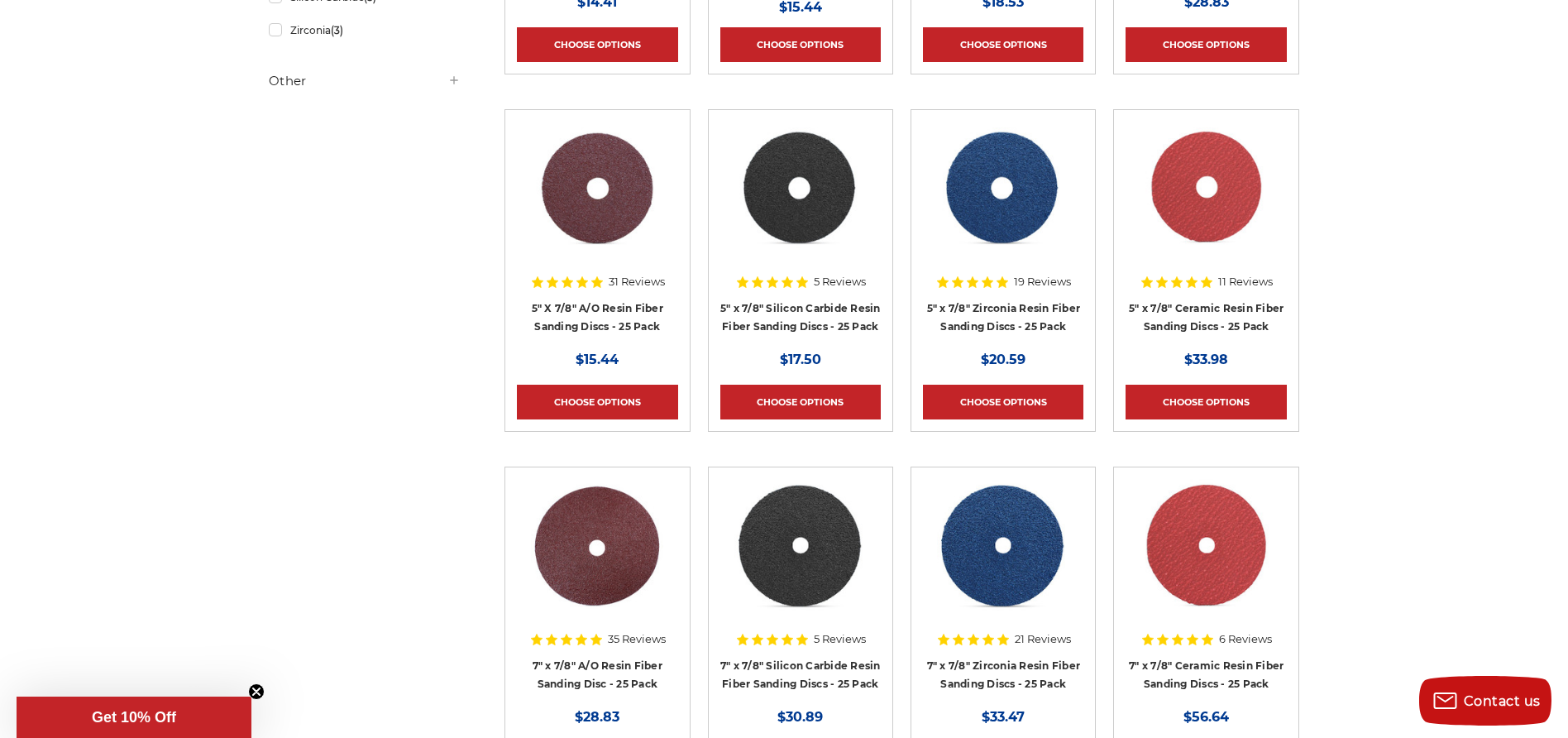
scroll to position [600, 0]
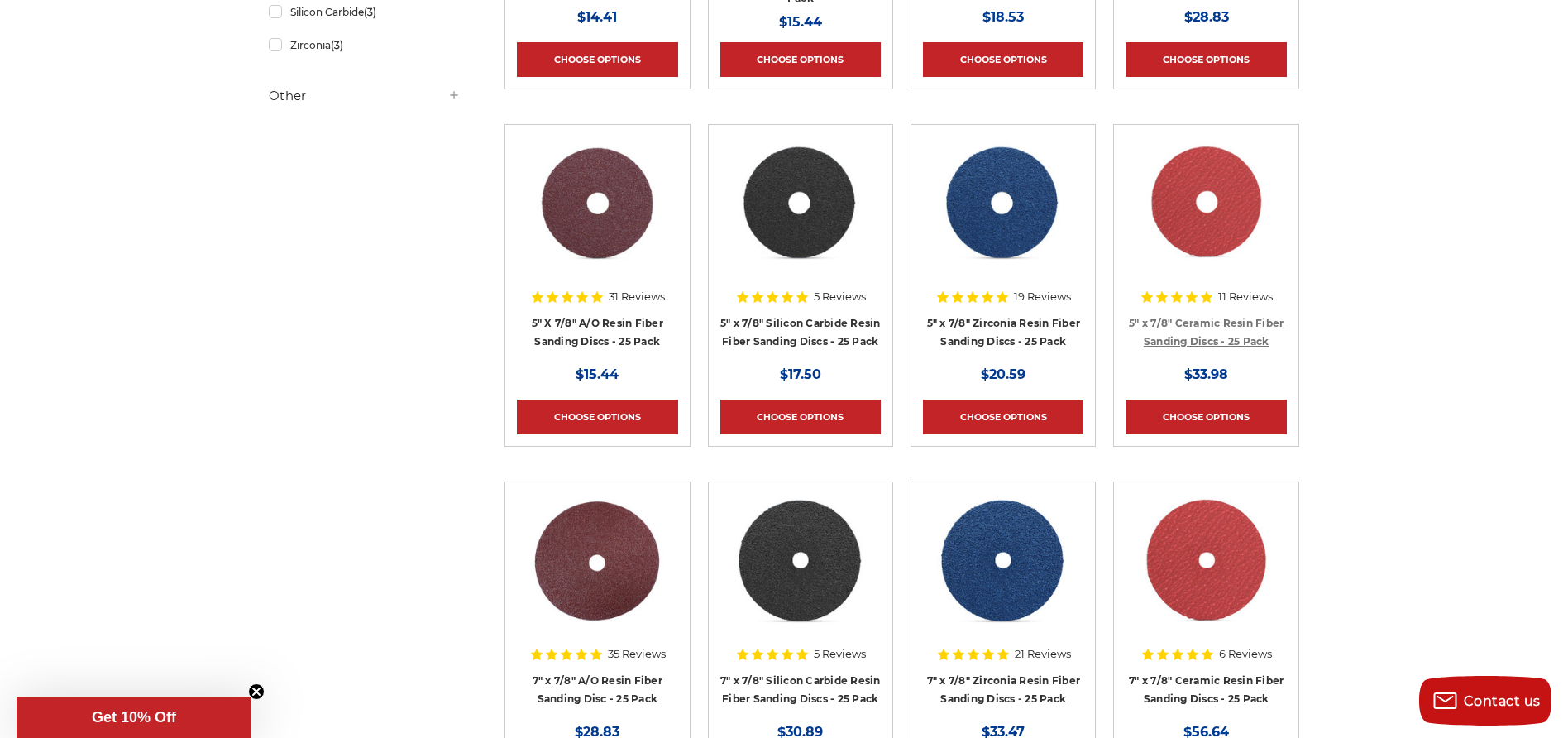
click at [1230, 335] on link "5" x 7/8" Ceramic Resin Fiber Sanding Discs - 25 Pack" at bounding box center [1206, 332] width 155 height 32
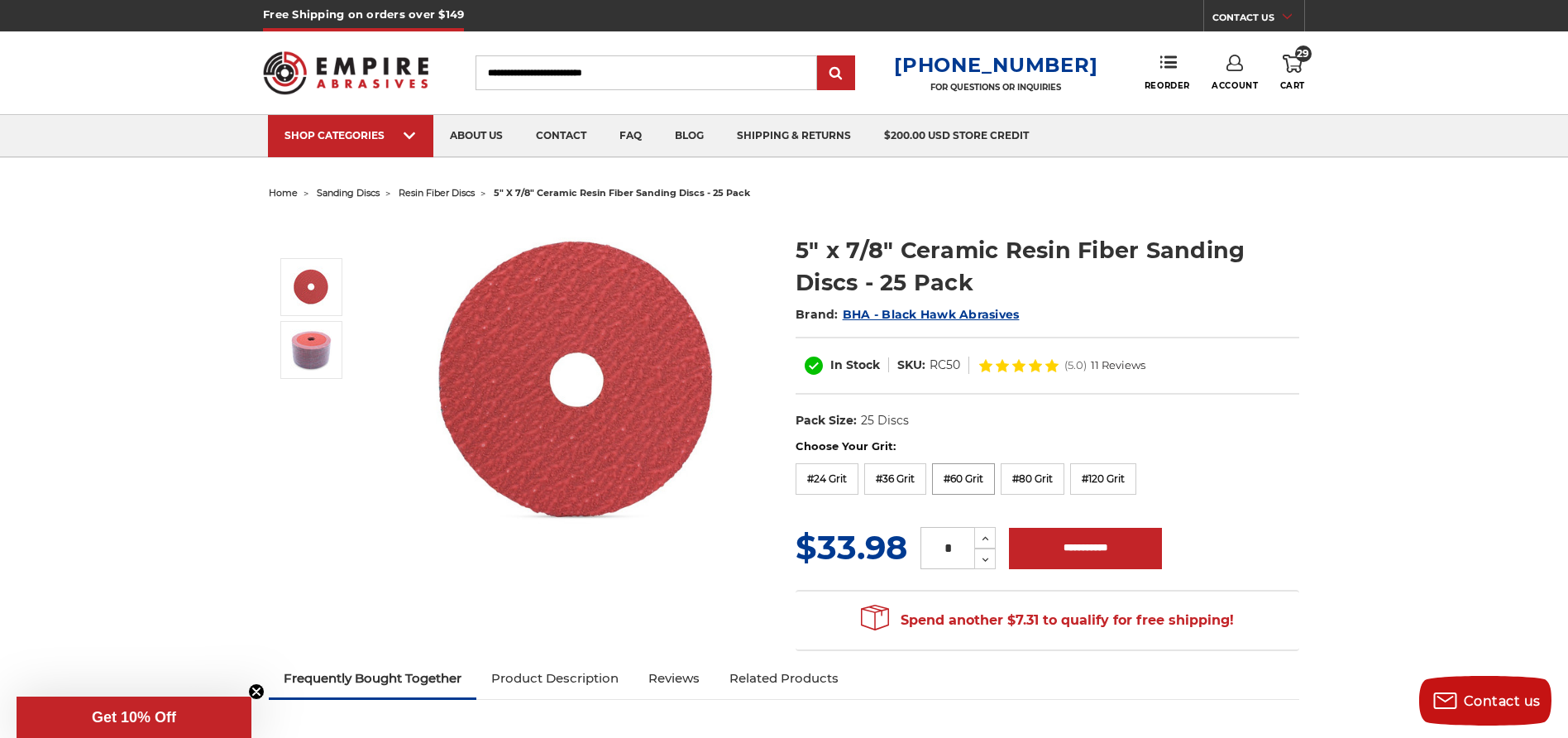
click at [966, 479] on label "#60 Grit" at bounding box center [963, 479] width 63 height 32
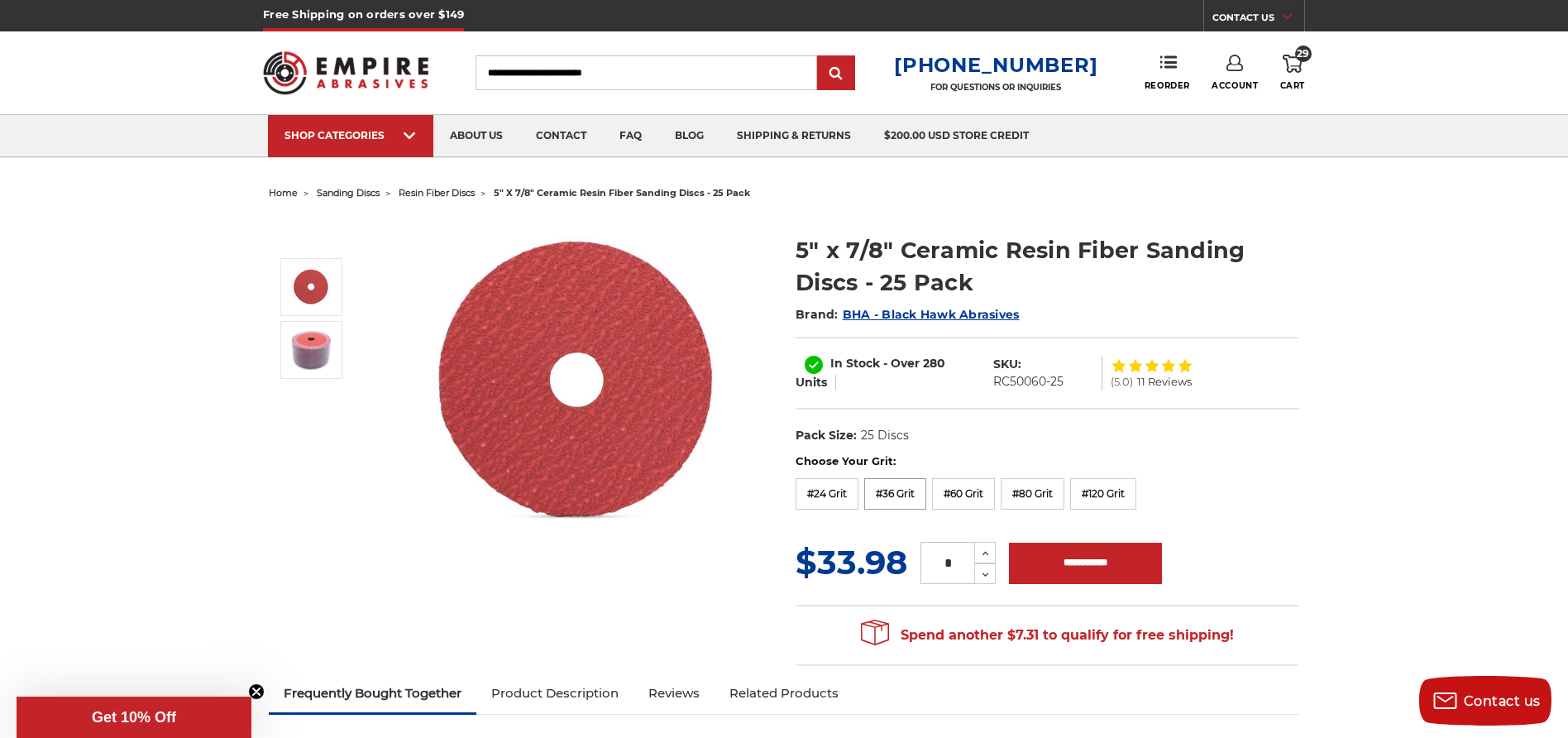
click at [903, 489] on label "#36 Grit" at bounding box center [894, 493] width 62 height 32
click at [1098, 561] on input "**********" at bounding box center [1085, 563] width 153 height 41
type input "**********"
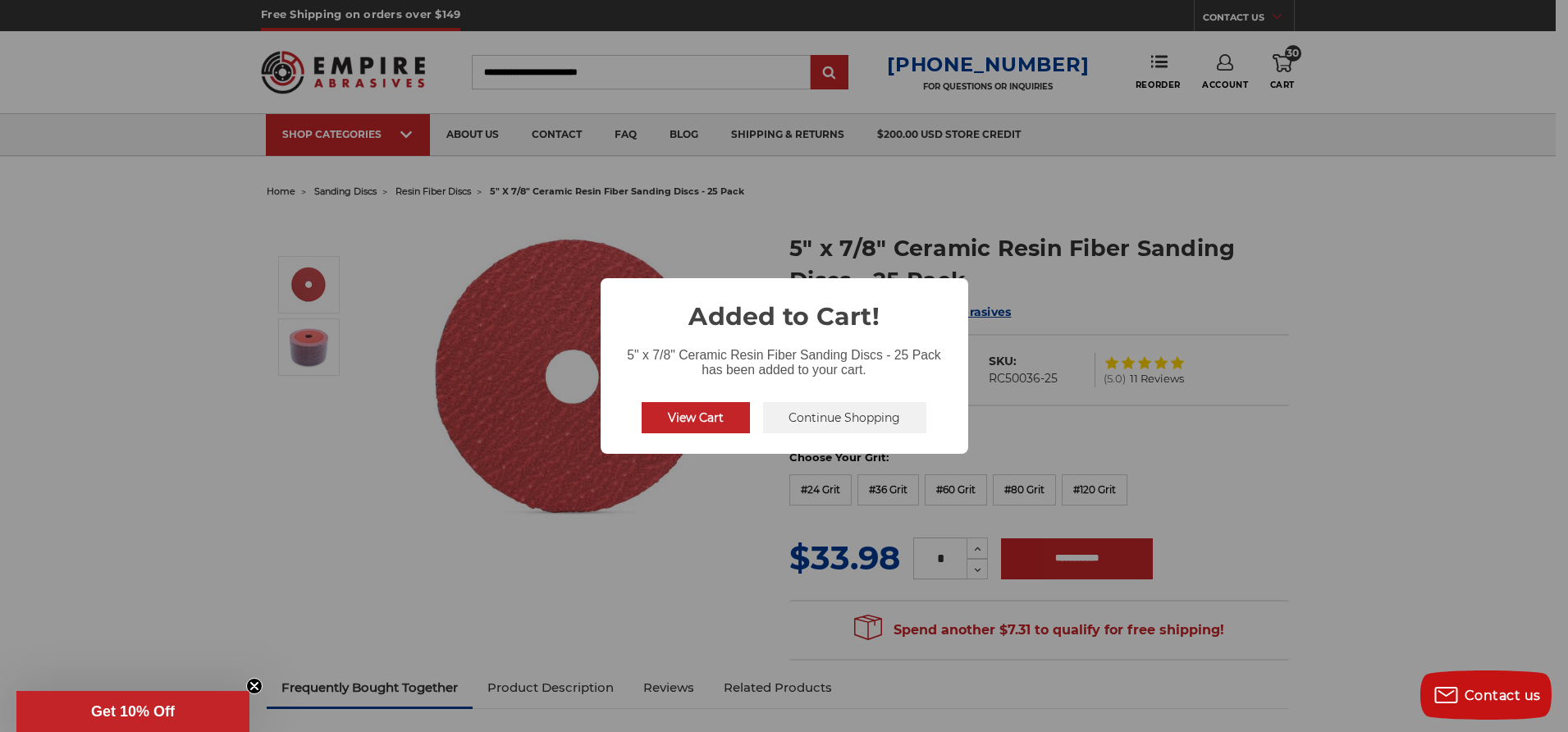
click at [681, 420] on button "View Cart" at bounding box center [696, 417] width 108 height 31
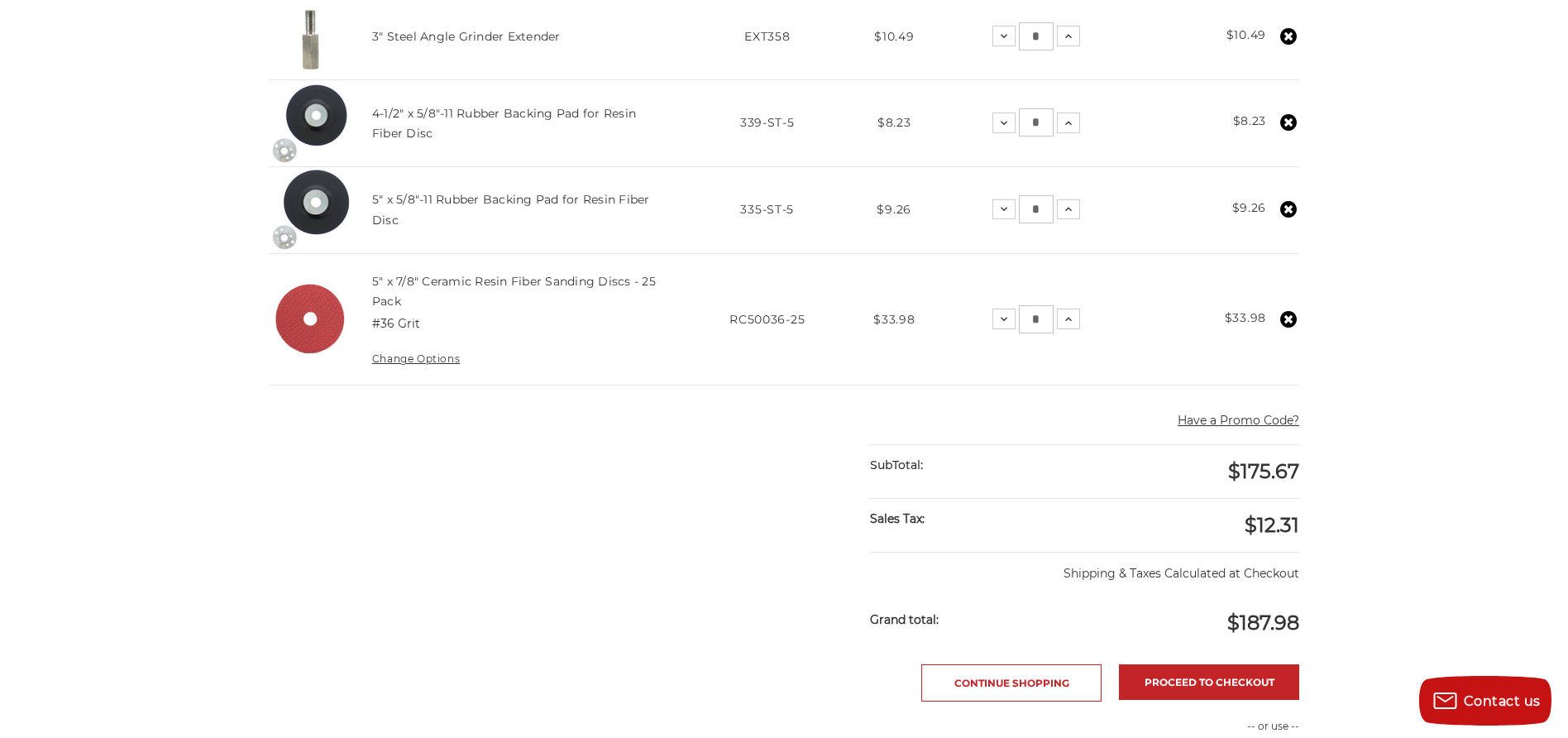
scroll to position [1007, 0]
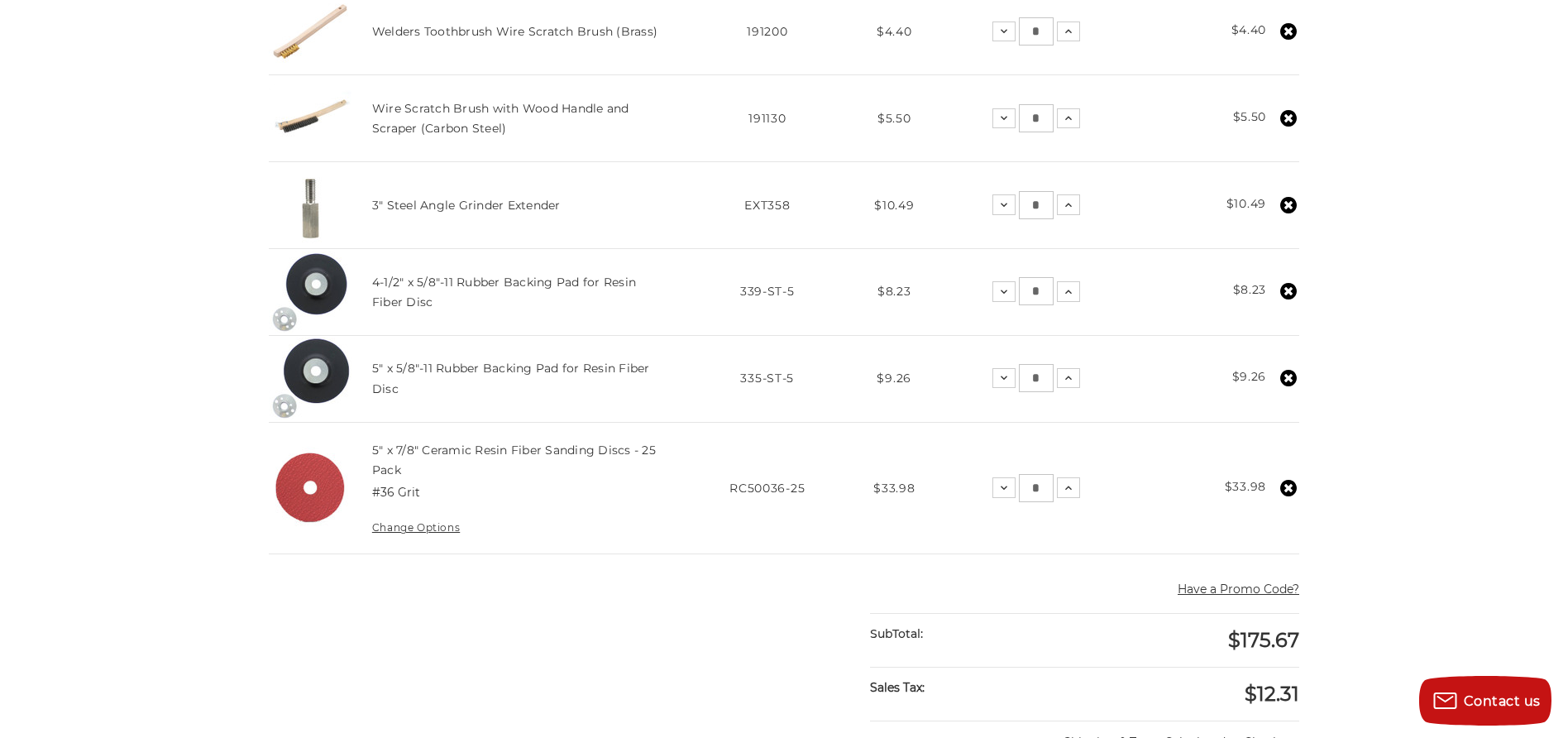
click at [1290, 290] on icon at bounding box center [1288, 291] width 16 height 16
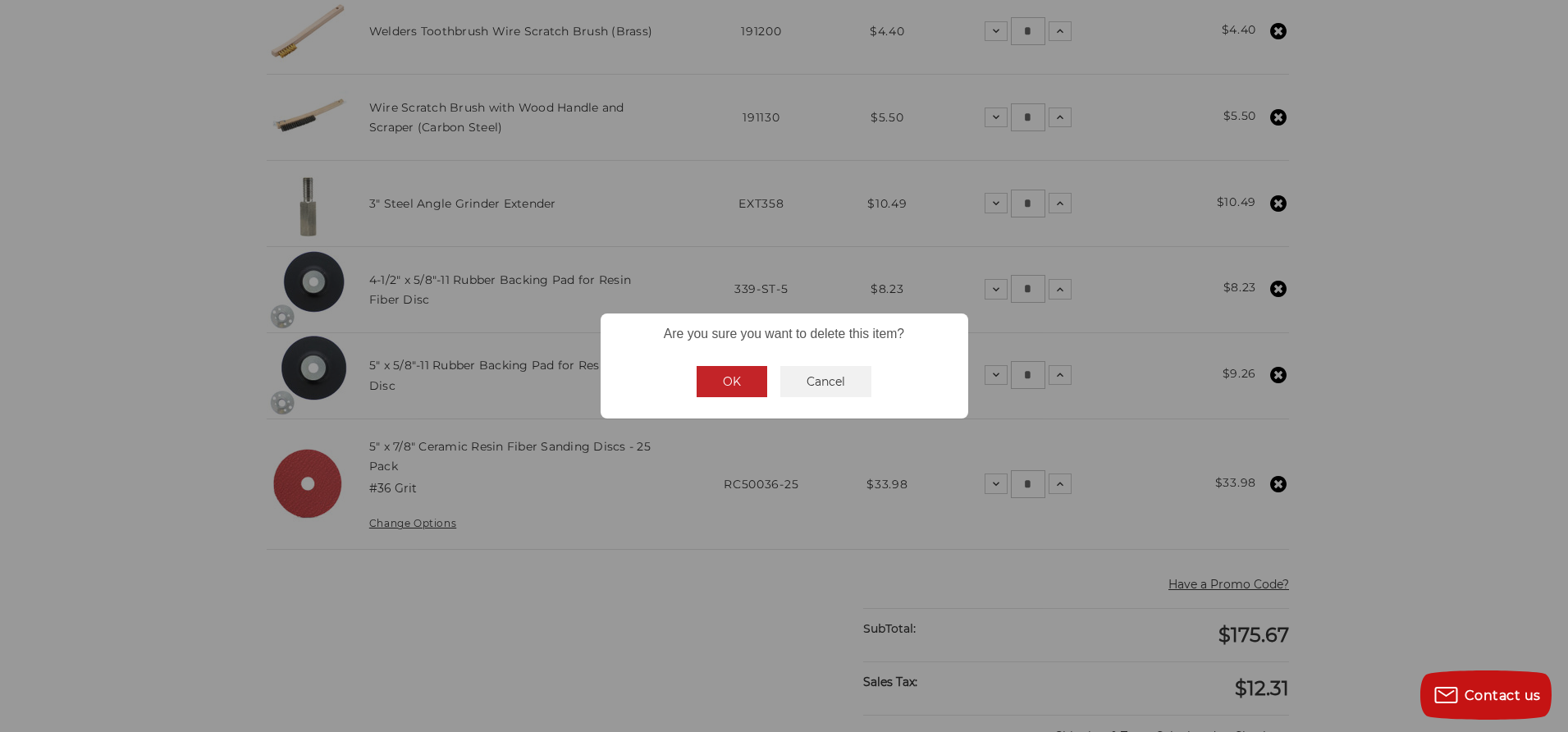
click at [733, 377] on button "OK" at bounding box center [732, 381] width 70 height 31
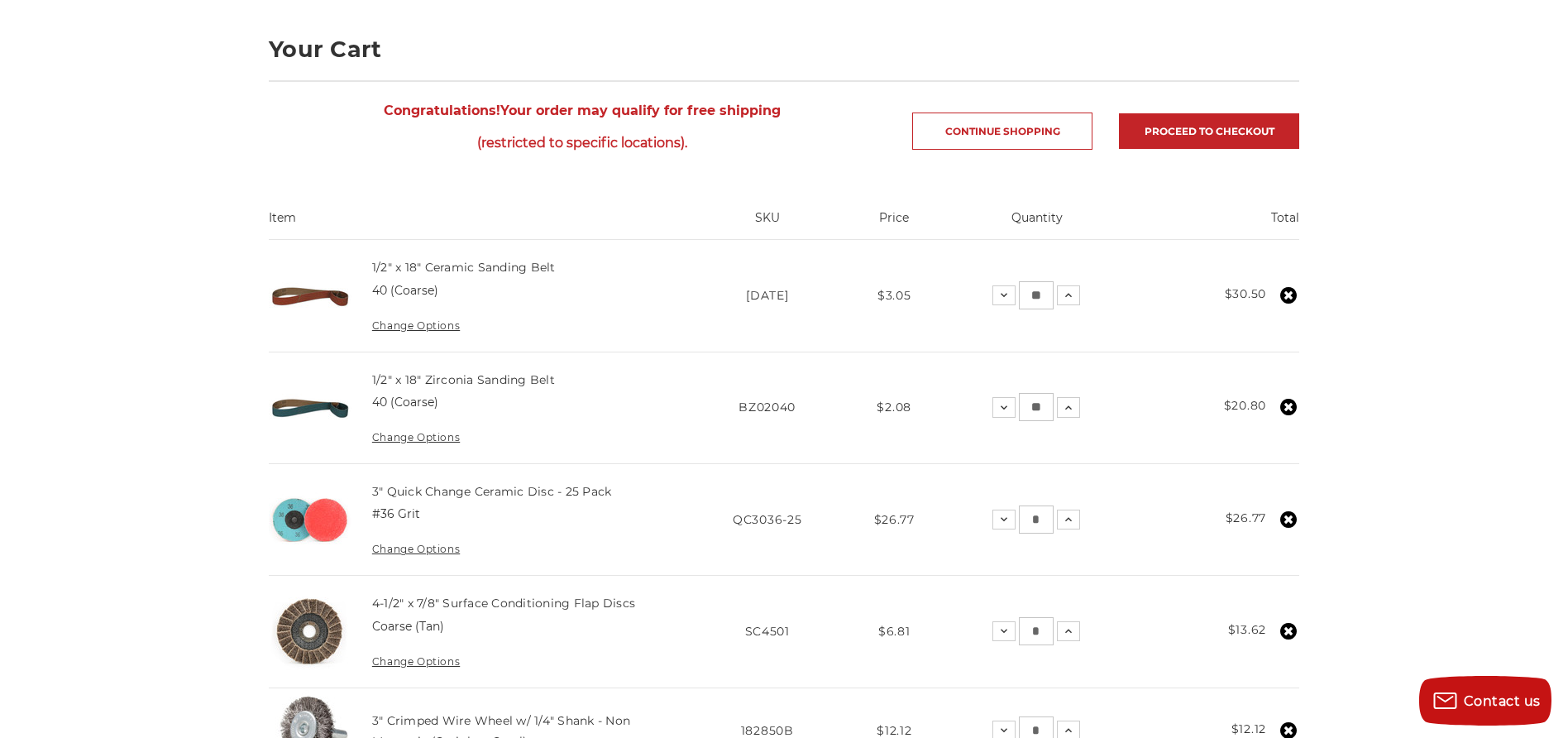
scroll to position [33, 0]
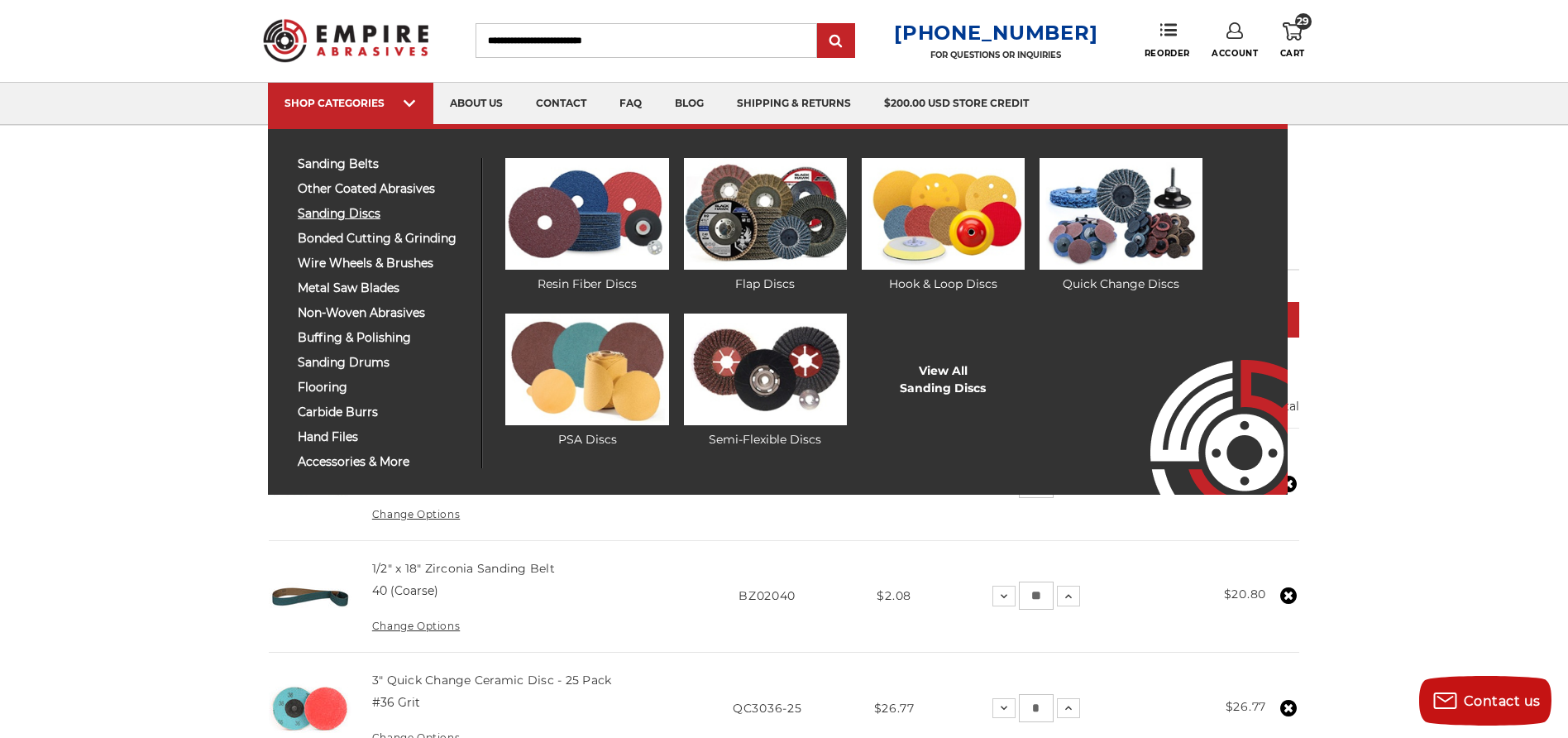
click at [348, 210] on span "sanding discs" at bounding box center [383, 213] width 171 height 12
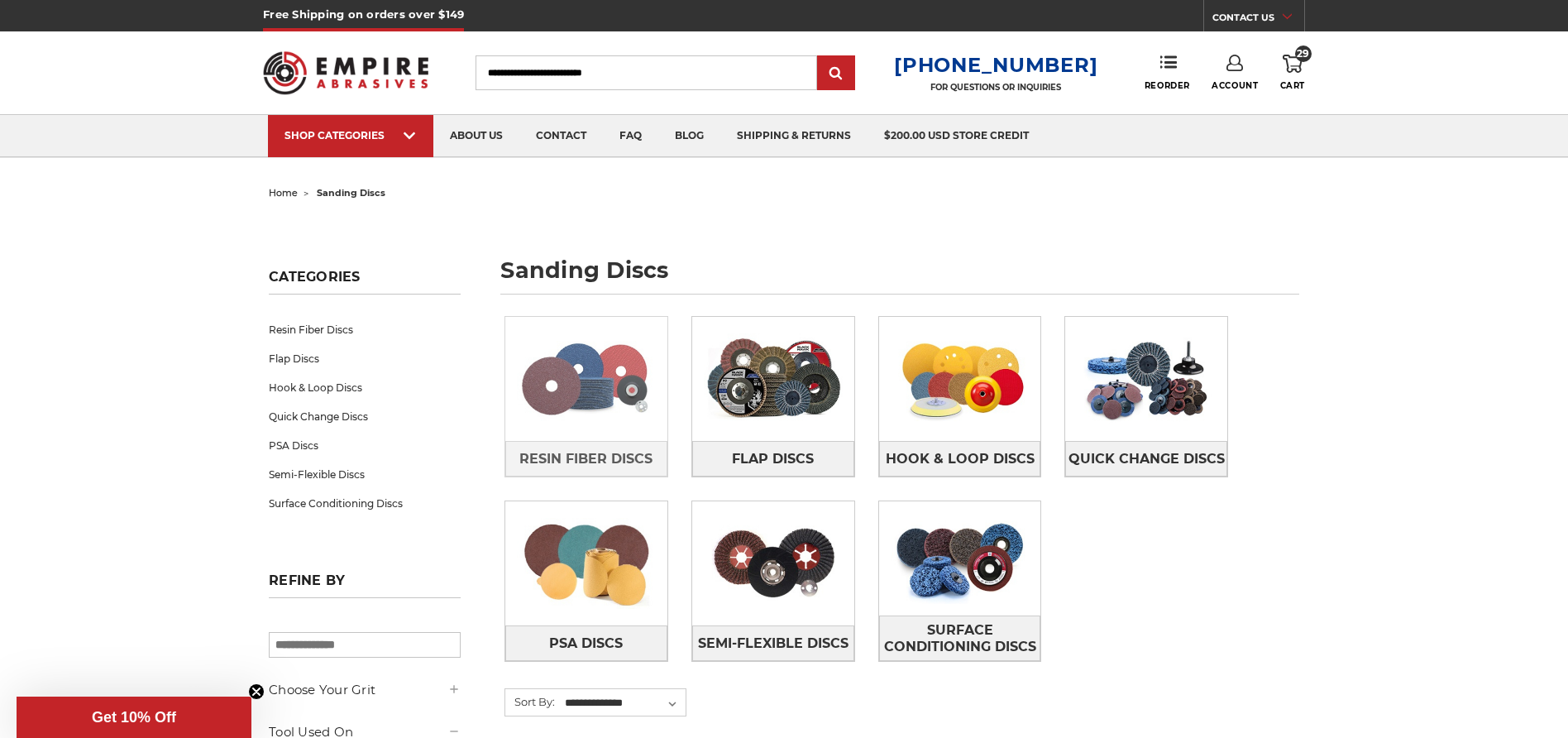
click at [577, 409] on img at bounding box center [587, 379] width 162 height 114
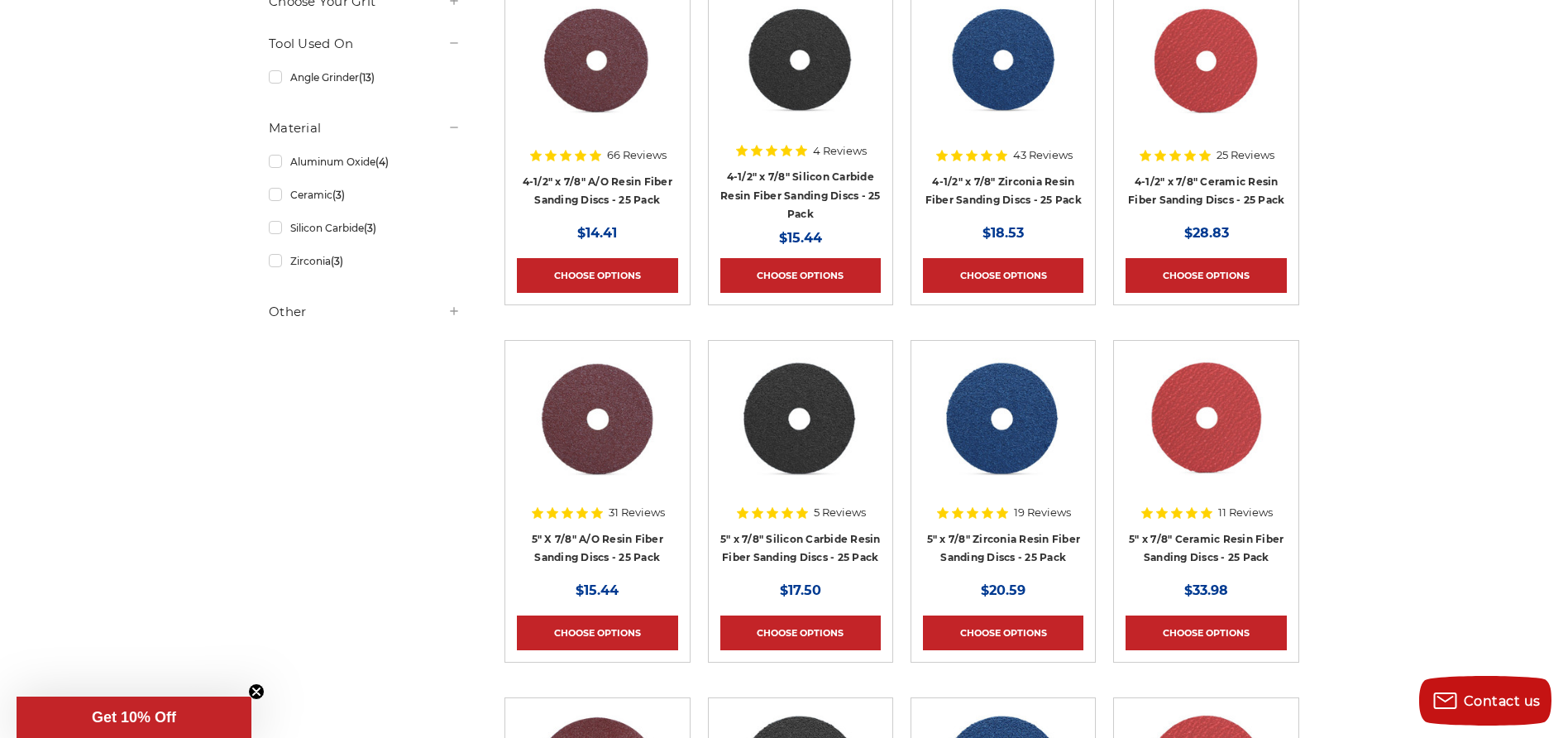
scroll to position [545, 0]
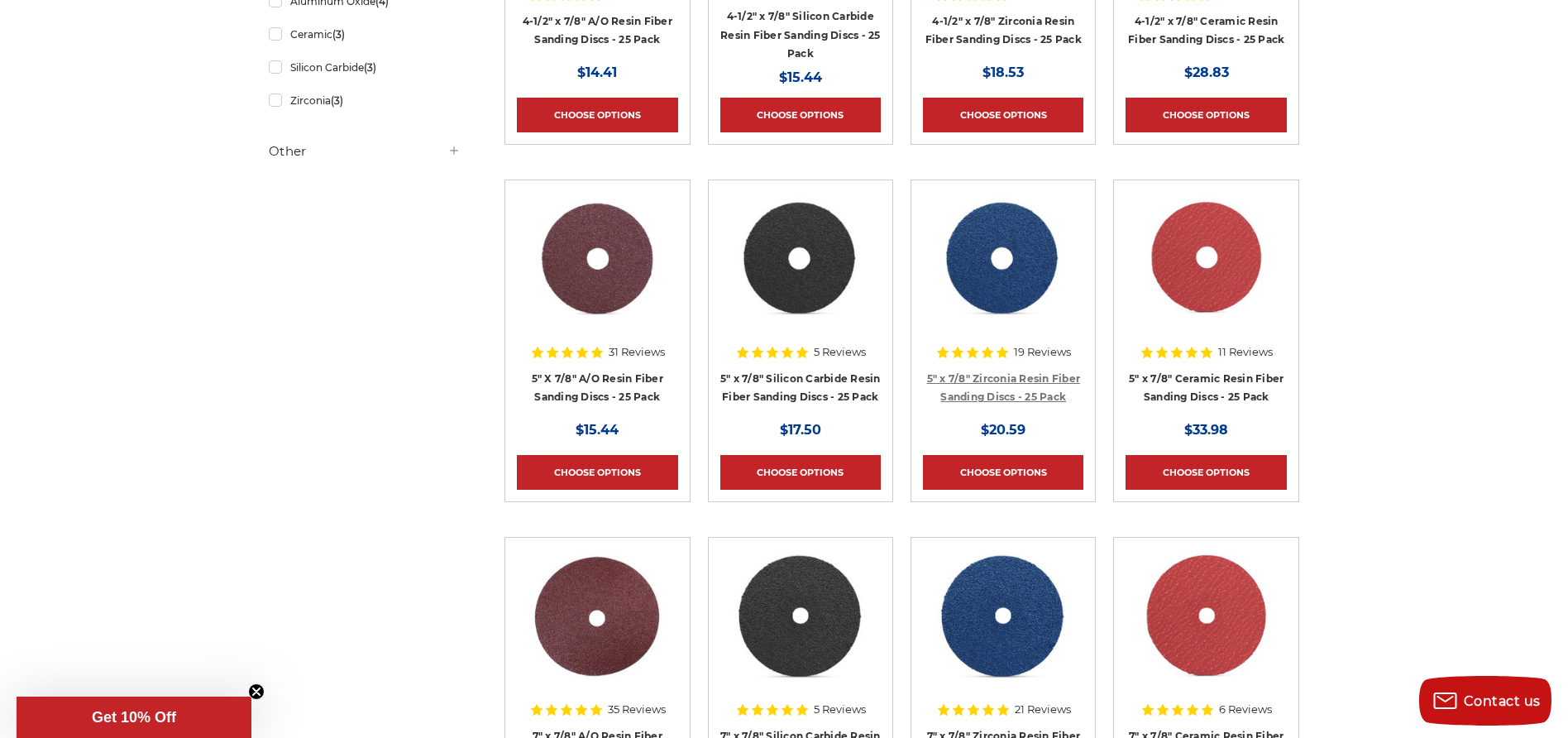
click at [1044, 378] on link "5" x 7/8" Zirconia Resin Fiber Sanding Discs - 25 Pack" at bounding box center [1003, 387] width 154 height 32
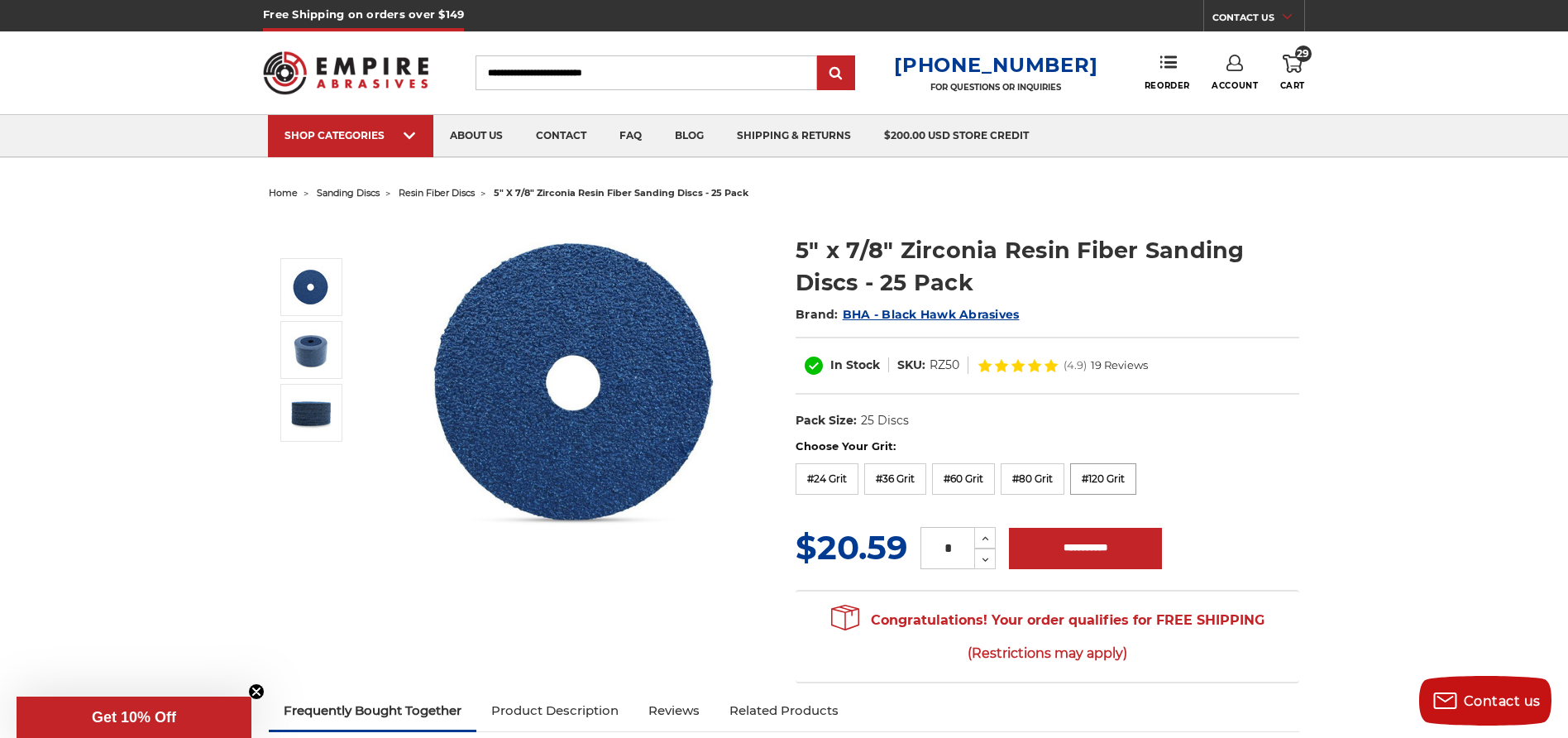
click at [1111, 477] on label "#120 Grit" at bounding box center [1103, 479] width 66 height 32
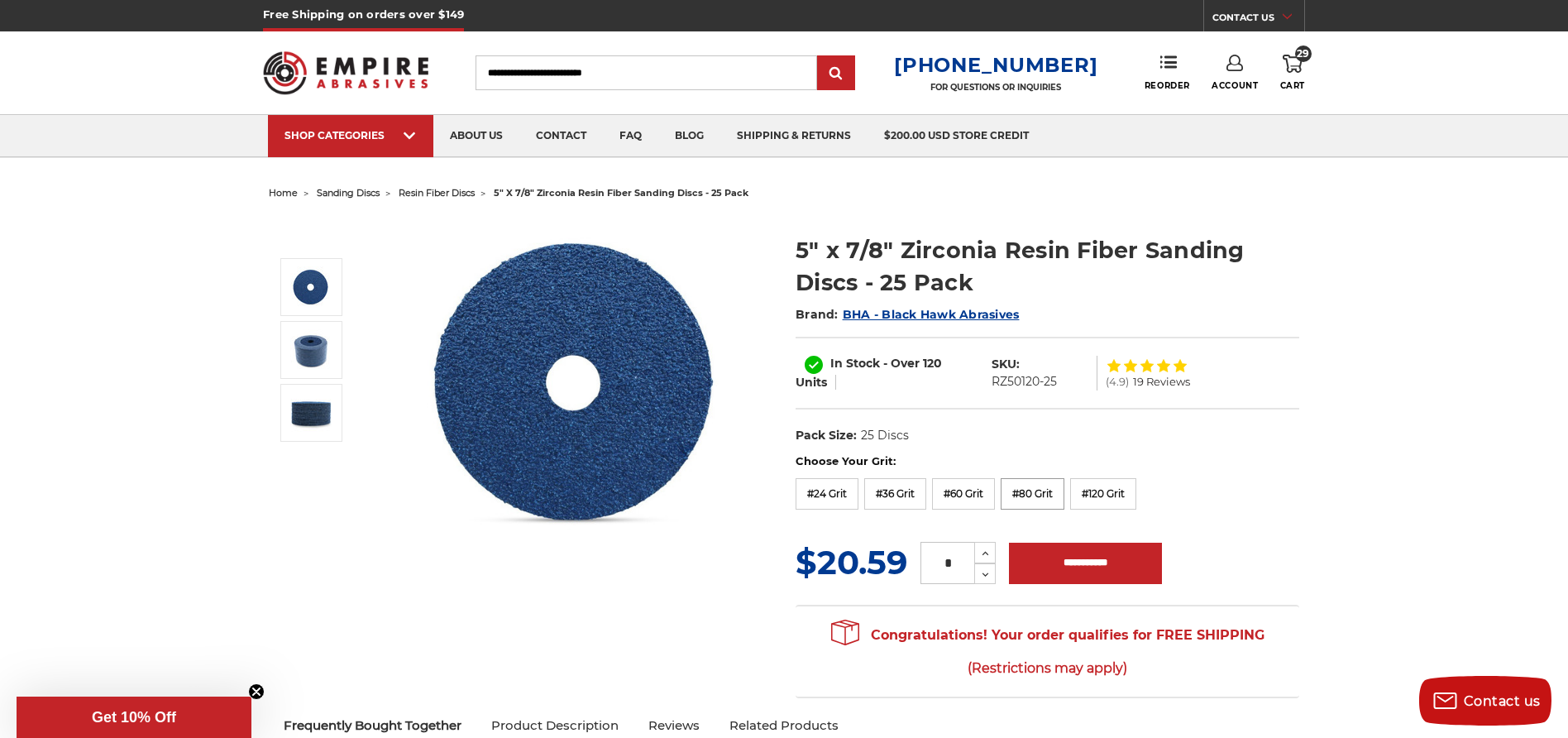
click at [1032, 488] on label "#80 Grit" at bounding box center [1032, 493] width 64 height 32
click at [1101, 568] on input "**********" at bounding box center [1085, 563] width 153 height 41
type input "**********"
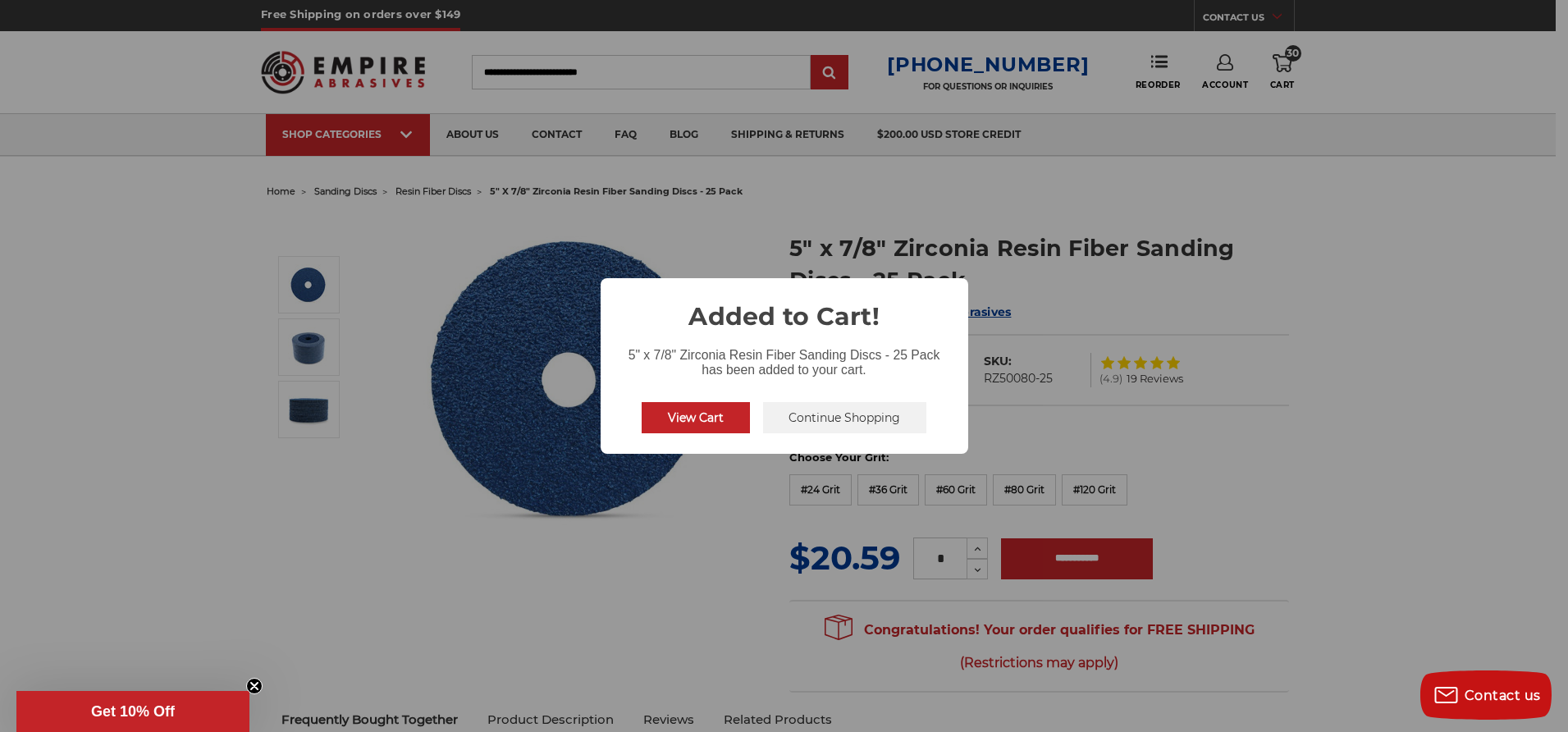
click at [715, 419] on button "View Cart" at bounding box center [696, 417] width 108 height 31
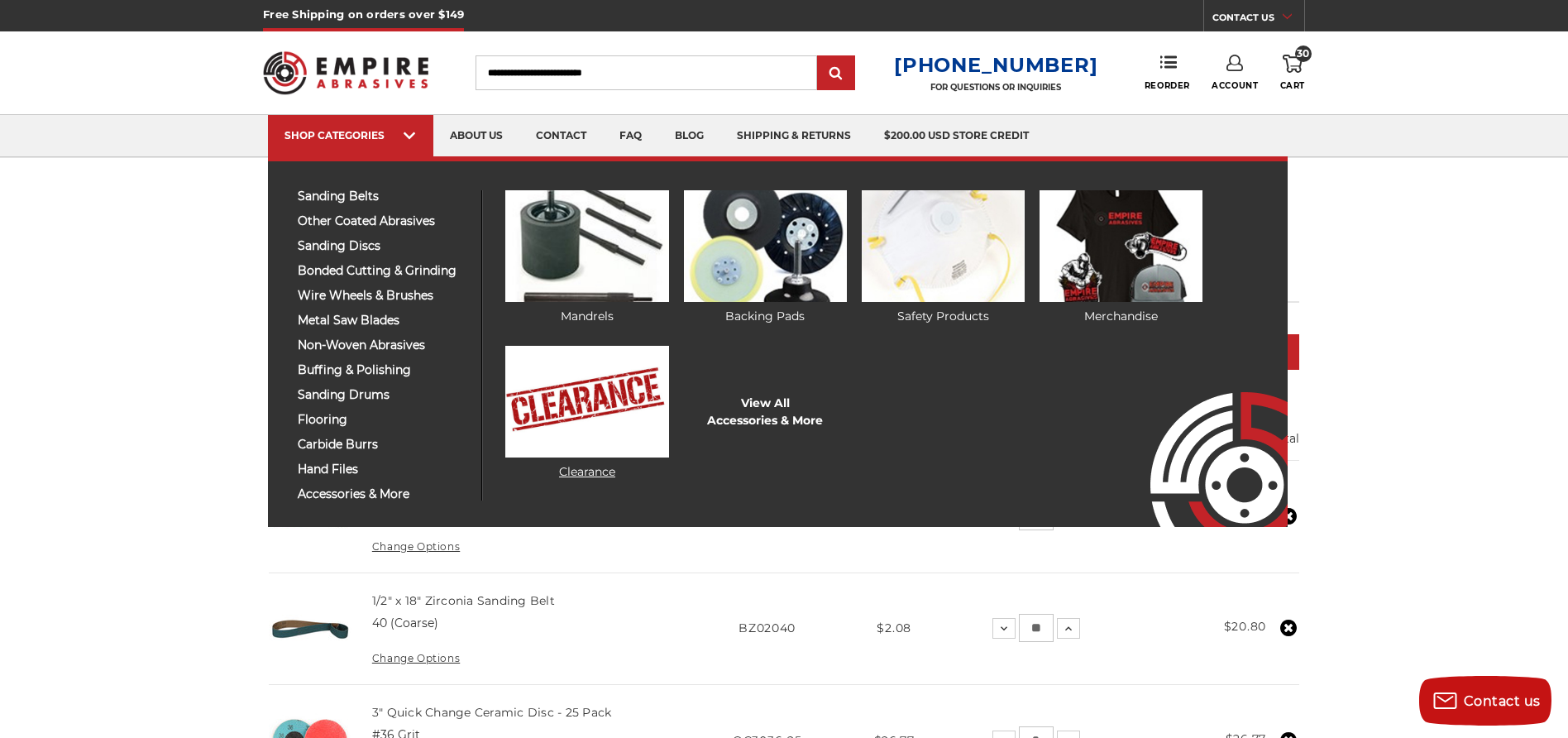
click at [590, 414] on img at bounding box center [587, 402] width 163 height 112
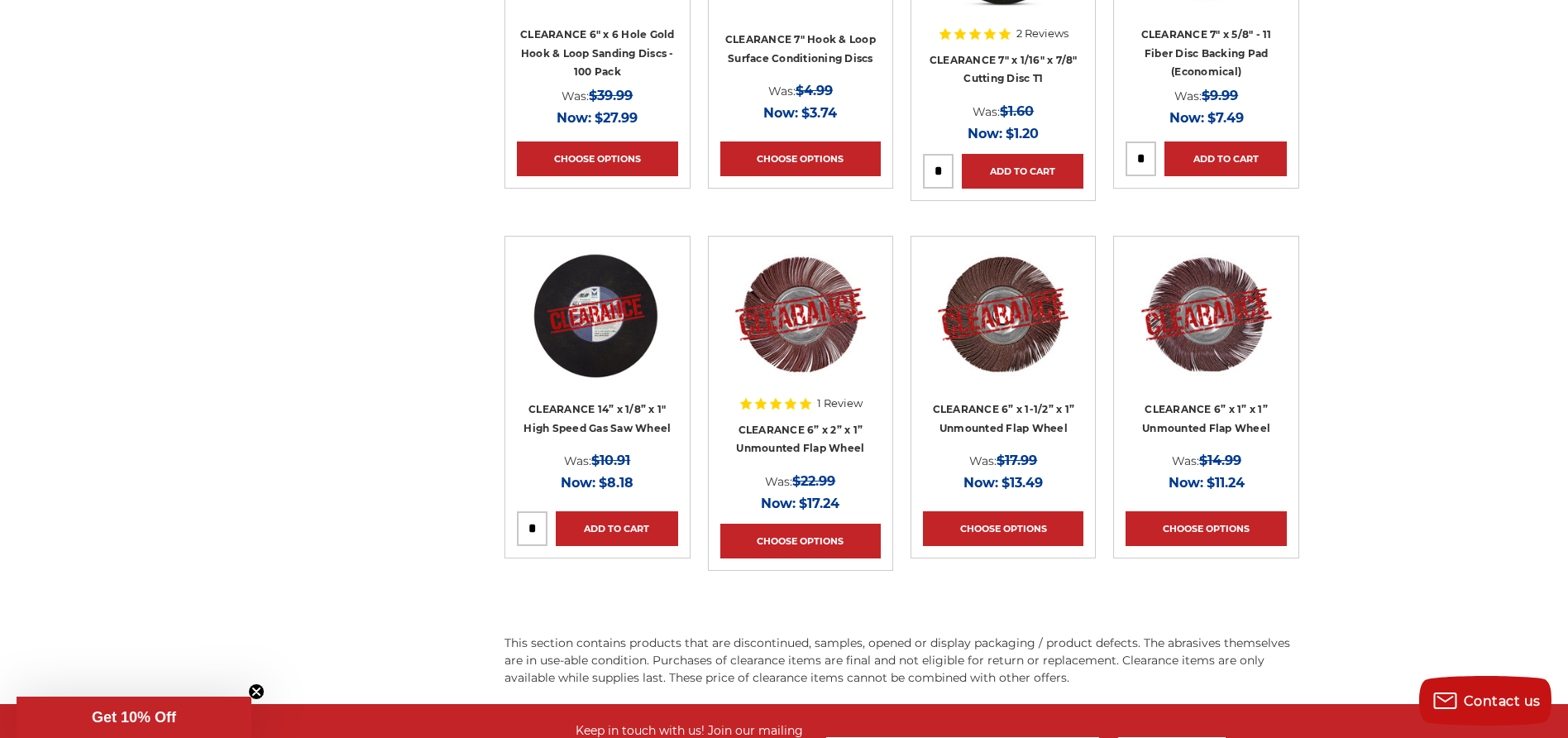
scroll to position [1596, 0]
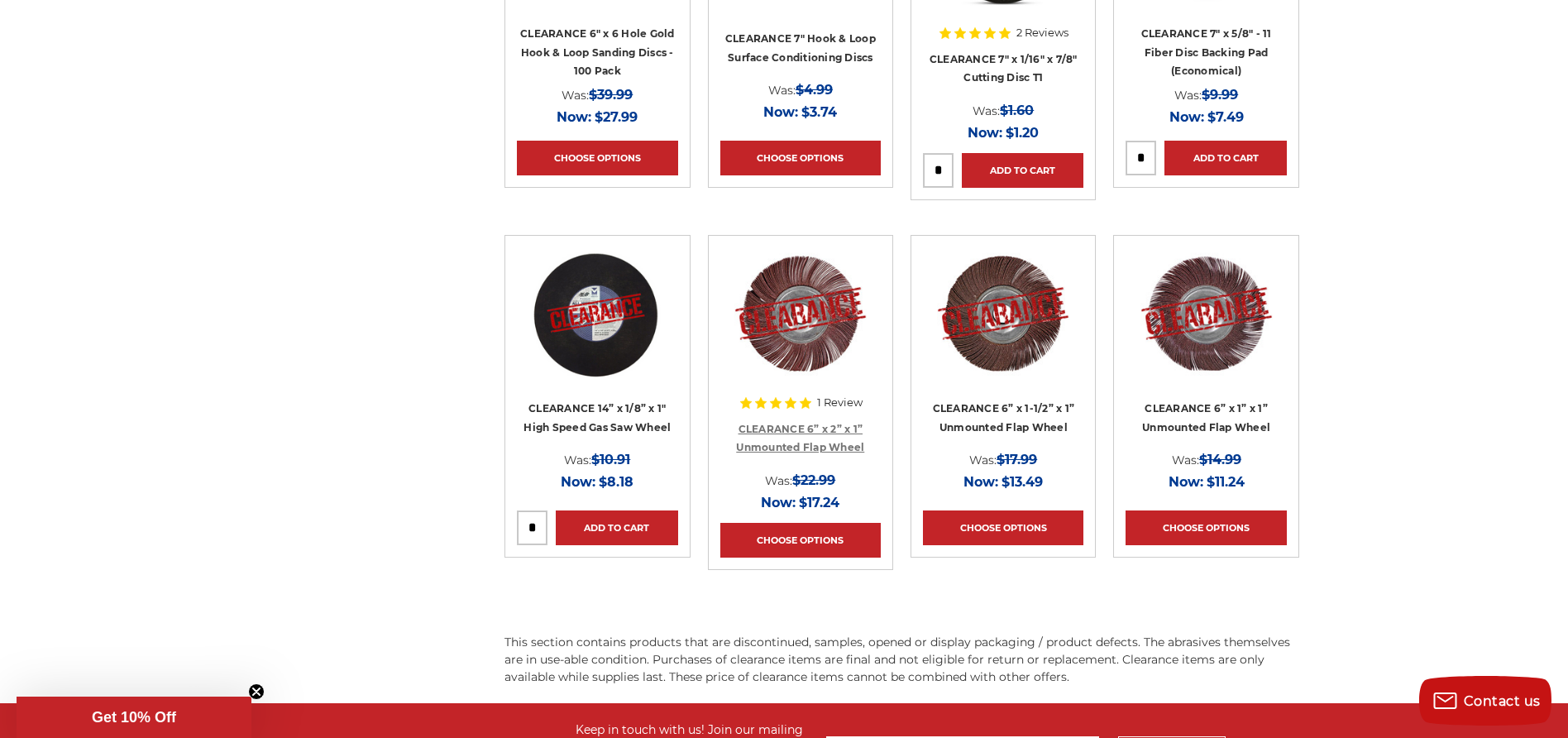
click at [807, 426] on link "CLEARANCE 6” x 2” x 1” Unmounted Flap Wheel" at bounding box center [800, 438] width 128 height 32
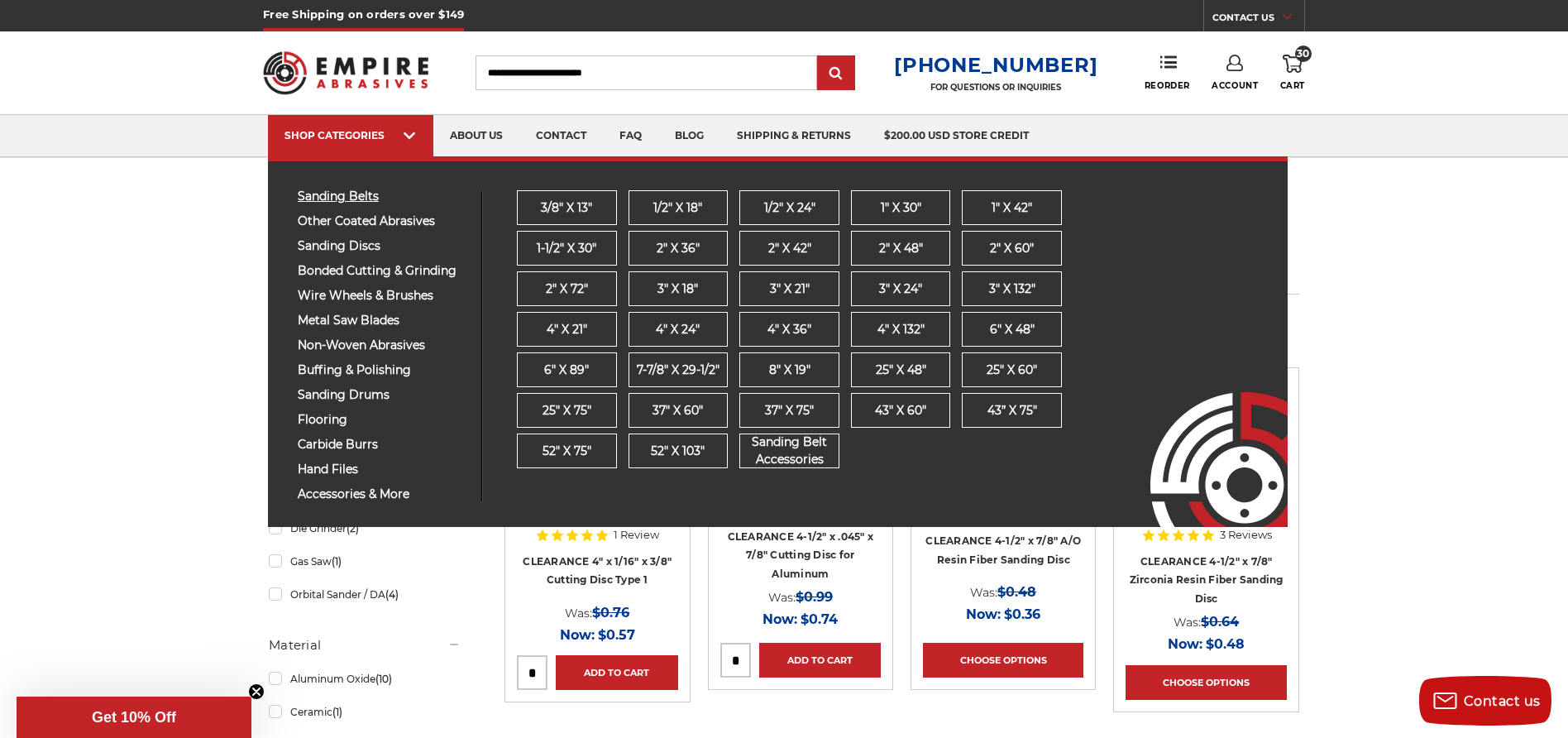
click at [363, 194] on span "sanding belts" at bounding box center [383, 196] width 171 height 12
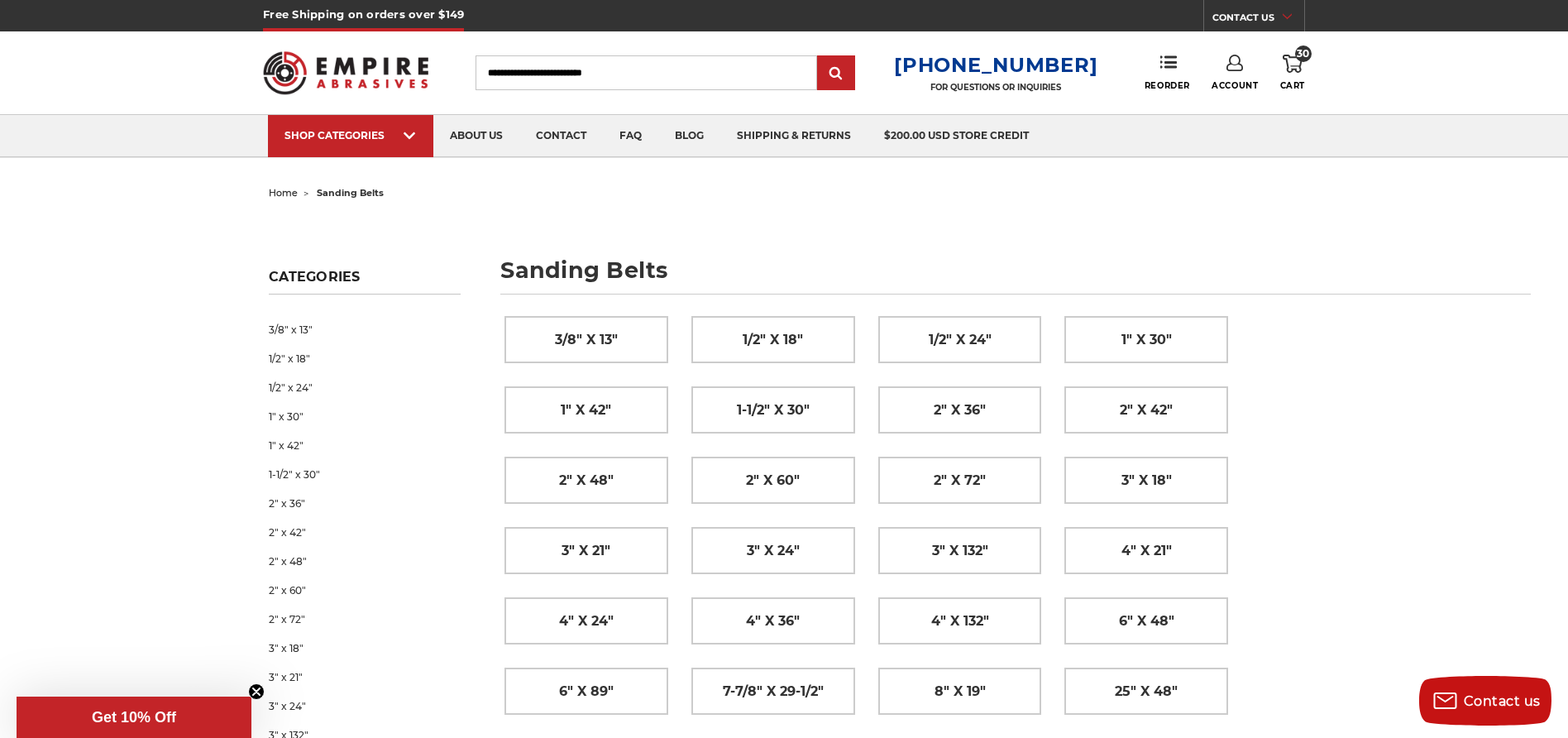
click at [1299, 60] on span "30" at bounding box center [1302, 54] width 16 height 16
click at [1153, 54] on link "Reorder" at bounding box center [1168, 72] width 46 height 35
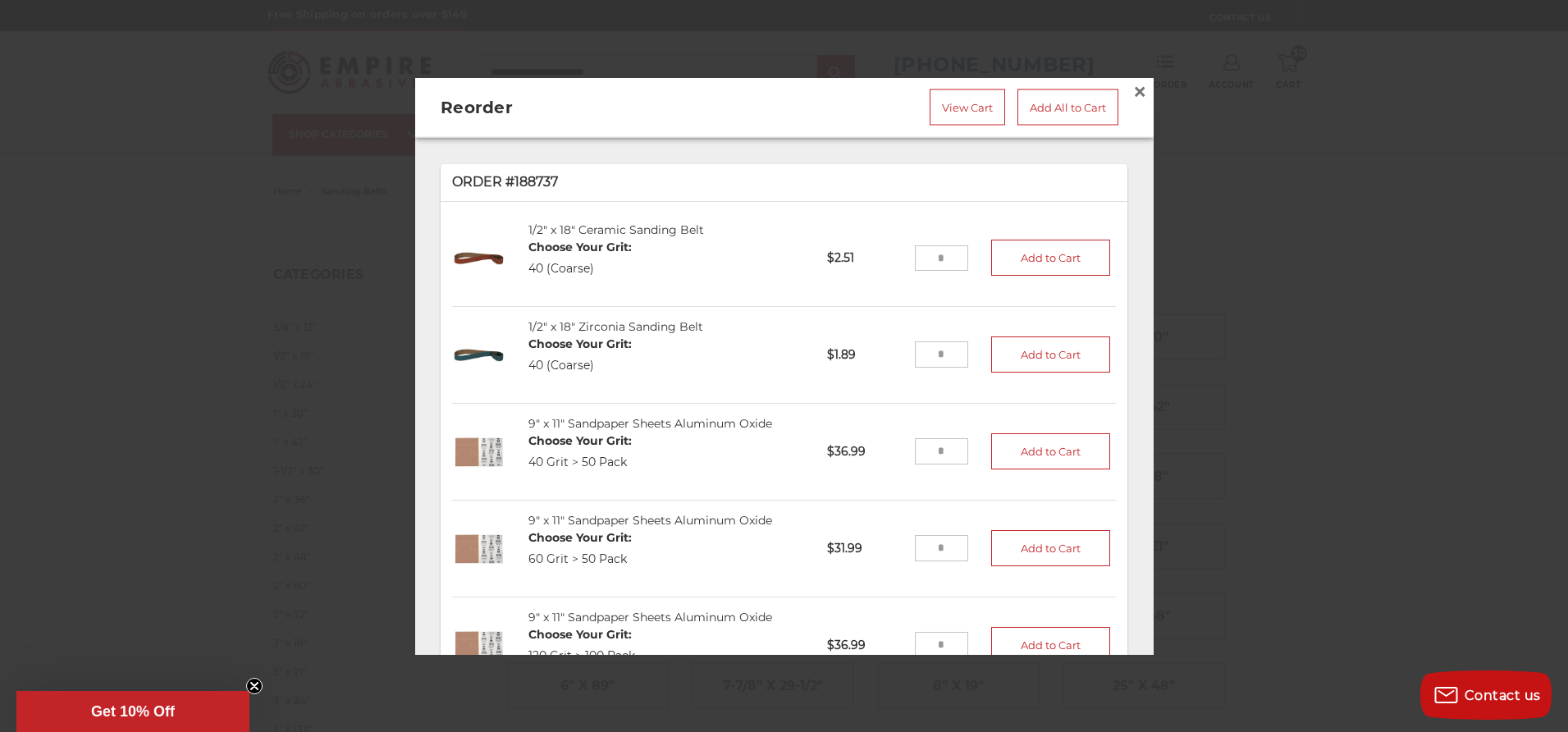
click at [1004, 42] on div at bounding box center [784, 366] width 1568 height 732
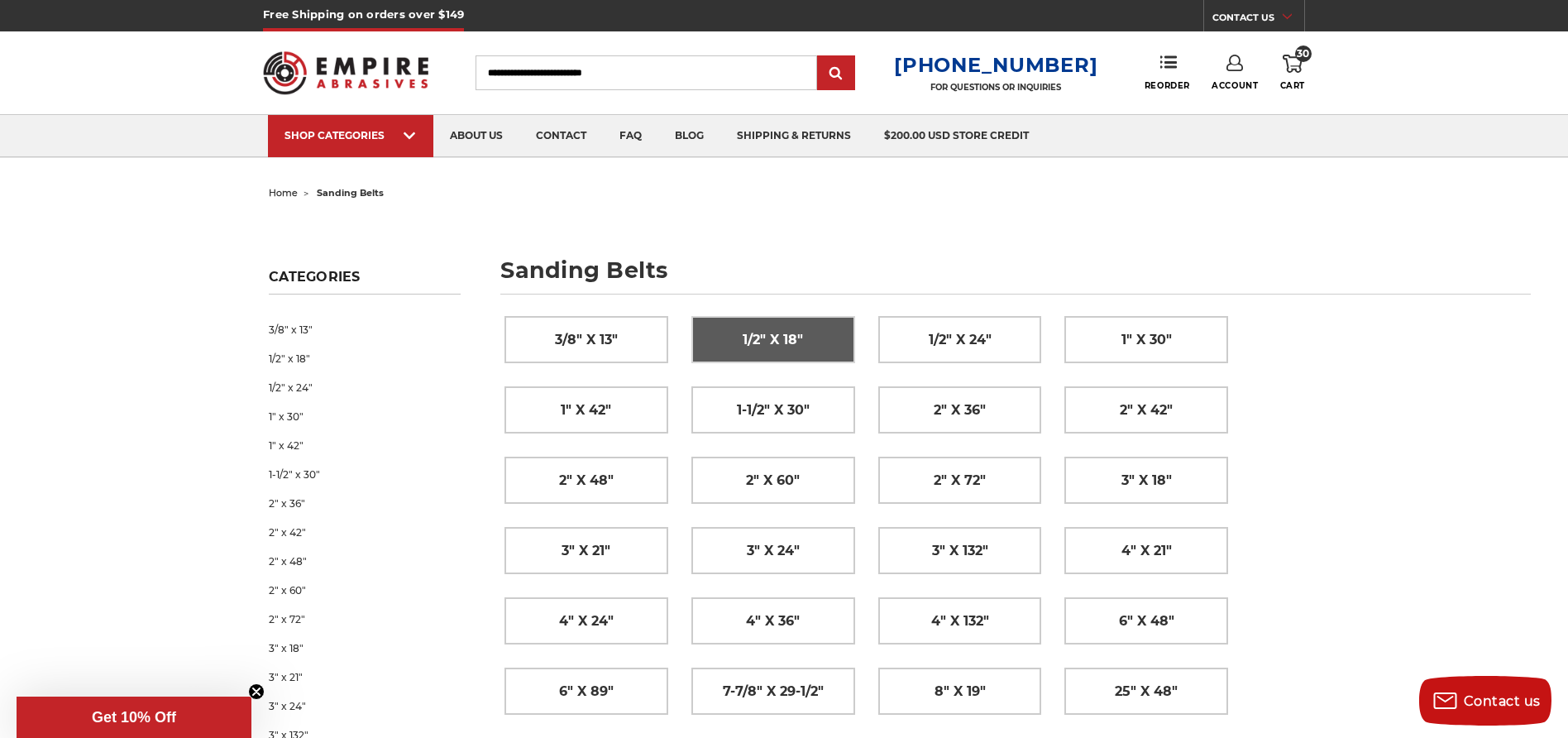
click at [795, 335] on span "1/2" x 18"" at bounding box center [772, 339] width 60 height 28
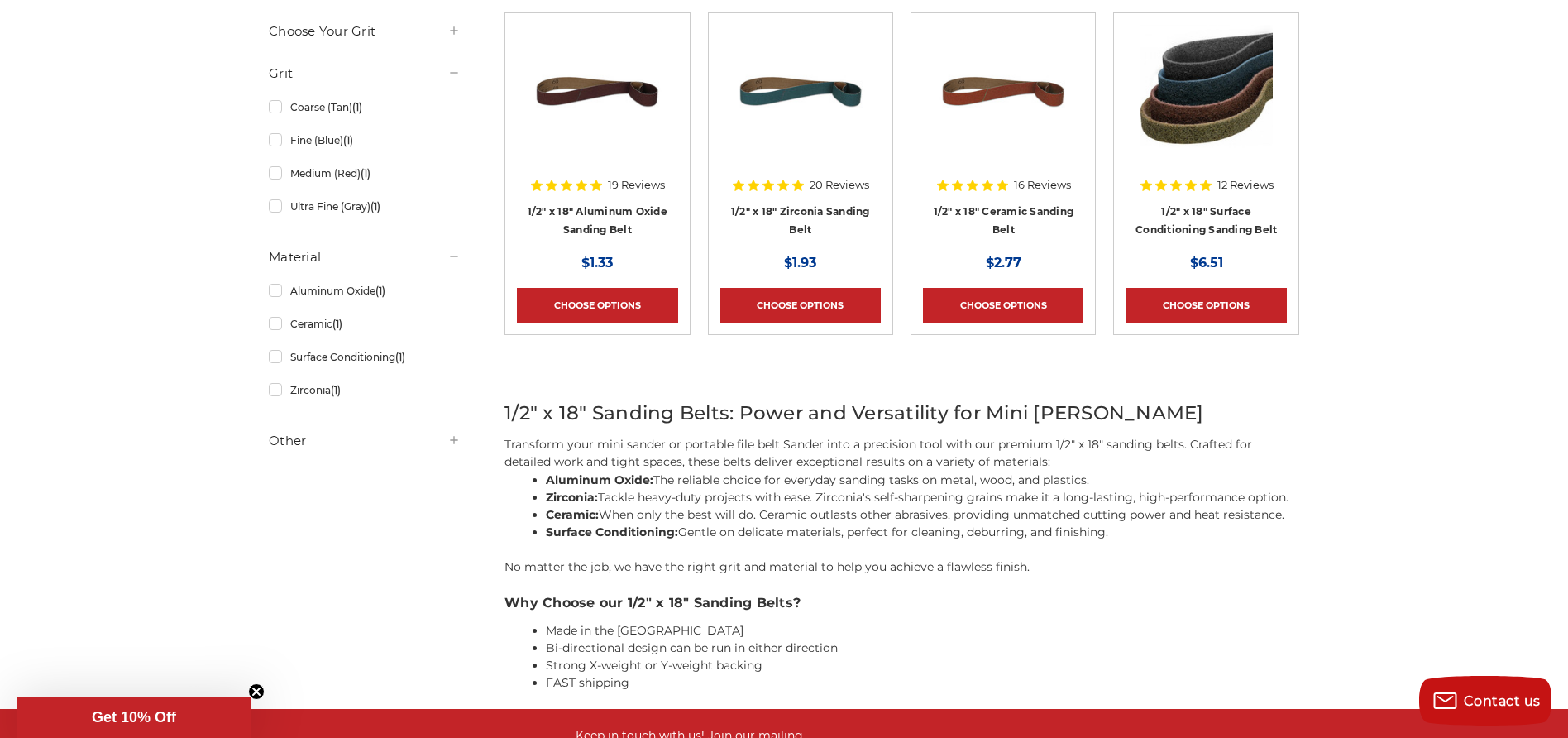
scroll to position [201, 0]
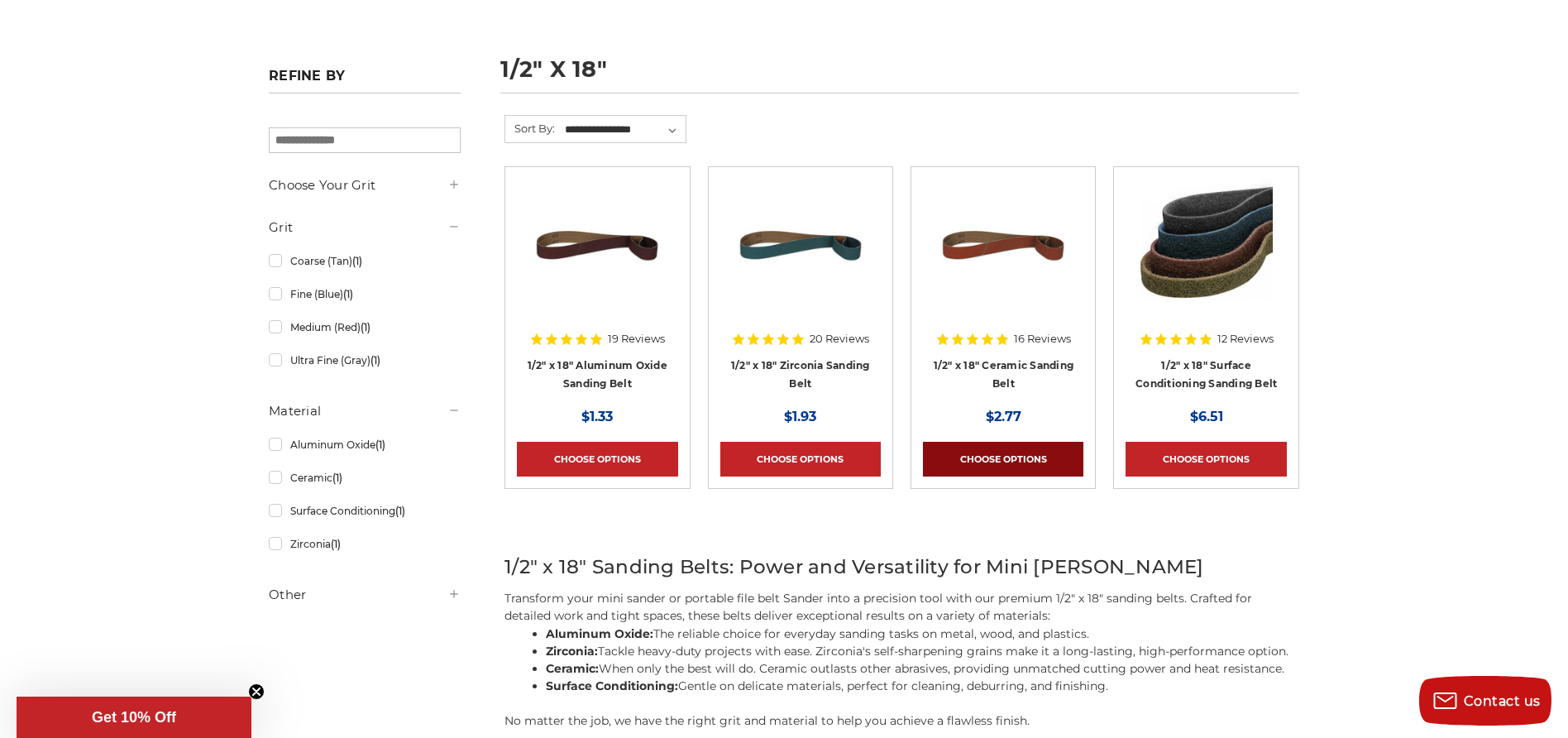
click at [1040, 455] on link "Choose Options" at bounding box center [1003, 459] width 161 height 34
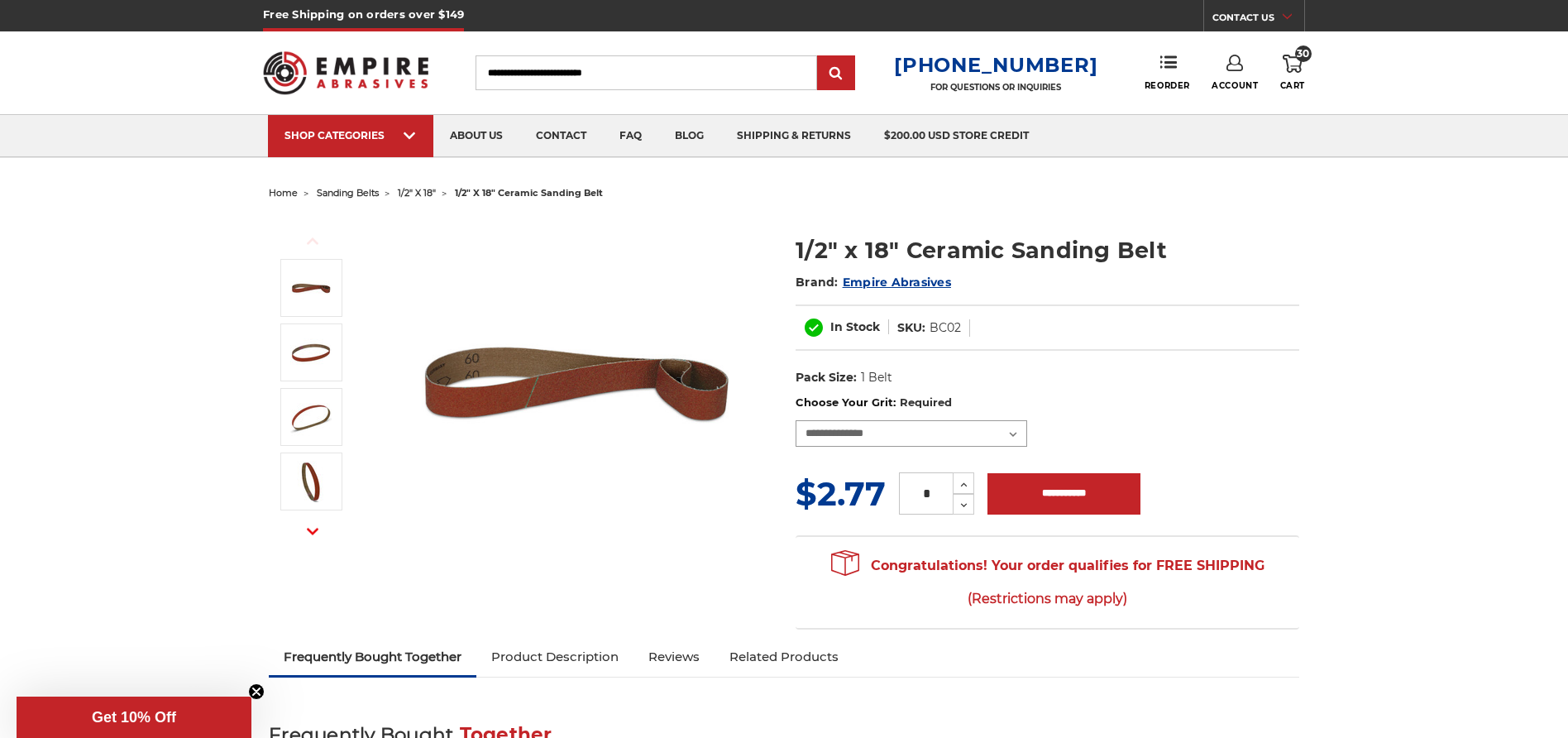
click at [992, 427] on select "**********" at bounding box center [912, 434] width 231 height 27
select select "****"
click at [796, 421] on select "**********" at bounding box center [912, 434] width 231 height 27
drag, startPoint x: 920, startPoint y: 491, endPoint x: 969, endPoint y: 490, distance: 49.0
click at [969, 492] on div "* Increase Quantity: Decrease Quantity:" at bounding box center [936, 493] width 75 height 42
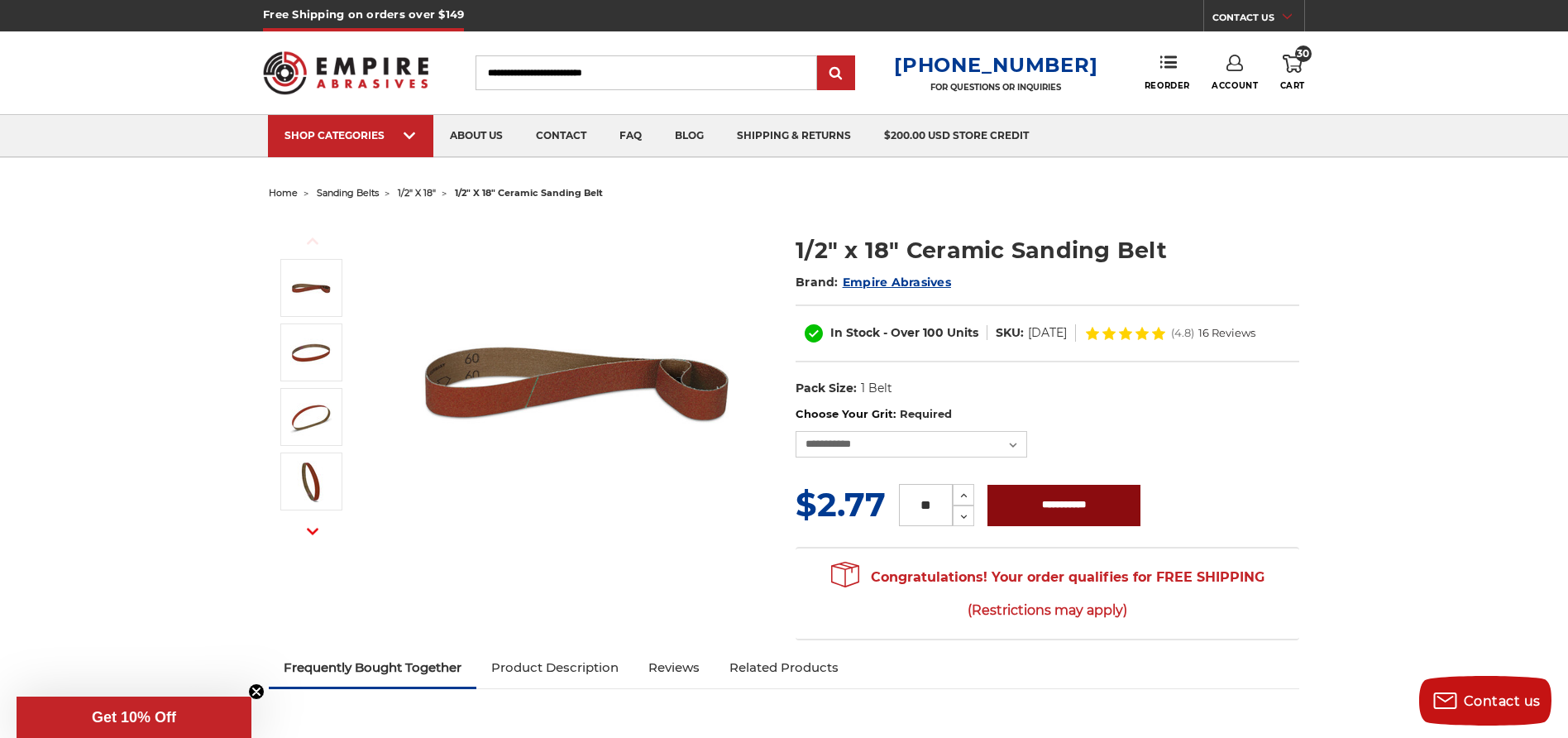
type input "**"
click at [1063, 503] on input "**********" at bounding box center [1063, 505] width 153 height 41
type input "**********"
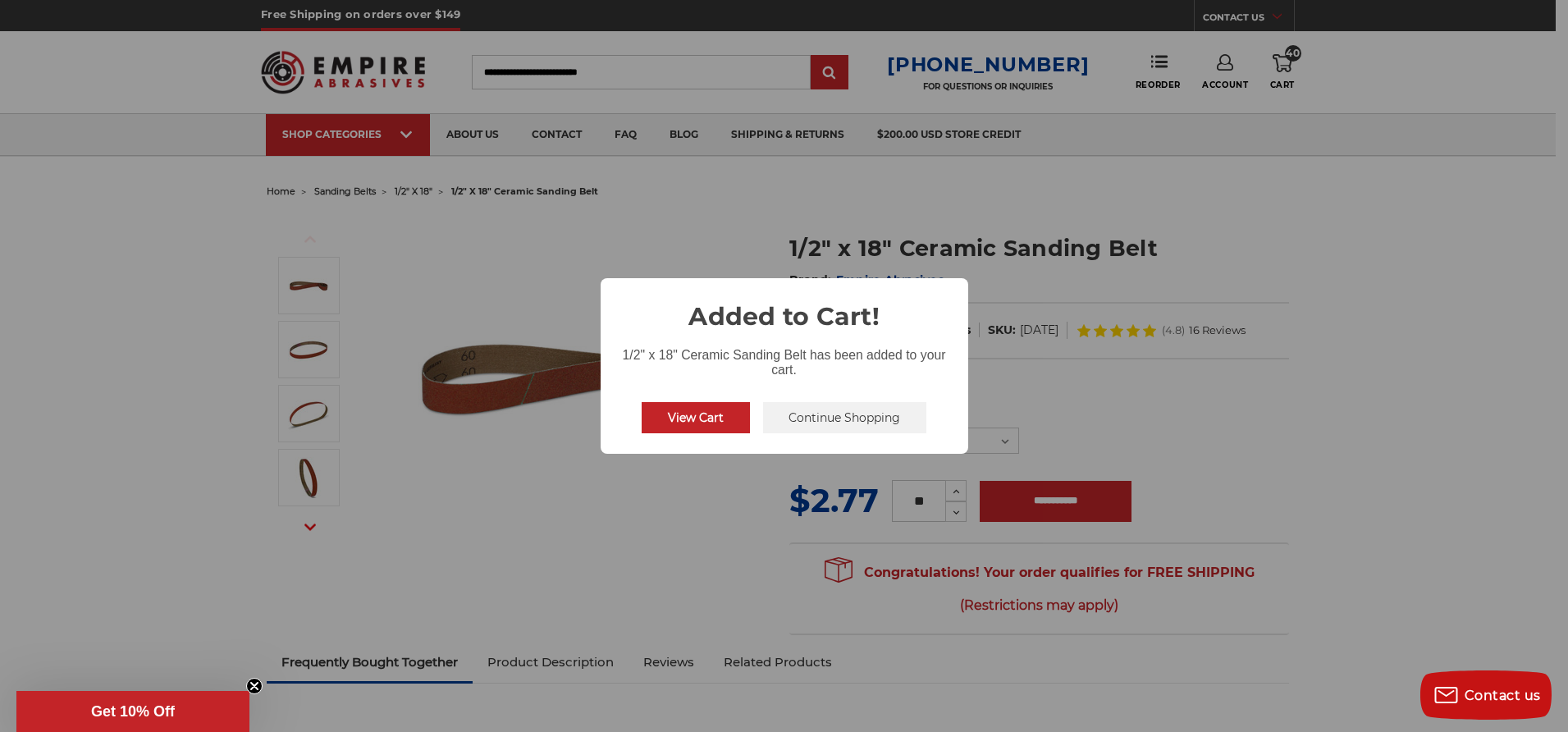
click at [720, 412] on button "View Cart" at bounding box center [696, 417] width 108 height 31
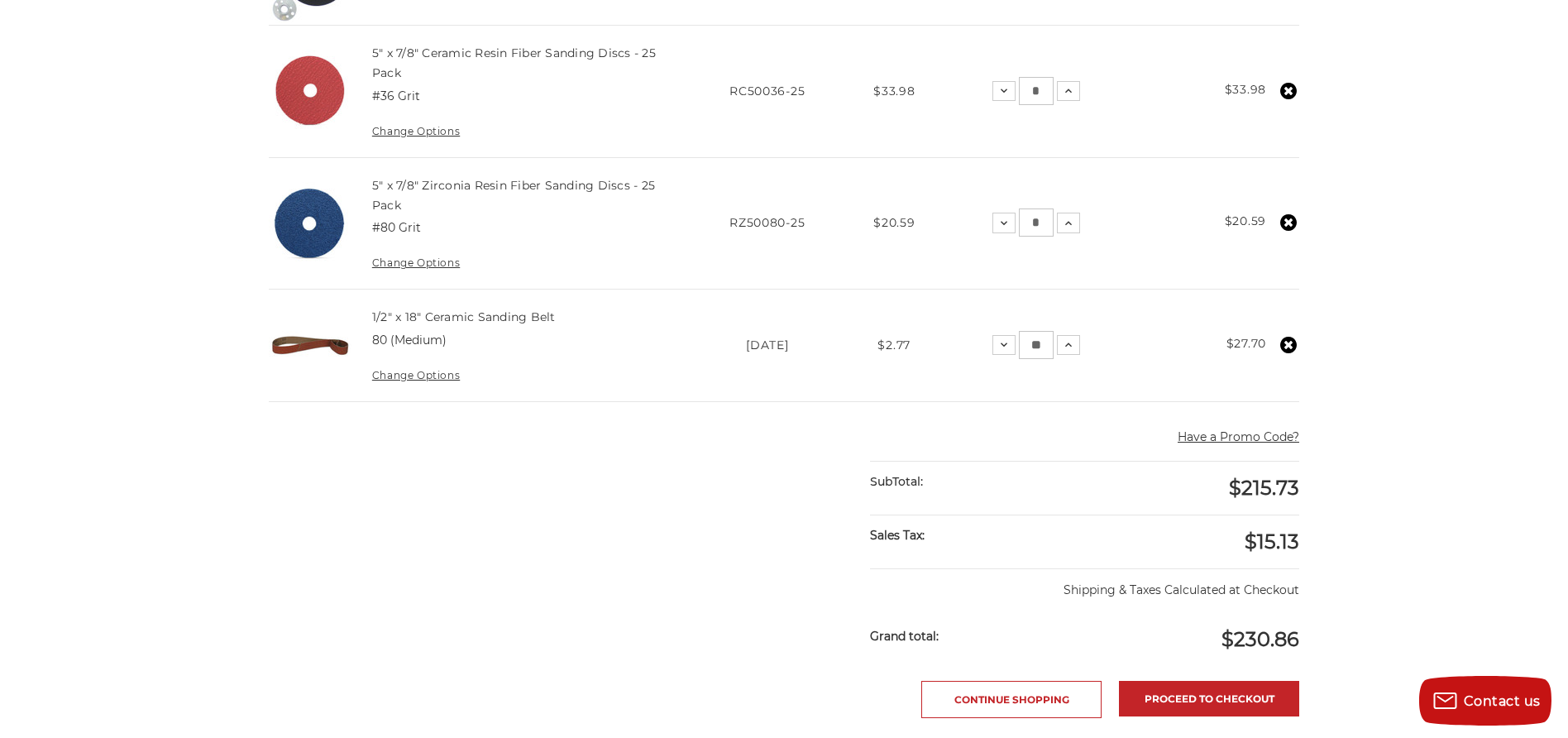
scroll to position [1323, 0]
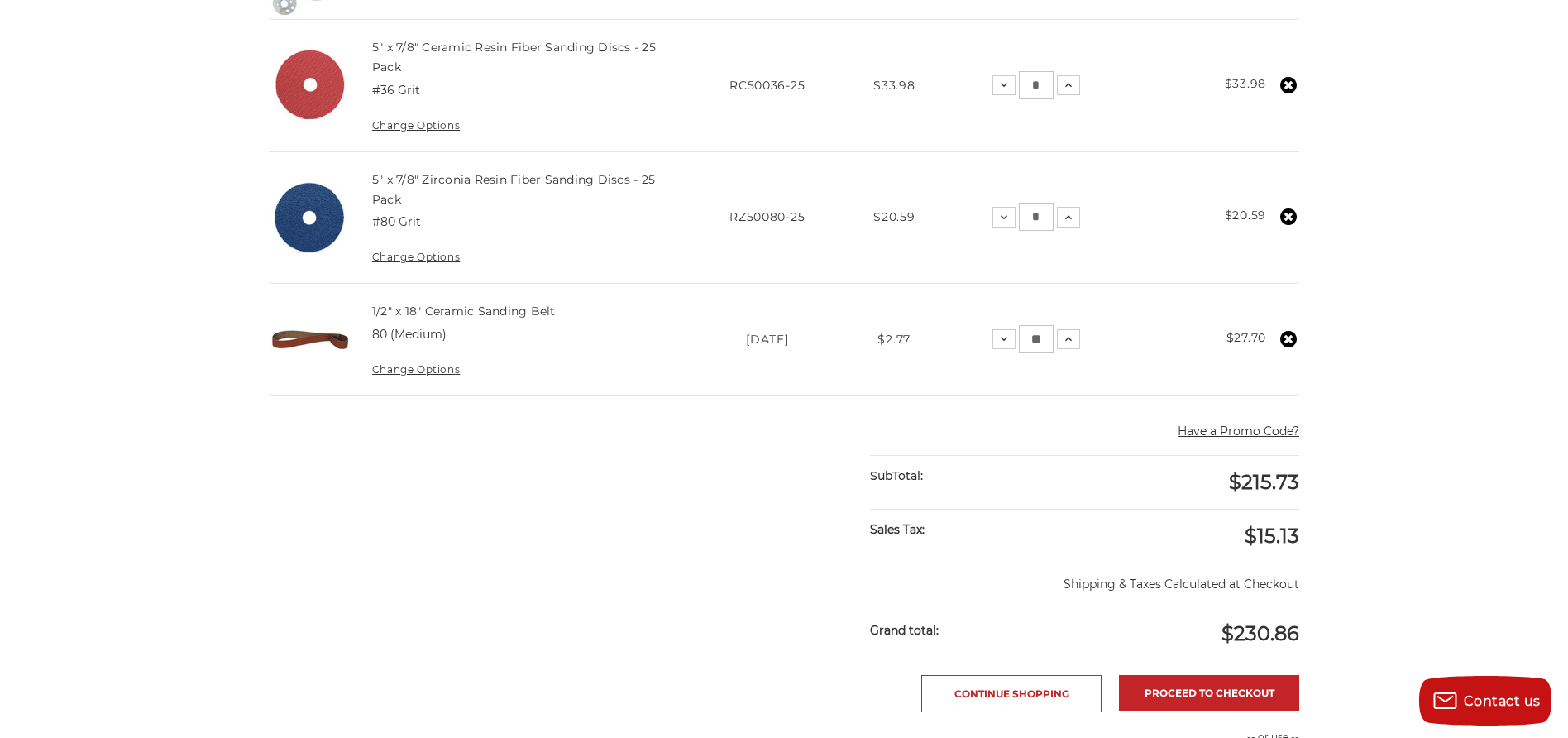
click at [1295, 340] on use at bounding box center [1288, 338] width 16 height 16
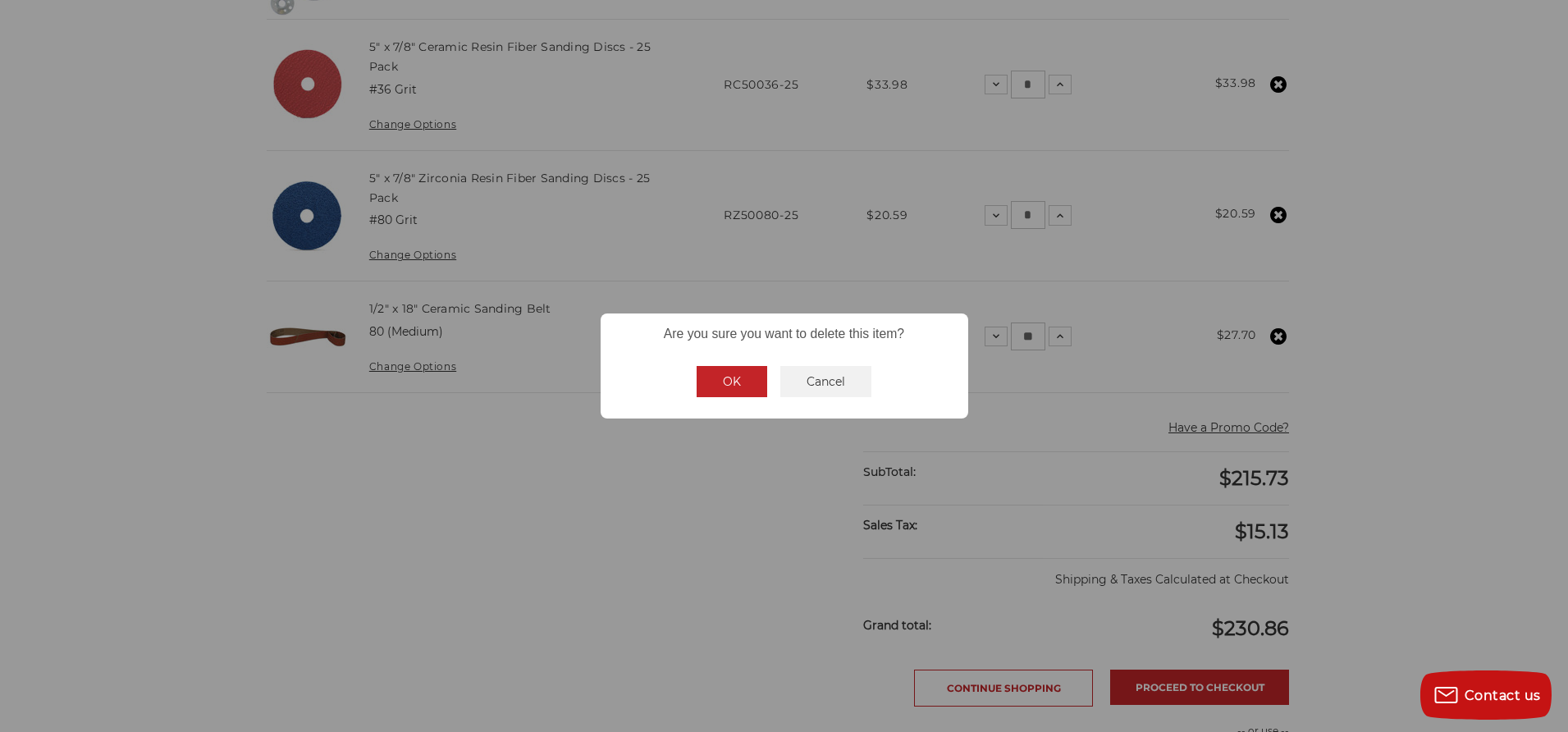
drag, startPoint x: 834, startPoint y: 381, endPoint x: 948, endPoint y: 369, distance: 114.6
click at [834, 381] on button "Cancel" at bounding box center [826, 381] width 91 height 31
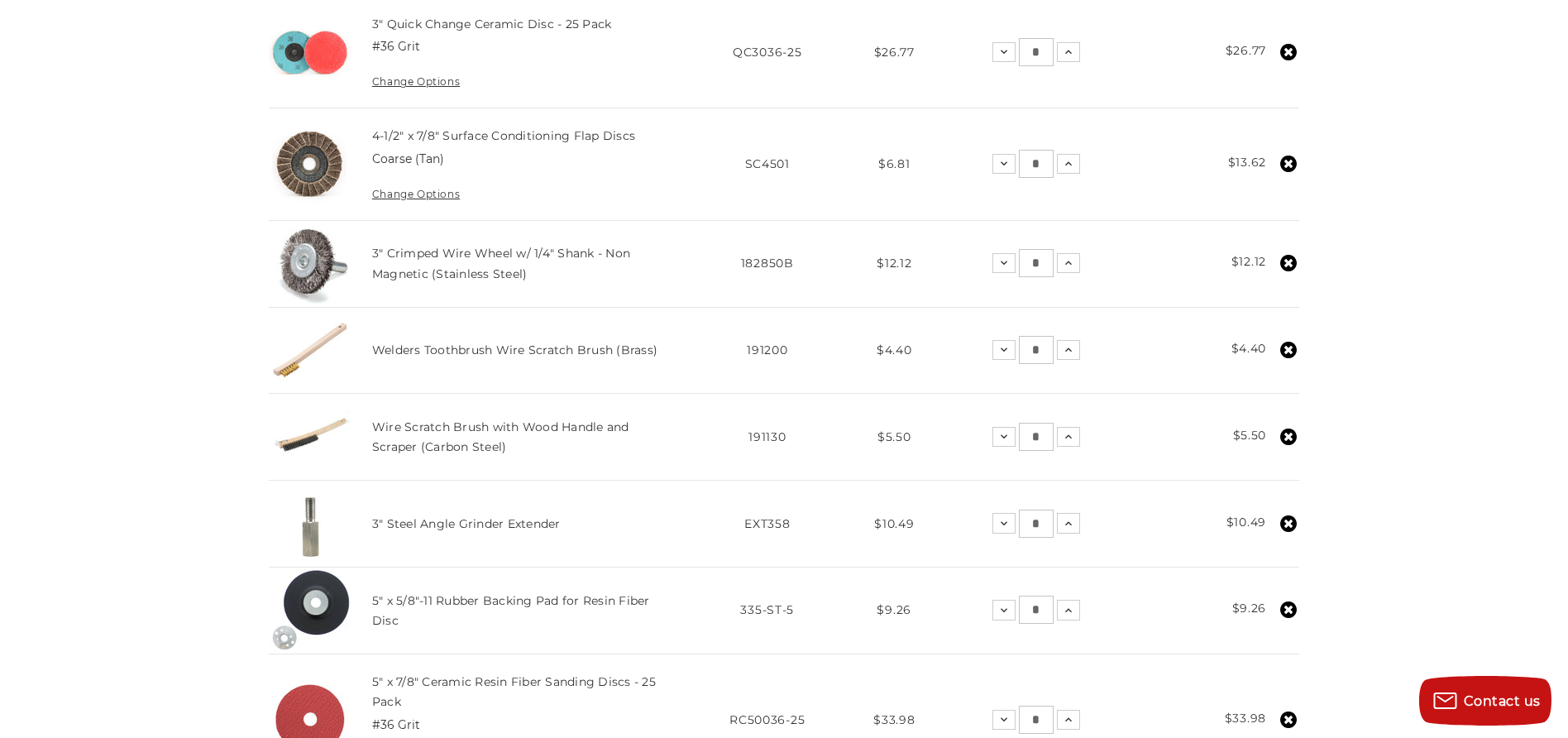
scroll to position [623, 0]
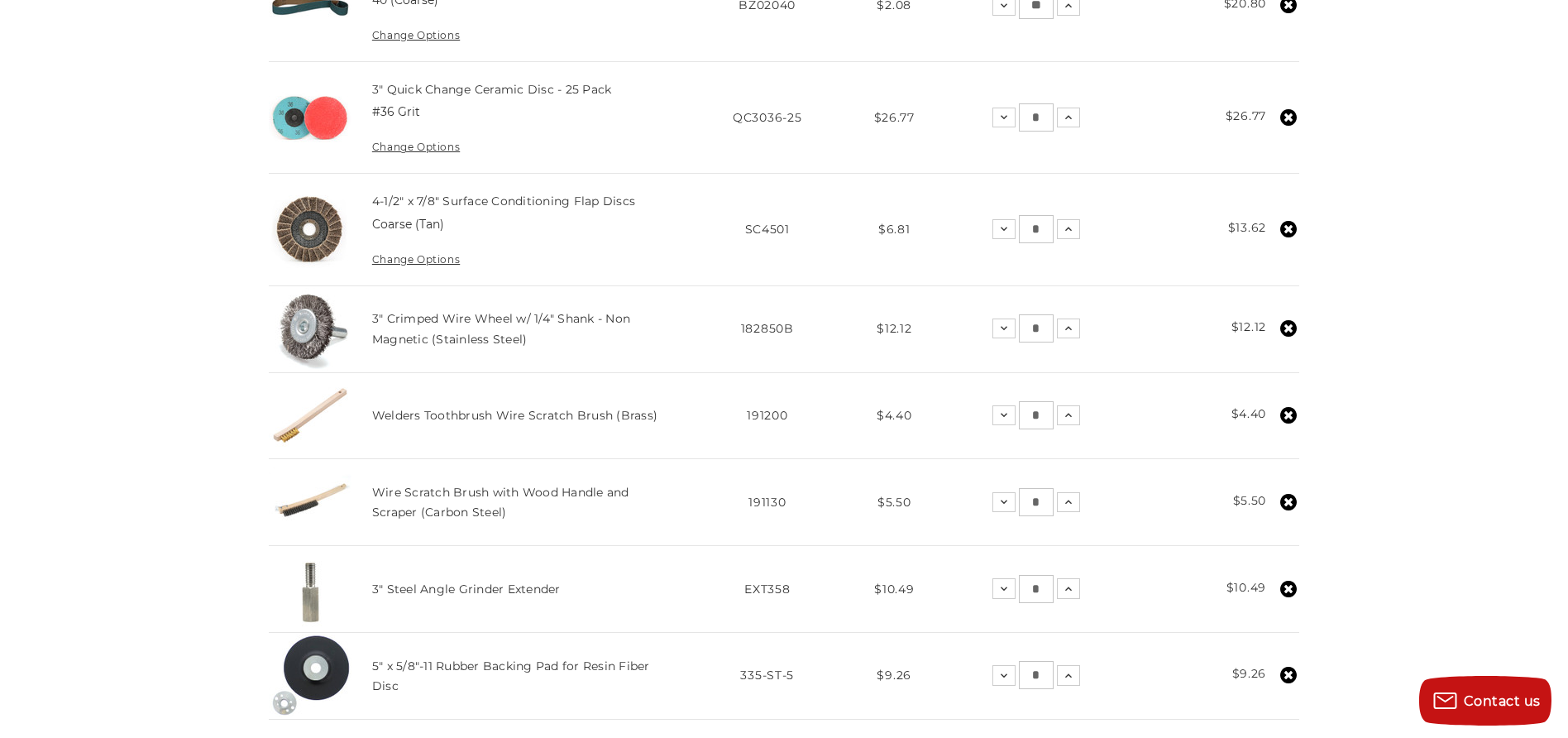
drag, startPoint x: 1028, startPoint y: 225, endPoint x: 1053, endPoint y: 227, distance: 25.1
click at [1052, 227] on input "*" at bounding box center [1036, 228] width 34 height 28
click at [1148, 233] on td "Total $13.62" at bounding box center [1216, 229] width 163 height 112
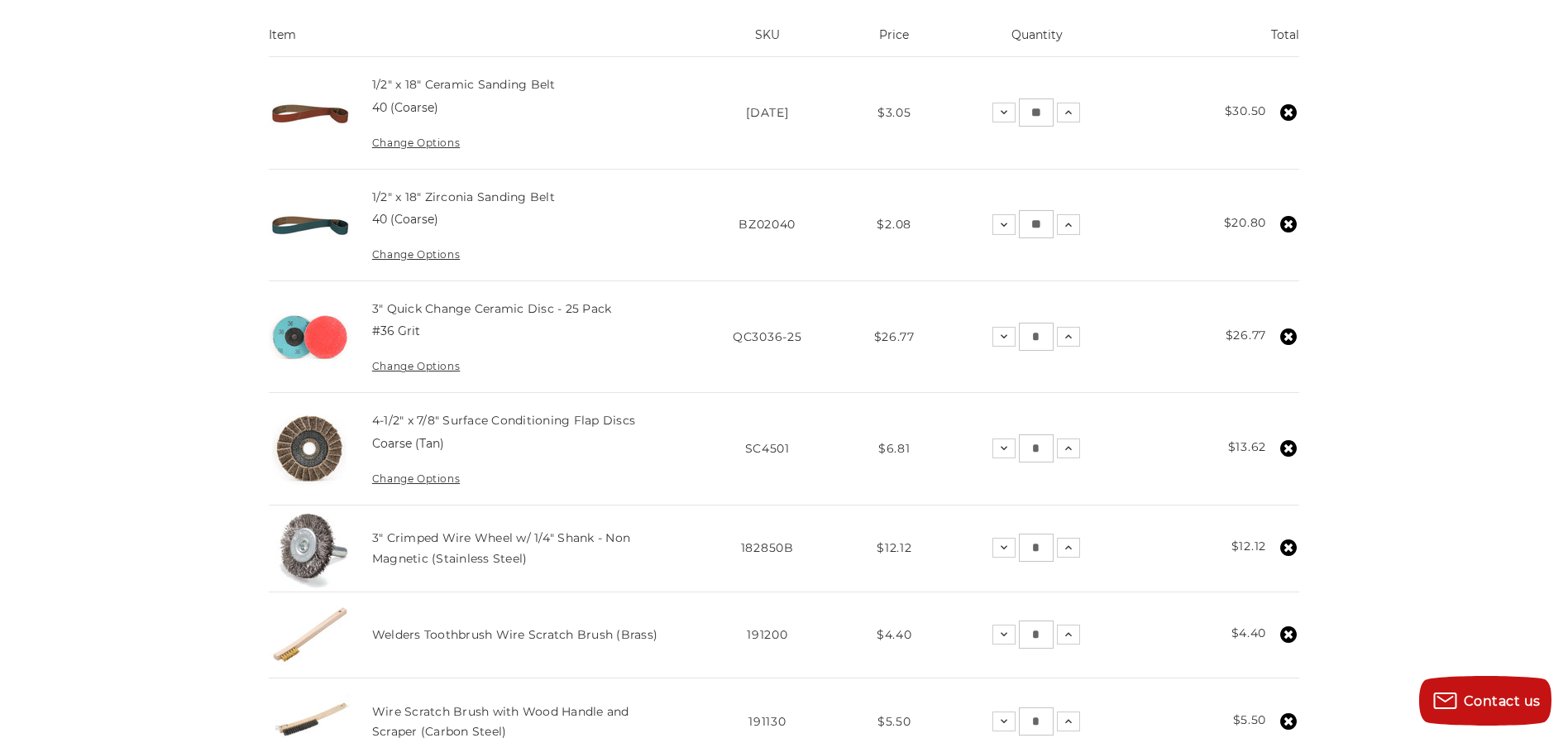
scroll to position [489, 0]
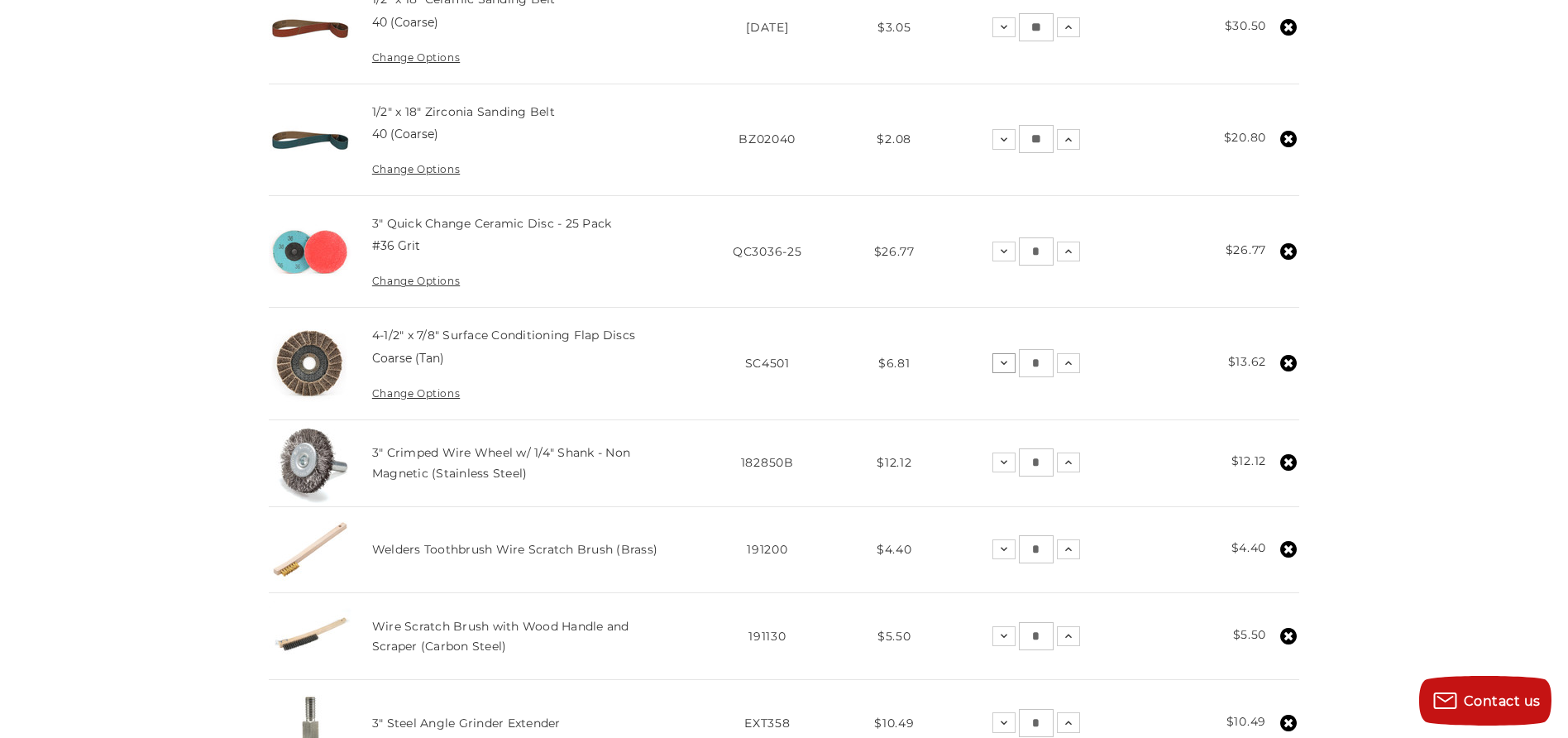
click at [1002, 364] on icon at bounding box center [1004, 363] width 13 height 13
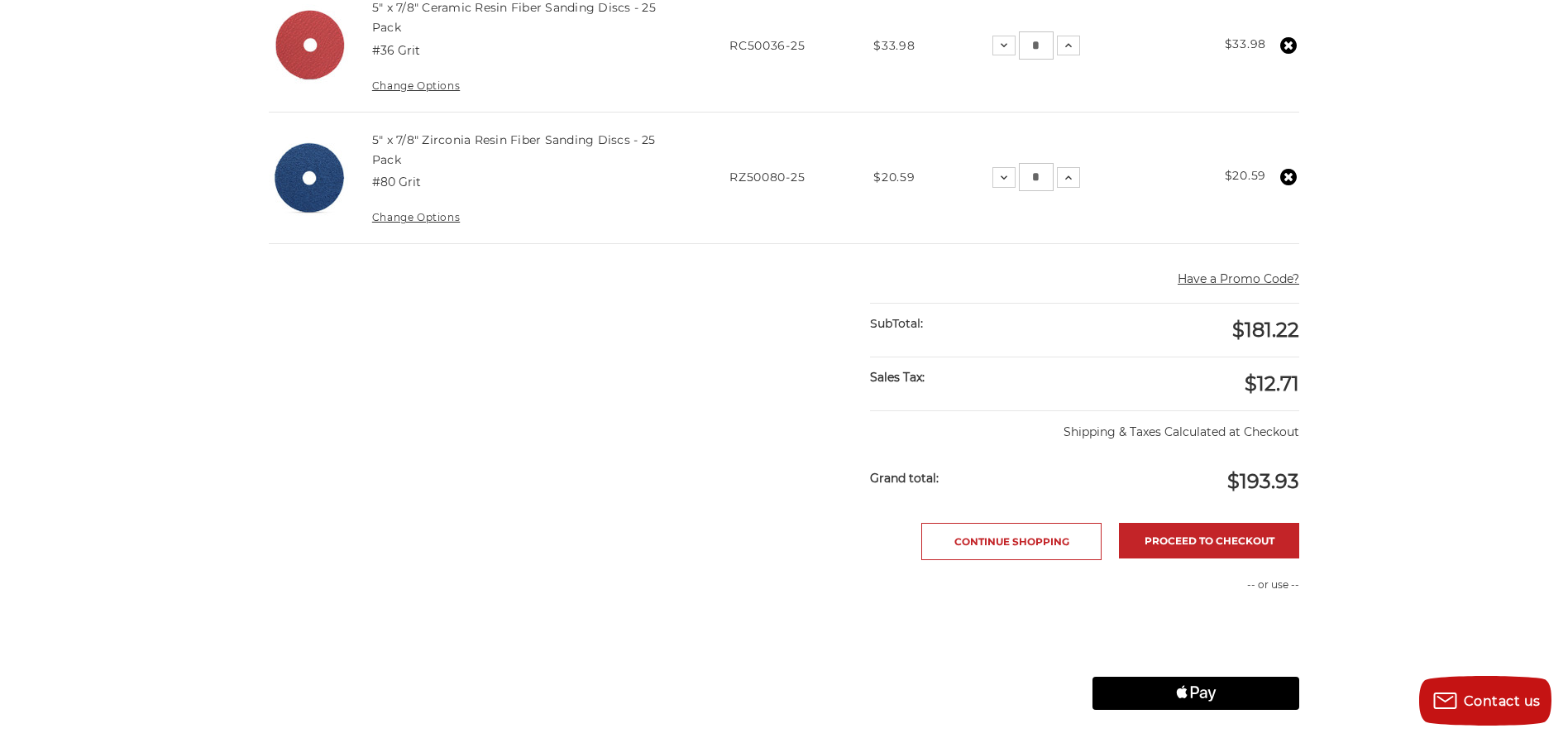
scroll to position [1338, 0]
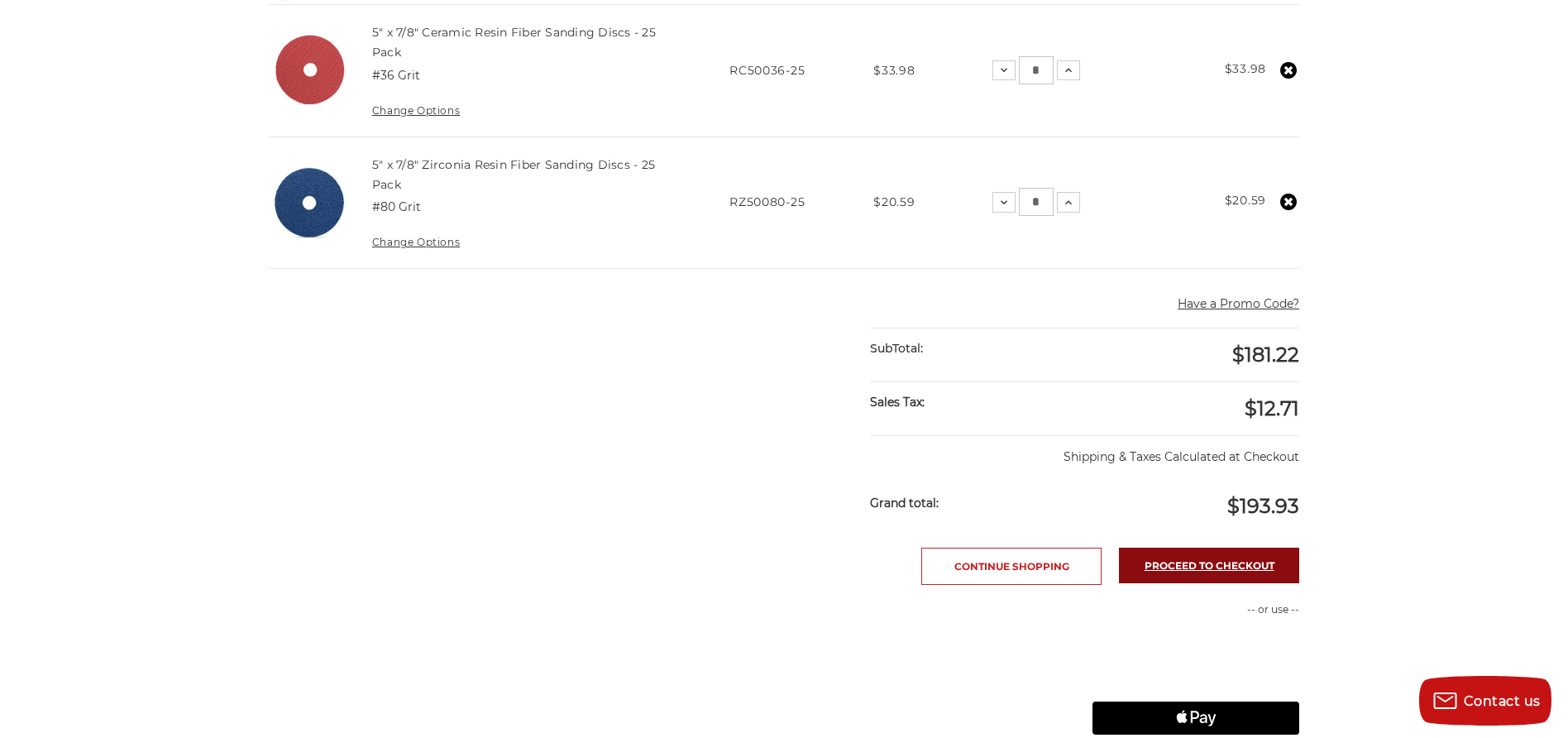
click at [1241, 557] on link "Proceed to checkout" at bounding box center [1209, 565] width 181 height 35
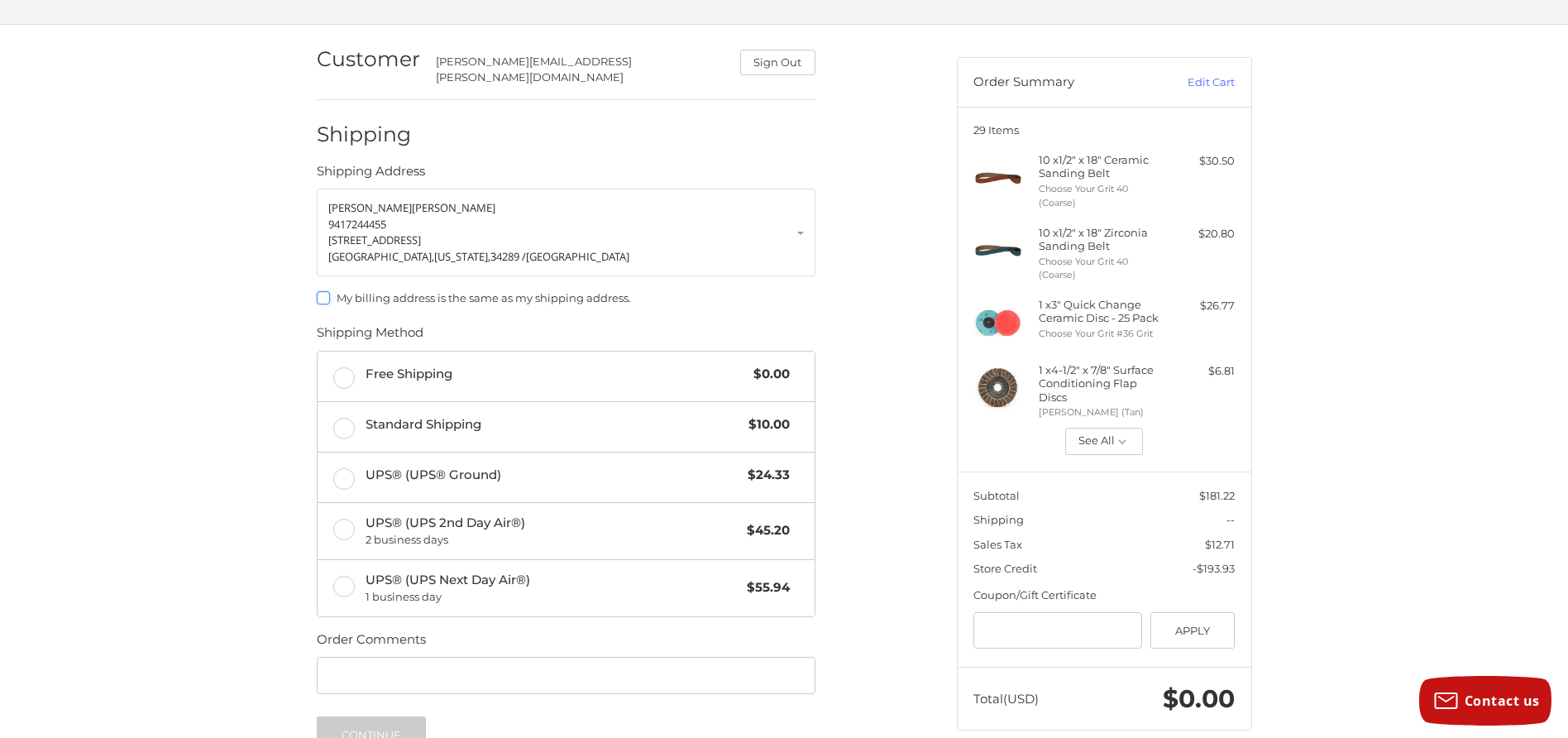
scroll to position [129, 0]
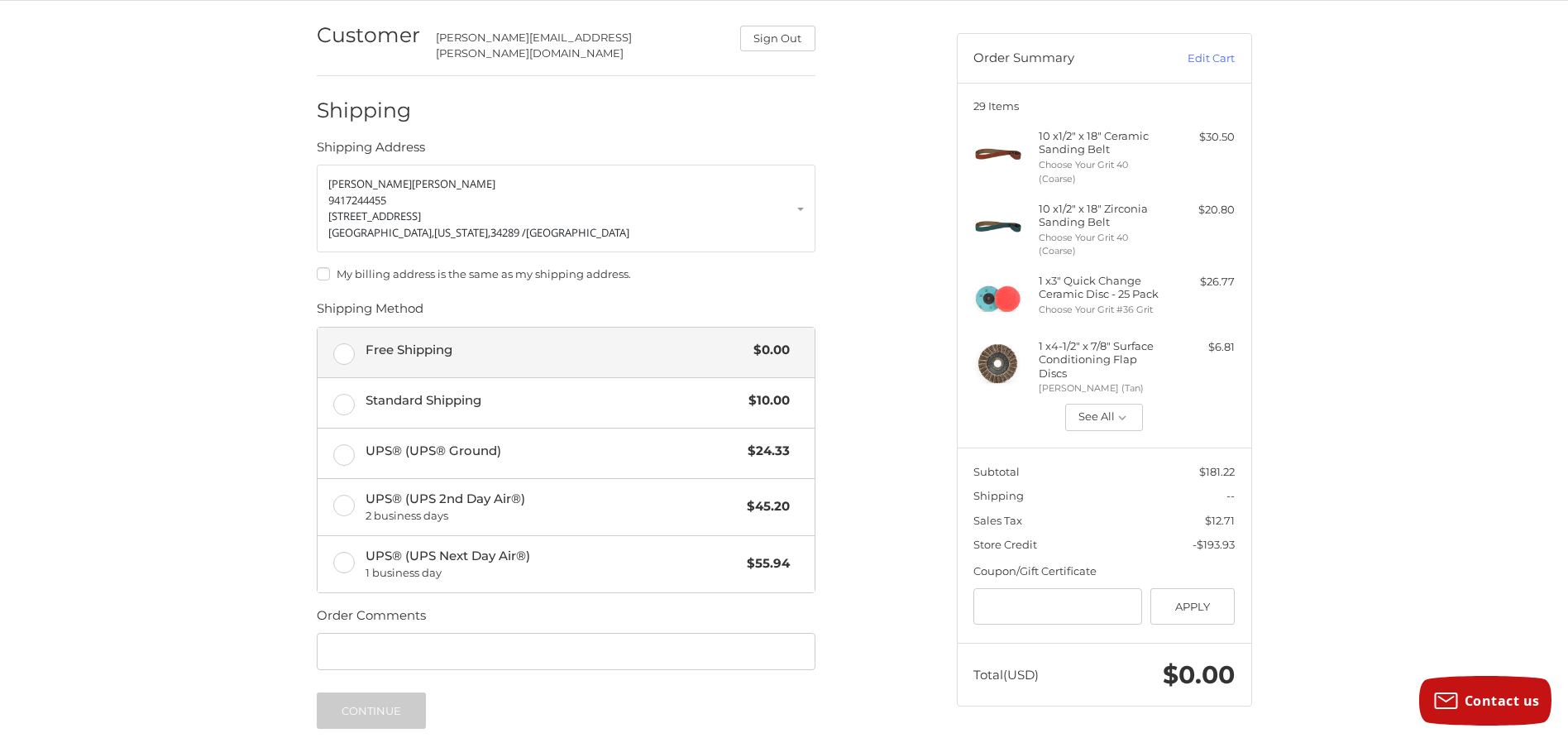
click at [354, 335] on label "Free Shipping $0.00" at bounding box center [566, 353] width 497 height 50
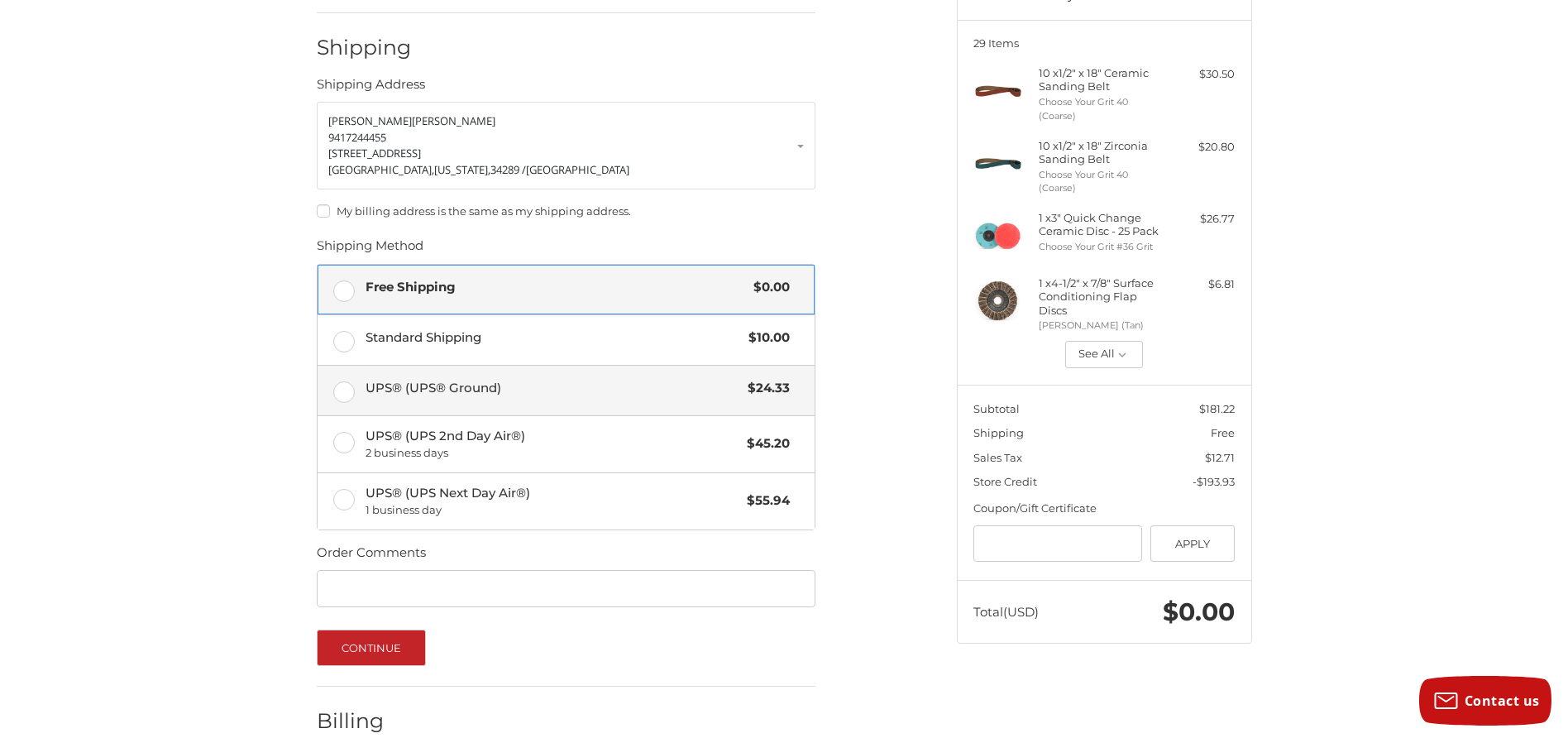
scroll to position [271, 0]
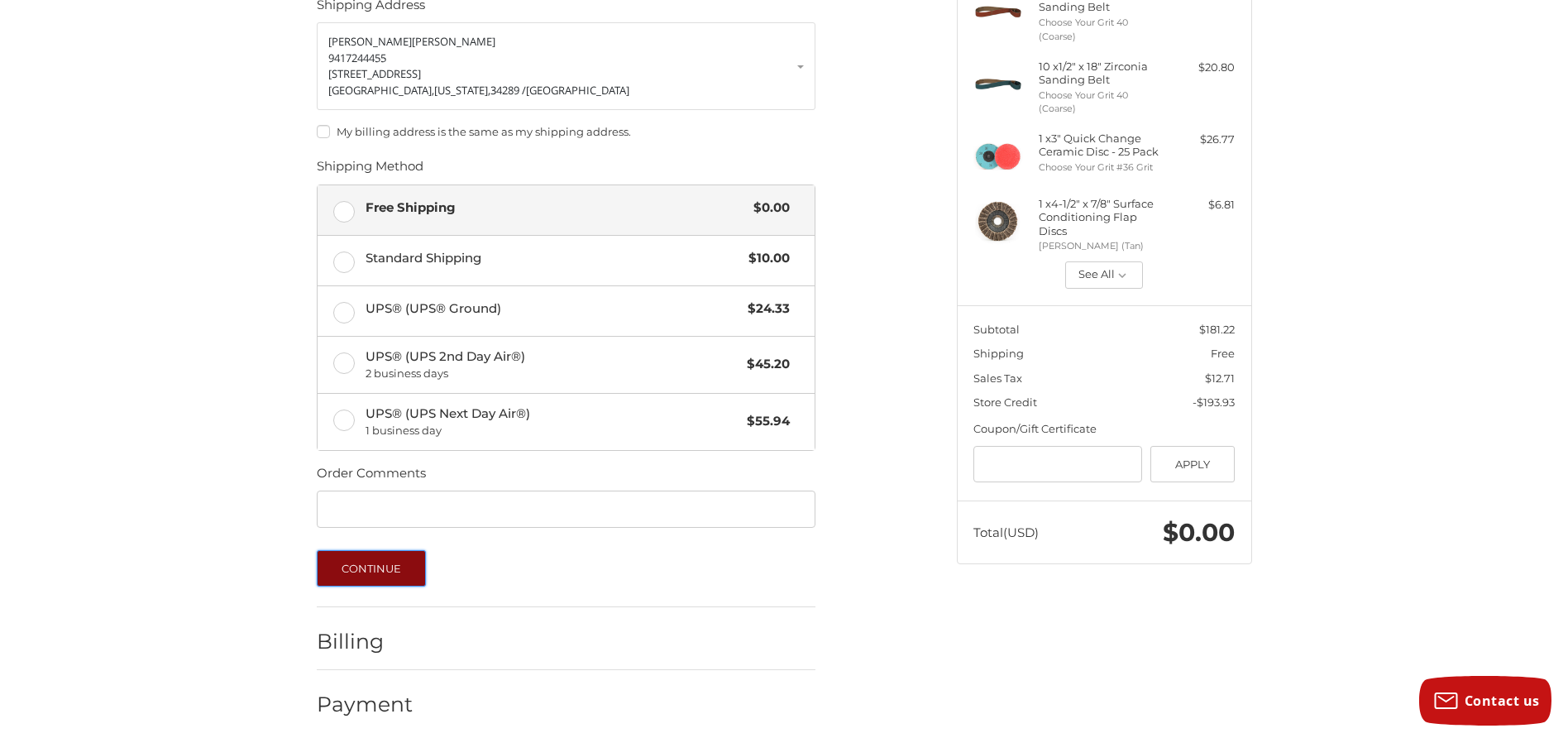
click at [362, 554] on button "Continue" at bounding box center [371, 569] width 110 height 36
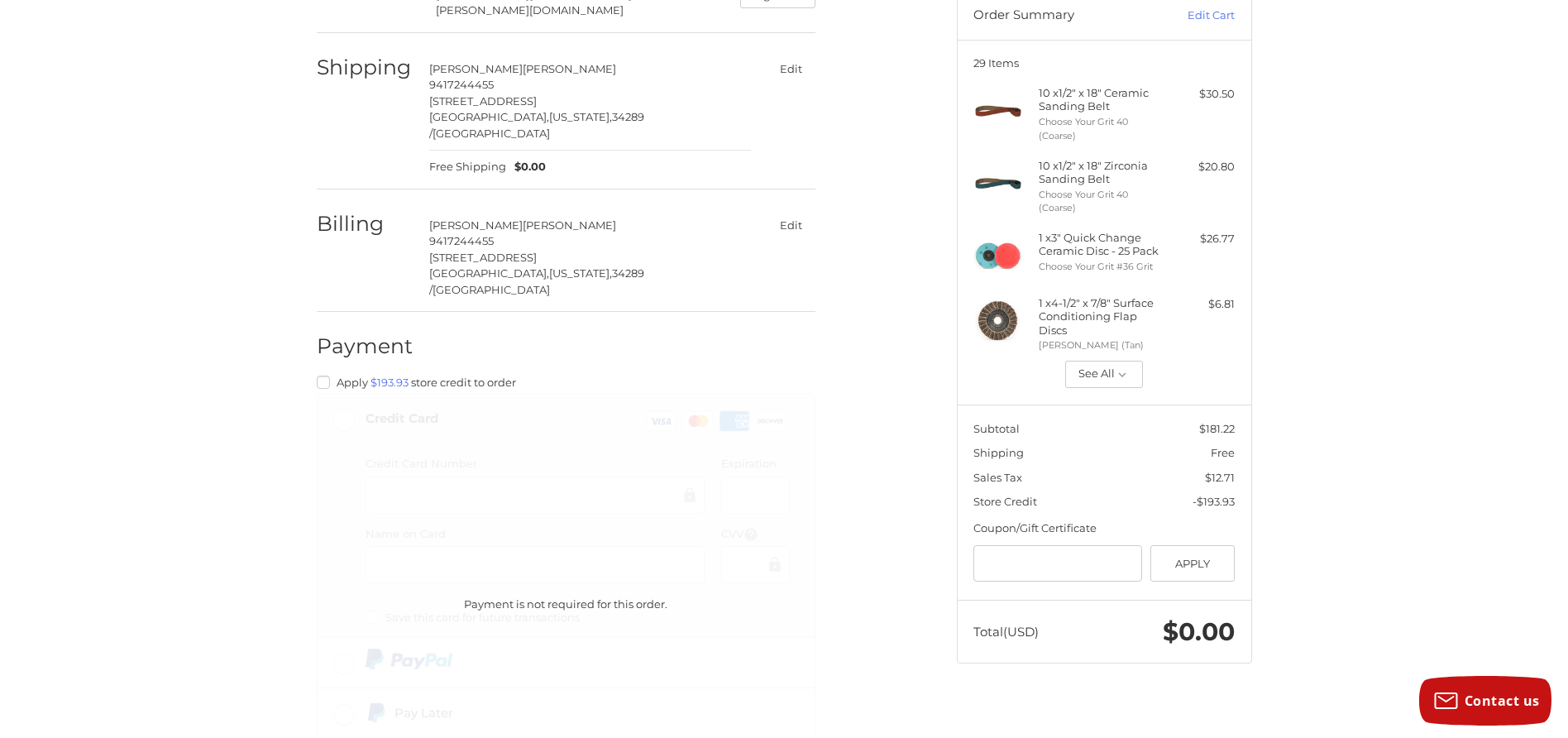
scroll to position [309, 0]
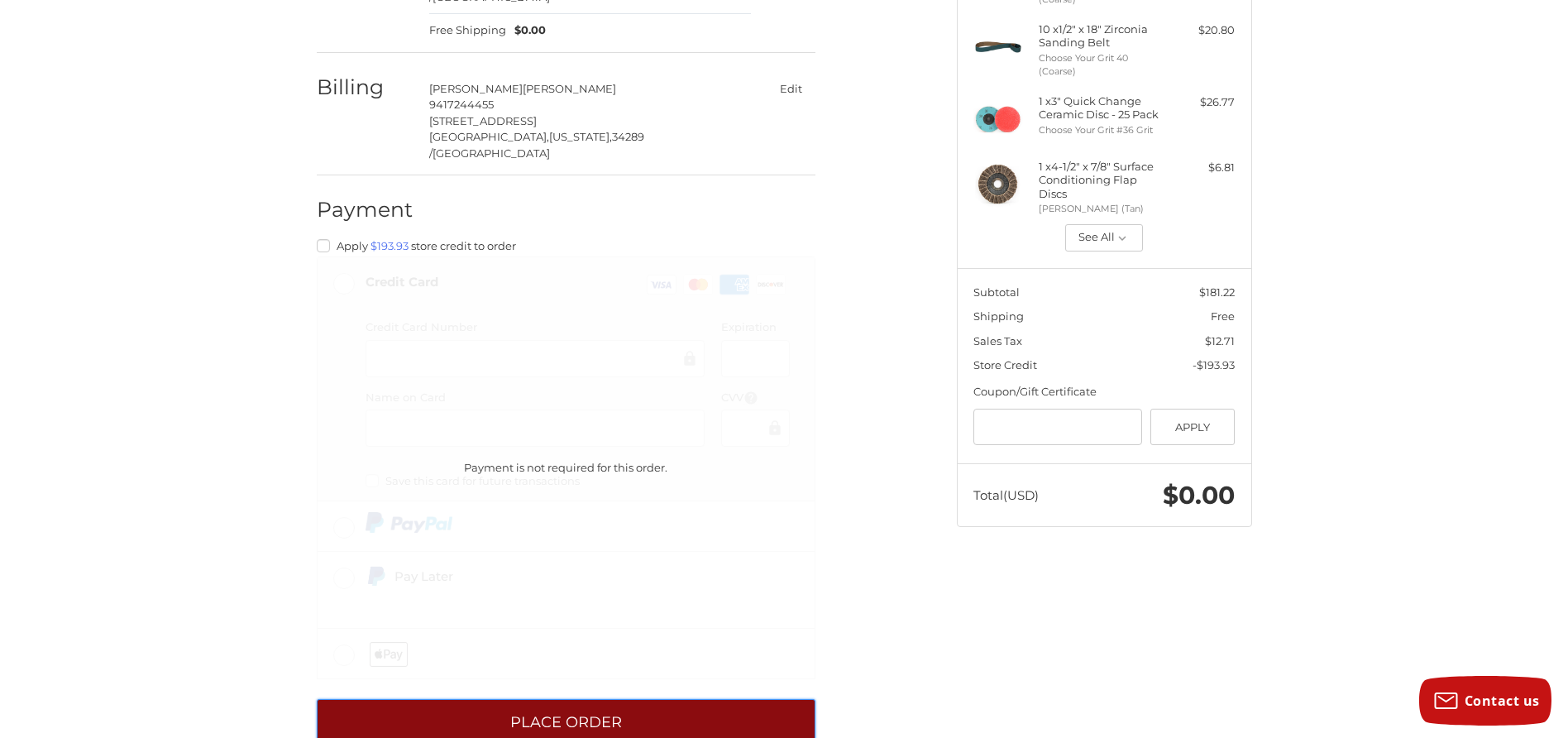
click at [558, 699] on button "Place Order" at bounding box center [566, 722] width 499 height 46
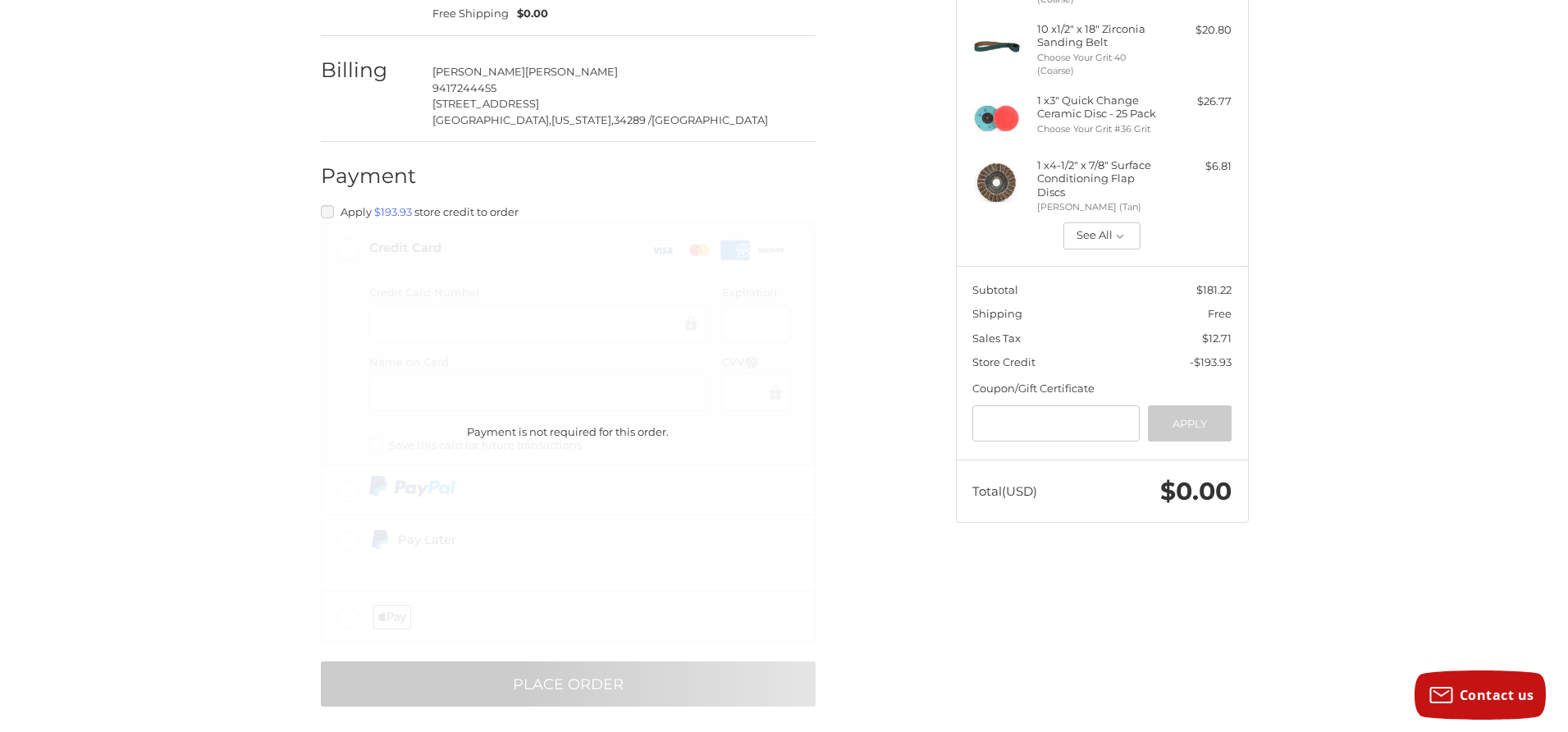
scroll to position [0, 0]
